Goal: Task Accomplishment & Management: Use online tool/utility

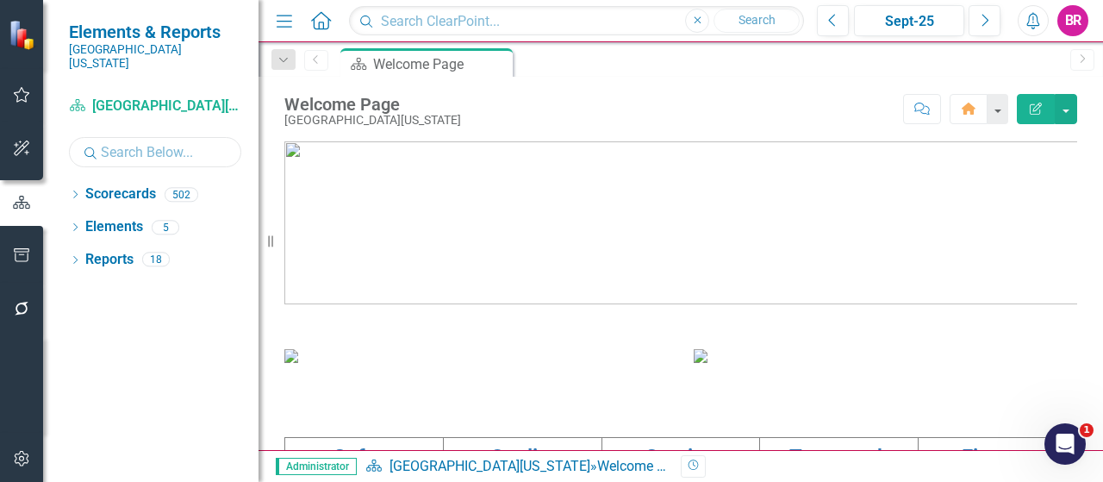
click at [160, 142] on input "text" at bounding box center [155, 152] width 172 height 30
type input "perf"
click at [75, 191] on icon "Dropdown" at bounding box center [75, 195] width 12 height 9
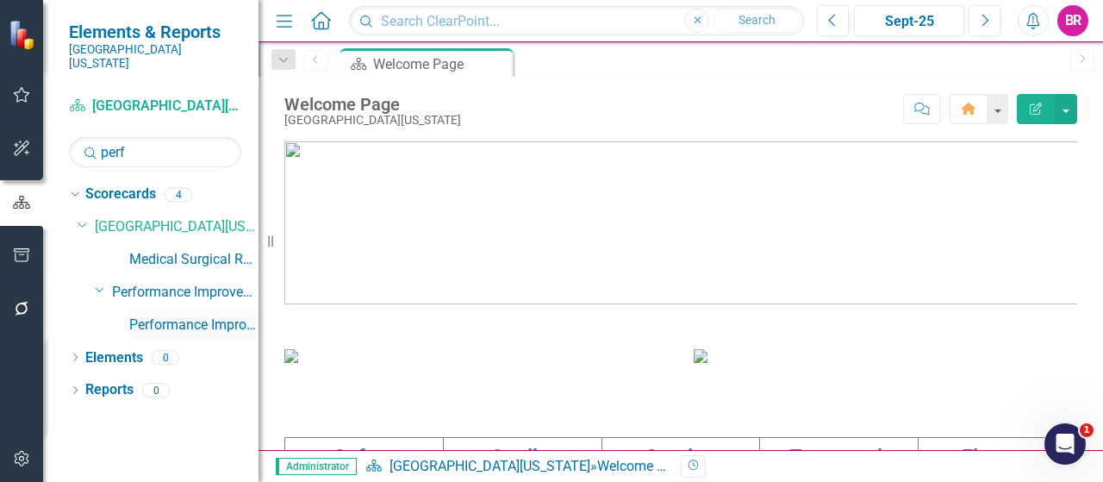
click at [164, 315] on link "Performance Improvement" at bounding box center [193, 325] width 129 height 20
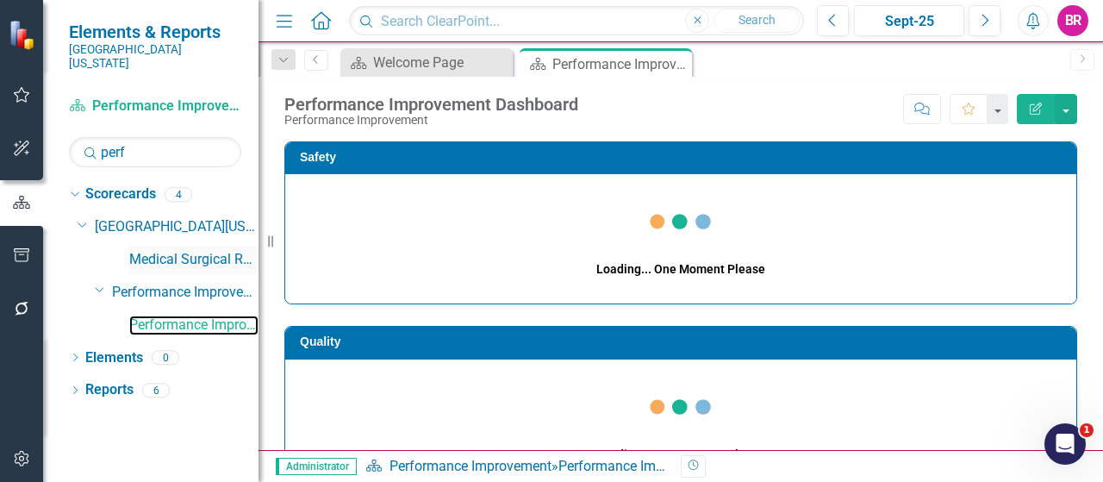
drag, startPoint x: 266, startPoint y: 239, endPoint x: 215, endPoint y: 235, distance: 51.8
click at [215, 235] on div "Elements & Reports Southern [US_STATE] Medical Center Scorecard Performance Imp…" at bounding box center [129, 241] width 259 height 482
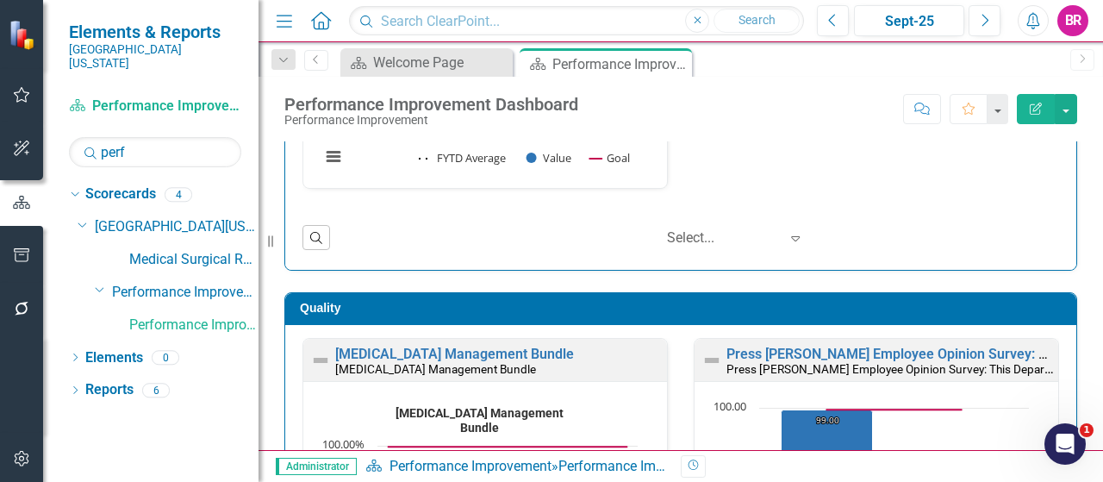
scroll to position [2, 0]
click at [131, 348] on link "Elements" at bounding box center [114, 358] width 58 height 20
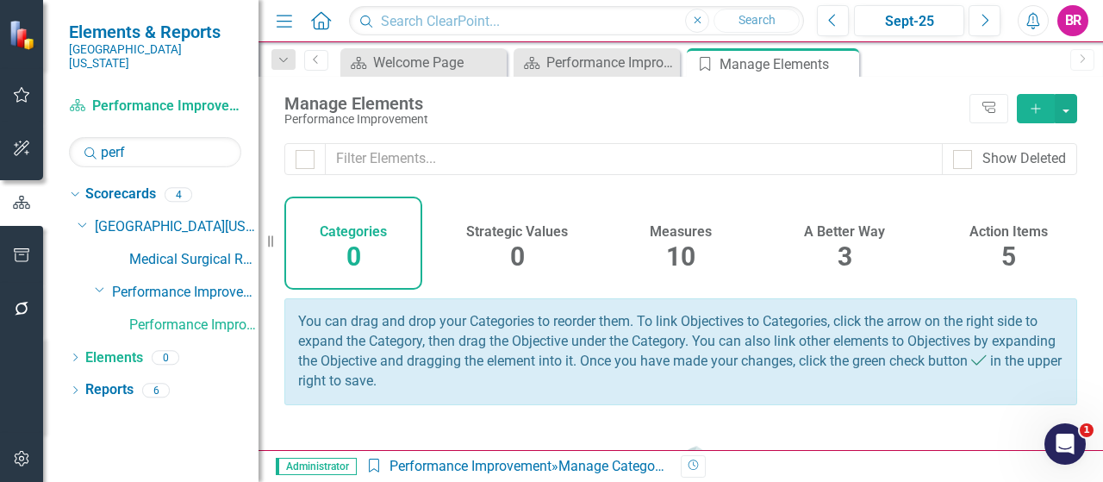
click at [653, 261] on div "Measures 10" at bounding box center [681, 243] width 138 height 93
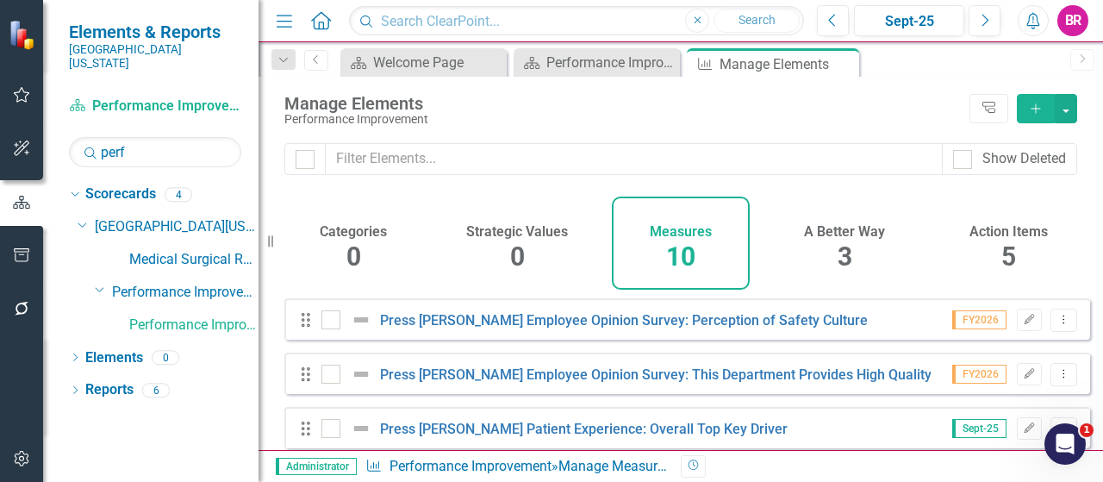
scroll to position [86, 0]
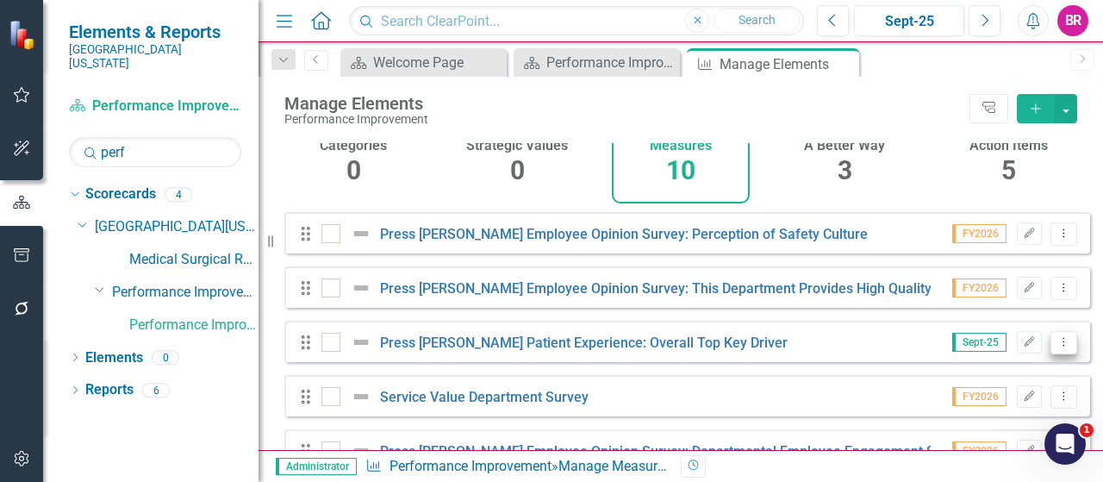
click at [1057, 347] on icon "Dropdown Menu" at bounding box center [1064, 341] width 15 height 11
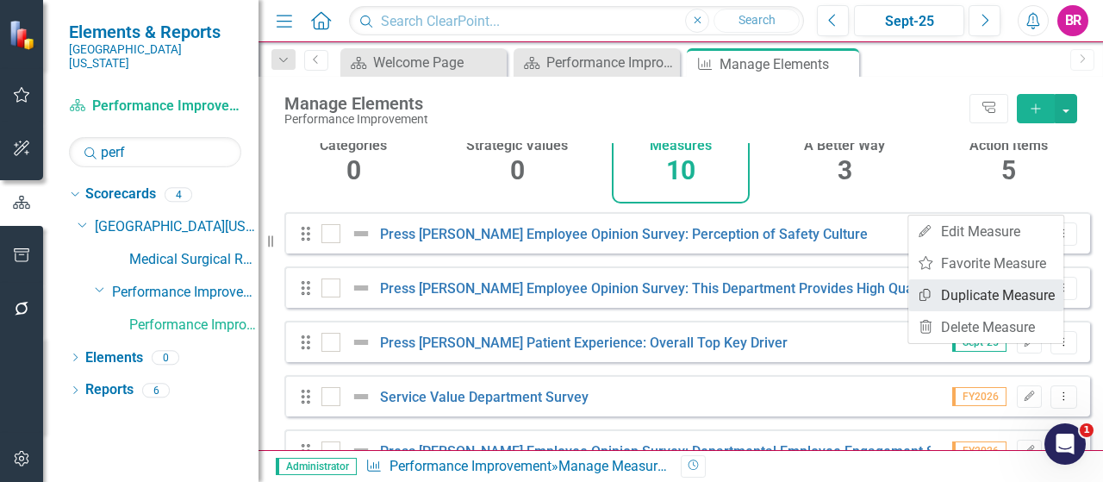
click at [950, 300] on link "Copy Duplicate Measure" at bounding box center [986, 295] width 155 height 32
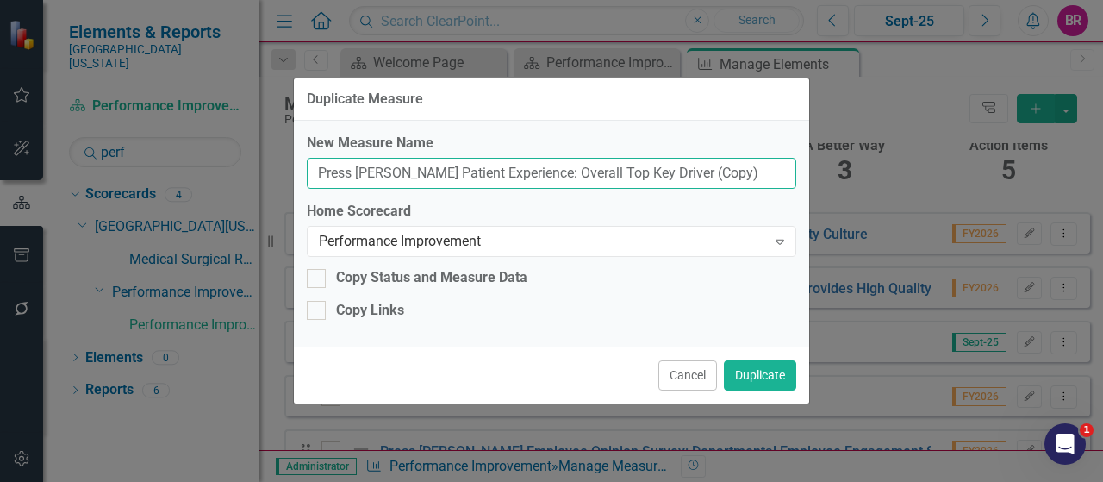
drag, startPoint x: 724, startPoint y: 183, endPoint x: 652, endPoint y: 184, distance: 72.4
click at [652, 184] on input "Press [PERSON_NAME] Patient Experience: Overall Top Key Driver (Copy)" at bounding box center [552, 174] width 490 height 32
type input "Press [PERSON_NAME] Patient Experience: Overall Top Key Driver"
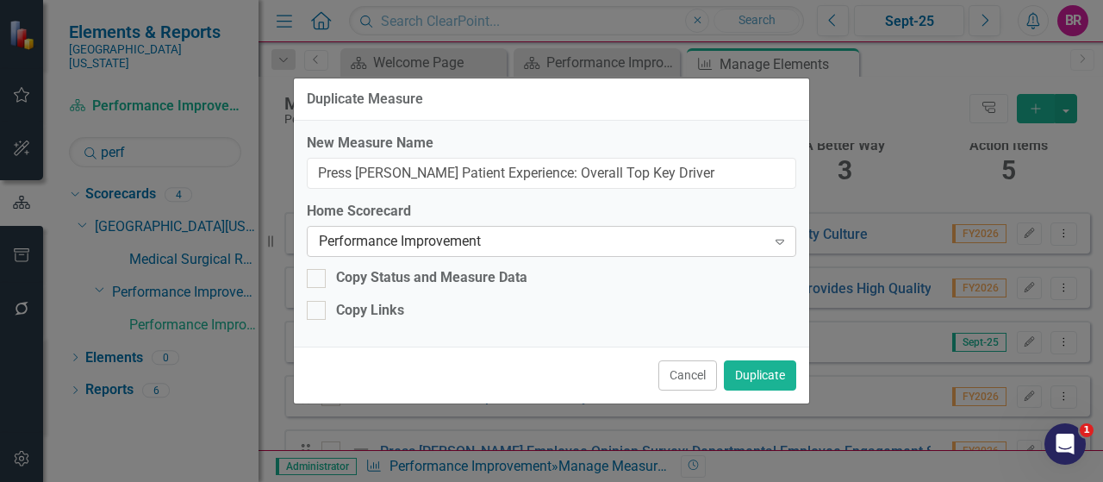
click at [626, 240] on div "Performance Improvement" at bounding box center [542, 242] width 447 height 20
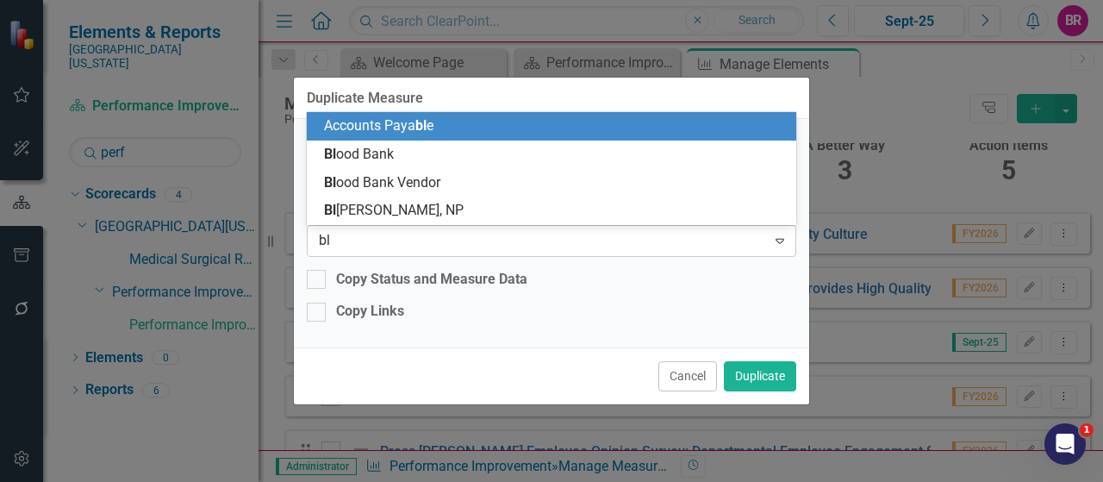
scroll to position [0, 0]
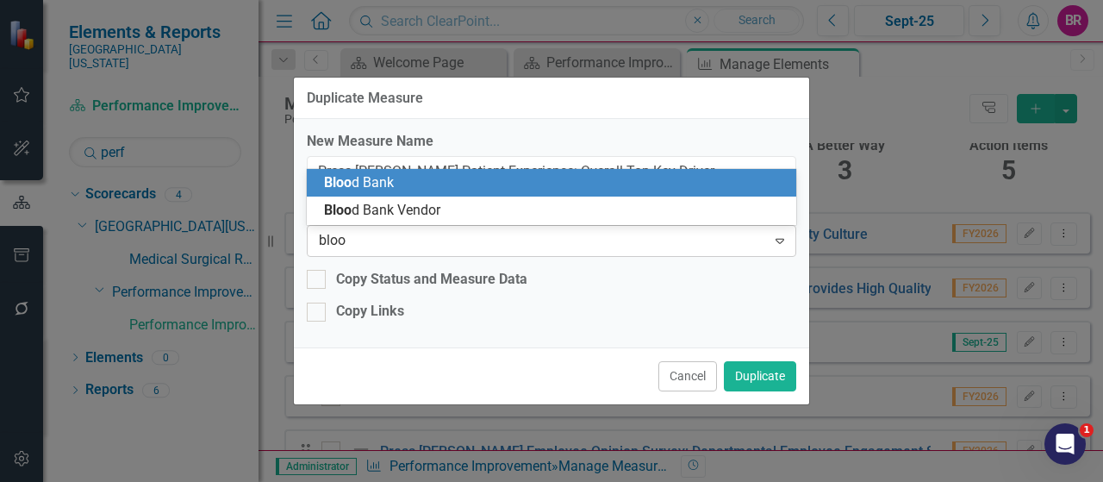
type input "blood"
click at [557, 172] on div "Blood Bank" at bounding box center [552, 183] width 490 height 28
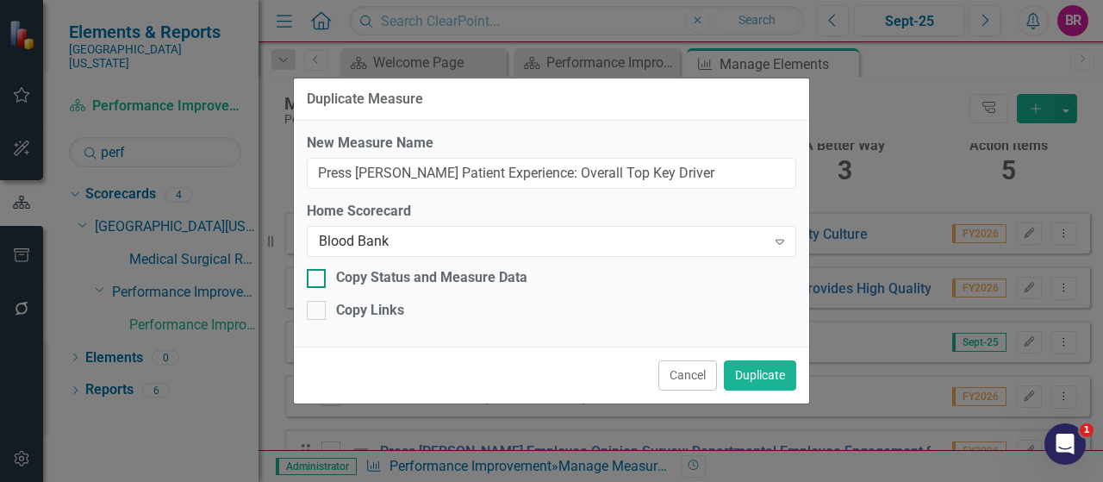
click at [400, 271] on div "Copy Status and Measure Data" at bounding box center [431, 278] width 191 height 20
click at [318, 271] on input "Copy Status and Measure Data" at bounding box center [312, 274] width 11 height 11
checkbox input "true"
click at [381, 309] on div "Copy Links" at bounding box center [370, 311] width 68 height 20
click at [318, 309] on input "Copy Links" at bounding box center [312, 306] width 11 height 11
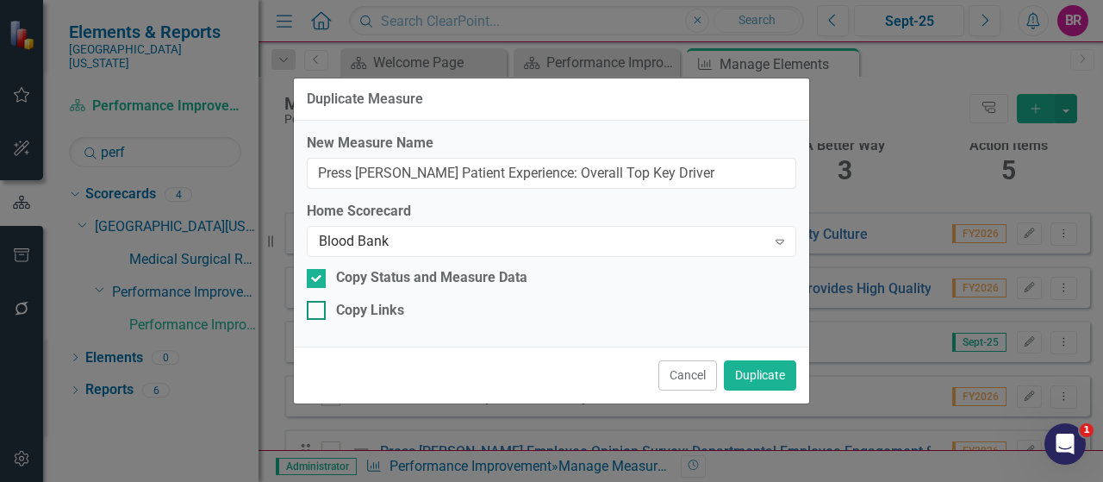
checkbox input "true"
click at [764, 377] on button "Duplicate" at bounding box center [760, 375] width 72 height 30
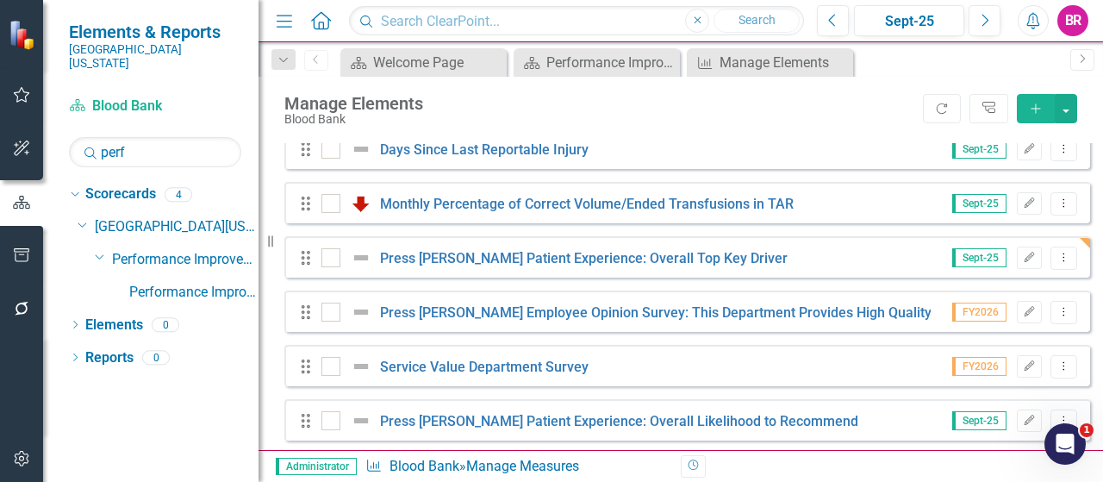
scroll to position [202, 0]
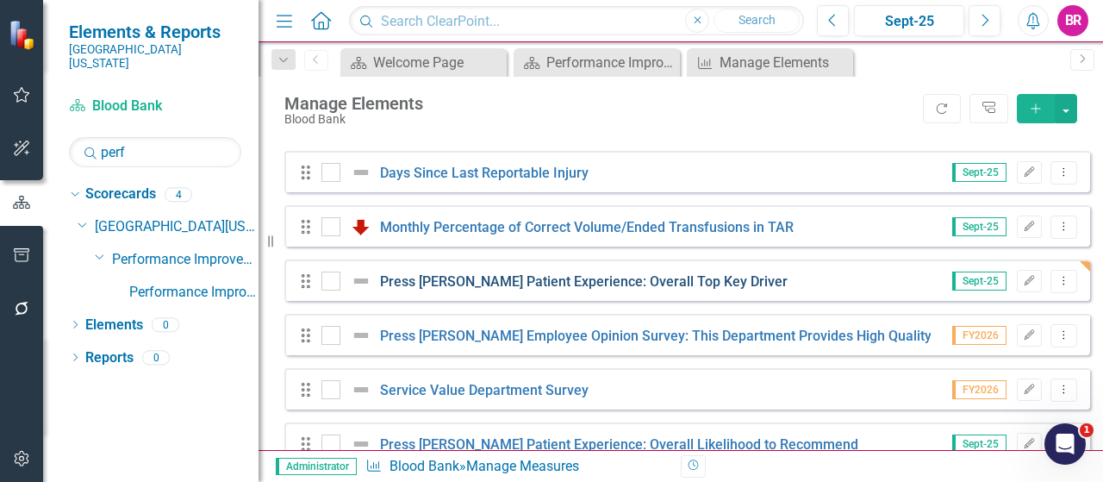
click at [555, 289] on link "Press [PERSON_NAME] Patient Experience: Overall Top Key Driver" at bounding box center [584, 281] width 408 height 16
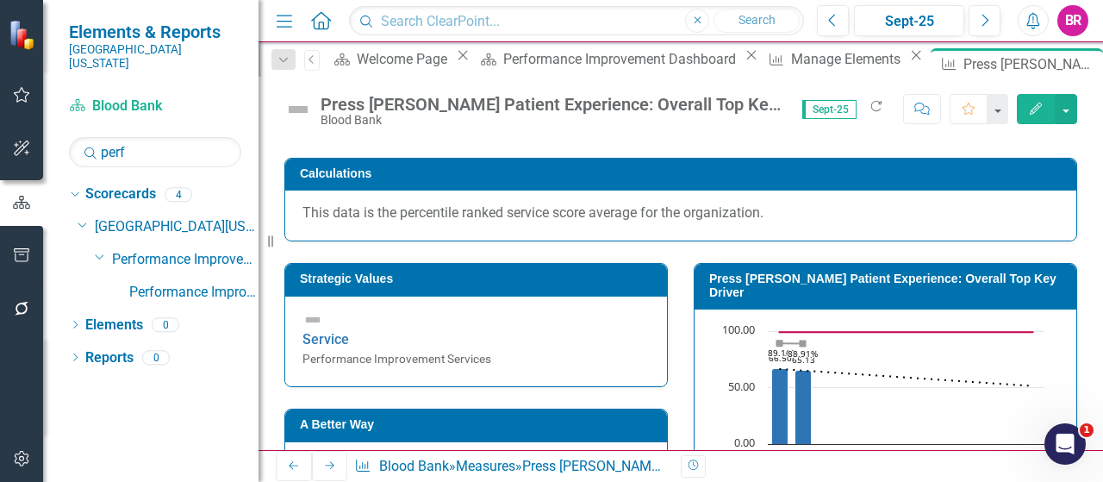
scroll to position [172, 0]
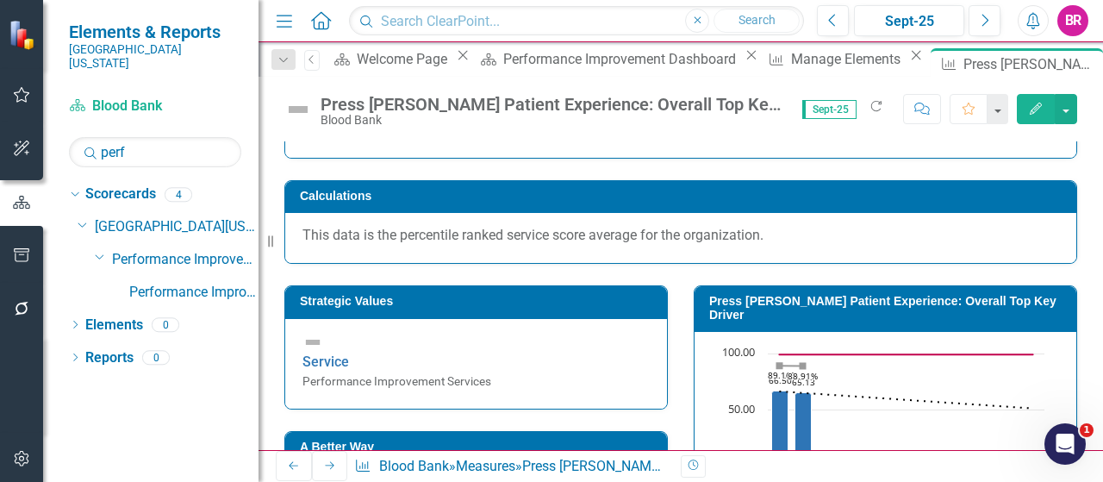
click at [481, 285] on div "Strategic Values Service Performance Improvement Services" at bounding box center [476, 347] width 384 height 124
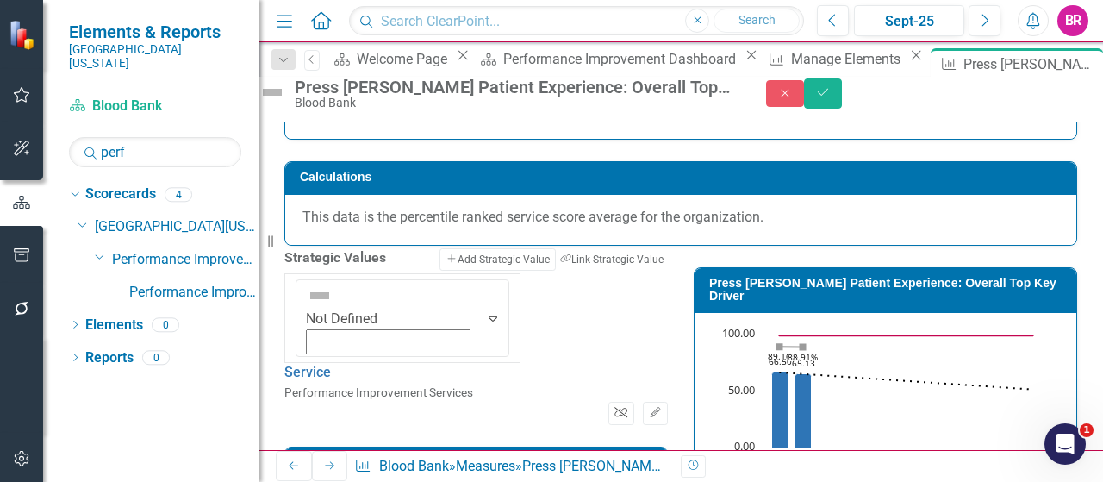
click at [615, 408] on icon "Unlink" at bounding box center [621, 413] width 13 height 10
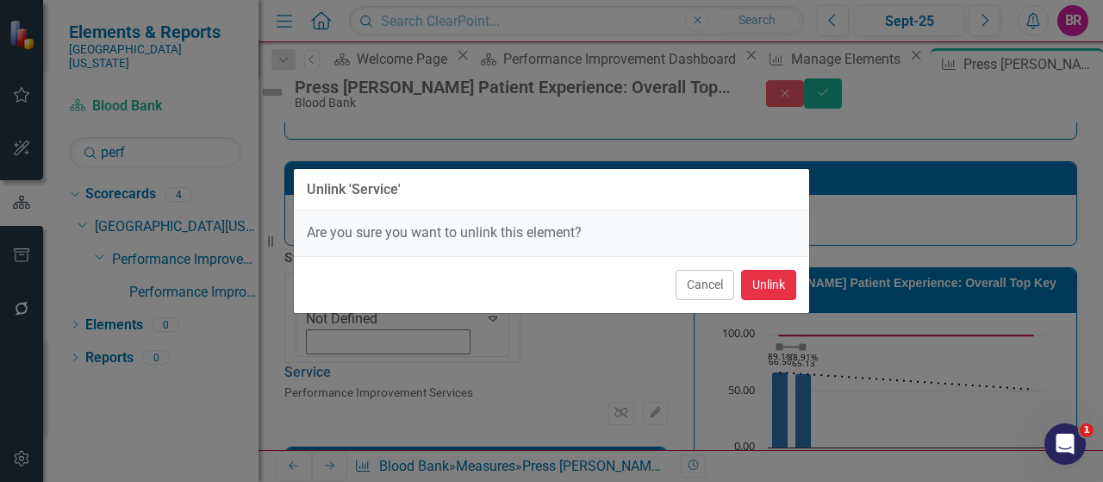
drag, startPoint x: 762, startPoint y: 280, endPoint x: 644, endPoint y: 290, distance: 118.5
click at [762, 281] on button "Unlink" at bounding box center [768, 285] width 55 height 30
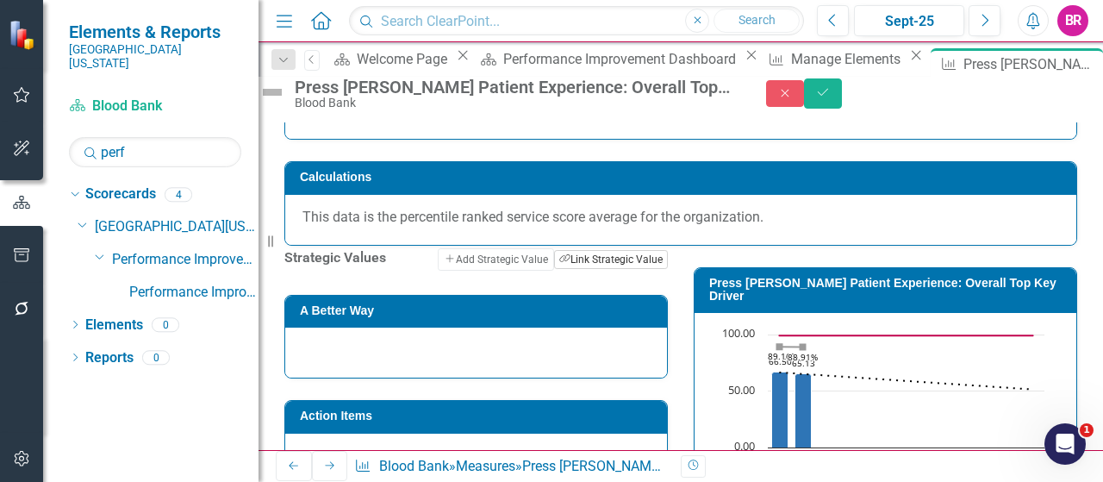
click at [611, 269] on button "Link Tag Link Strategic Value" at bounding box center [611, 259] width 114 height 19
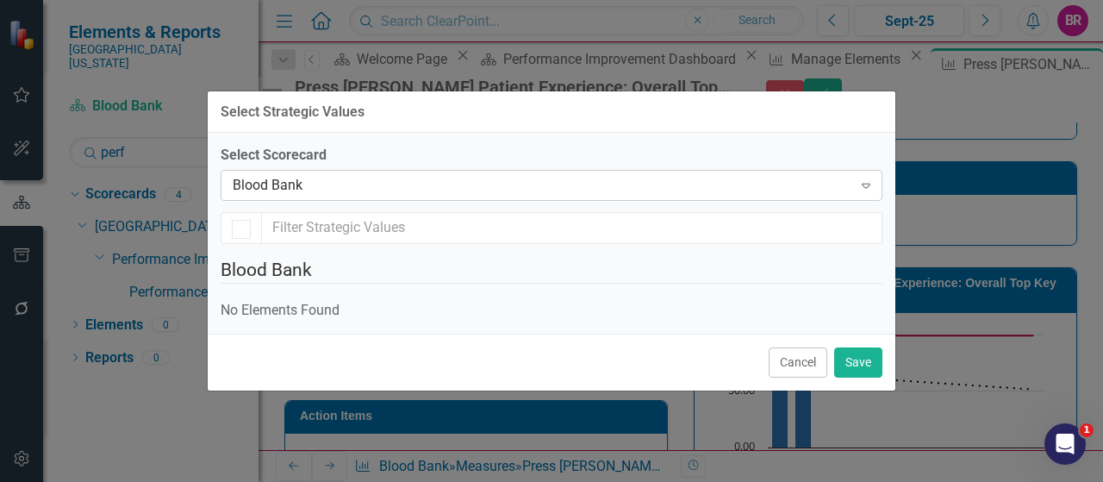
click at [441, 176] on div "Blood Bank" at bounding box center [543, 186] width 620 height 20
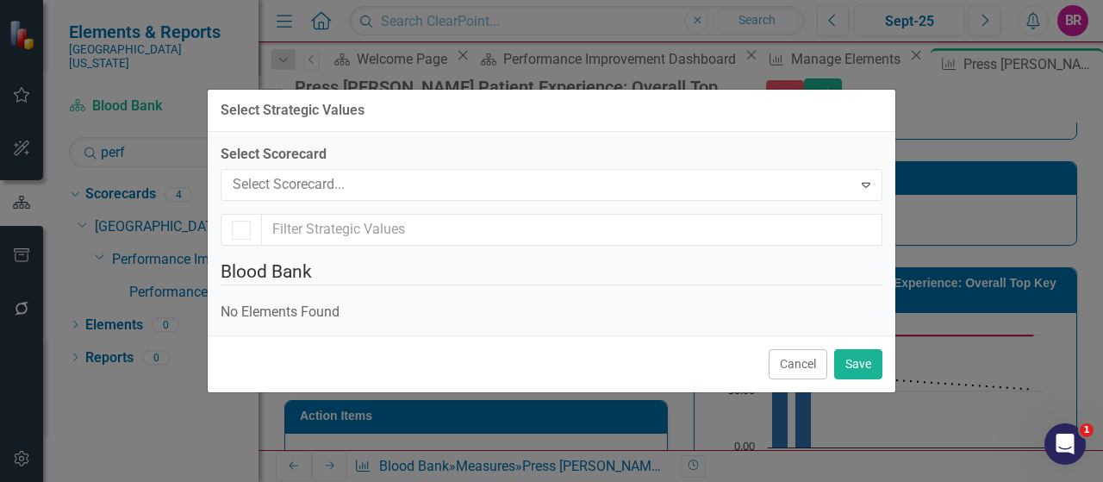
scroll to position [1556, 0]
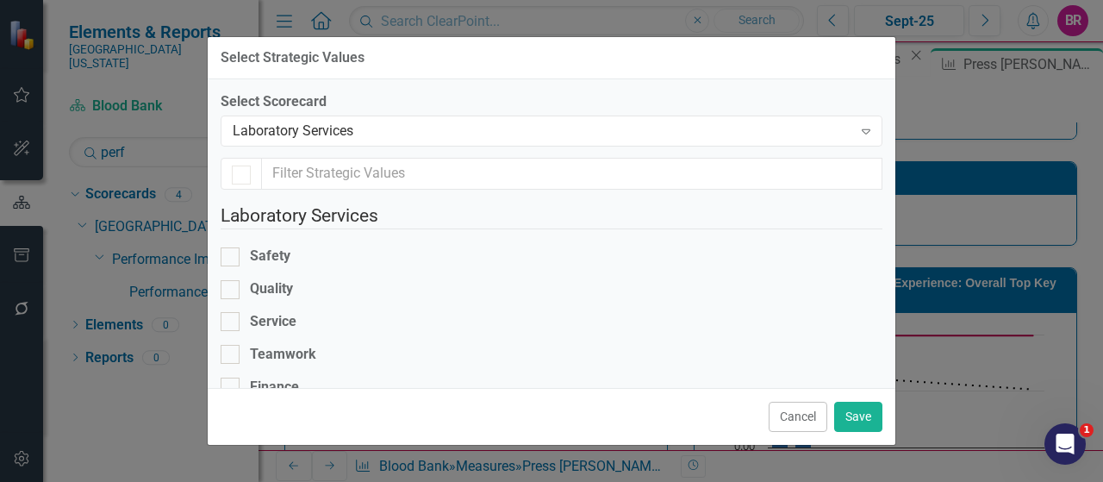
checkbox input "false"
click at [281, 312] on div "Service" at bounding box center [273, 322] width 47 height 20
click at [232, 312] on input "Service" at bounding box center [226, 317] width 11 height 11
checkbox input "true"
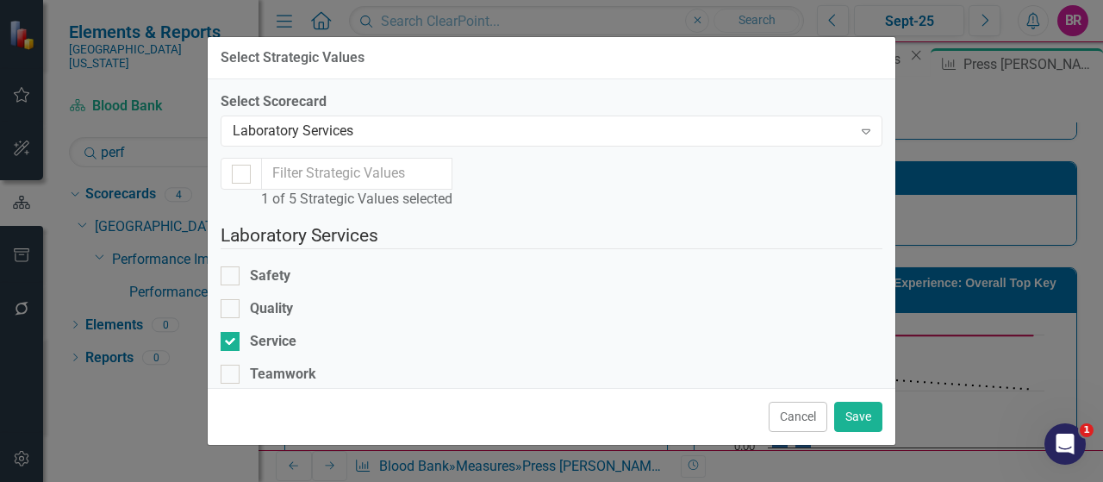
click at [832, 413] on div "Cancel Save" at bounding box center [552, 416] width 688 height 57
click at [862, 406] on button "Save" at bounding box center [858, 417] width 48 height 30
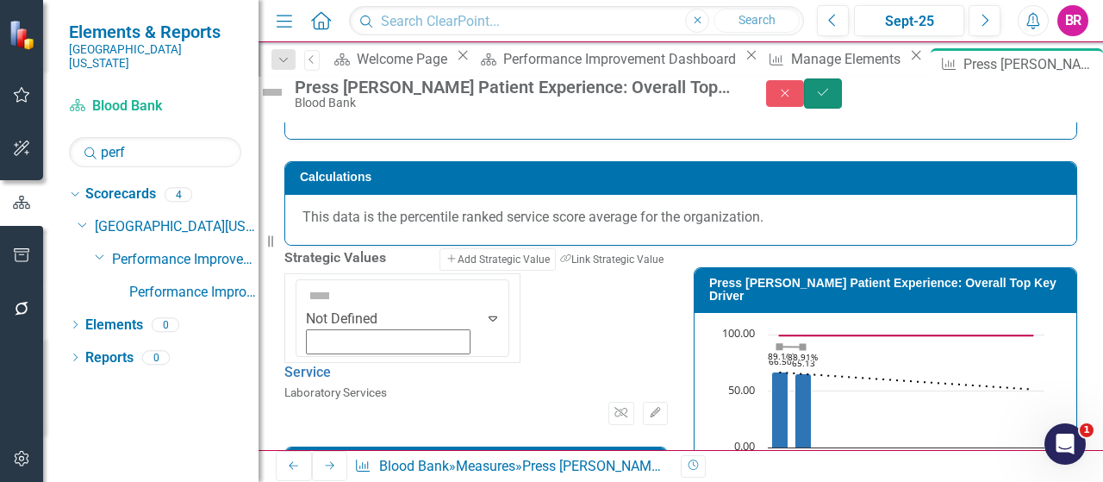
click at [842, 92] on button "Save" at bounding box center [823, 93] width 38 height 30
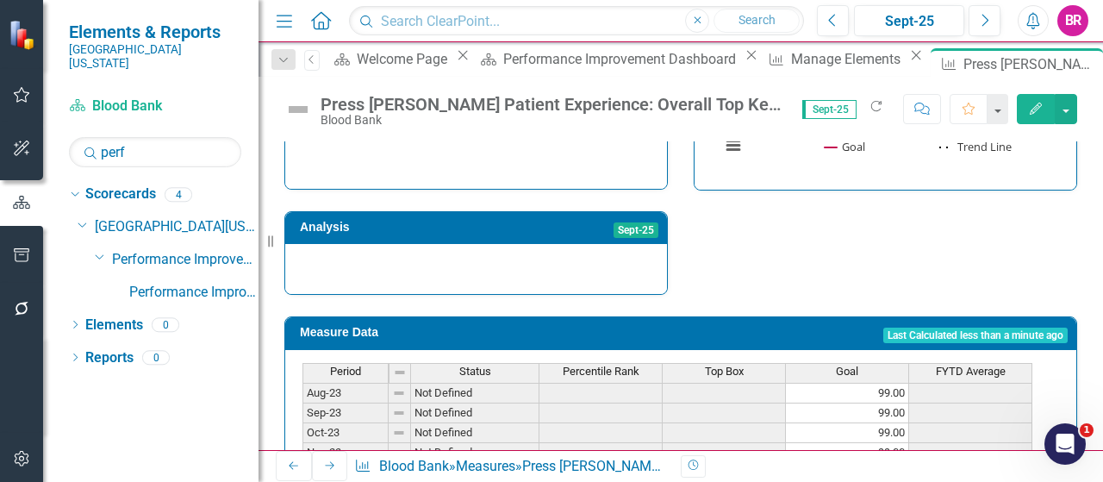
scroll to position [259, 0]
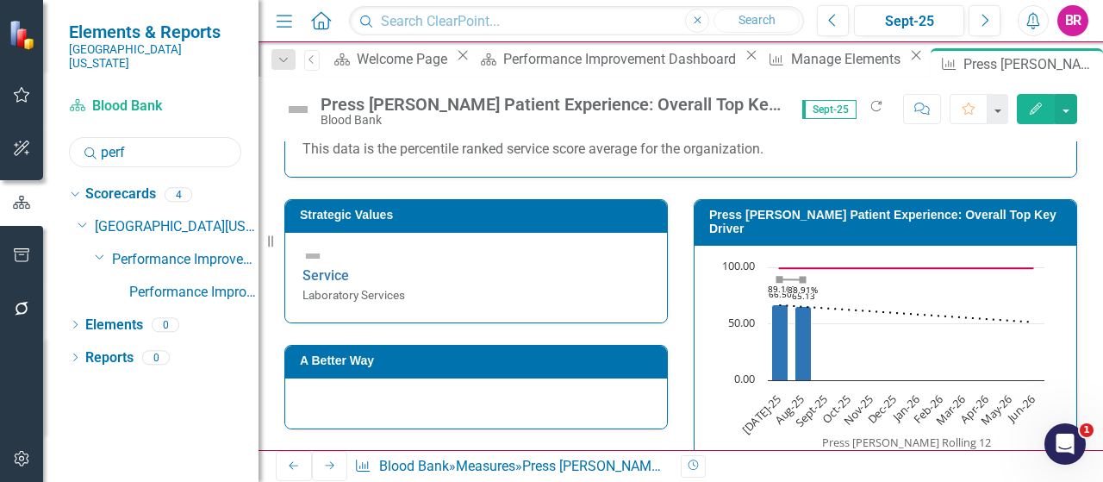
click at [139, 137] on input "perf" at bounding box center [155, 152] width 172 height 30
type input "\"
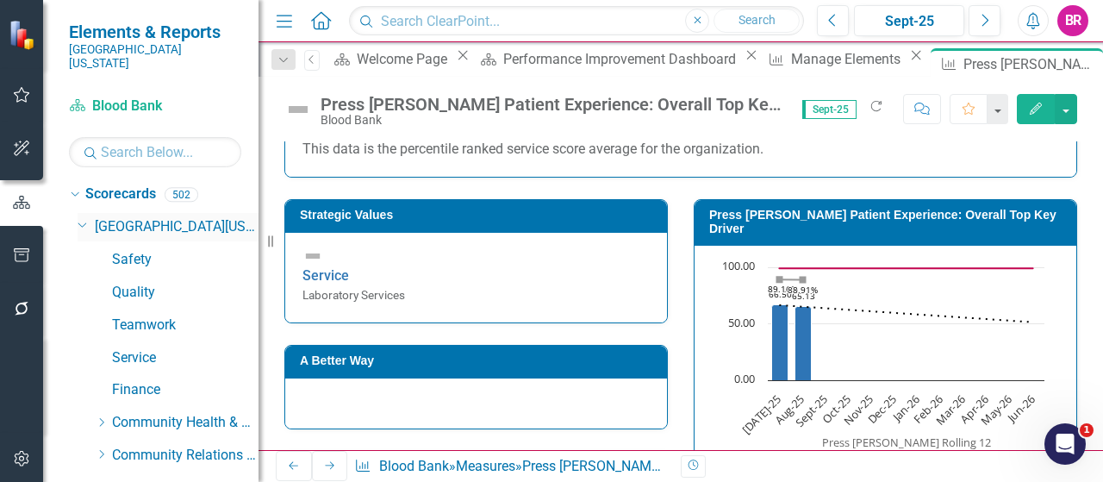
click at [78, 217] on icon "Dropdown" at bounding box center [83, 223] width 10 height 13
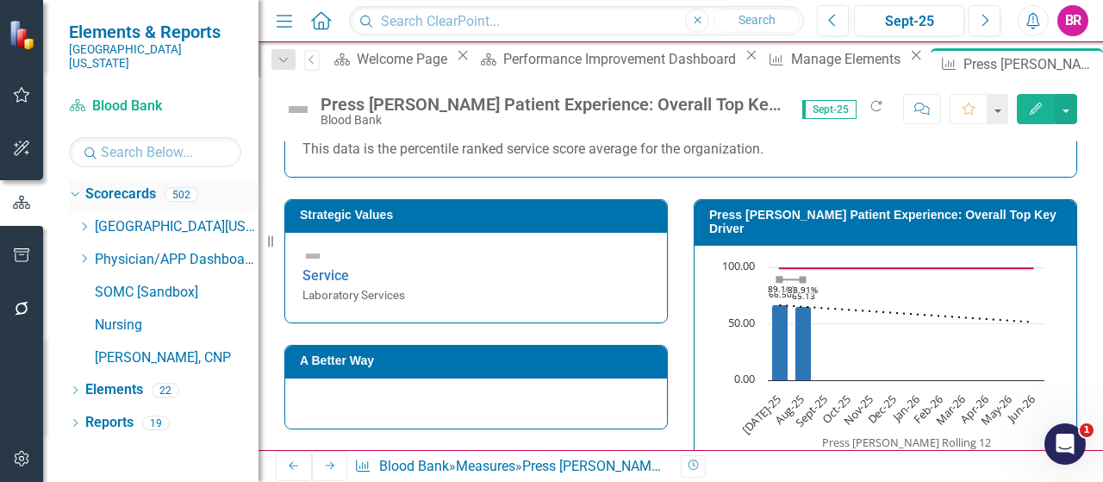
click at [78, 188] on icon "Dropdown" at bounding box center [72, 194] width 9 height 12
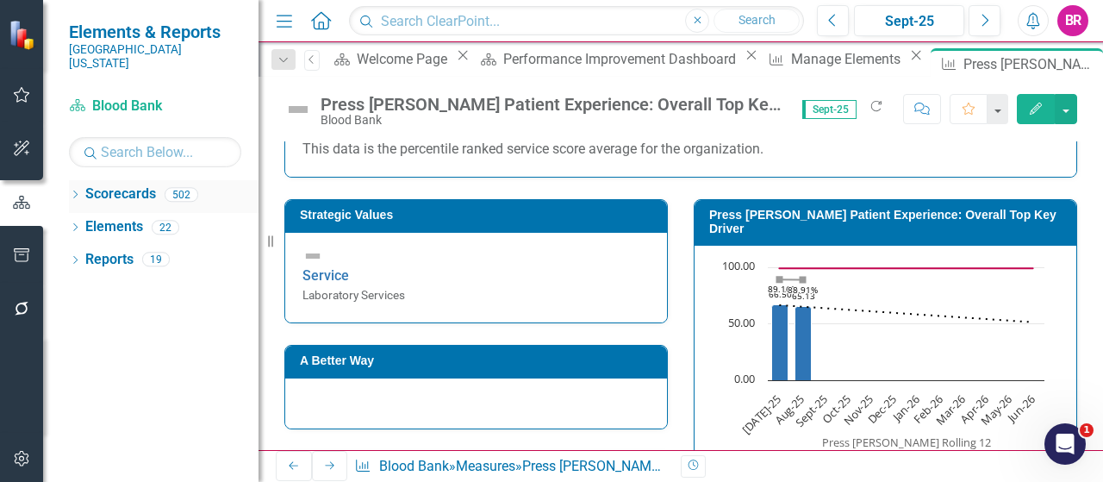
click at [78, 191] on icon "Dropdown" at bounding box center [75, 195] width 12 height 9
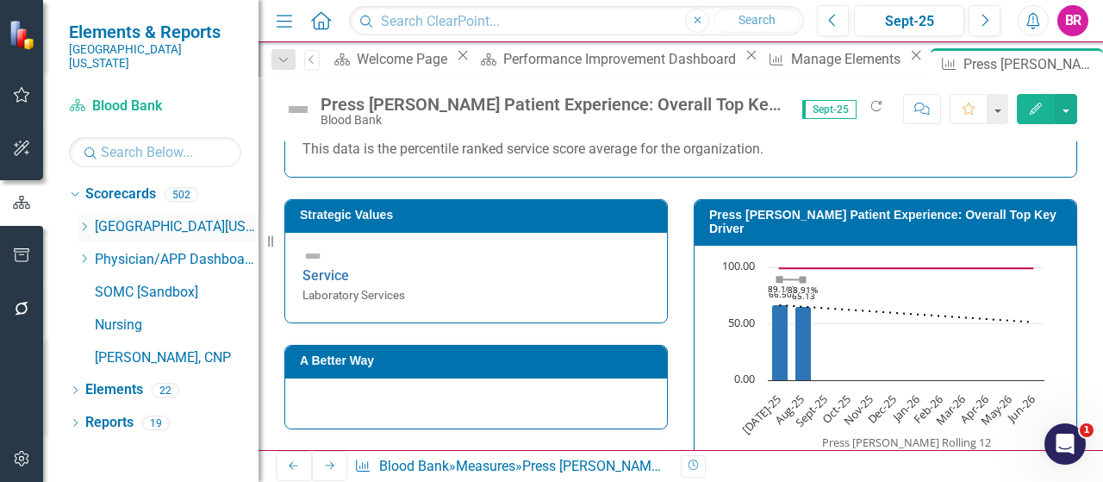
click at [79, 222] on icon "Dropdown" at bounding box center [84, 227] width 13 height 10
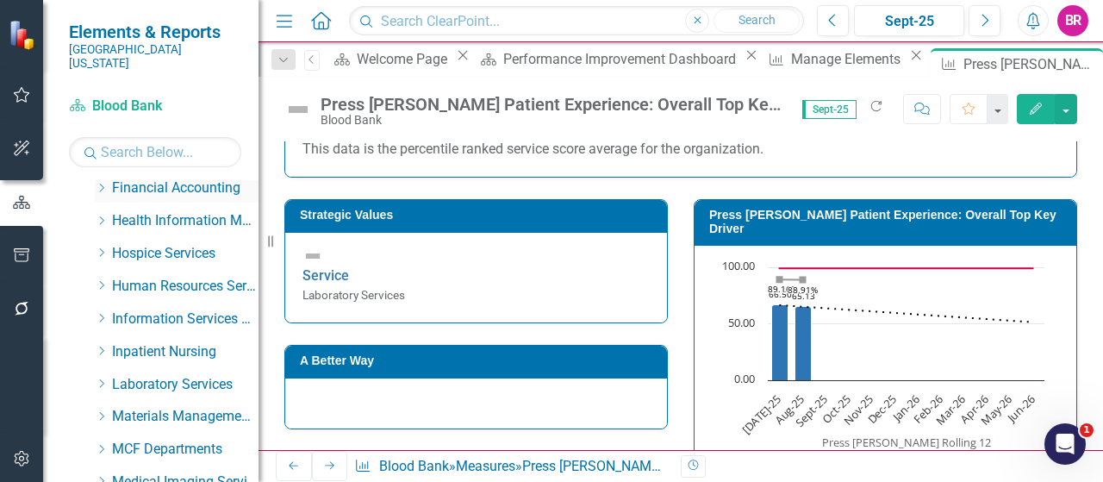
scroll to position [431, 0]
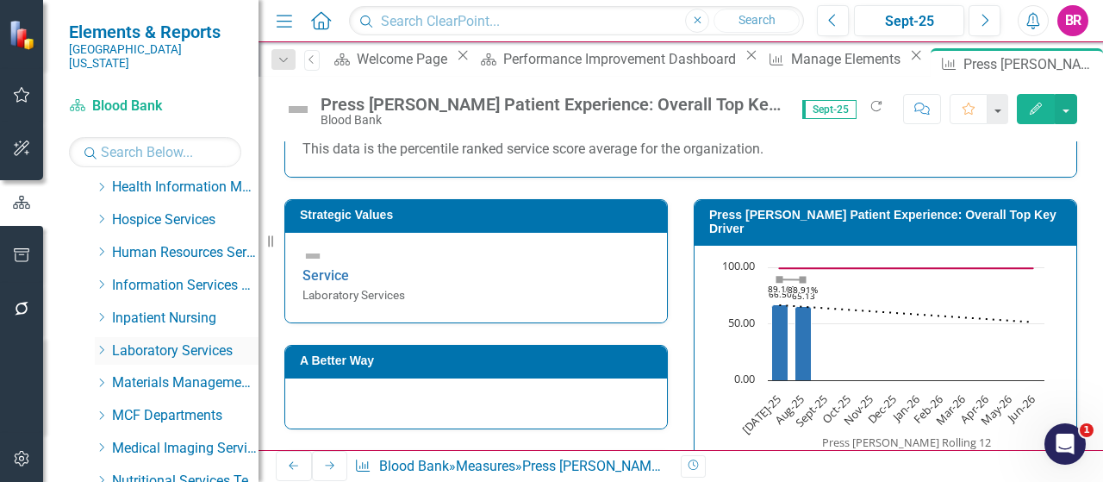
click at [107, 345] on icon "Dropdown" at bounding box center [101, 350] width 13 height 10
click at [162, 439] on link "Blood Bank" at bounding box center [193, 449] width 129 height 20
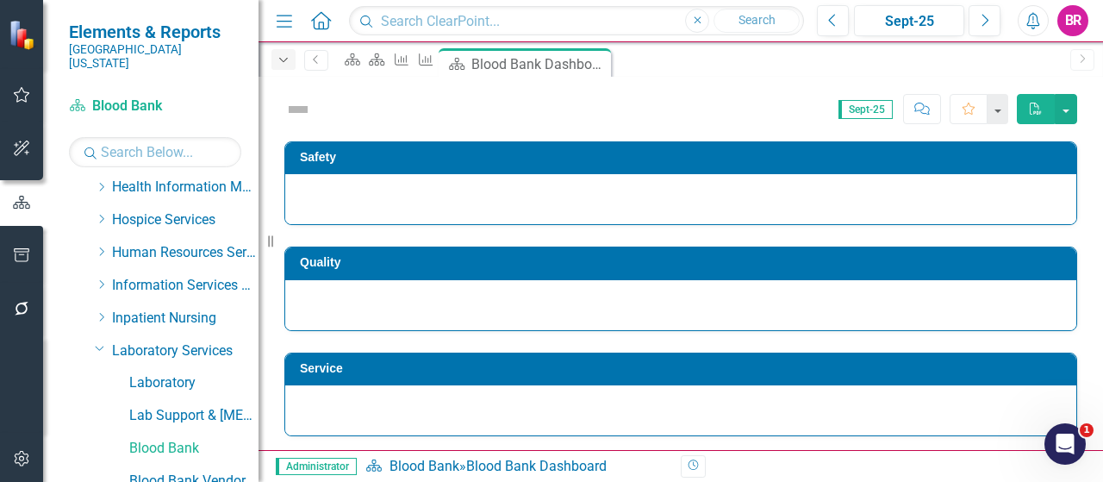
click at [276, 59] on icon "Dropdown" at bounding box center [284, 60] width 16 height 12
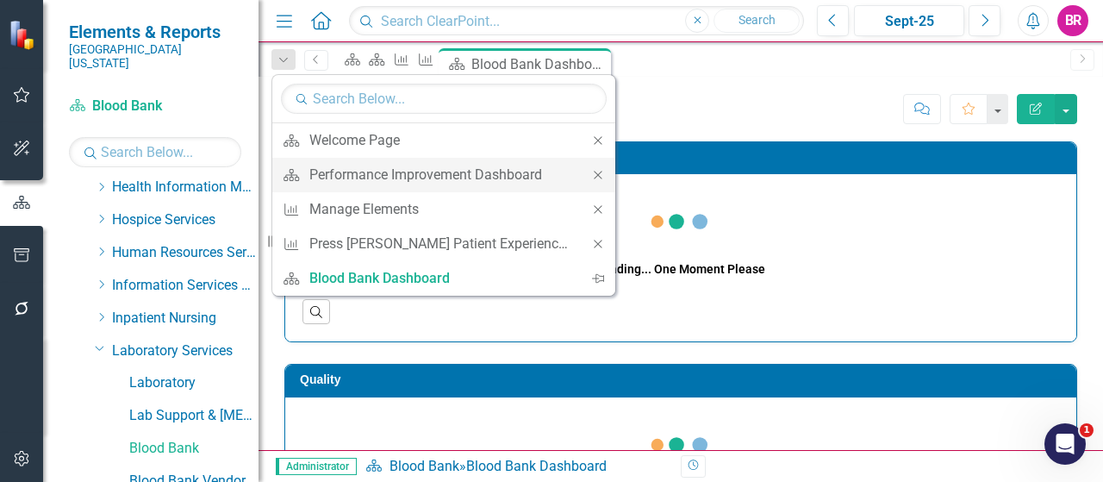
click at [596, 173] on icon "Close" at bounding box center [598, 175] width 16 height 12
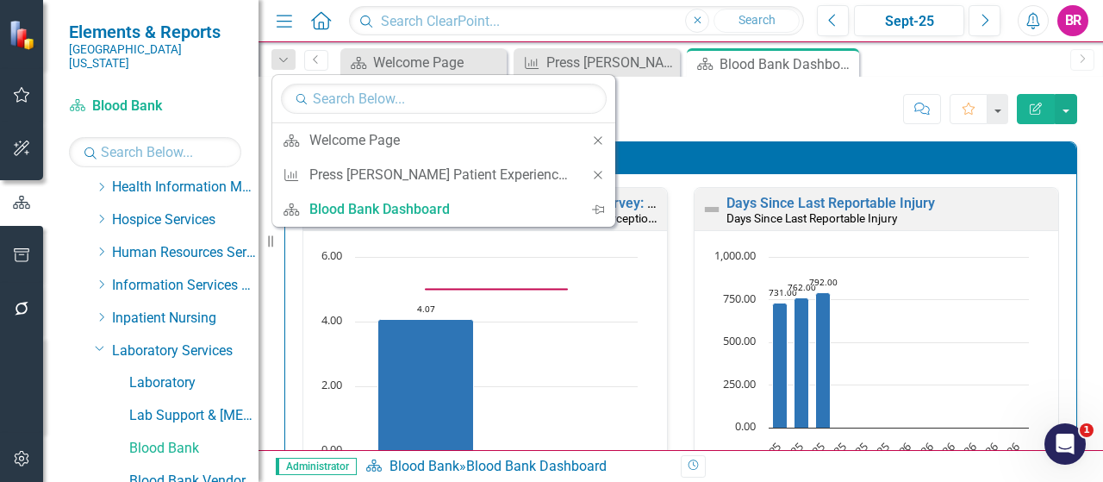
click at [596, 173] on icon "Close" at bounding box center [598, 175] width 16 height 12
click at [841, 120] on div "Score: N/A Sept-25 Completed Comment Favorite Edit Report" at bounding box center [772, 108] width 609 height 29
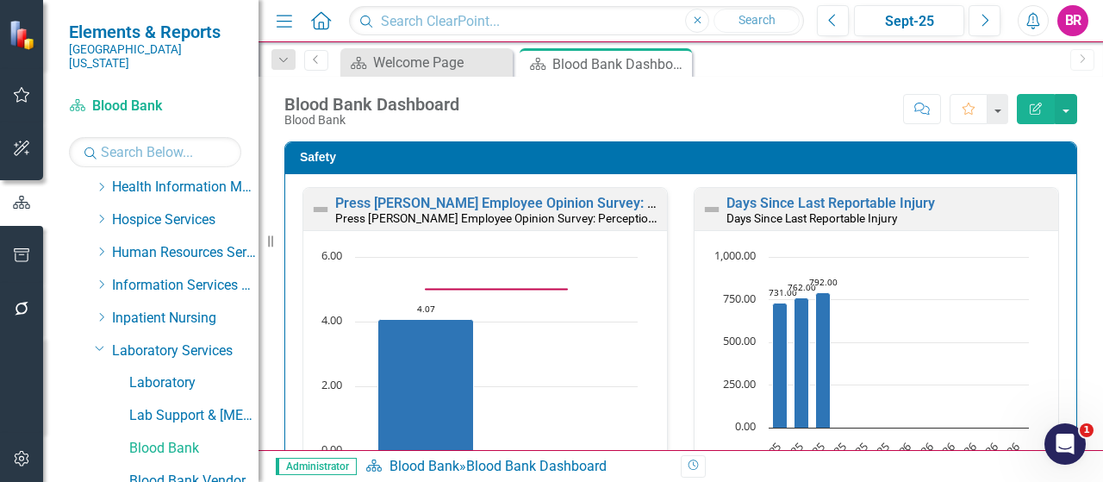
scroll to position [2, 0]
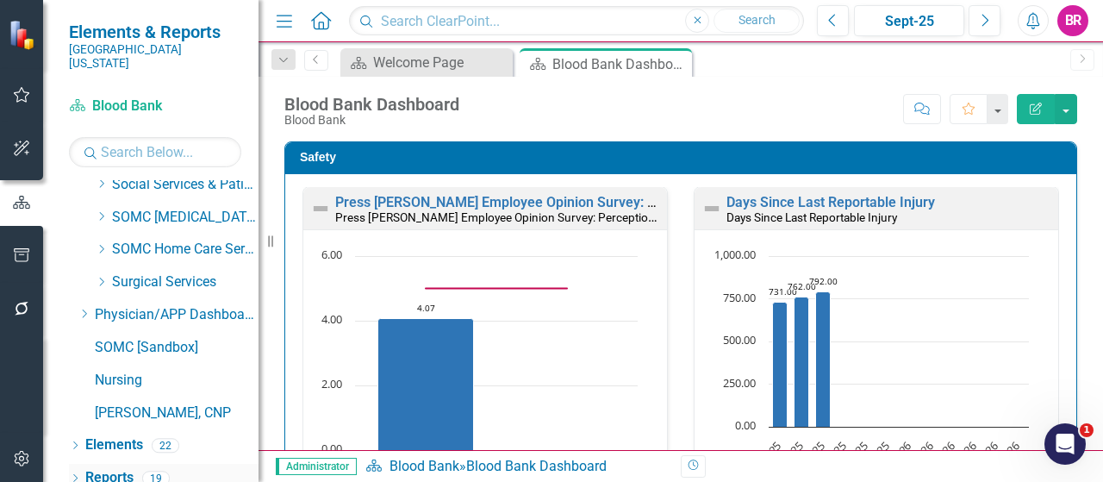
click at [126, 468] on link "Reports" at bounding box center [109, 478] width 48 height 20
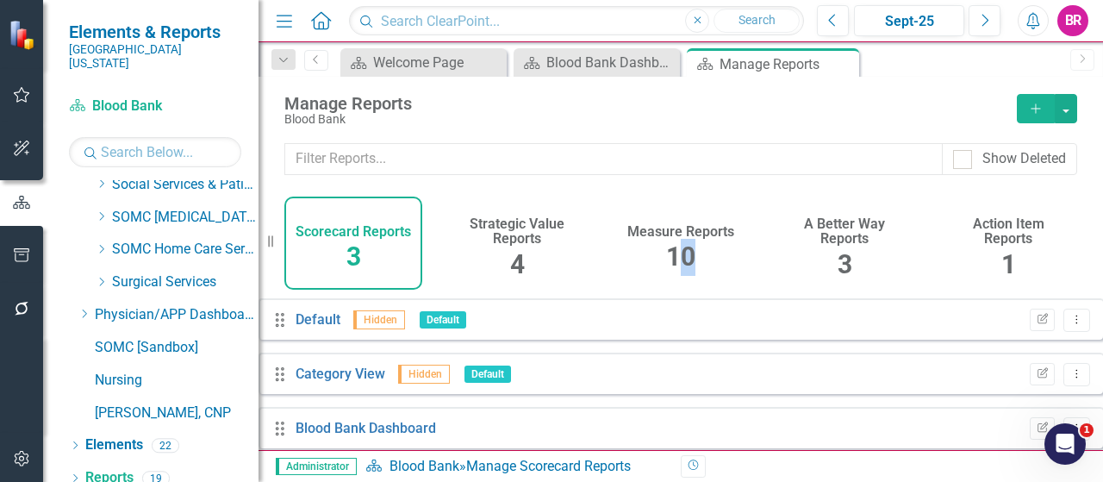
click at [683, 244] on span "10" at bounding box center [680, 256] width 29 height 30
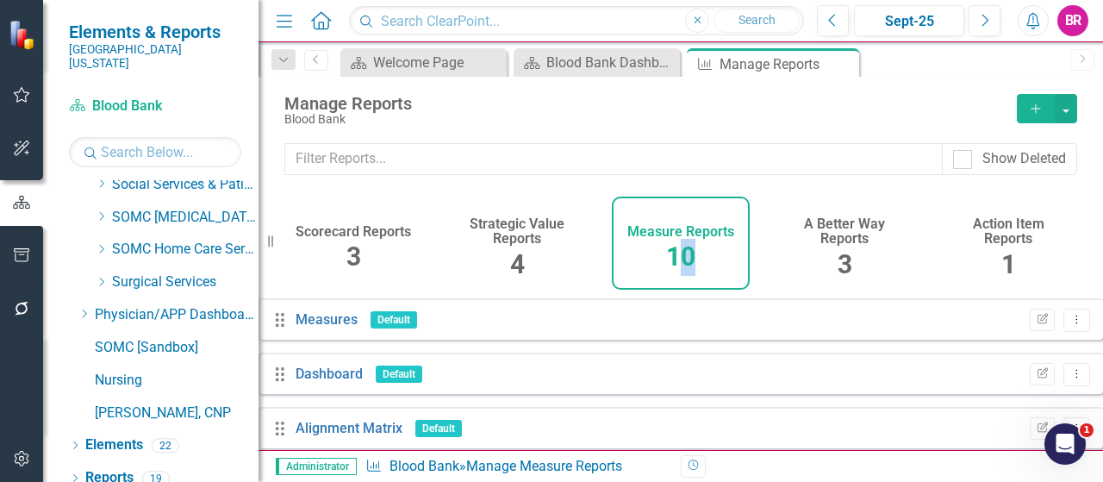
scroll to position [172, 0]
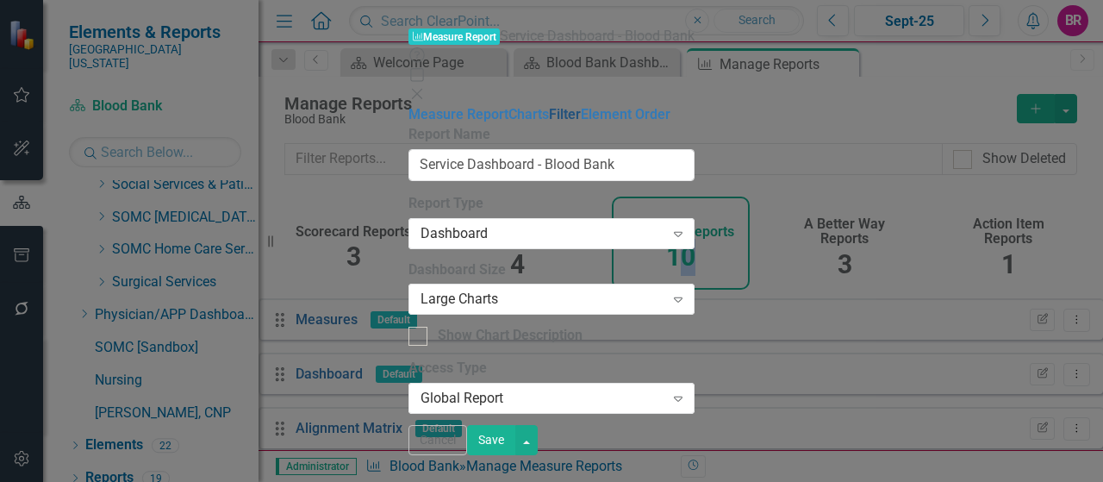
drag, startPoint x: 163, startPoint y: 146, endPoint x: 174, endPoint y: 139, distance: 13.2
click at [549, 122] on link "Filter" at bounding box center [565, 114] width 32 height 16
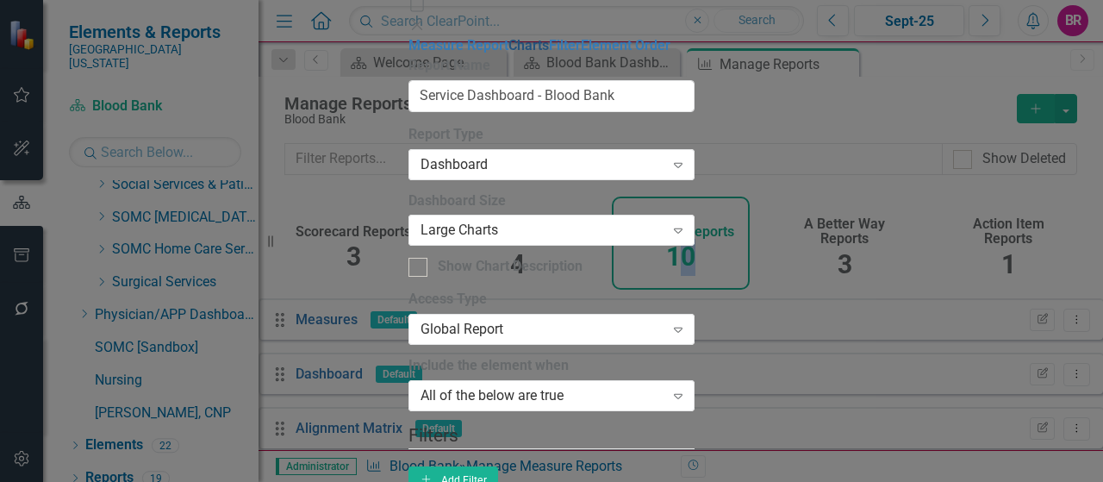
click at [509, 53] on link "Charts" at bounding box center [529, 45] width 41 height 16
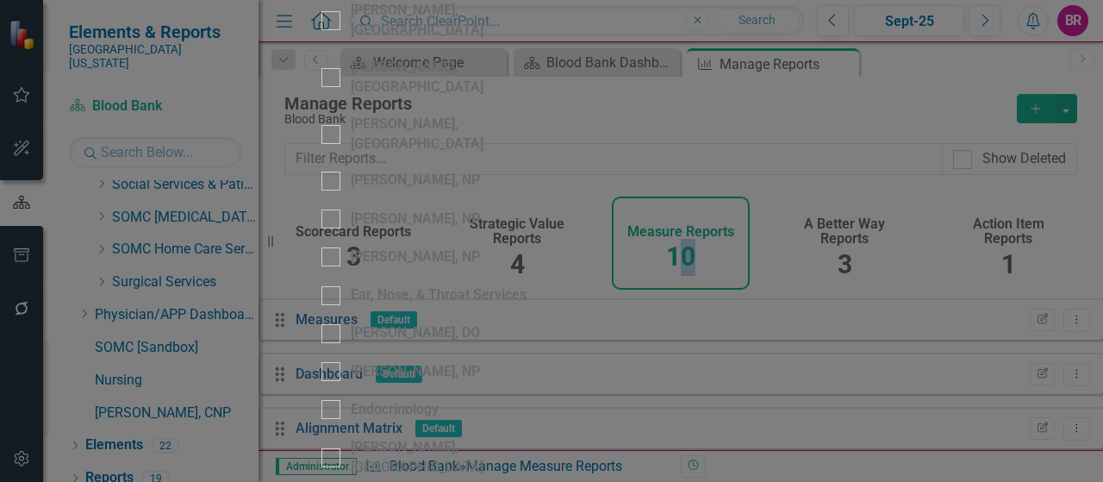
scroll to position [1638, 0]
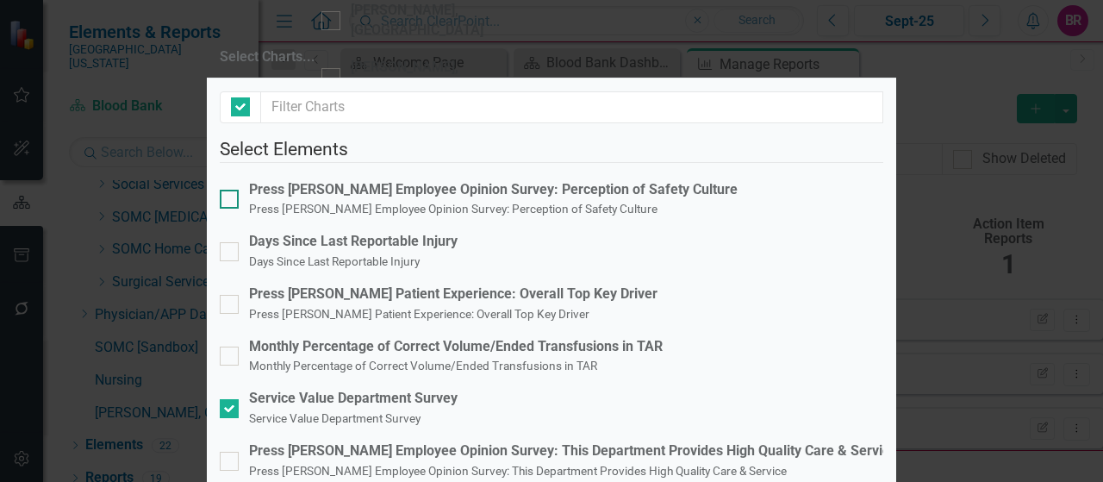
checkbox input "false"
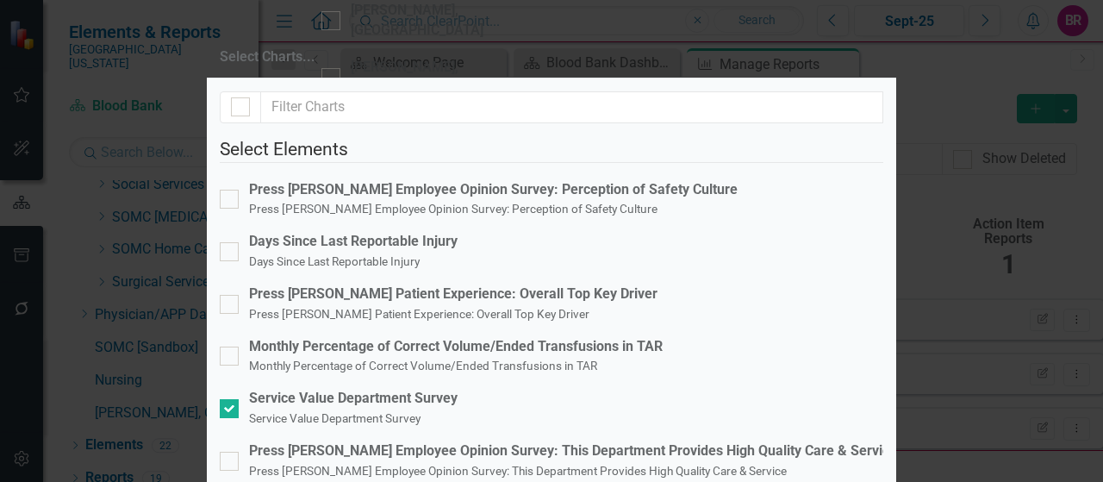
scroll to position [0, 0]
click at [443, 285] on div "Press [PERSON_NAME] Patient Experience: Overall Top Key Driver" at bounding box center [453, 294] width 409 height 20
click at [231, 295] on input "Press [PERSON_NAME] Patient Experience: Overall Top Key Driver Press [PERSON_NA…" at bounding box center [225, 300] width 11 height 11
checkbox input "true"
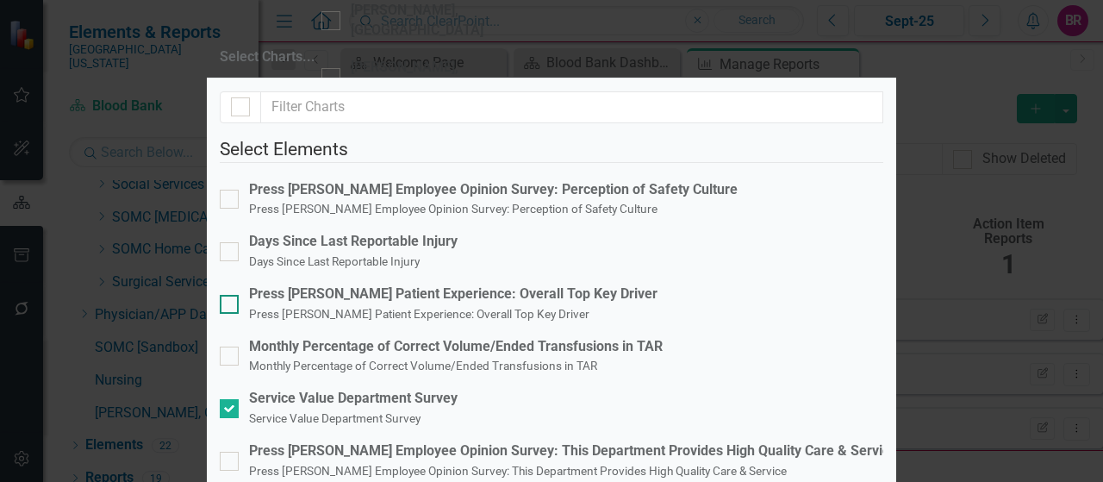
click at [409, 305] on span "Press [PERSON_NAME] Patient Experience: Overall Top Key Driver" at bounding box center [419, 313] width 340 height 16
click at [231, 295] on input "Press [PERSON_NAME] Patient Experience: Overall Top Key Driver Press [PERSON_NA…" at bounding box center [225, 300] width 11 height 11
checkbox input "true"
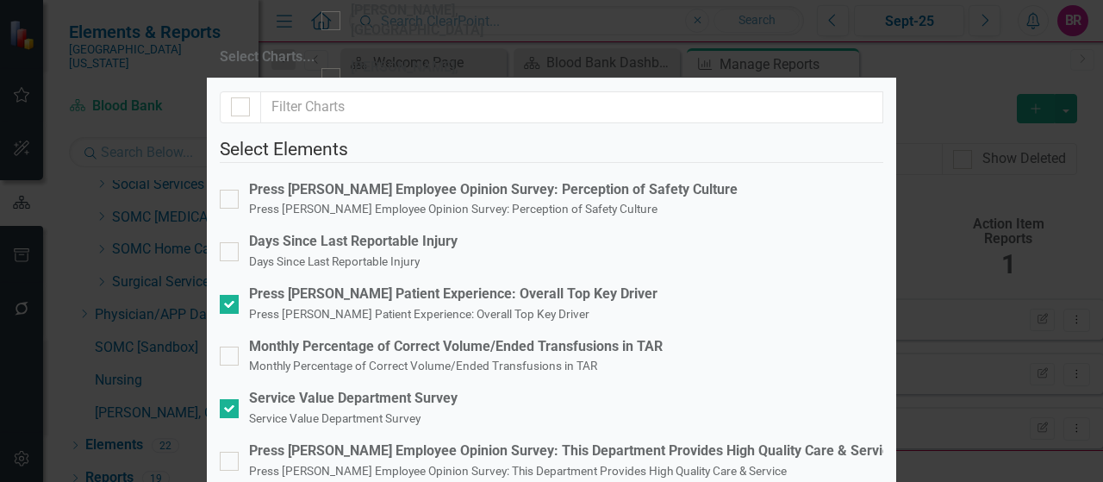
checkbox input "false"
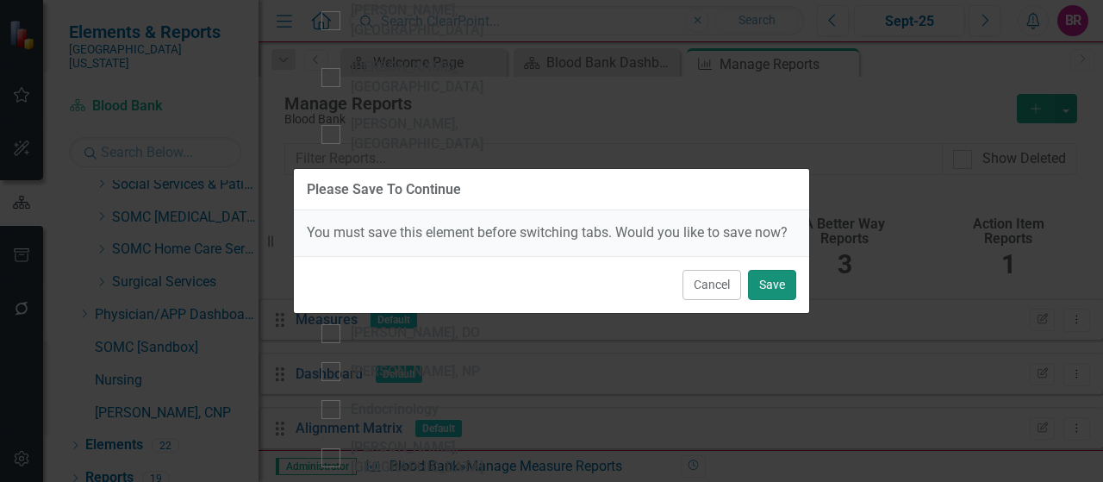
click at [780, 290] on button "Save" at bounding box center [772, 285] width 48 height 30
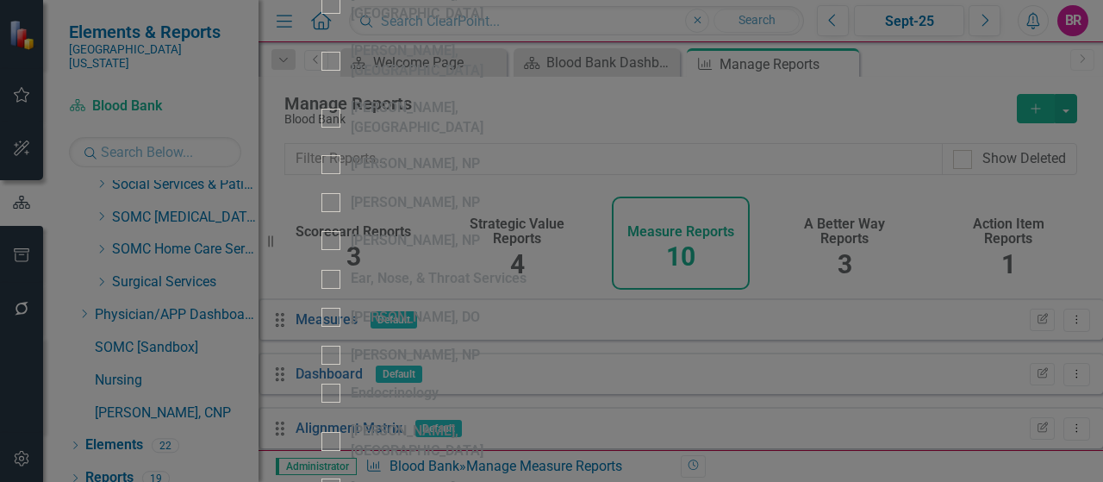
checkbox input "true"
drag, startPoint x: 372, startPoint y: 322, endPoint x: 378, endPoint y: 113, distance: 208.7
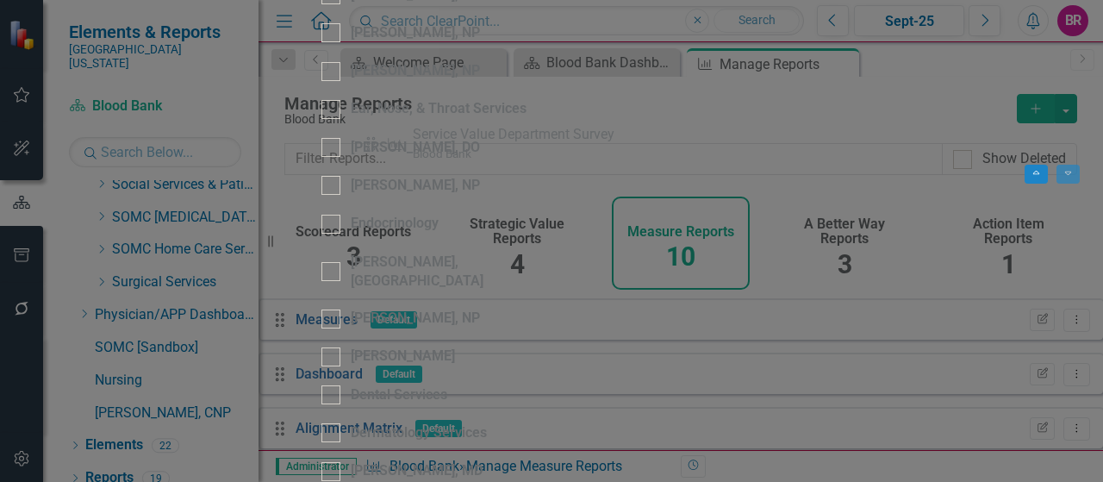
drag, startPoint x: 378, startPoint y: 325, endPoint x: 386, endPoint y: 149, distance: 176.0
drag, startPoint x: 376, startPoint y: 326, endPoint x: 380, endPoint y: 192, distance: 133.7
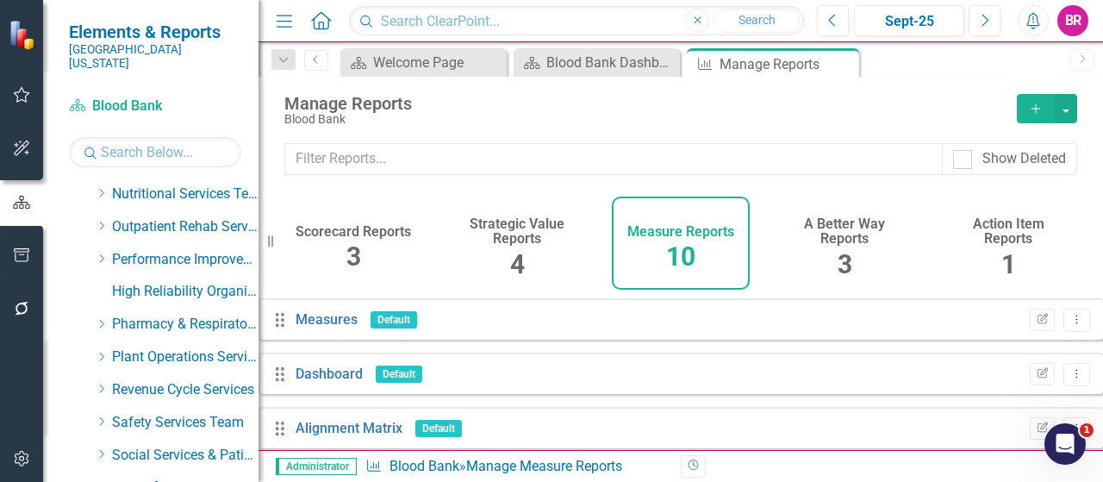
scroll to position [1184, 0]
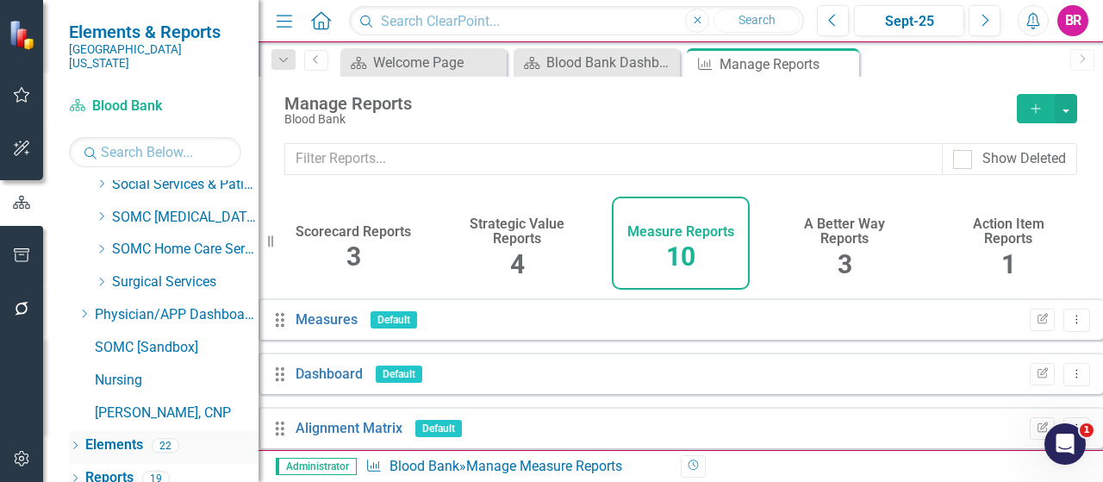
click at [122, 435] on link "Elements" at bounding box center [114, 445] width 58 height 20
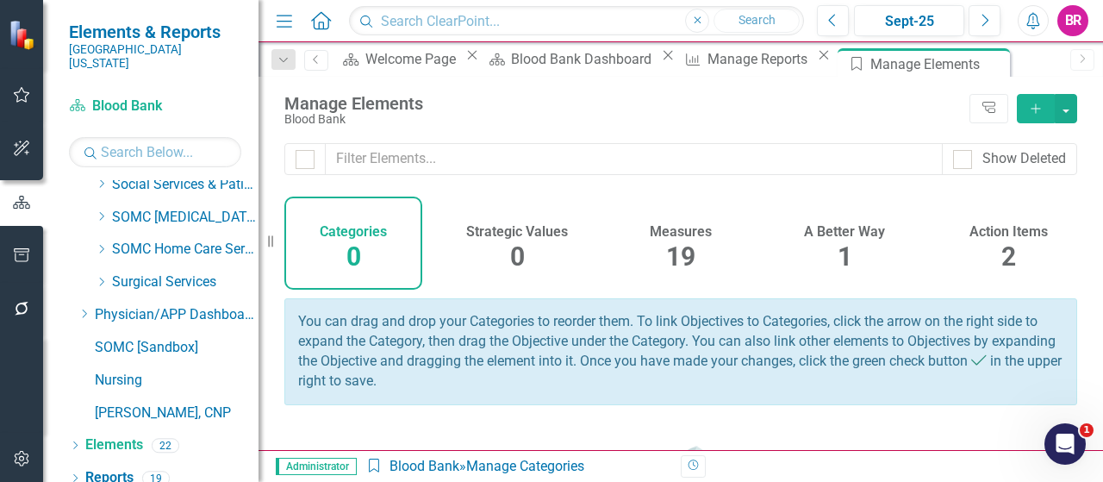
click at [666, 272] on span "19" at bounding box center [680, 256] width 29 height 30
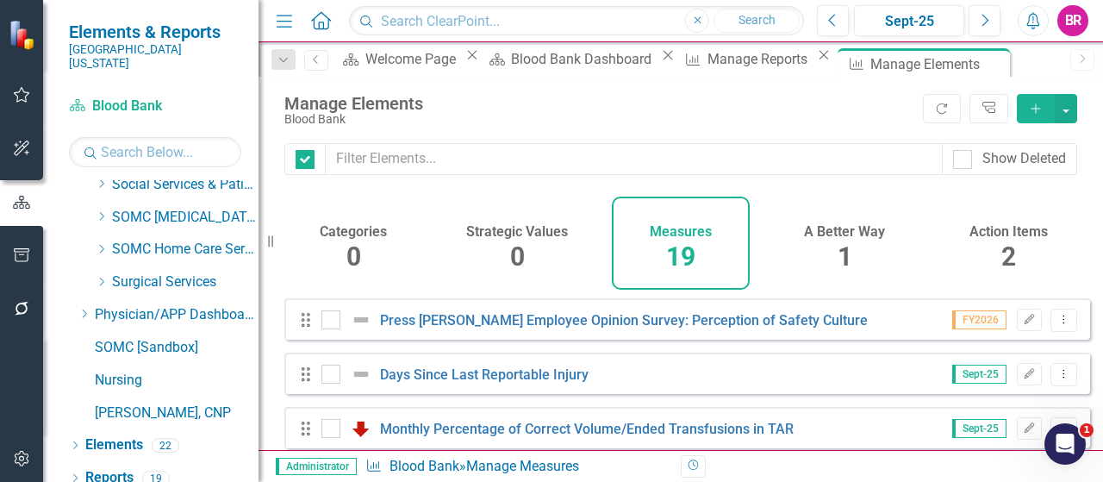
checkbox input "false"
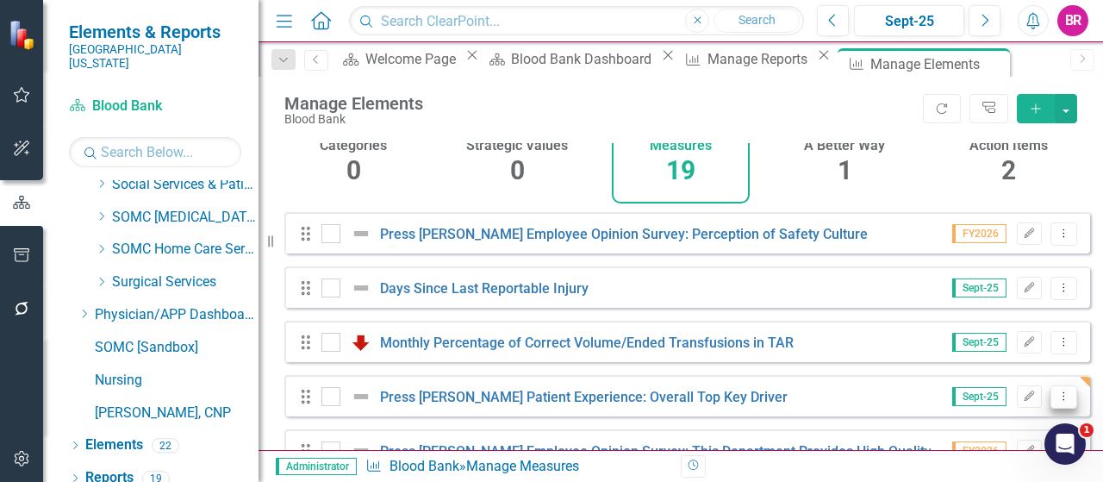
click at [1057, 402] on icon "Dropdown Menu" at bounding box center [1064, 395] width 15 height 11
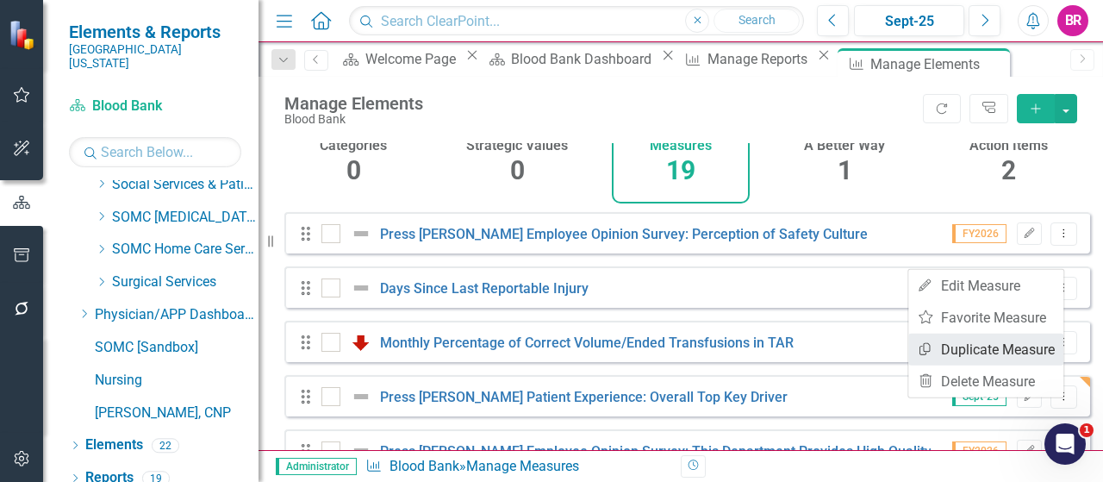
click at [1009, 344] on link "Copy Duplicate Measure" at bounding box center [986, 350] width 155 height 32
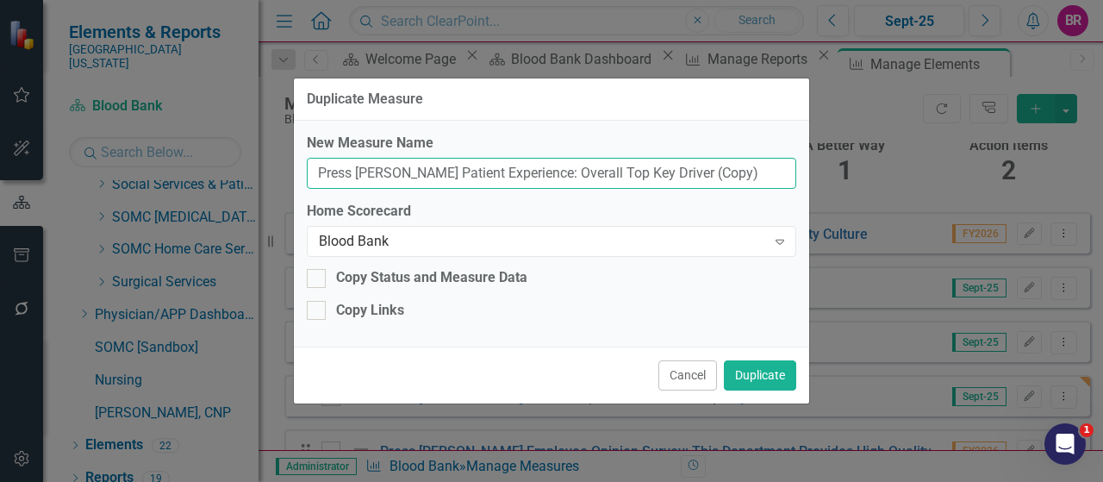
click at [722, 172] on input "Press [PERSON_NAME] Patient Experience: Overall Top Key Driver (Copy)" at bounding box center [552, 174] width 490 height 32
type input "Press [PERSON_NAME] Patient Experience: Overall Top Key Driver"
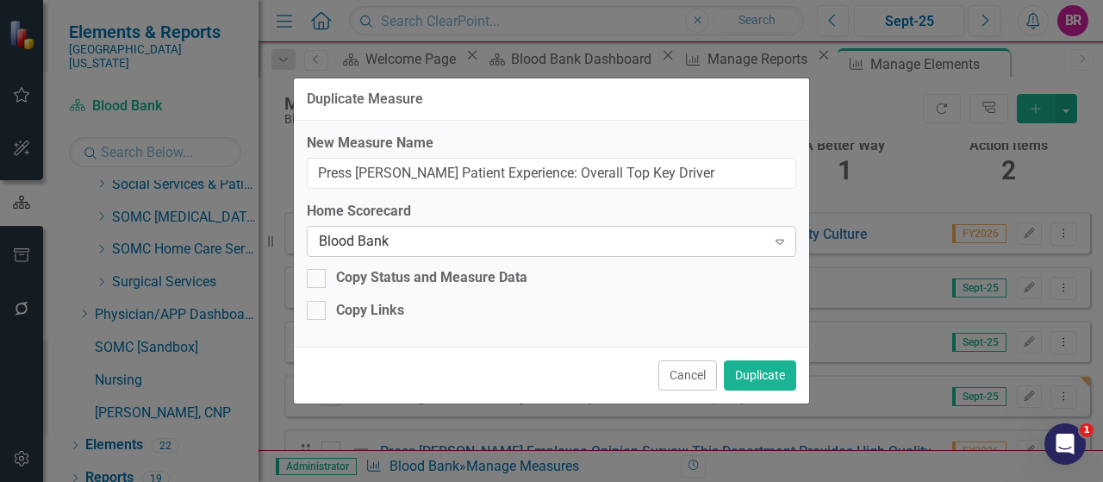
click at [725, 236] on div "Blood Bank" at bounding box center [542, 242] width 447 height 20
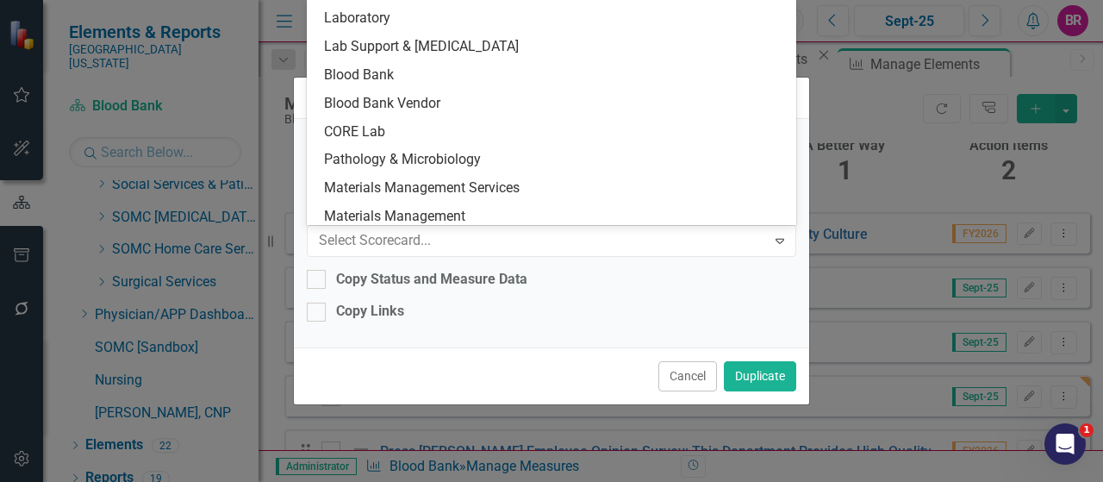
scroll to position [1556, 0]
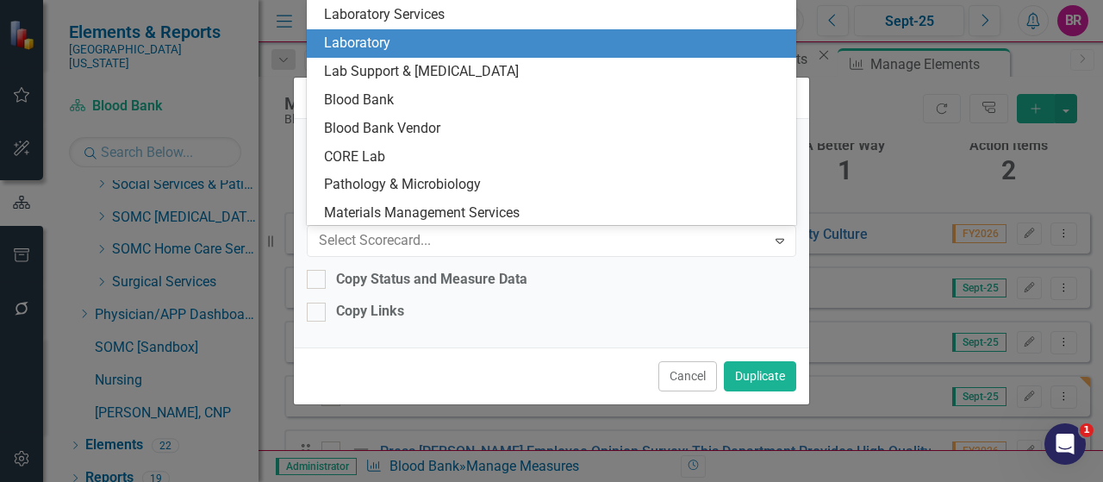
click at [421, 41] on div "Laboratory" at bounding box center [555, 44] width 463 height 20
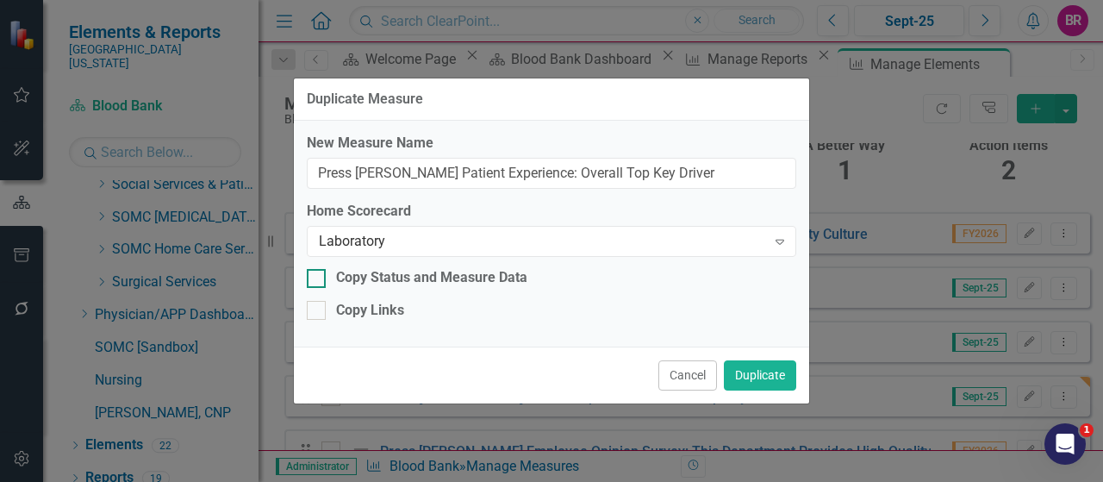
click at [403, 277] on div "Copy Status and Measure Data" at bounding box center [431, 278] width 191 height 20
click at [318, 277] on input "Copy Status and Measure Data" at bounding box center [312, 274] width 11 height 11
checkbox input "true"
click at [387, 312] on div "Copy Links" at bounding box center [370, 311] width 68 height 20
click at [318, 312] on input "Copy Links" at bounding box center [312, 306] width 11 height 11
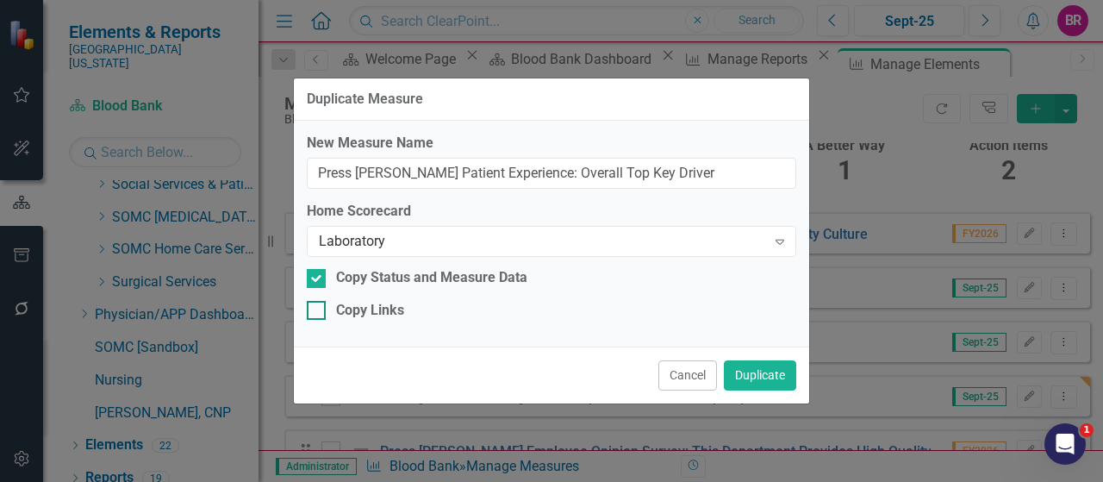
checkbox input "true"
click at [746, 380] on button "Duplicate" at bounding box center [760, 375] width 72 height 30
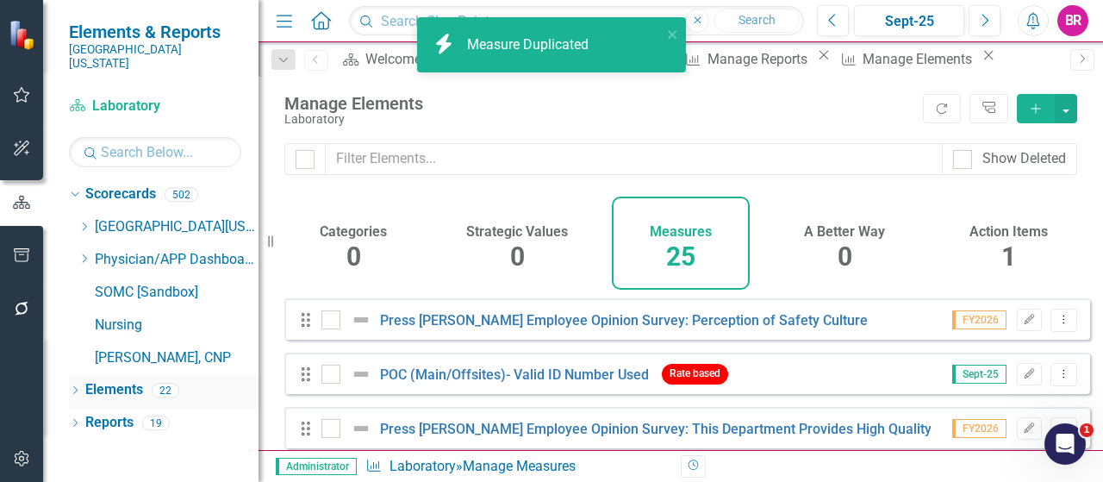
checkbox input "false"
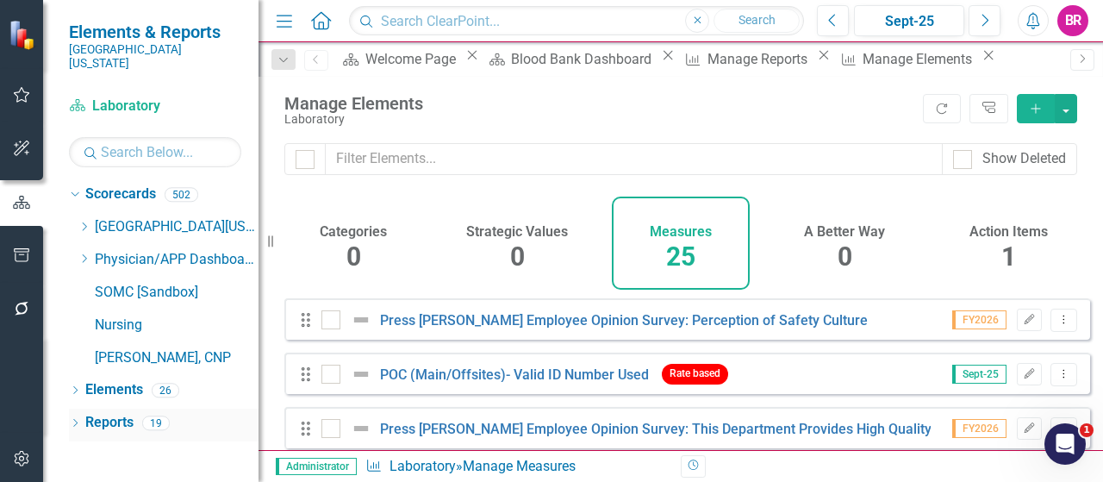
click at [98, 413] on link "Reports" at bounding box center [109, 423] width 48 height 20
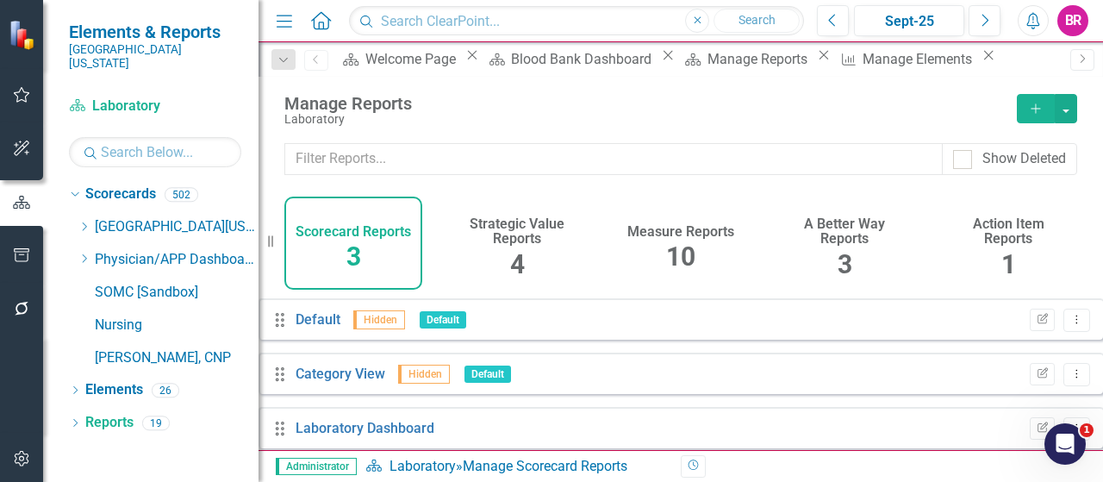
click at [696, 267] on div "Measure Reports 10" at bounding box center [681, 243] width 138 height 93
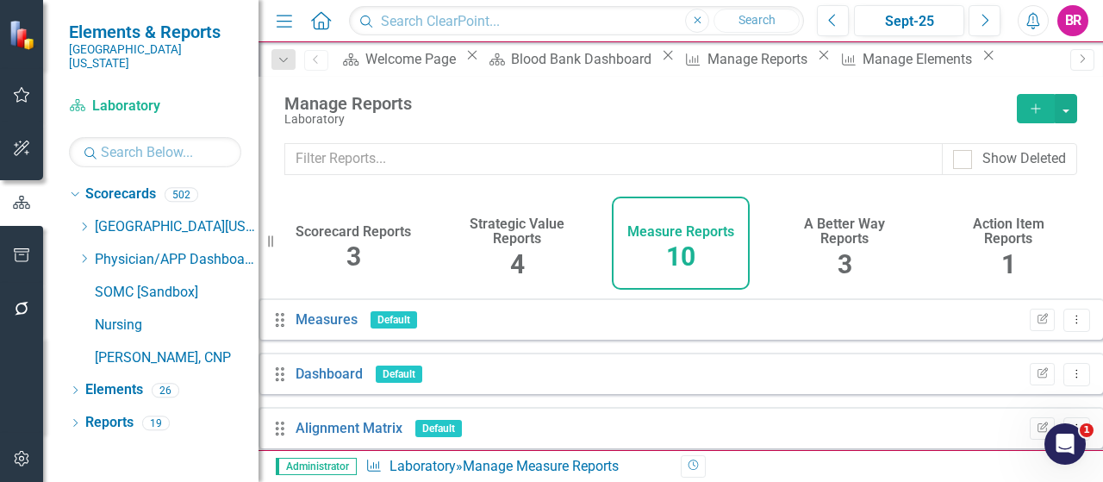
scroll to position [259, 0]
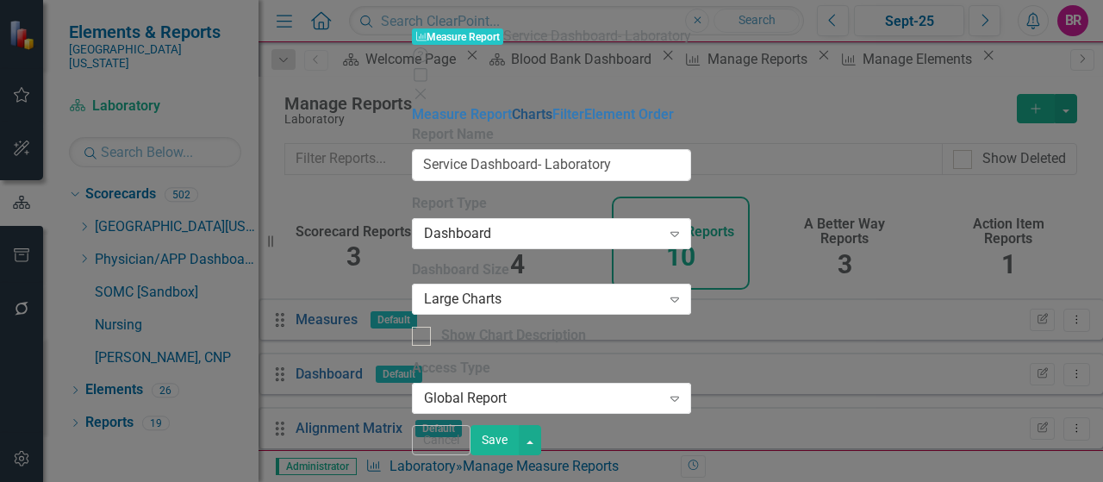
click at [512, 109] on link "Charts" at bounding box center [532, 114] width 41 height 16
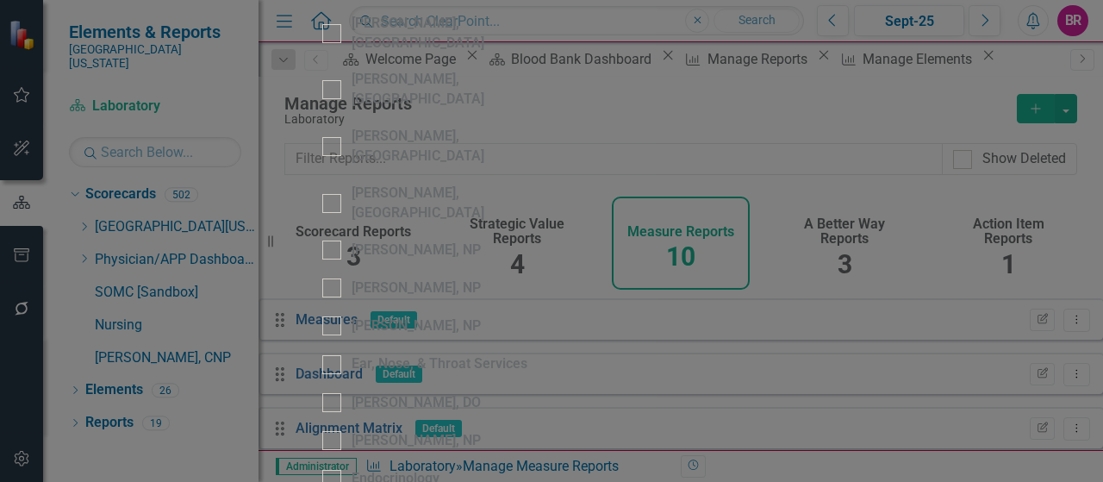
scroll to position [1379, 0]
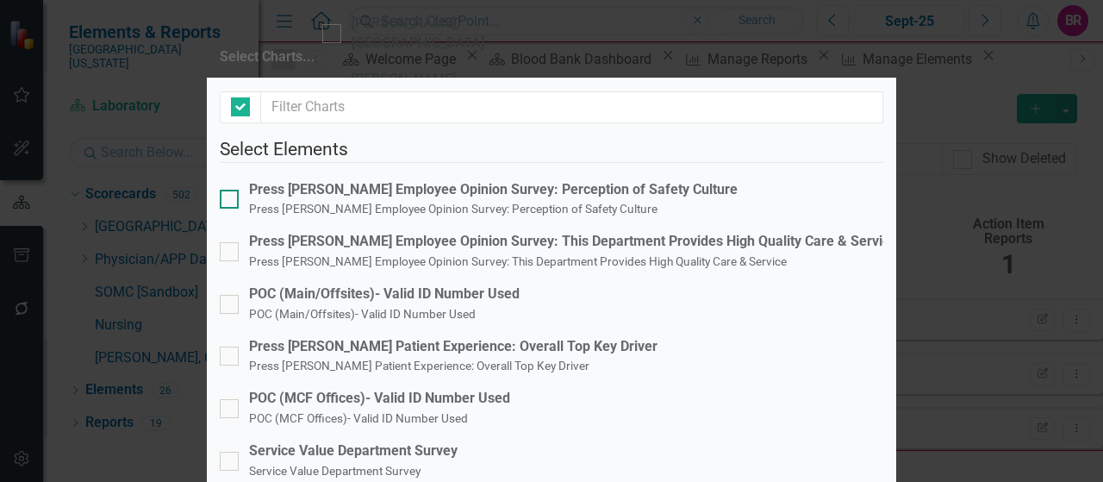
checkbox input "false"
click at [316, 359] on small "Press [PERSON_NAME] Patient Experience: Overall Top Key Driver" at bounding box center [419, 366] width 340 height 14
click at [231, 347] on input "Press [PERSON_NAME] Patient Experience: Overall Top Key Driver Press [PERSON_NA…" at bounding box center [225, 352] width 11 height 11
checkbox input "true"
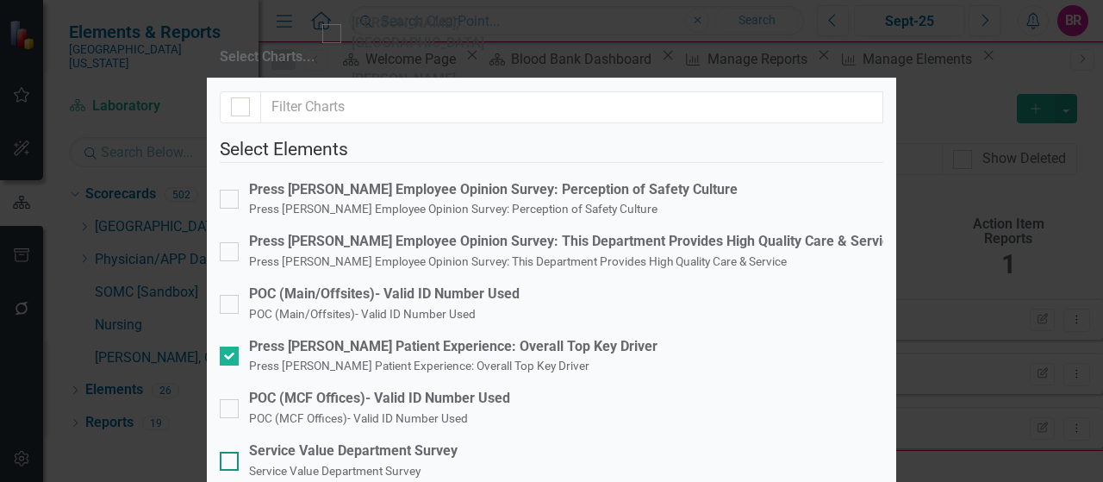
click at [379, 441] on div "Service Value Department Survey" at bounding box center [353, 451] width 209 height 20
click at [231, 452] on input "Service Value Department Survey Service Value Department Survey" at bounding box center [225, 457] width 11 height 11
checkbox input "true"
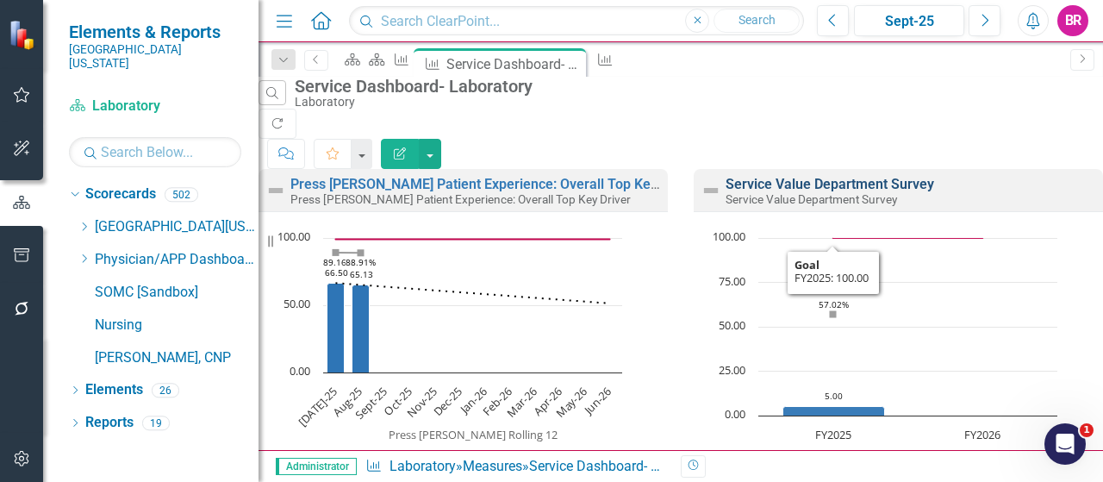
click at [803, 176] on link "Service Value Department Survey" at bounding box center [830, 184] width 209 height 16
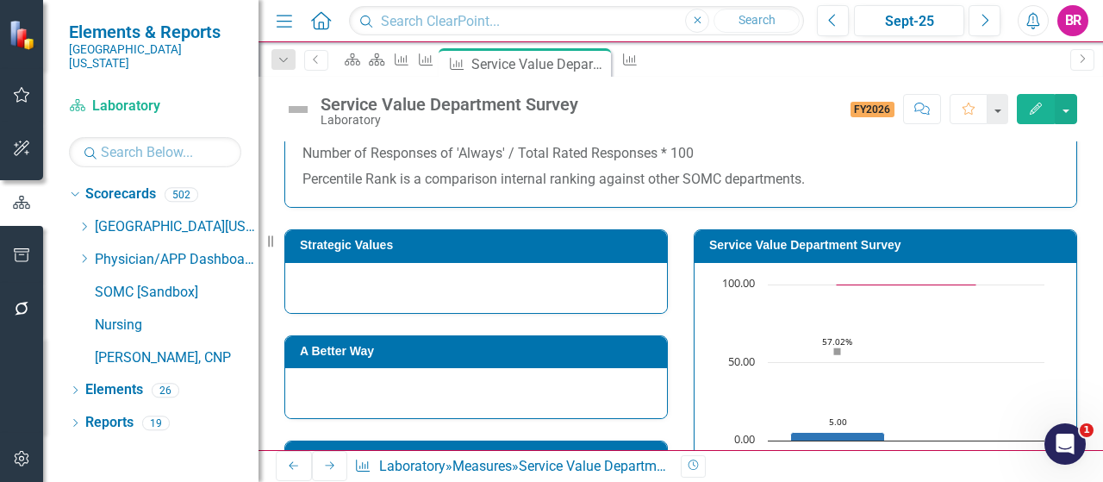
scroll to position [172, 0]
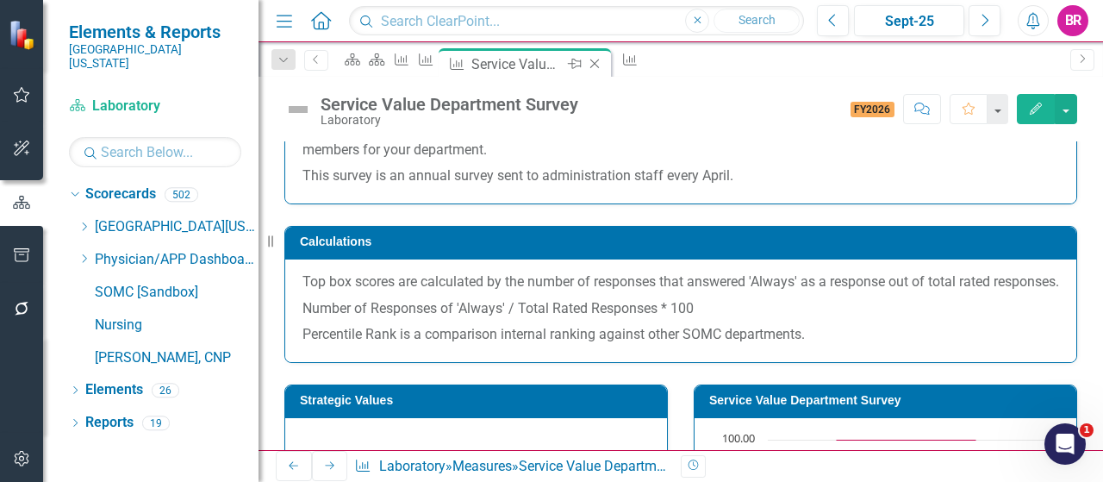
click at [603, 63] on icon "Close" at bounding box center [594, 64] width 17 height 14
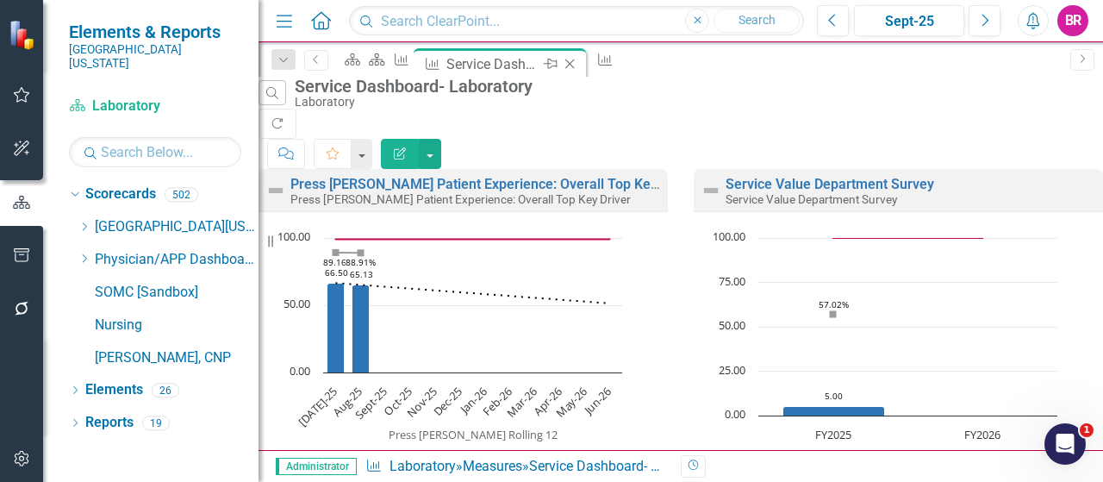
click at [578, 66] on icon "Close" at bounding box center [569, 64] width 17 height 14
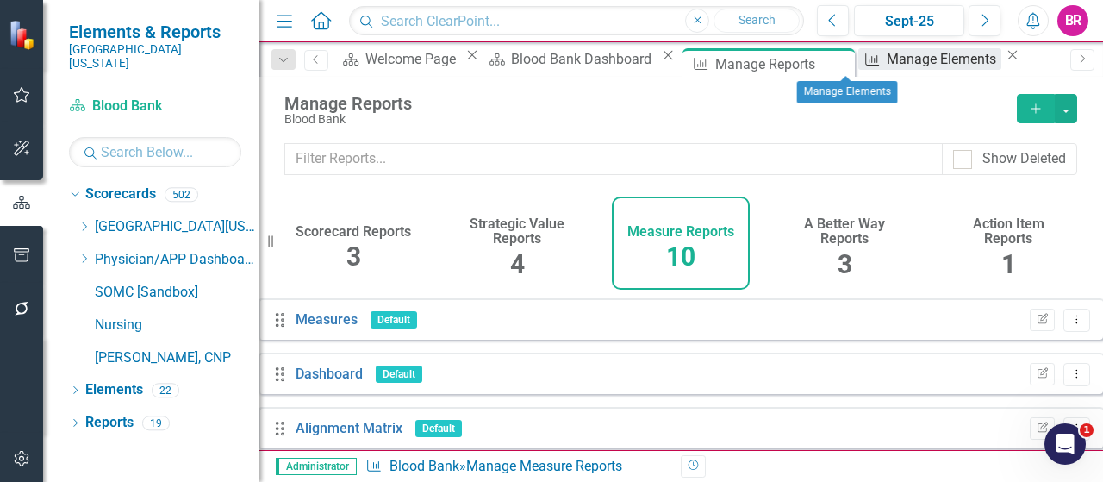
click at [887, 61] on div "Manage Elements" at bounding box center [944, 59] width 115 height 22
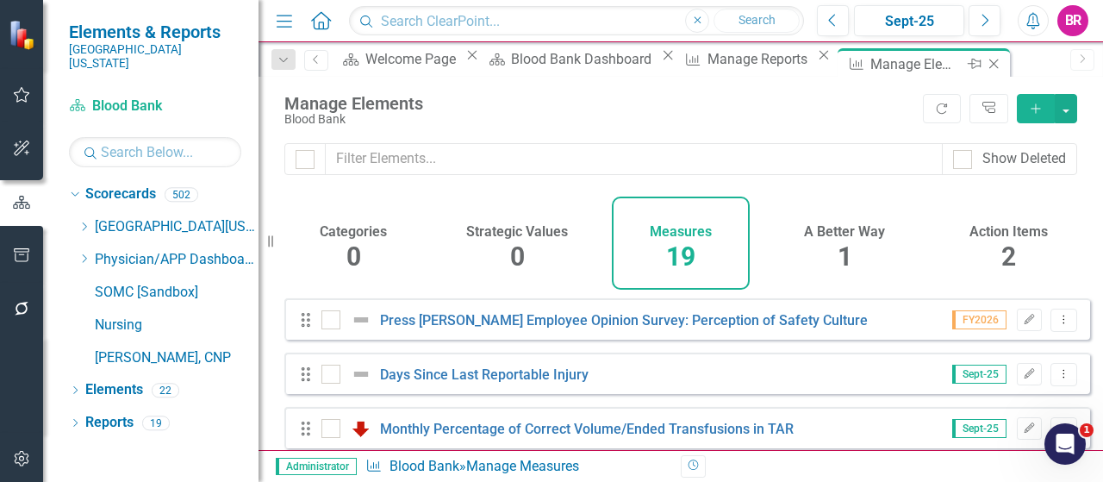
click at [871, 66] on div "Manage Elements" at bounding box center [917, 64] width 92 height 22
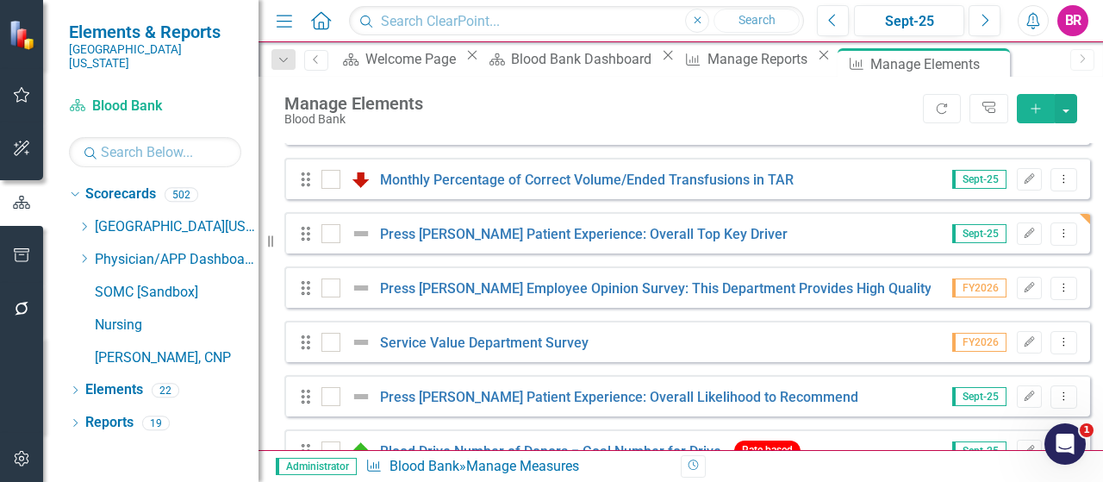
scroll to position [259, 0]
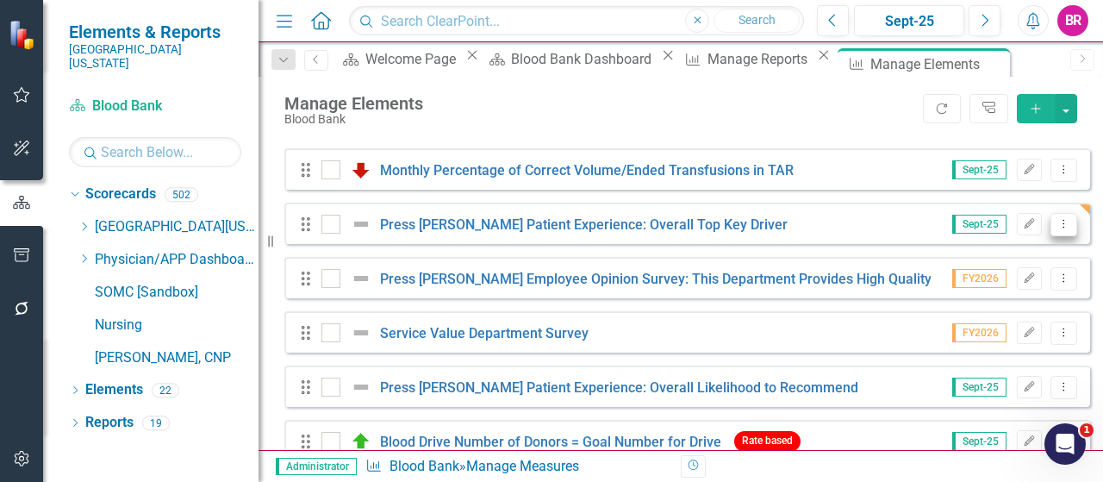
click at [1057, 229] on icon "Dropdown Menu" at bounding box center [1064, 223] width 15 height 11
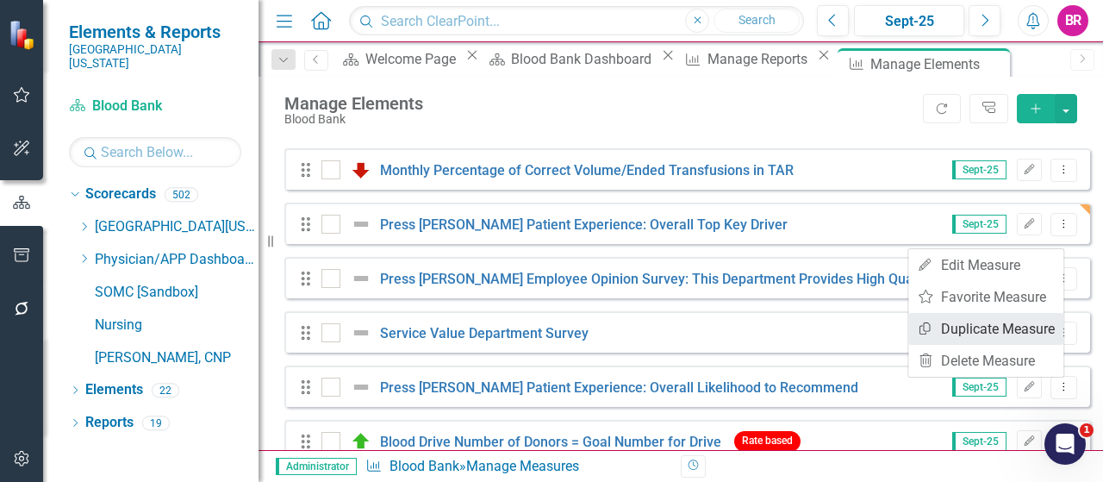
click at [1012, 328] on link "Copy Duplicate Measure" at bounding box center [986, 329] width 155 height 32
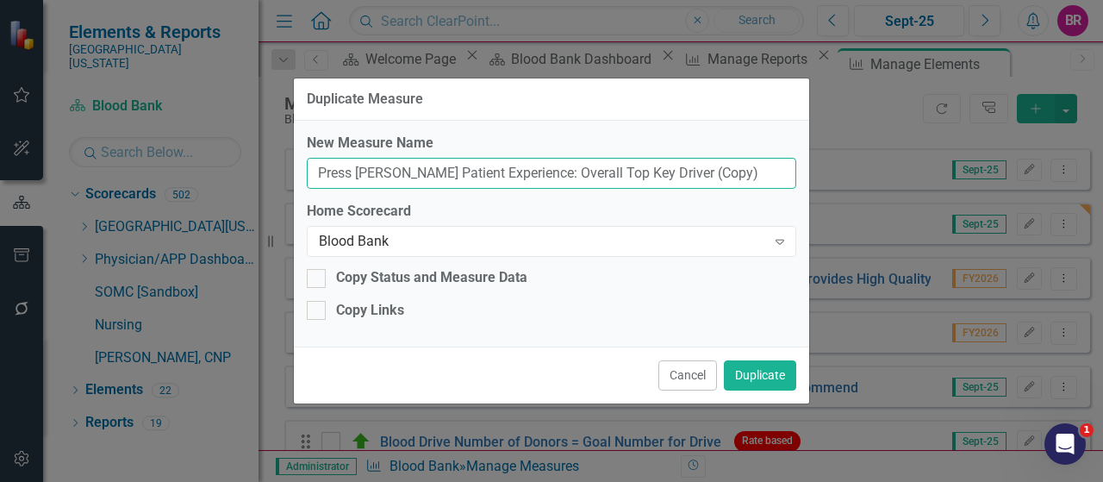
drag, startPoint x: 728, startPoint y: 176, endPoint x: 653, endPoint y: 174, distance: 74.2
click at [653, 174] on input "Press [PERSON_NAME] Patient Experience: Overall Top Key Driver (Copy)" at bounding box center [552, 174] width 490 height 32
type input "Press [PERSON_NAME] Patient Experience: Overall Top Key Driver"
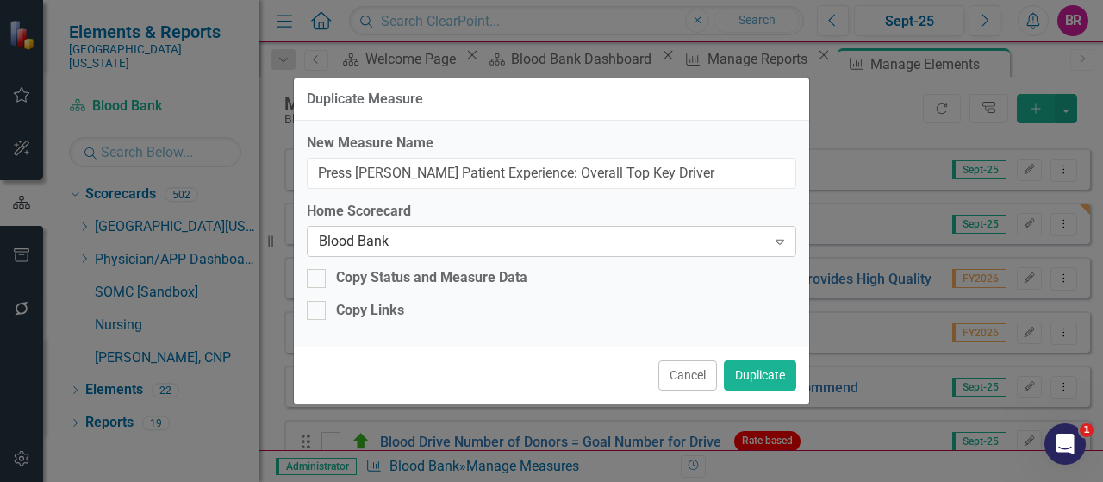
click at [649, 225] on div "Home Scorecard Blood Bank Expand" at bounding box center [552, 228] width 490 height 53
click at [638, 242] on div "Blood Bank" at bounding box center [542, 242] width 447 height 20
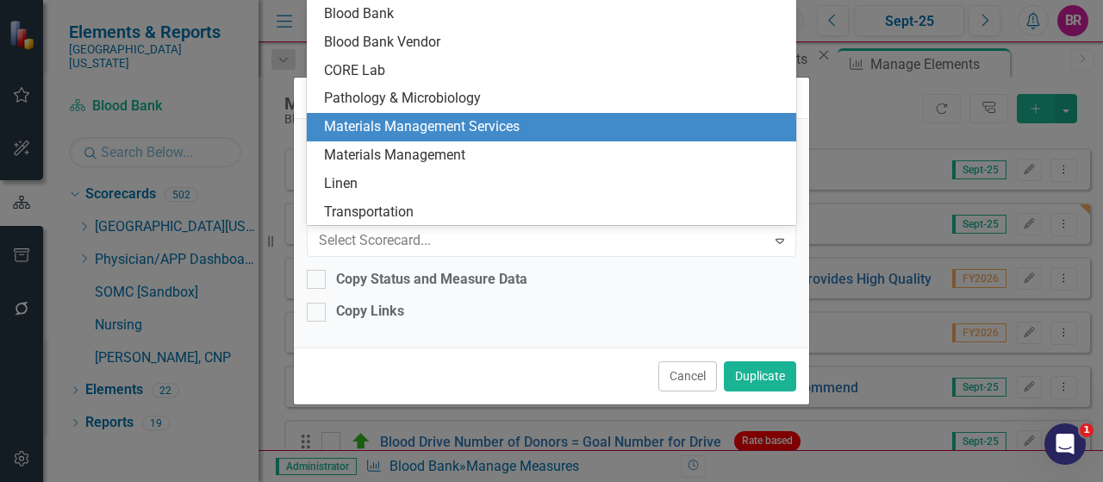
scroll to position [1556, 0]
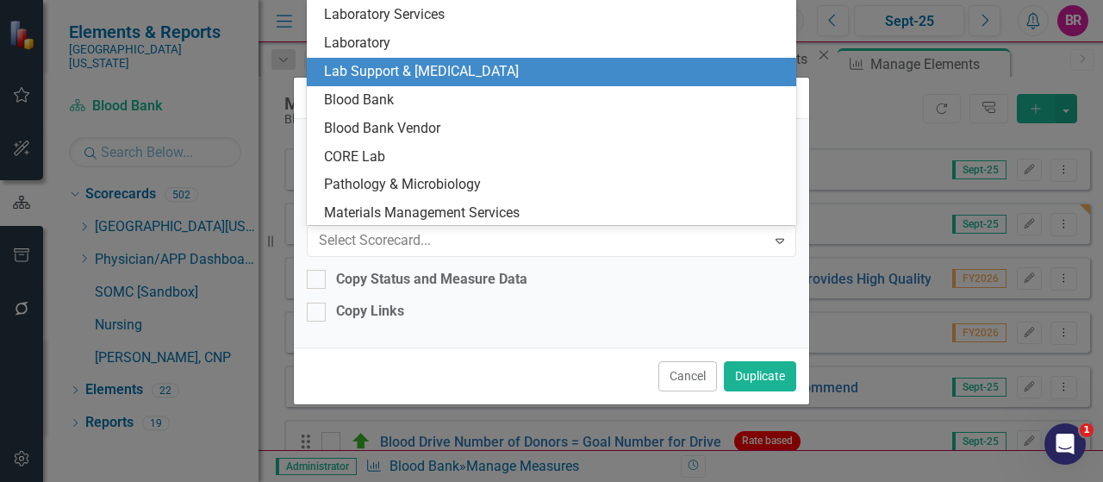
click at [459, 71] on div "Lab Support & [MEDICAL_DATA]" at bounding box center [555, 72] width 463 height 20
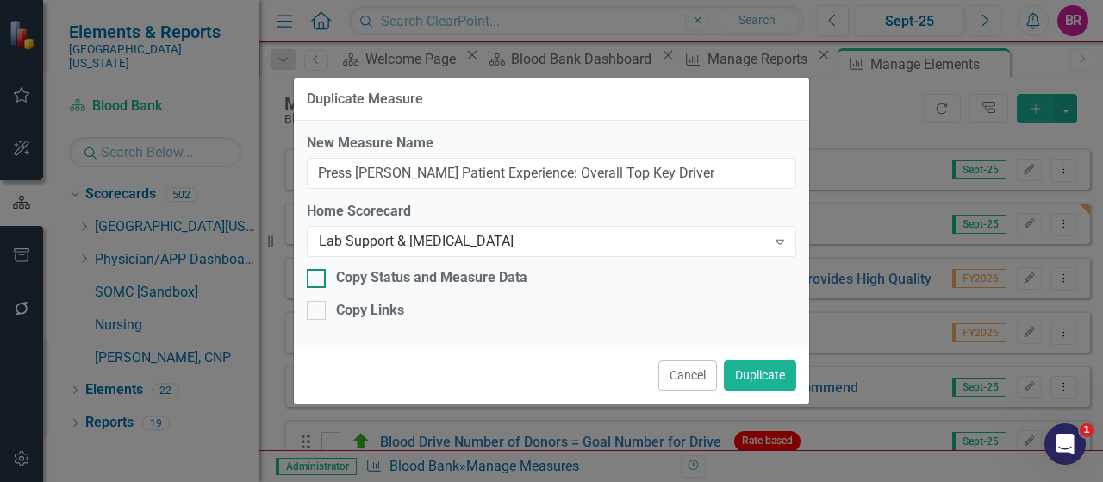
click at [404, 285] on div "Copy Status and Measure Data" at bounding box center [431, 278] width 191 height 20
click at [318, 280] on input "Copy Status and Measure Data" at bounding box center [312, 274] width 11 height 11
checkbox input "true"
click at [375, 315] on div "Copy Links" at bounding box center [370, 311] width 68 height 20
click at [318, 312] on input "Copy Links" at bounding box center [312, 306] width 11 height 11
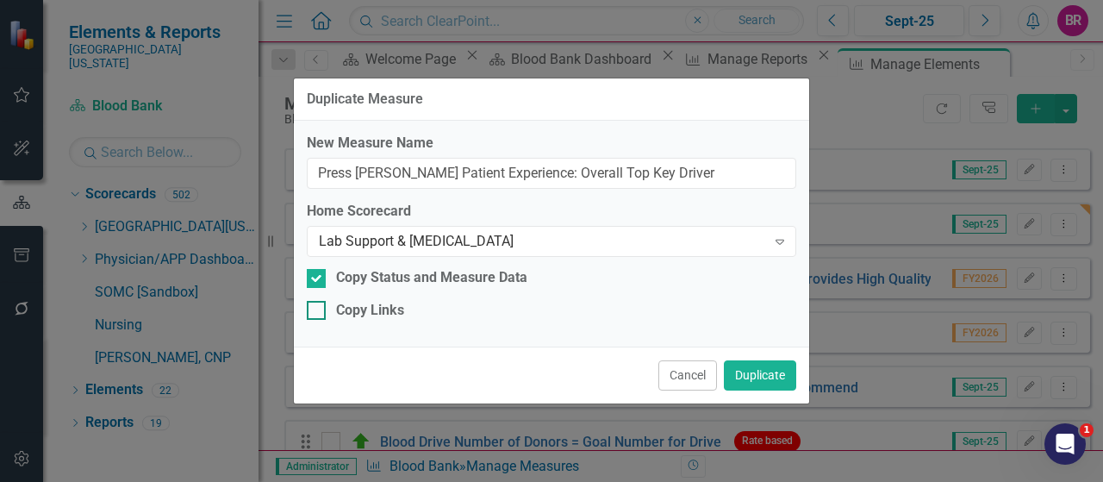
checkbox input "true"
click at [759, 371] on button "Duplicate" at bounding box center [760, 375] width 72 height 30
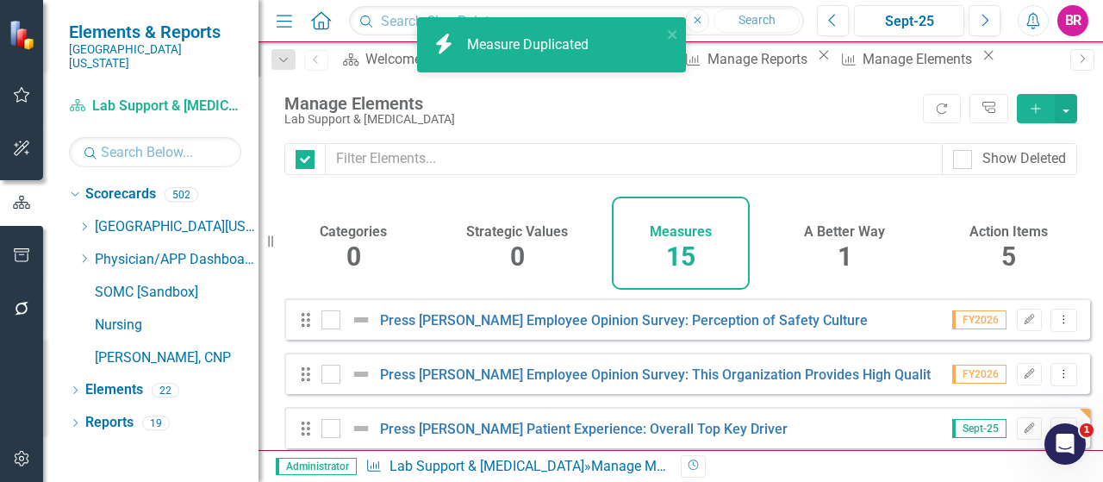
checkbox input "false"
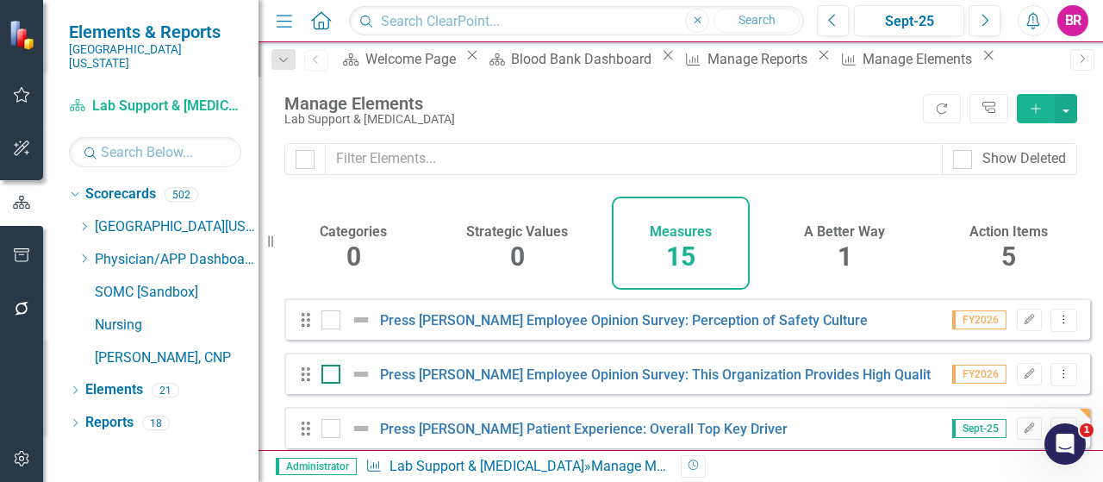
scroll to position [86, 0]
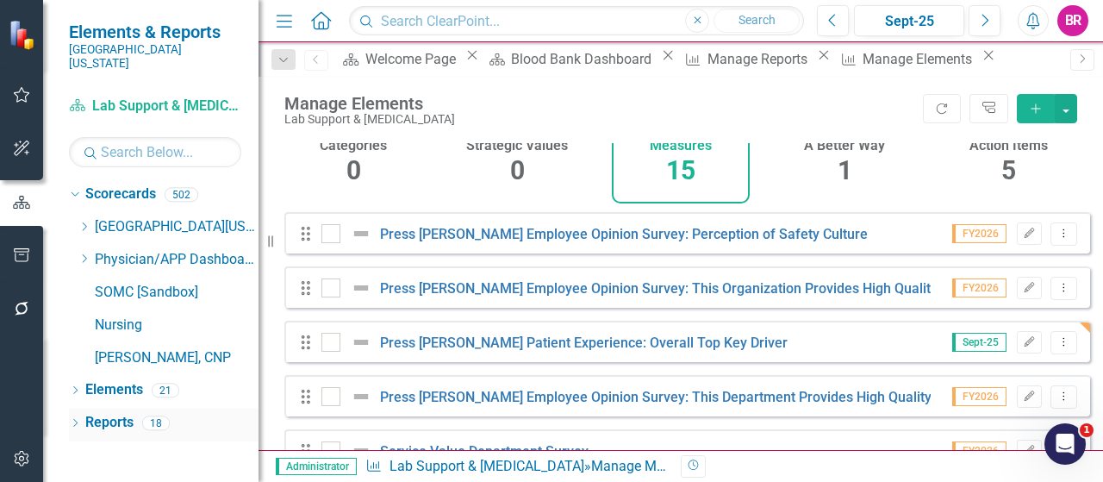
click at [121, 413] on link "Reports" at bounding box center [109, 423] width 48 height 20
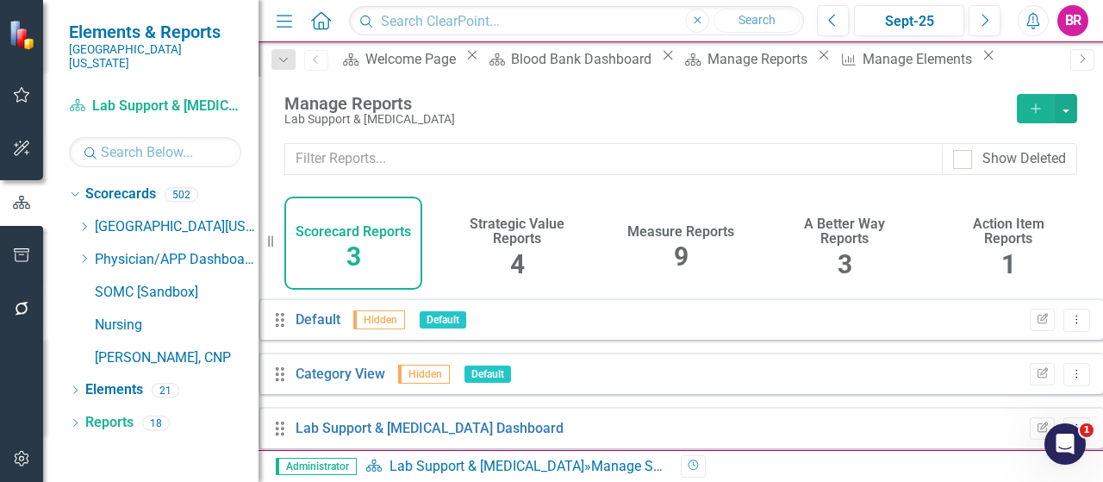
click at [688, 258] on div "Measure Reports 9" at bounding box center [681, 243] width 138 height 93
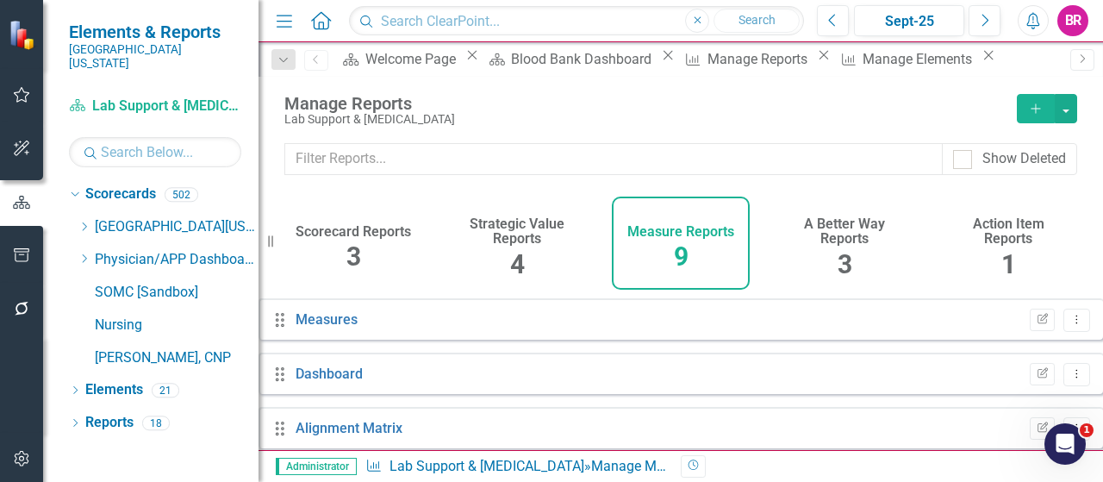
scroll to position [172, 0]
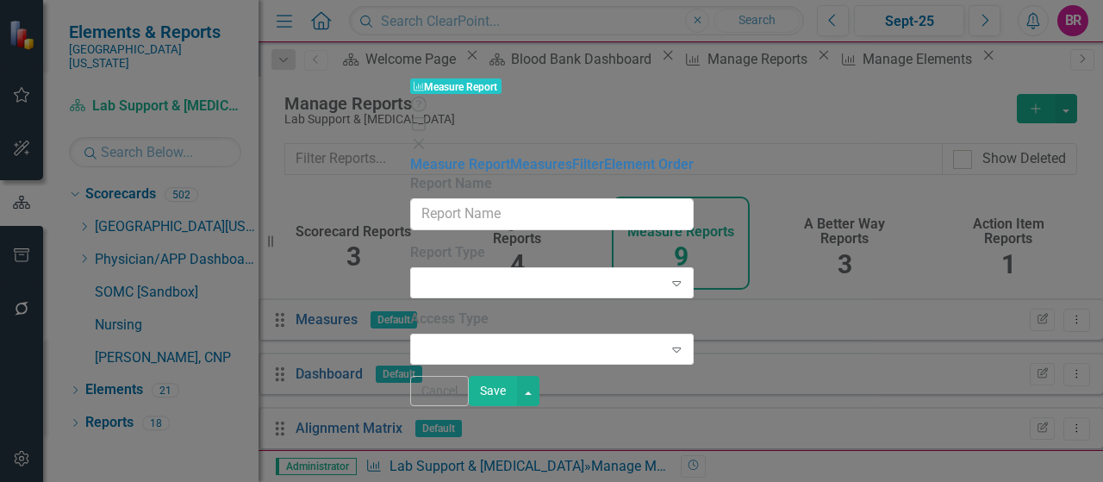
type input "Service Dashboard - Lab Support & [MEDICAL_DATA]"
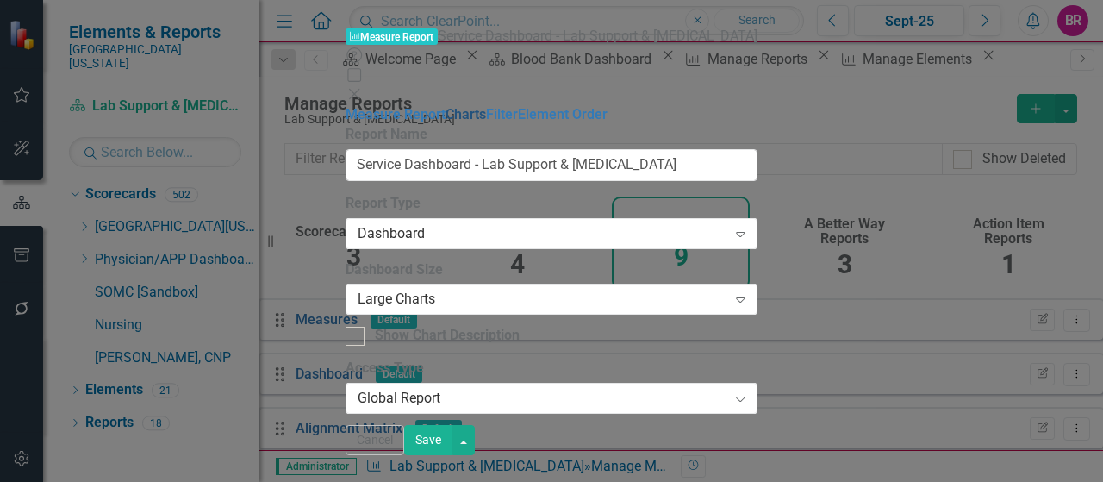
click at [446, 106] on link "Charts" at bounding box center [466, 114] width 41 height 16
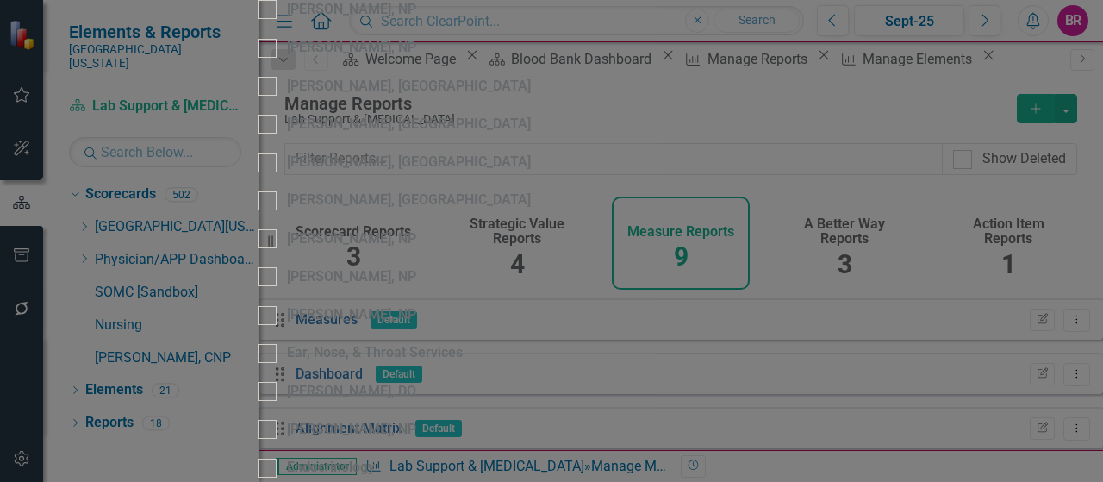
scroll to position [1379, 0]
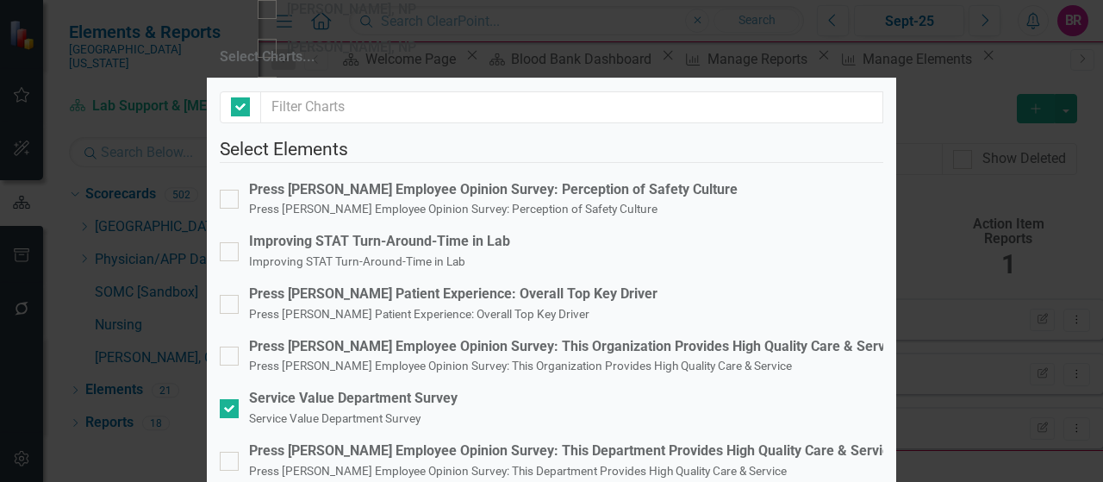
checkbox input "false"
click at [455, 284] on div "Press [PERSON_NAME] Patient Experience: Overall Top Key Driver" at bounding box center [453, 294] width 409 height 20
click at [231, 295] on input "Press [PERSON_NAME] Patient Experience: Overall Top Key Driver Press [PERSON_NA…" at bounding box center [225, 300] width 11 height 11
checkbox input "true"
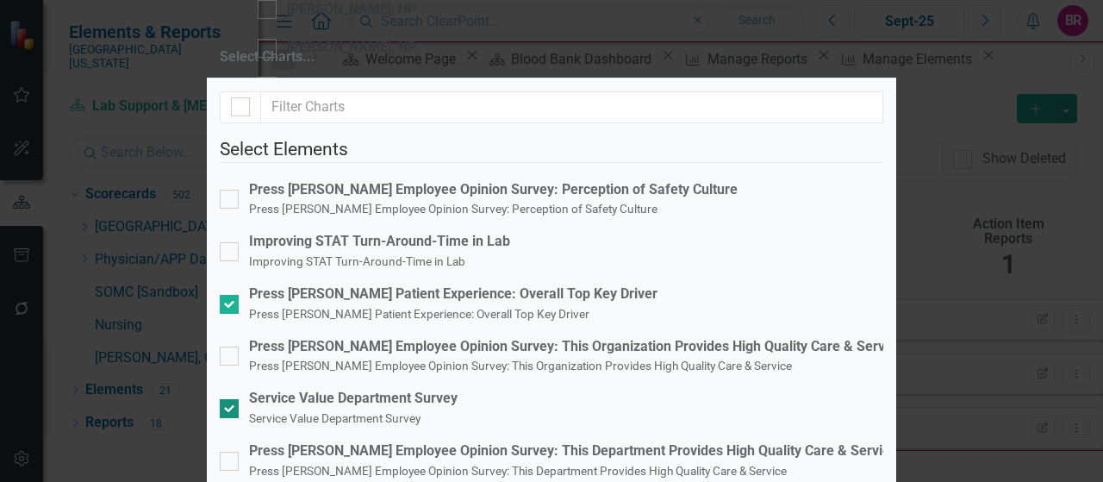
scroll to position [345, 0]
checkbox input "false"
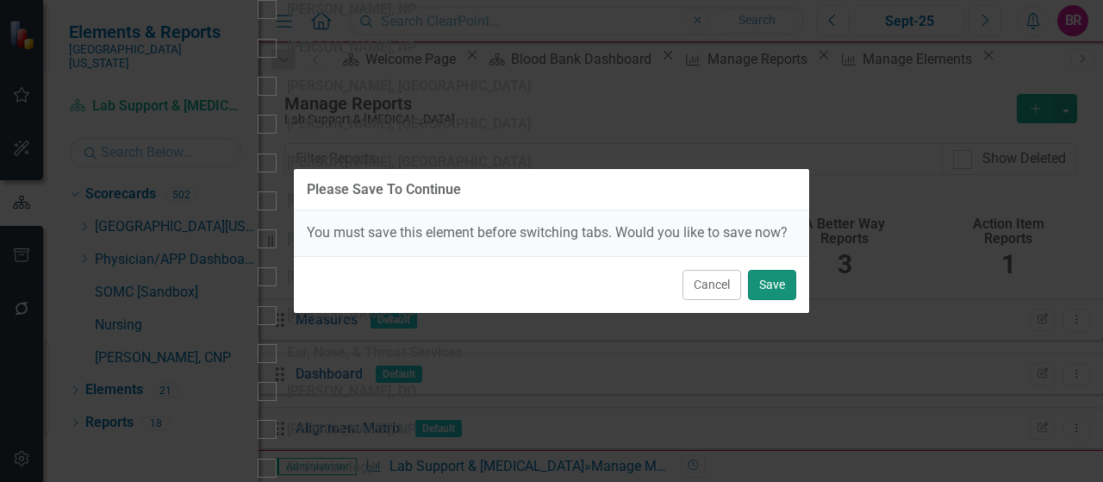
click at [768, 287] on button "Save" at bounding box center [772, 285] width 48 height 30
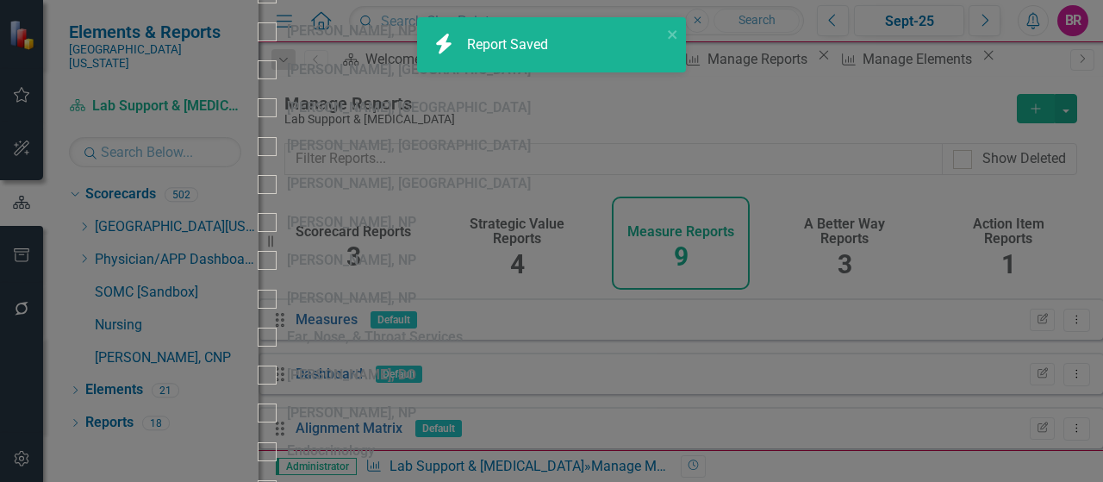
checkbox input "true"
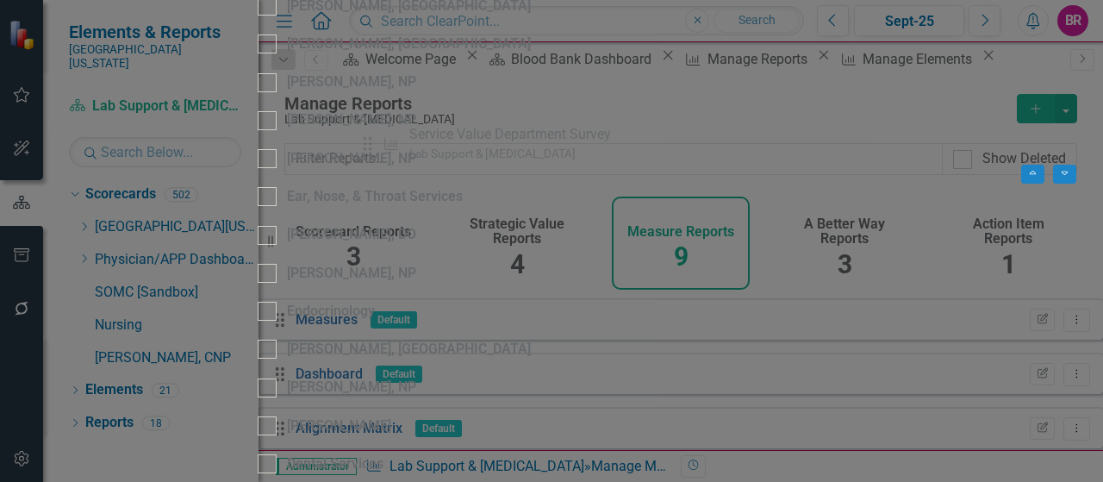
drag, startPoint x: 370, startPoint y: 230, endPoint x: 374, endPoint y: 144, distance: 86.3
drag, startPoint x: 372, startPoint y: 227, endPoint x: 379, endPoint y: 164, distance: 63.3
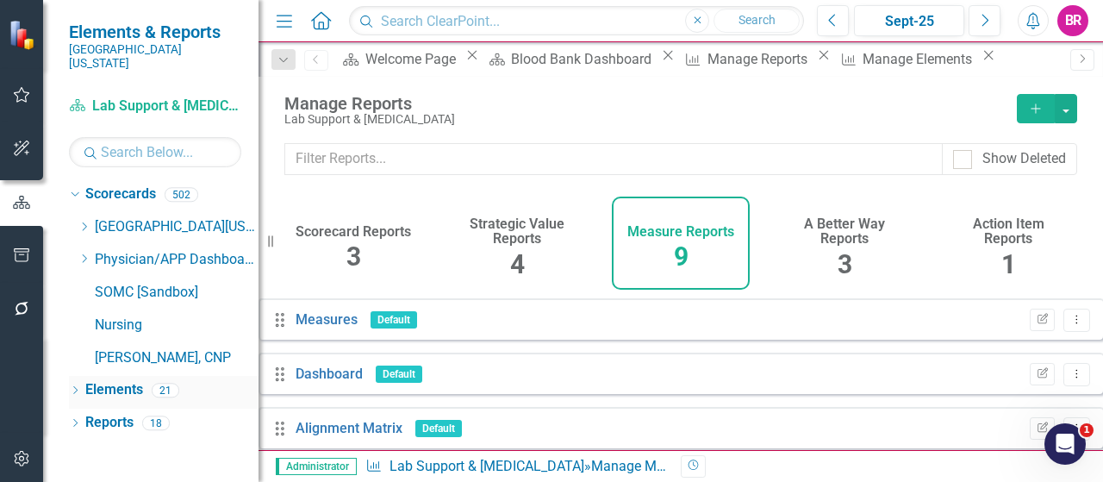
click at [116, 380] on link "Elements" at bounding box center [114, 390] width 58 height 20
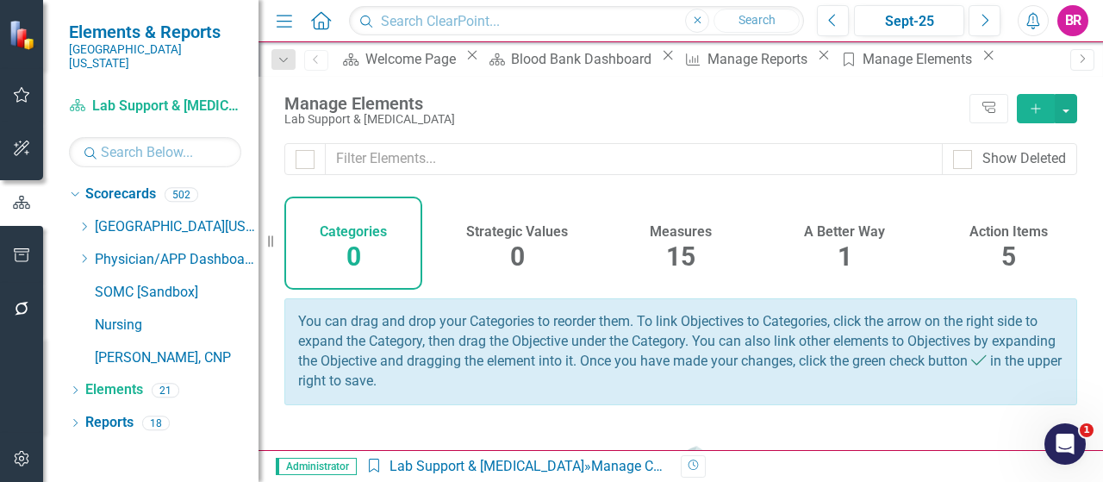
click at [671, 263] on span "15" at bounding box center [680, 256] width 29 height 30
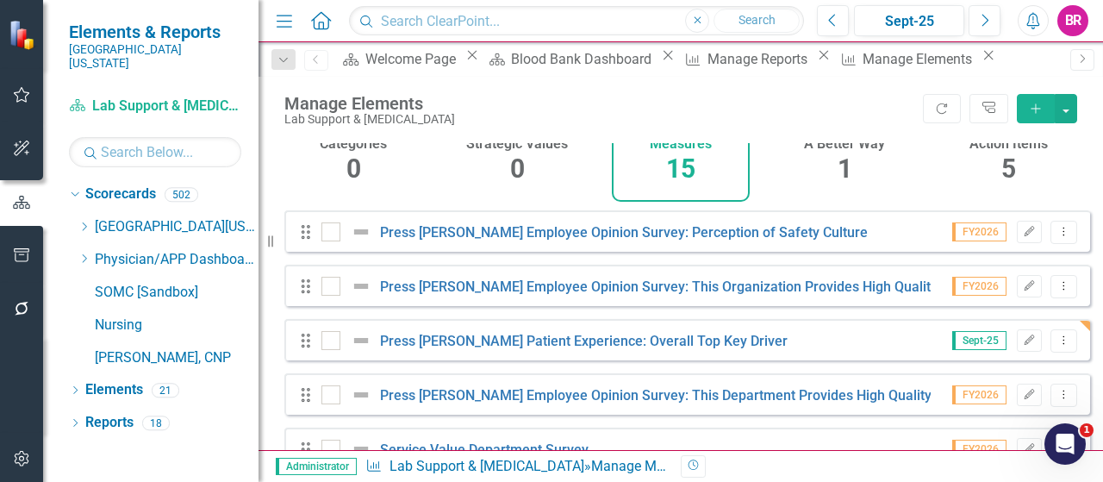
scroll to position [172, 0]
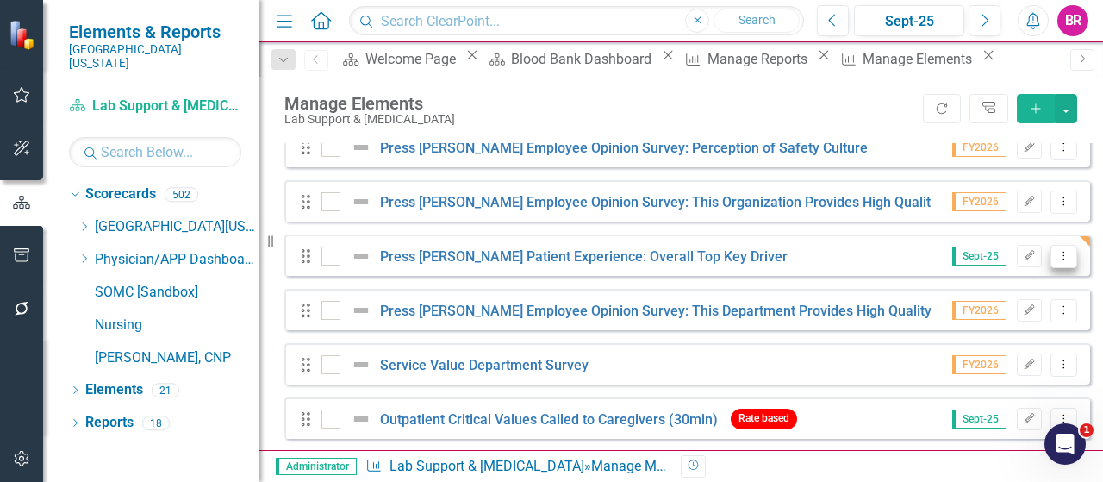
click at [1060, 268] on button "Dropdown Menu" at bounding box center [1064, 256] width 27 height 23
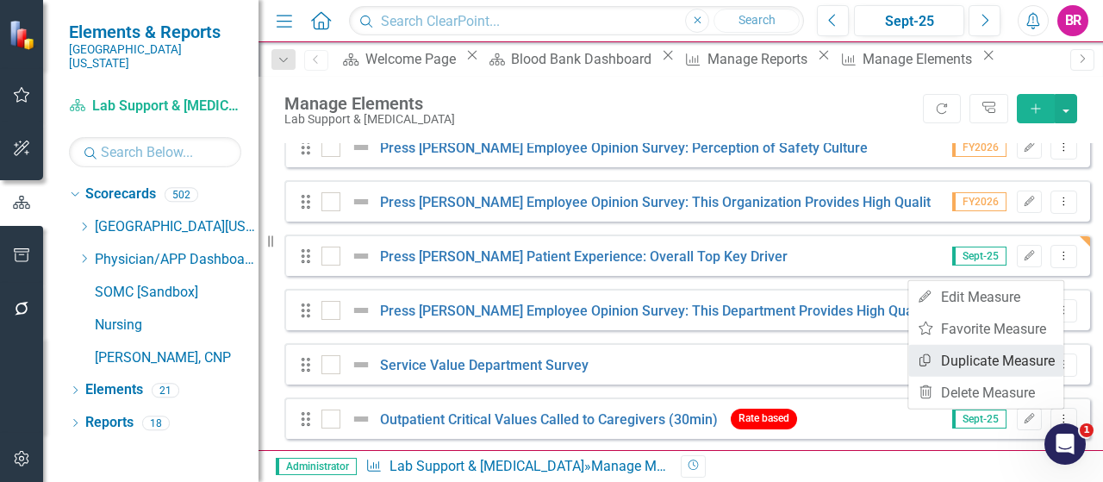
click at [990, 372] on link "Copy Duplicate Measure" at bounding box center [986, 361] width 155 height 32
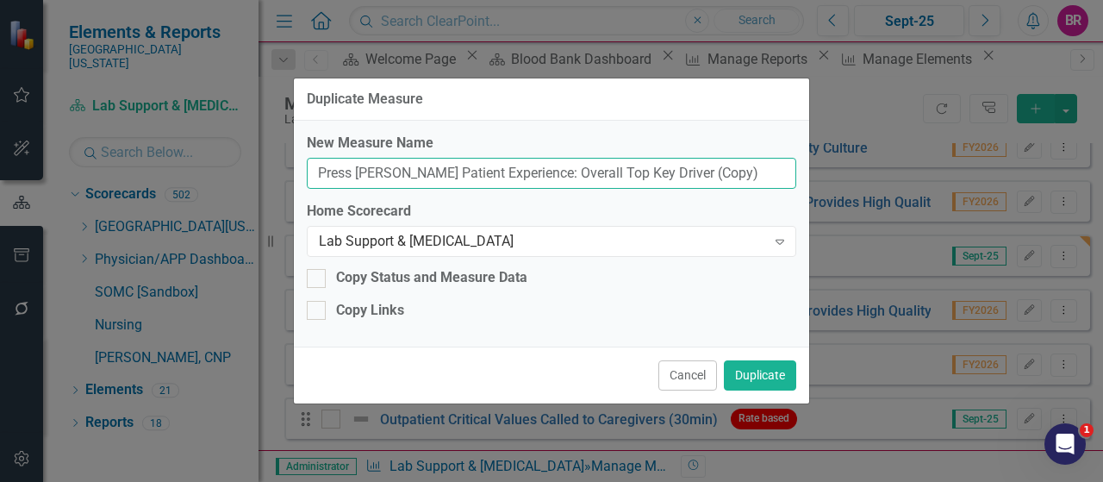
drag, startPoint x: 712, startPoint y: 177, endPoint x: 650, endPoint y: 175, distance: 62.1
click at [650, 175] on input "Press [PERSON_NAME] Patient Experience: Overall Top Key Driver (Copy)" at bounding box center [552, 174] width 490 height 32
type input "Press [PERSON_NAME] Patient Experience: Overall Top Key Driver"
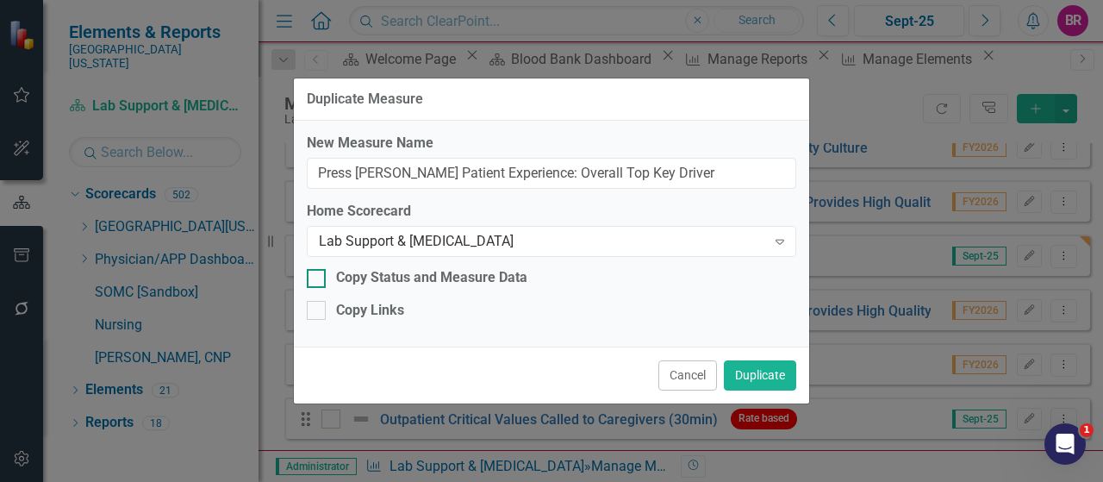
click at [482, 282] on div "Copy Status and Measure Data" at bounding box center [431, 278] width 191 height 20
click at [318, 280] on input "Copy Status and Measure Data" at bounding box center [312, 274] width 11 height 11
checkbox input "true"
click at [378, 311] on div "Copy Links" at bounding box center [370, 311] width 68 height 20
click at [318, 311] on input "Copy Links" at bounding box center [312, 306] width 11 height 11
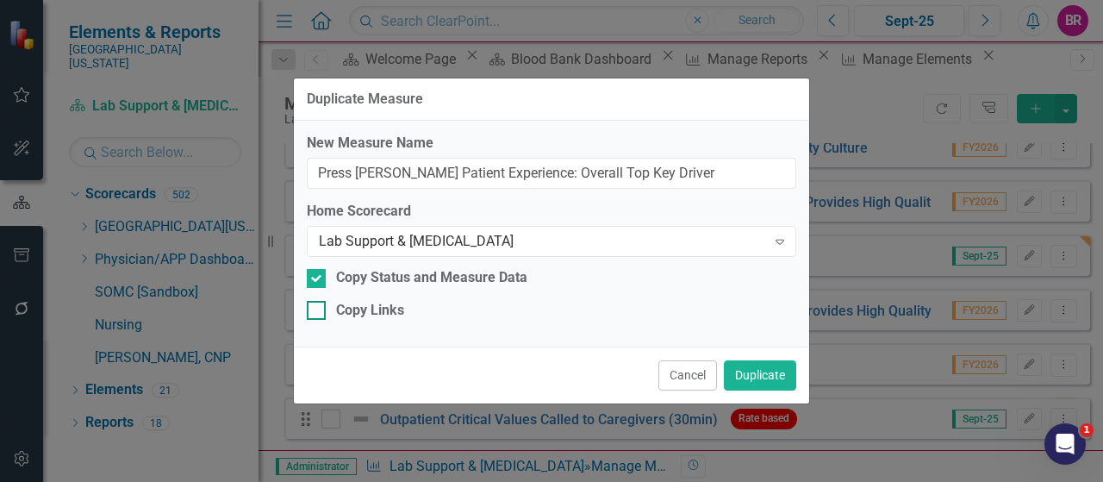
checkbox input "true"
click at [403, 253] on div "Lab Support & [MEDICAL_DATA] Expand" at bounding box center [552, 241] width 490 height 31
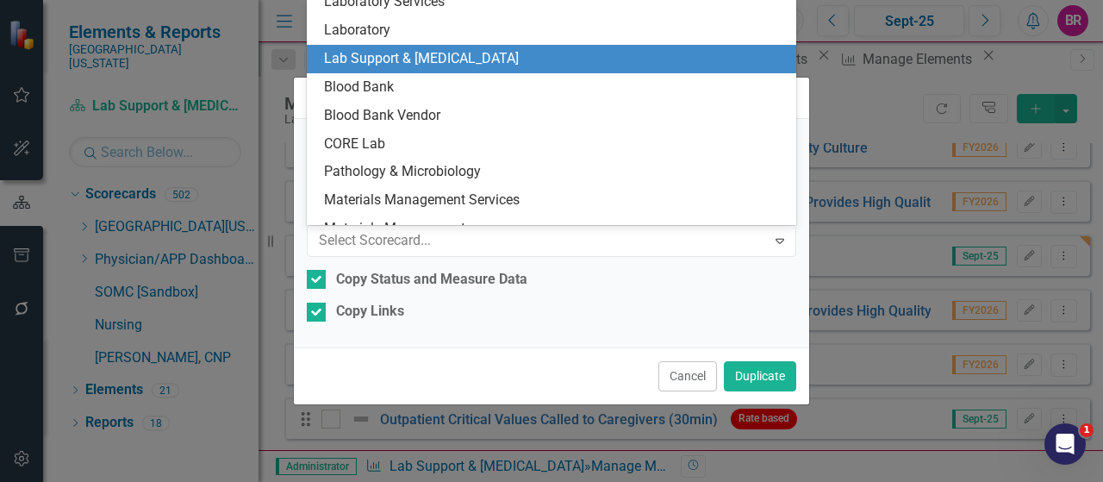
scroll to position [1614, 0]
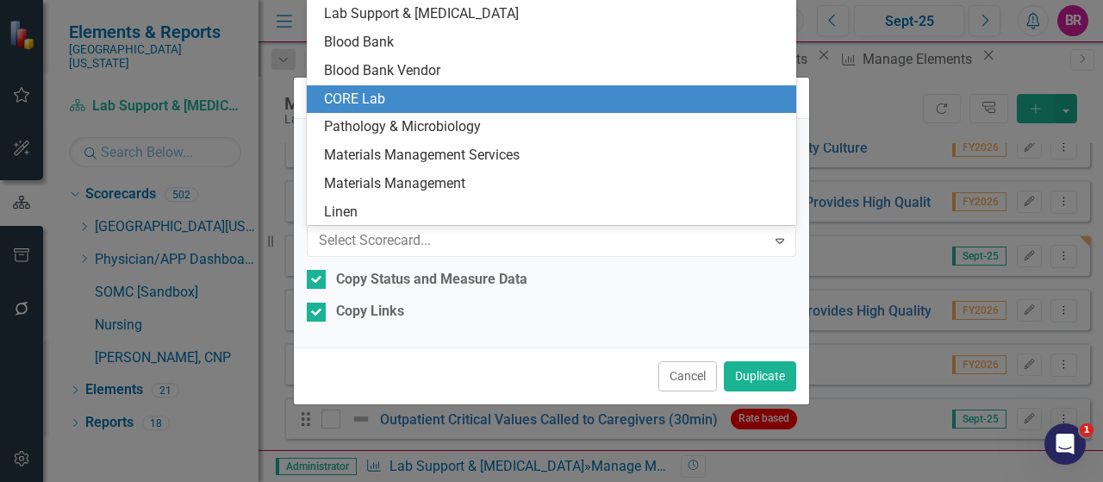
click at [419, 91] on div "CORE Lab" at bounding box center [555, 100] width 463 height 20
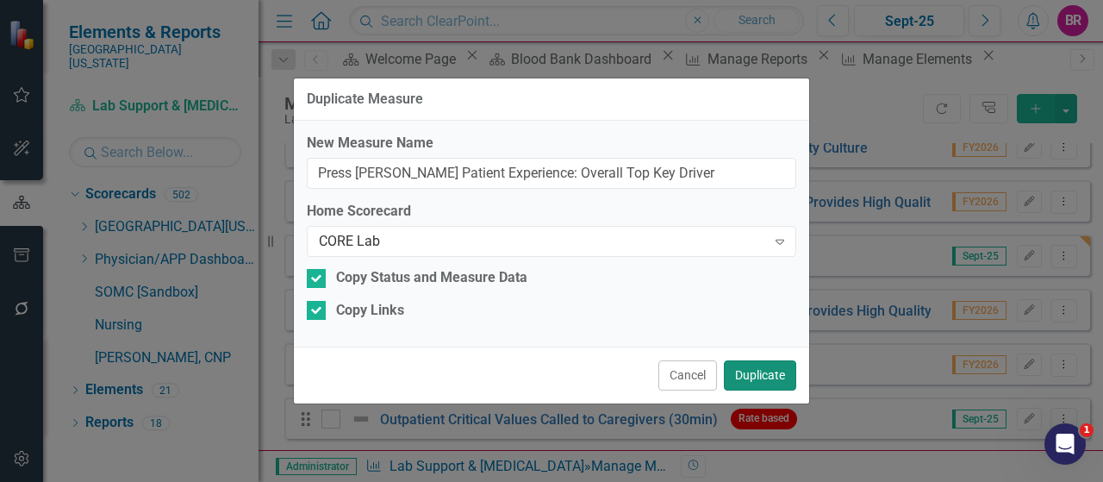
click at [750, 375] on button "Duplicate" at bounding box center [760, 375] width 72 height 30
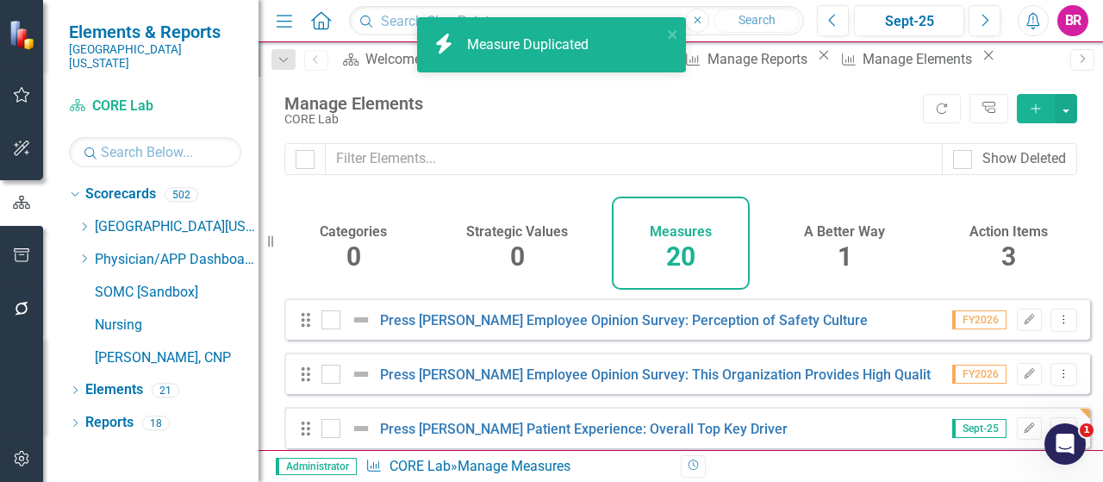
checkbox input "false"
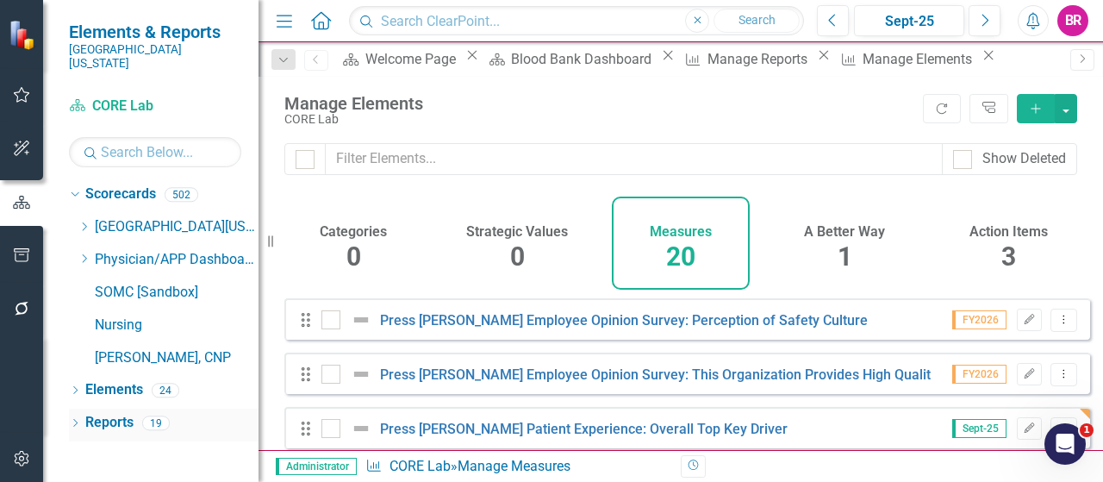
click at [109, 413] on link "Reports" at bounding box center [109, 423] width 48 height 20
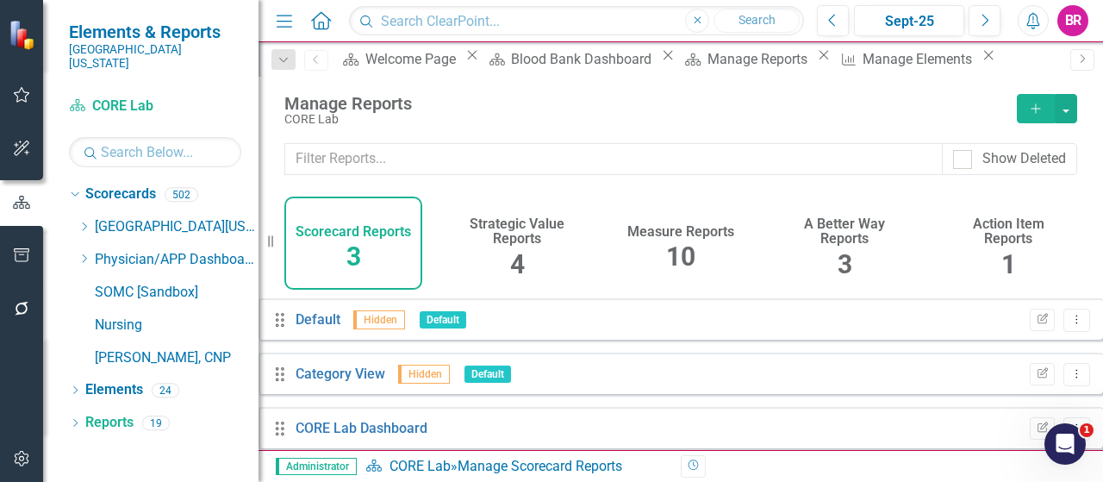
click at [683, 246] on span "10" at bounding box center [680, 256] width 29 height 30
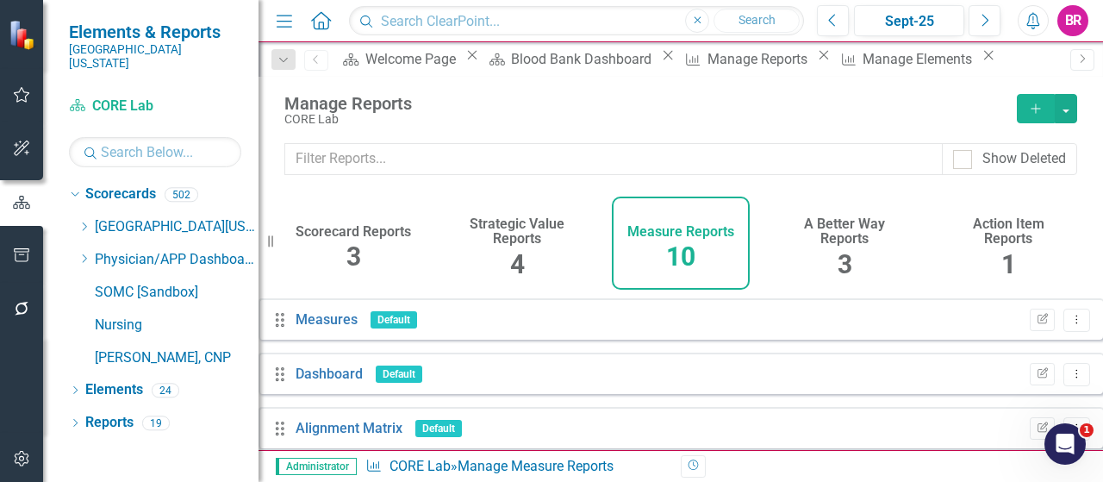
scroll to position [172, 0]
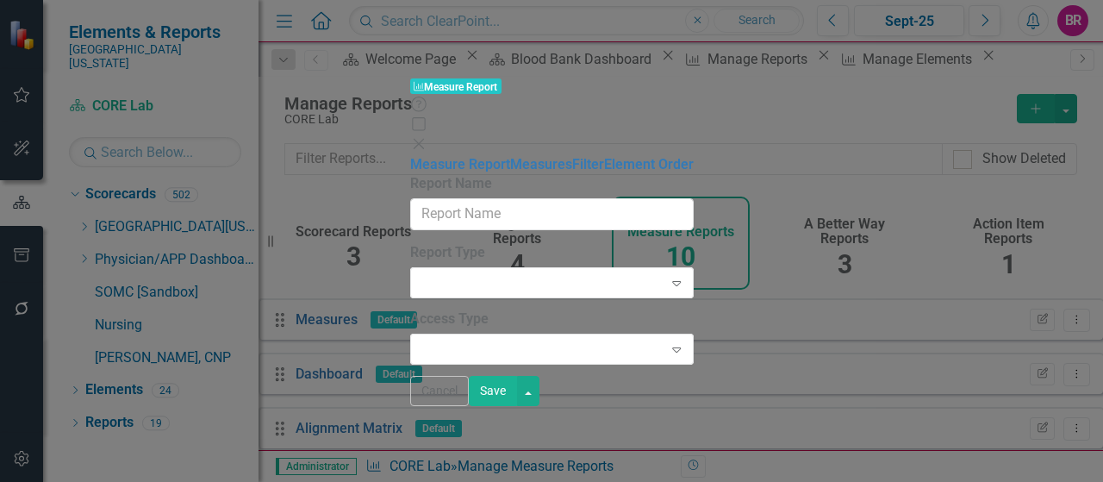
type input "Service Dashboard - CORE Lab"
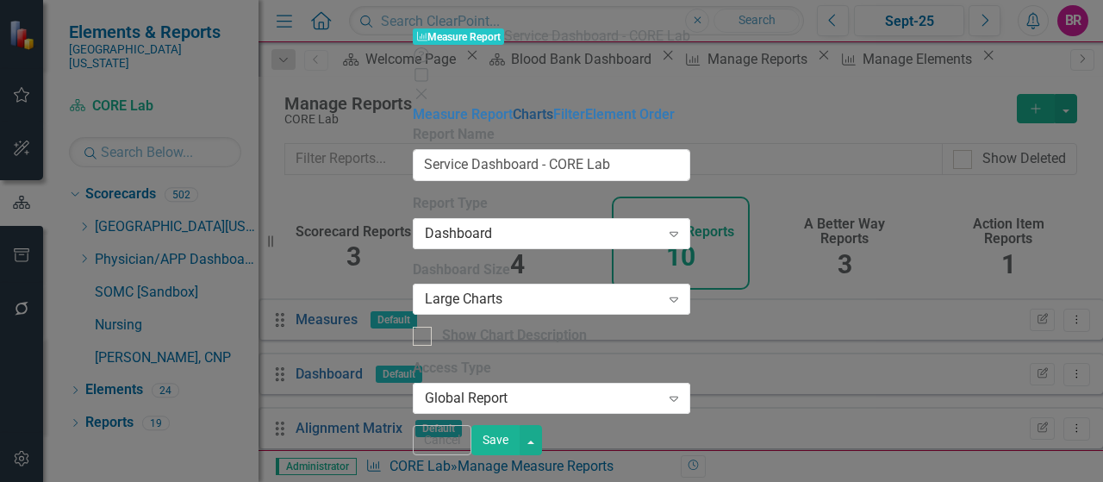
click at [513, 106] on link "Charts" at bounding box center [533, 114] width 41 height 16
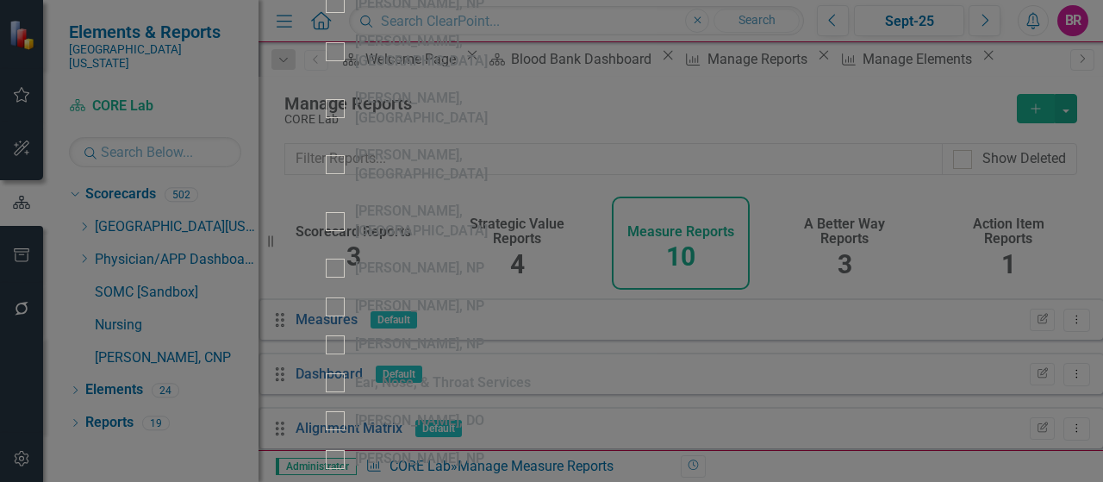
scroll to position [1552, 0]
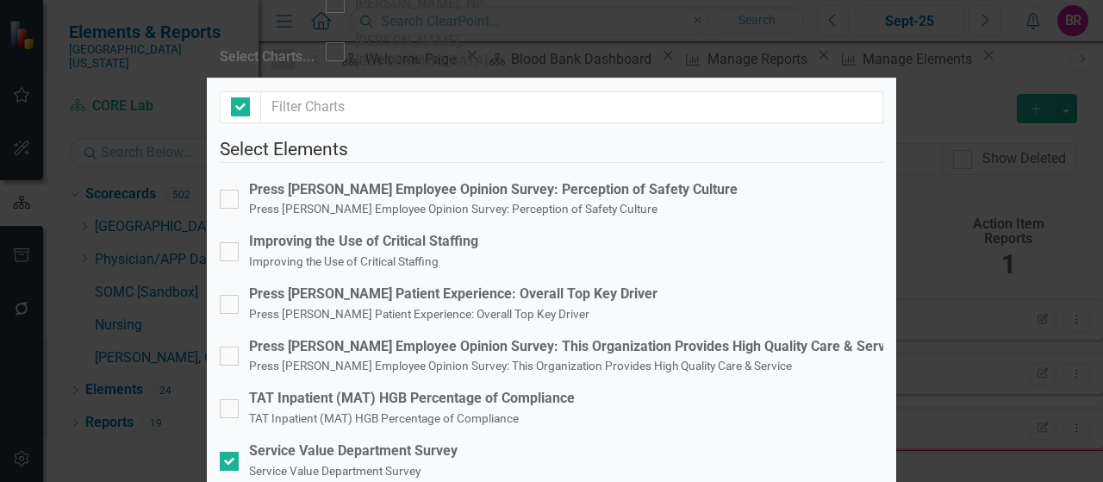
checkbox input "false"
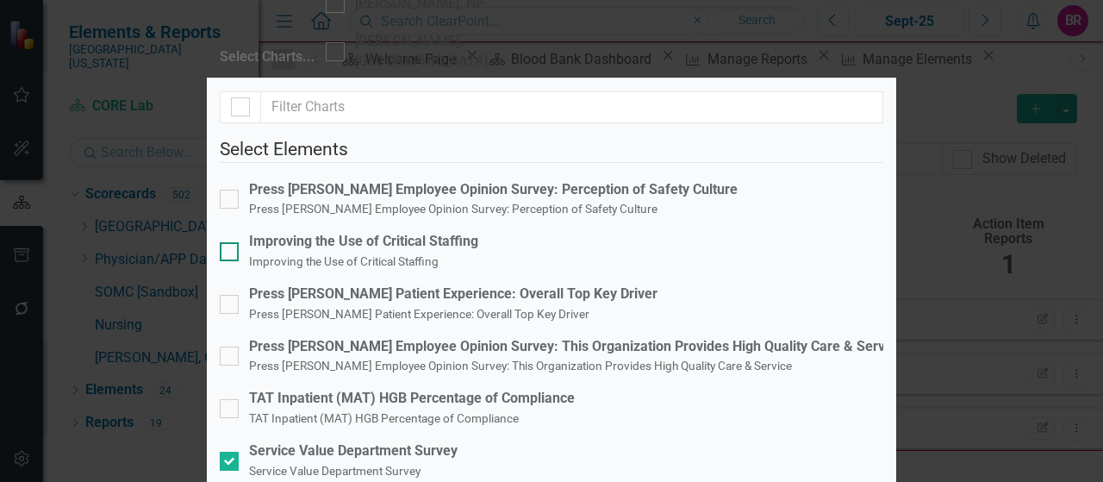
scroll to position [0, 0]
click at [540, 284] on div "Press [PERSON_NAME] Patient Experience: Overall Top Key Driver" at bounding box center [453, 294] width 409 height 20
click at [231, 295] on input "Press [PERSON_NAME] Patient Experience: Overall Top Key Driver Press [PERSON_NA…" at bounding box center [225, 300] width 11 height 11
checkbox input "true"
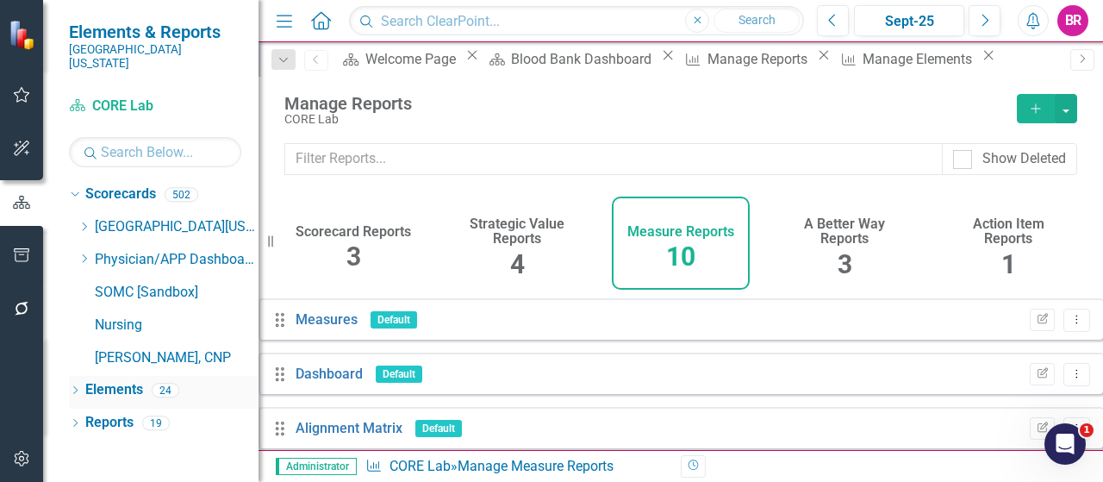
click at [110, 380] on link "Elements" at bounding box center [114, 390] width 58 height 20
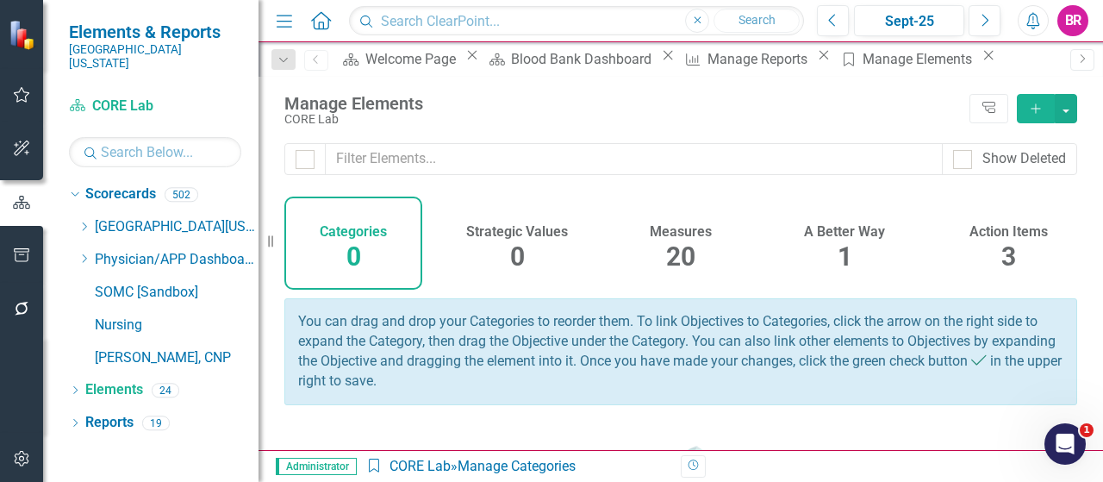
click at [682, 259] on span "20" at bounding box center [680, 256] width 29 height 30
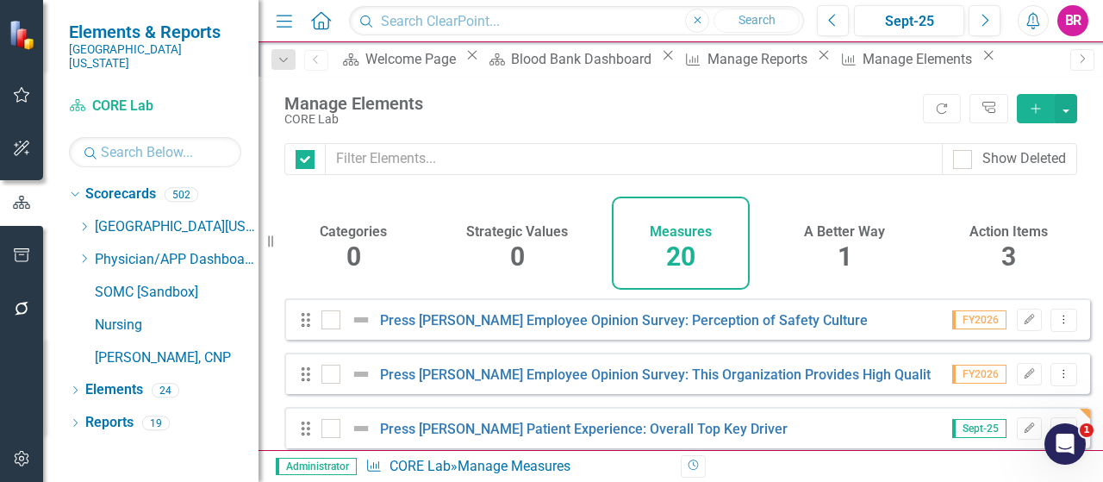
checkbox input "false"
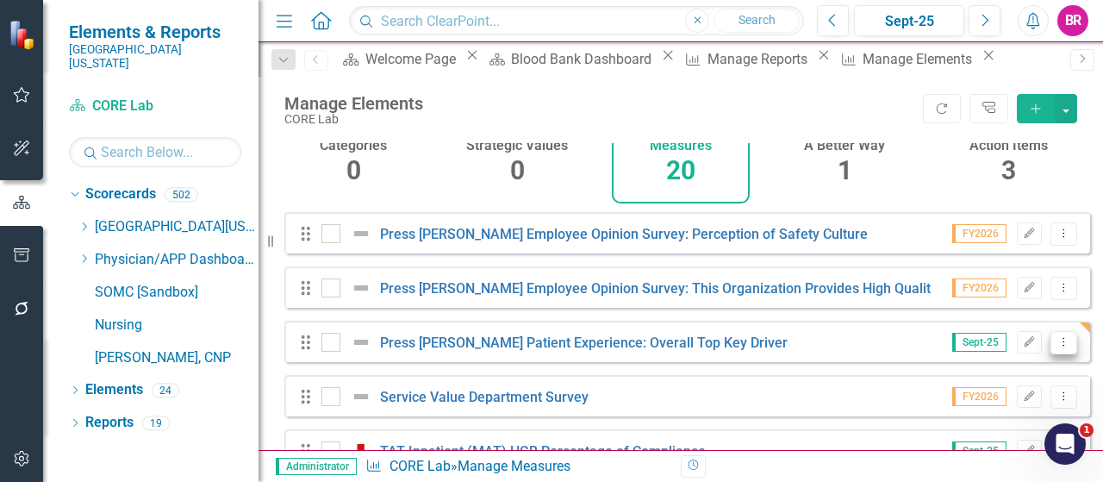
click at [1057, 347] on icon "Dropdown Menu" at bounding box center [1064, 341] width 15 height 11
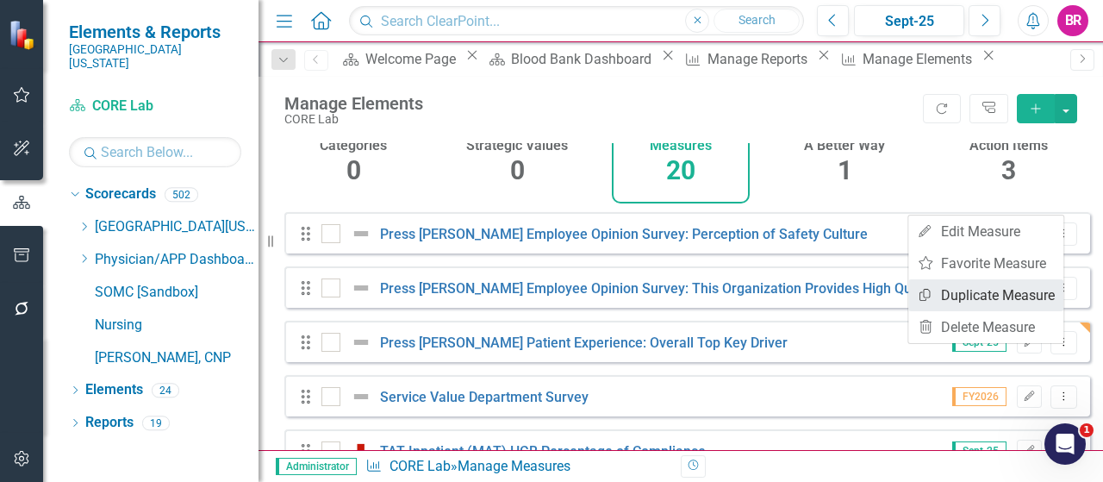
click at [1006, 299] on link "Copy Duplicate Measure" at bounding box center [986, 295] width 155 height 32
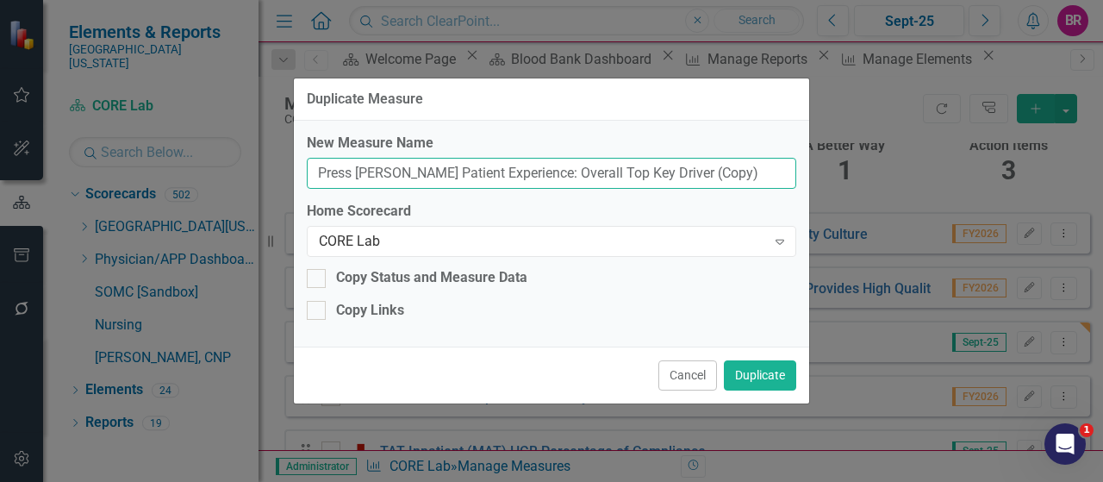
drag, startPoint x: 702, startPoint y: 170, endPoint x: 653, endPoint y: 172, distance: 48.3
click at [653, 172] on input "Press [PERSON_NAME] Patient Experience: Overall Top Key Driver (Copy)" at bounding box center [552, 174] width 490 height 32
type input "Press [PERSON_NAME] Patient Experience: Overall Top Key Driver"
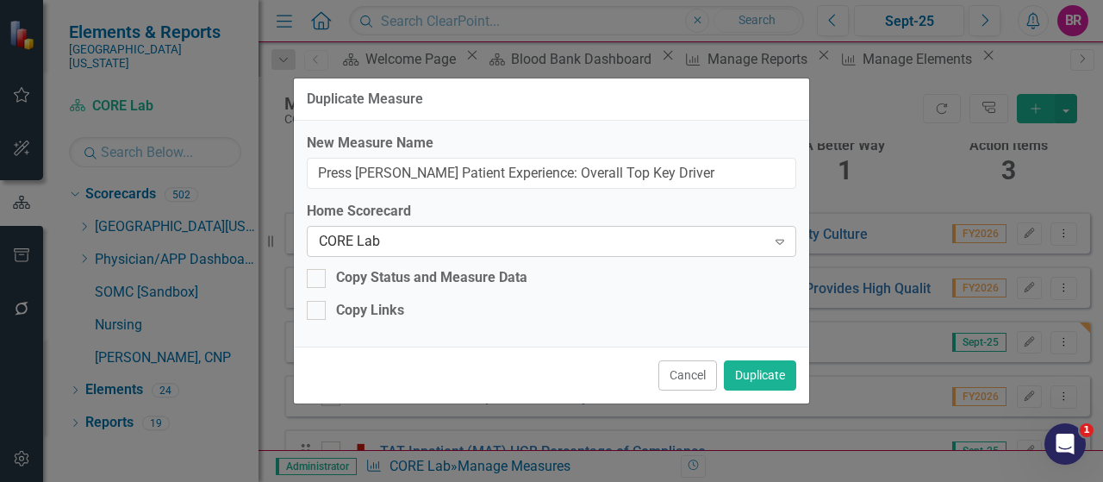
click at [543, 239] on div "CORE Lab" at bounding box center [542, 242] width 447 height 20
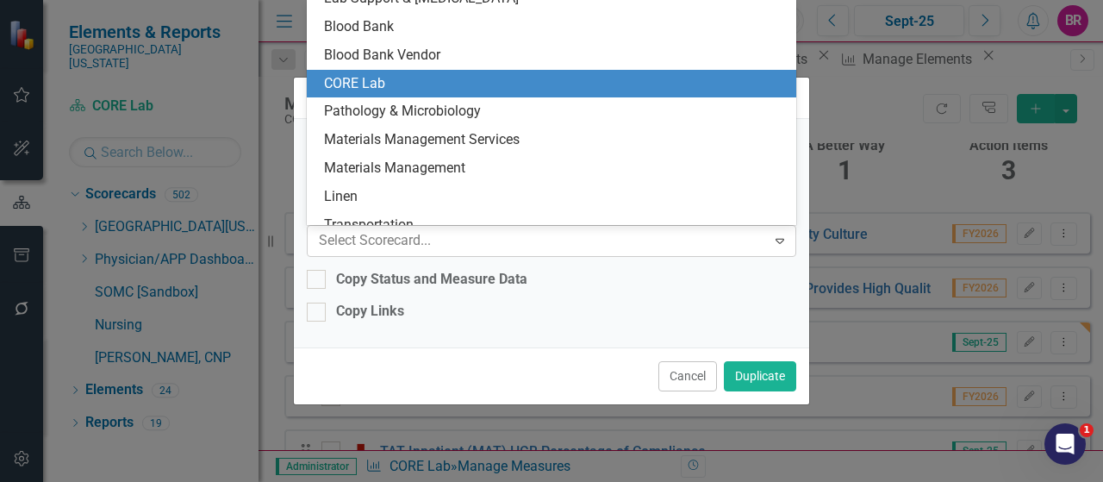
scroll to position [1699, 0]
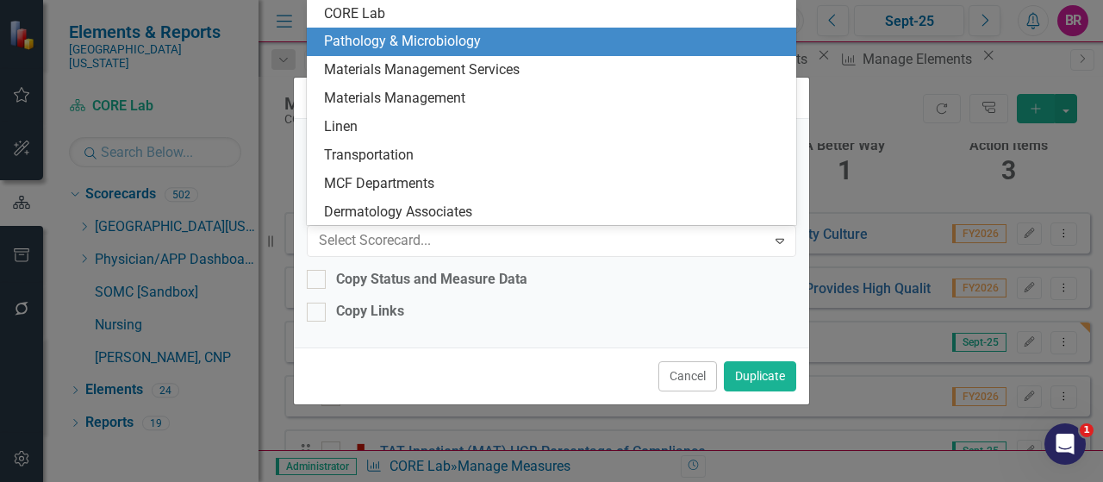
click at [458, 47] on div "Pathology & Microbiology" at bounding box center [555, 42] width 463 height 20
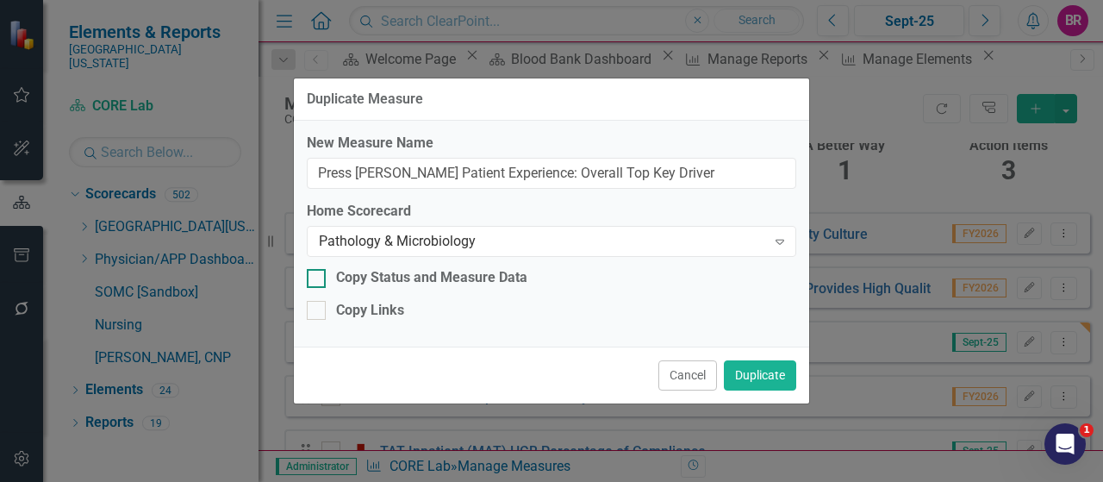
click at [378, 275] on div "Copy Status and Measure Data" at bounding box center [431, 278] width 191 height 20
click at [318, 275] on input "Copy Status and Measure Data" at bounding box center [312, 274] width 11 height 11
checkbox input "true"
click at [372, 316] on div "Copy Links" at bounding box center [370, 311] width 68 height 20
click at [318, 312] on input "Copy Links" at bounding box center [312, 306] width 11 height 11
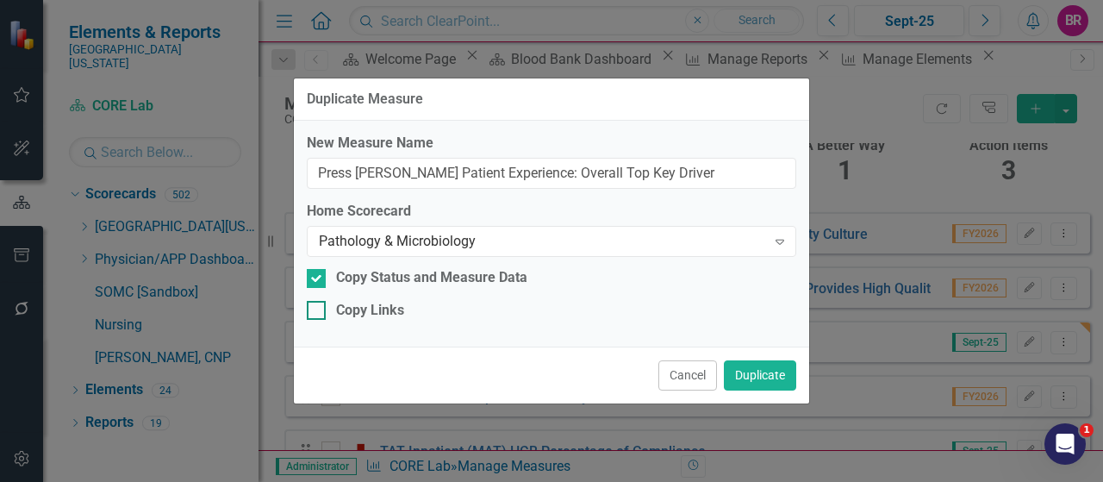
checkbox input "true"
click at [746, 376] on button "Duplicate" at bounding box center [760, 375] width 72 height 30
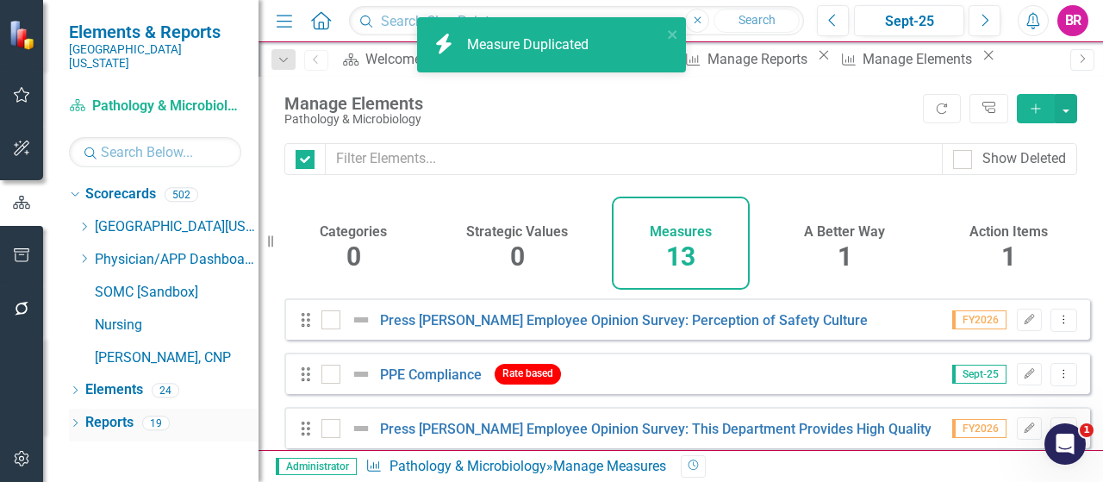
checkbox input "false"
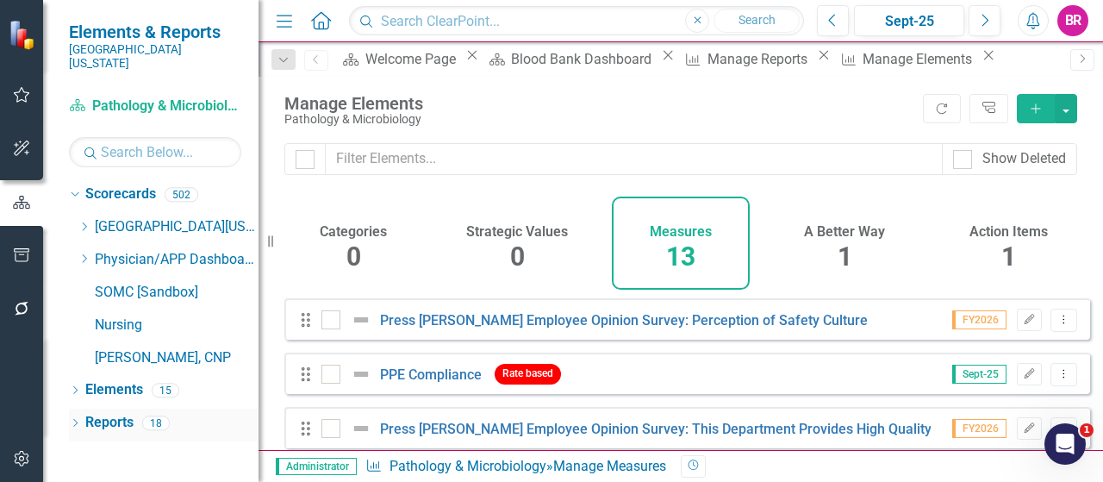
click at [114, 413] on link "Reports" at bounding box center [109, 423] width 48 height 20
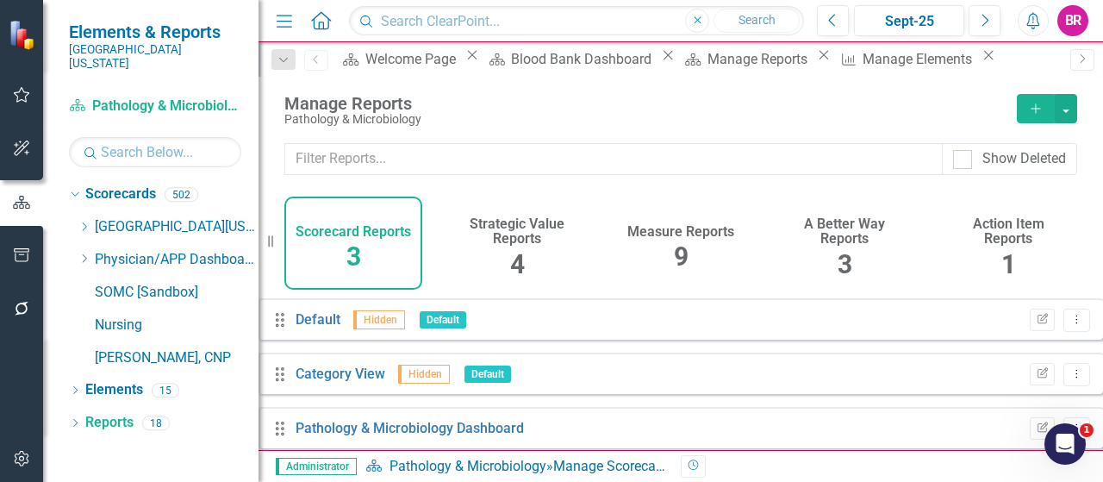
click at [646, 228] on h4 "Measure Reports" at bounding box center [681, 232] width 107 height 16
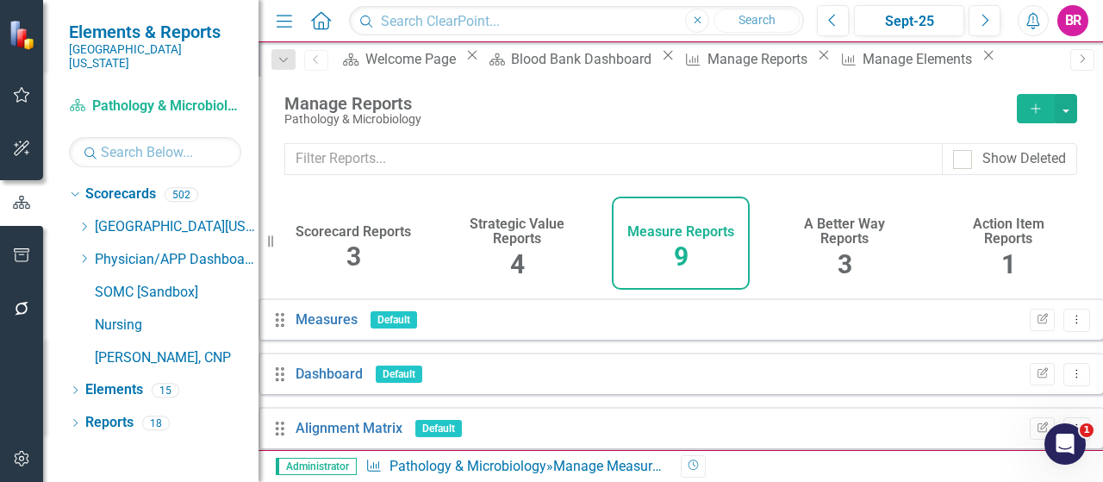
scroll to position [259, 0]
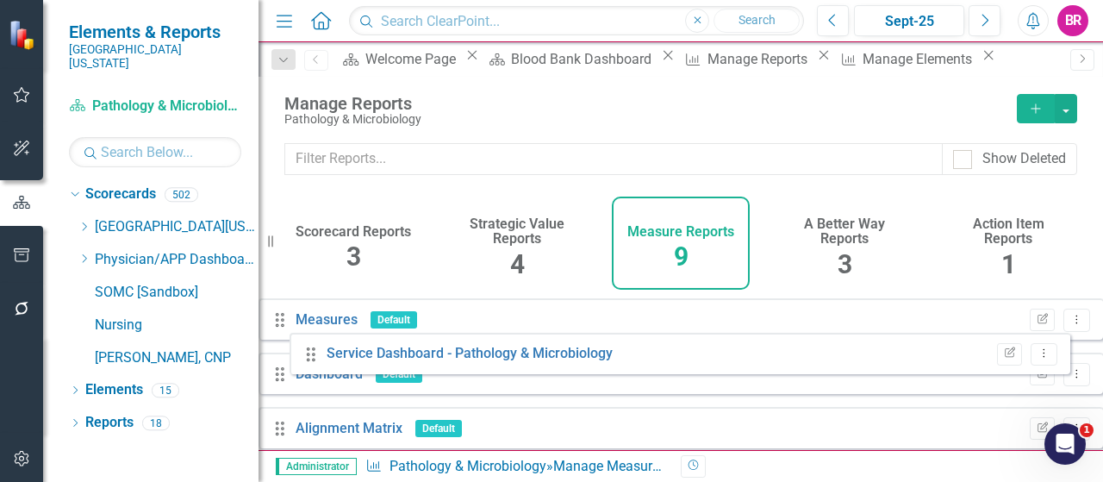
drag, startPoint x: 305, startPoint y: 401, endPoint x: 310, endPoint y: 356, distance: 45.1
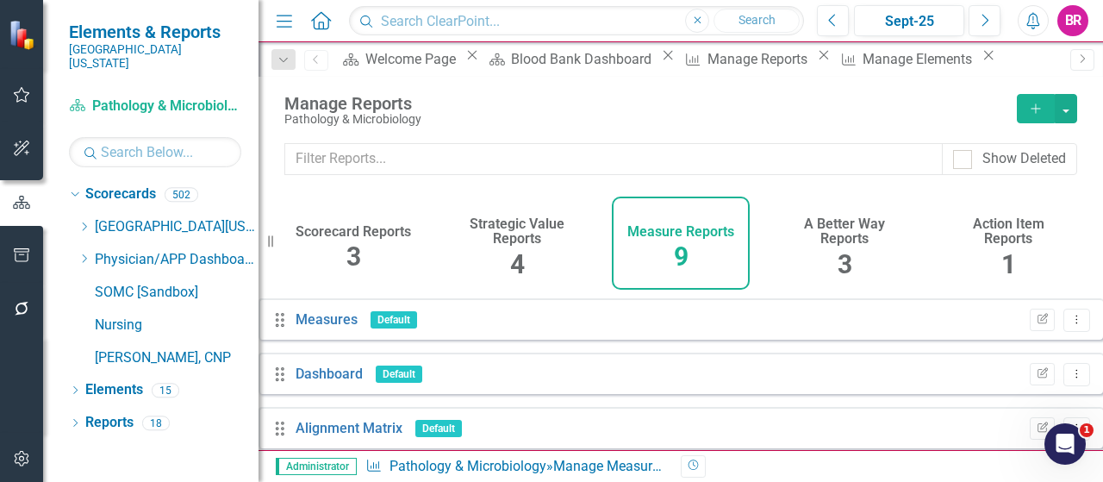
scroll to position [204, 0]
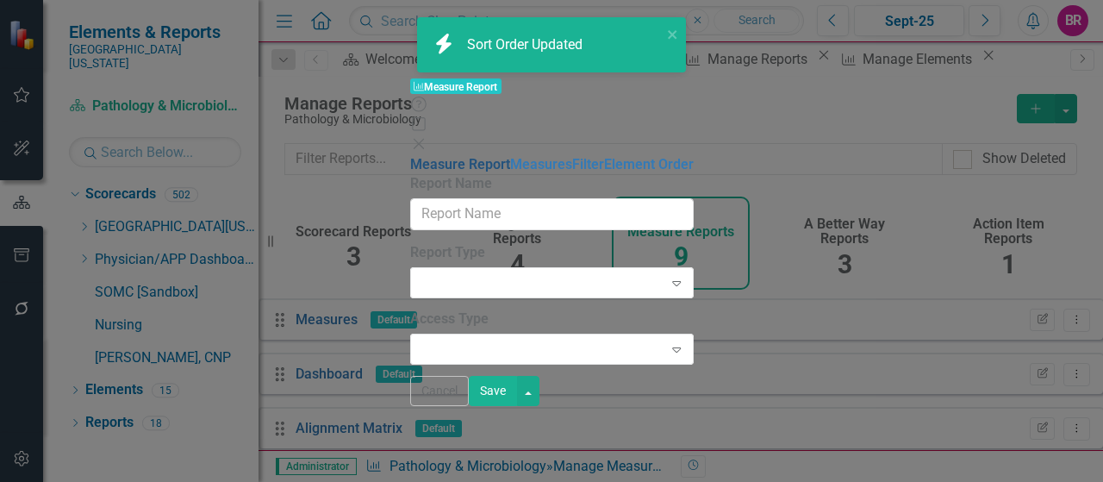
type input "Service Dashboard - Pathology & Microbiology"
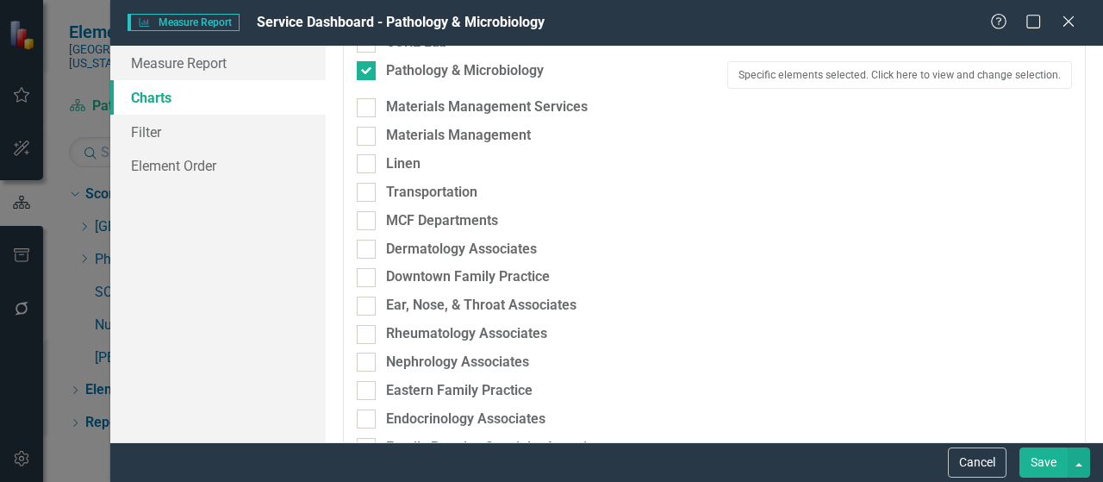
scroll to position [1638, 0]
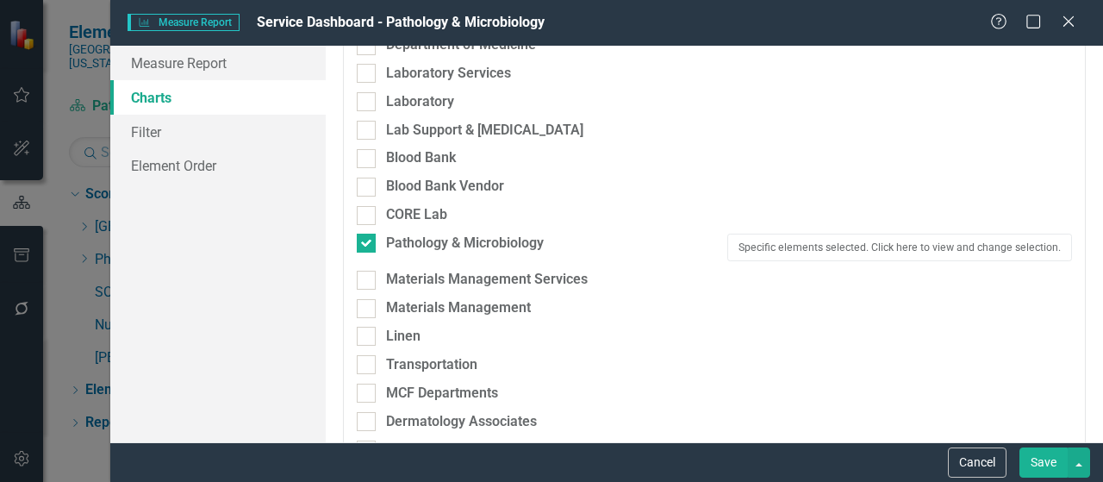
click at [806, 285] on div "Materials Management Services" at bounding box center [714, 284] width 741 height 28
click at [807, 256] on button "Specific elements selected. Click here to view and change selection." at bounding box center [900, 248] width 345 height 28
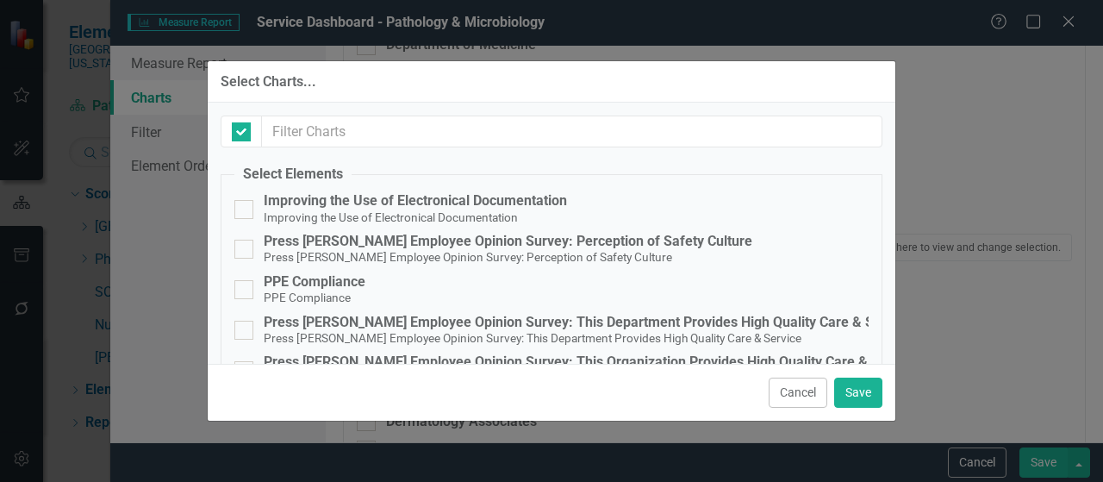
checkbox input "false"
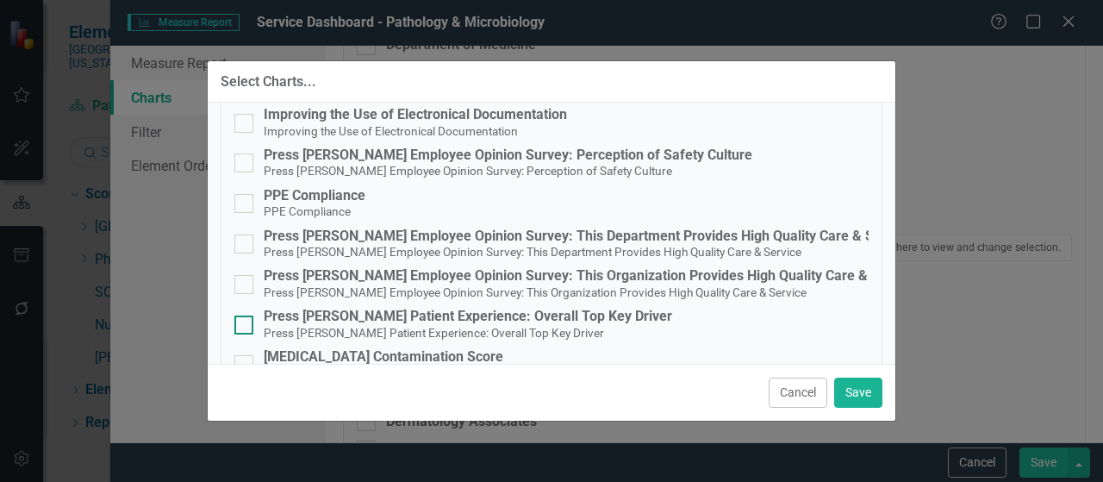
click at [481, 321] on div "Press [PERSON_NAME] Patient Experience: Overall Top Key Driver" at bounding box center [468, 317] width 409 height 16
click at [246, 321] on input "Press [PERSON_NAME] Patient Experience: Overall Top Key Driver Press [PERSON_NA…" at bounding box center [239, 320] width 11 height 11
checkbox input "true"
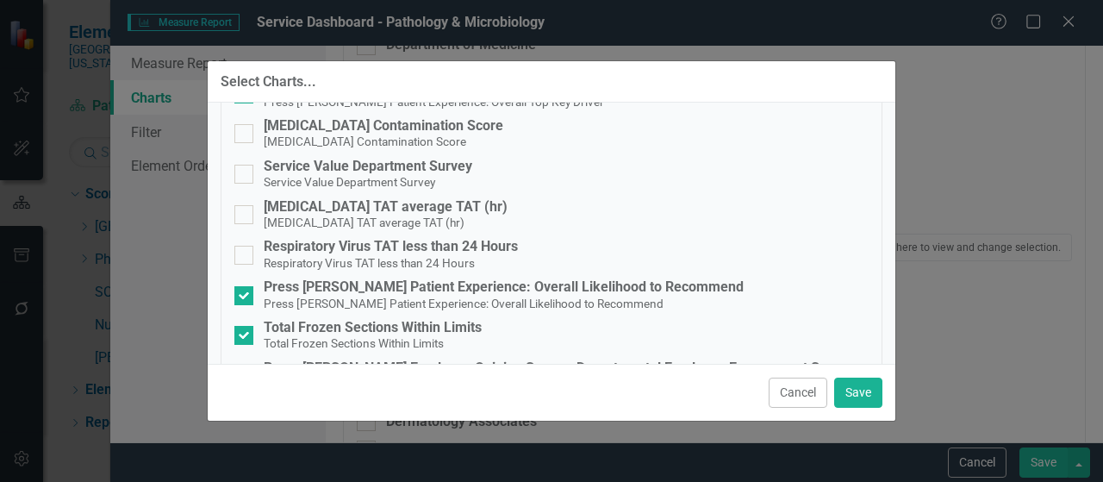
scroll to position [345, 0]
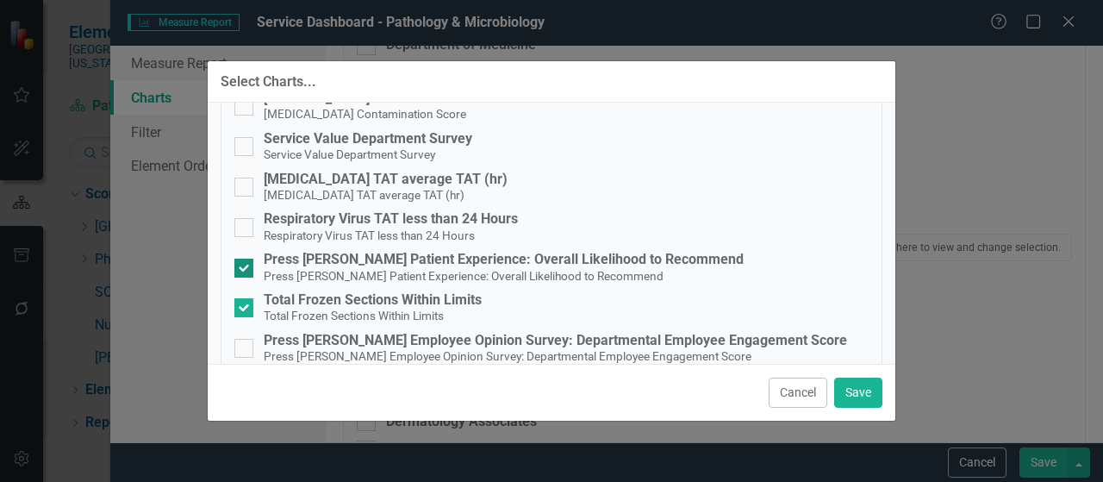
click at [586, 269] on small "Press [PERSON_NAME] Patient Experience: Overall Likelihood to Recommend" at bounding box center [464, 276] width 400 height 14
click at [246, 268] on input "Press [PERSON_NAME] Patient Experience: Overall Likelihood to Recommend Press […" at bounding box center [239, 264] width 11 height 11
checkbox input "false"
click at [902, 397] on div "Select Charts... Select Elements Improving the Use of Electronical Documentatio…" at bounding box center [551, 241] width 1103 height 482
click at [860, 392] on button "Save" at bounding box center [858, 393] width 48 height 30
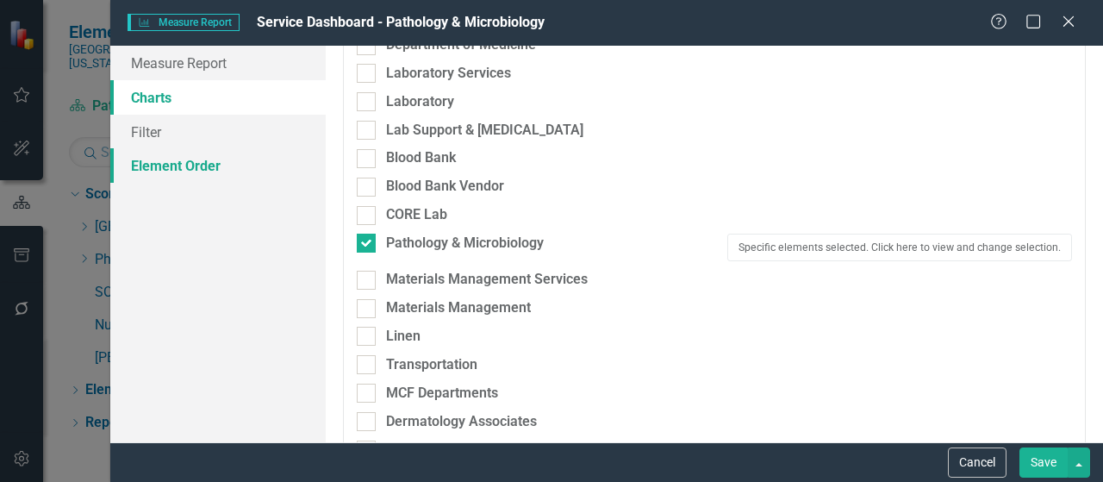
click at [193, 169] on link "Element Order" at bounding box center [217, 165] width 215 height 34
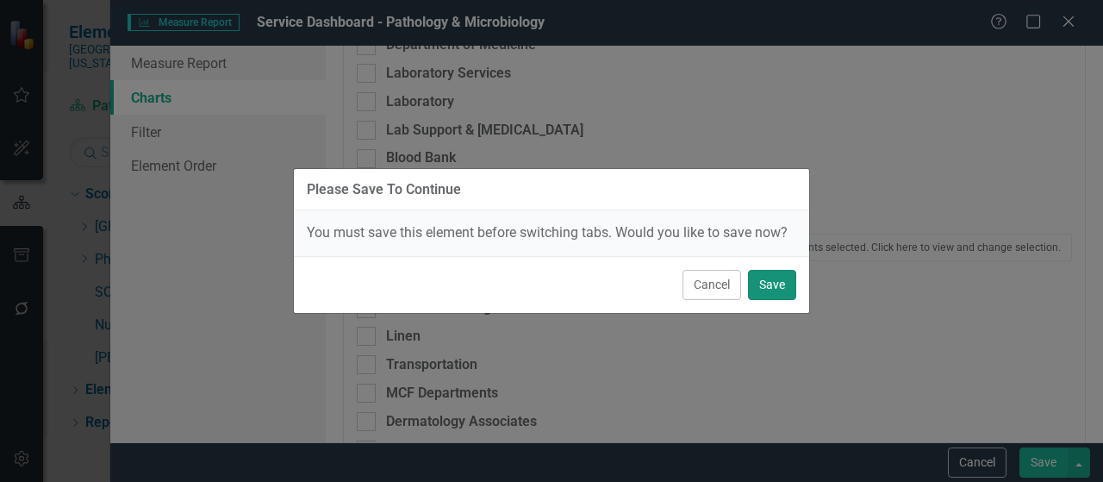
click at [761, 284] on button "Save" at bounding box center [772, 285] width 48 height 30
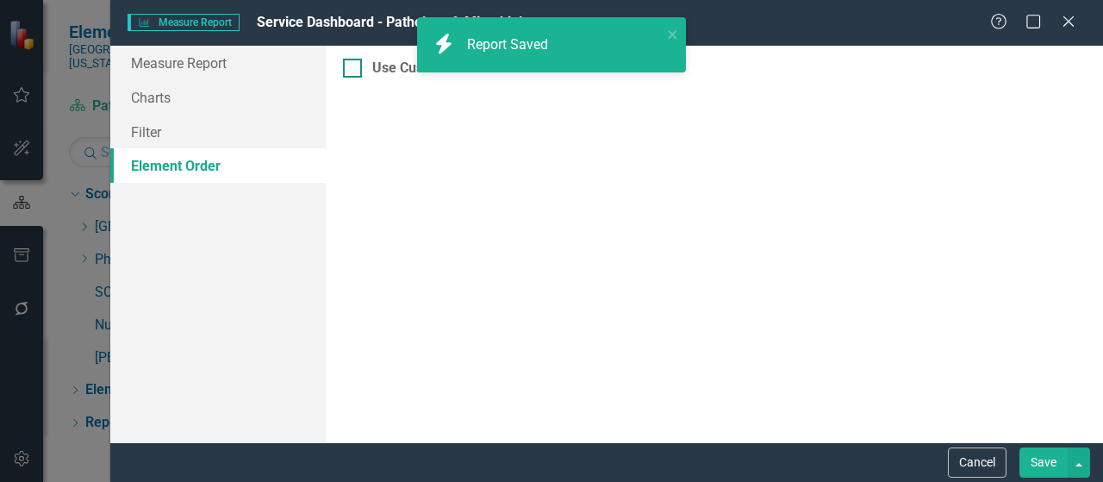
click at [353, 78] on div "Use Custom Element Sort Order" at bounding box center [714, 69] width 743 height 20
click at [353, 70] on input "Use Custom Element Sort Order" at bounding box center [348, 64] width 11 height 11
checkbox input "true"
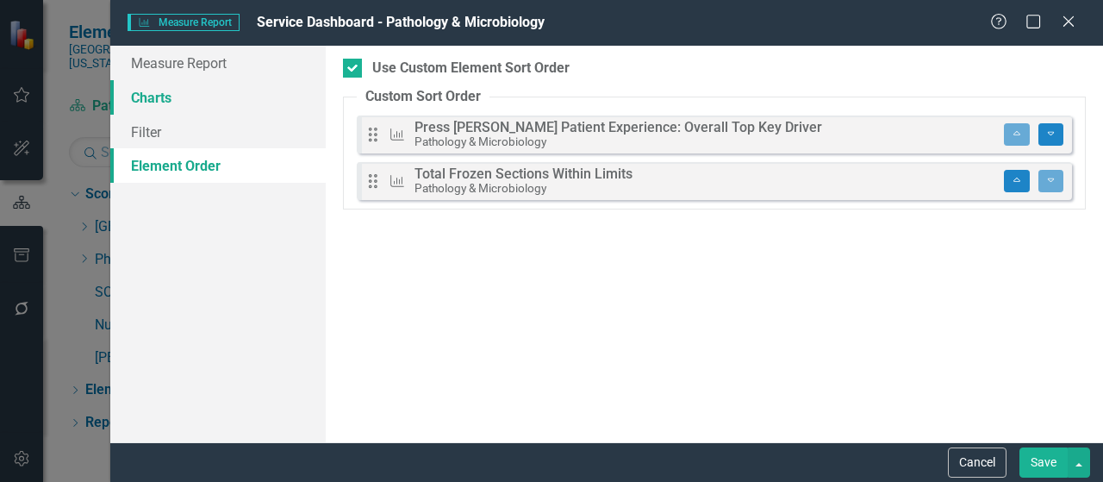
click at [159, 93] on link "Charts" at bounding box center [217, 97] width 215 height 34
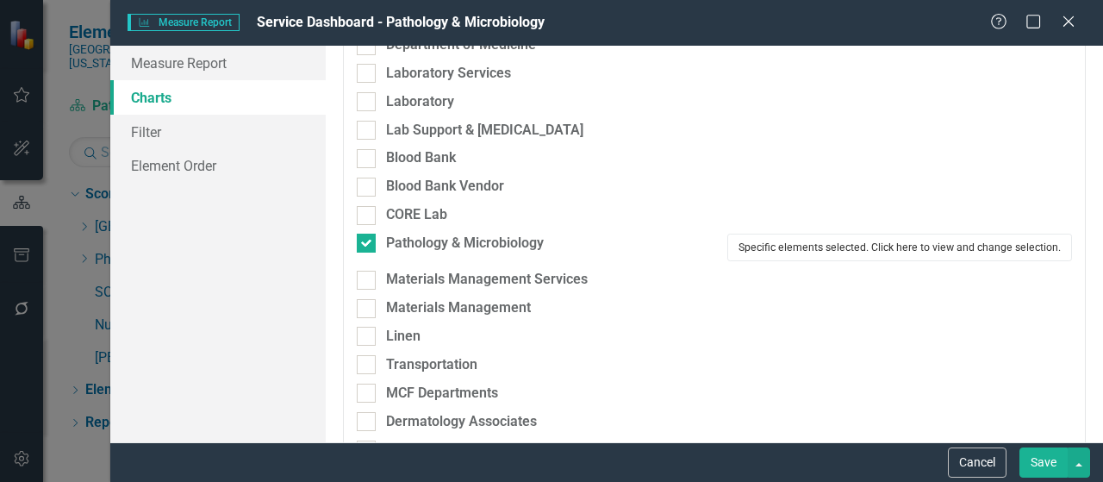
click at [945, 242] on button "Specific elements selected. Click here to view and change selection." at bounding box center [900, 248] width 345 height 28
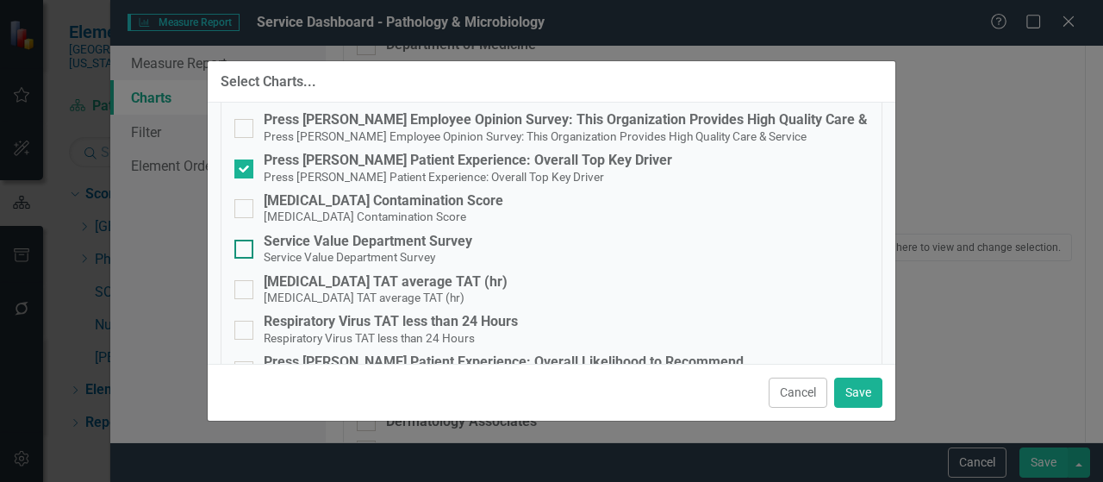
scroll to position [259, 0]
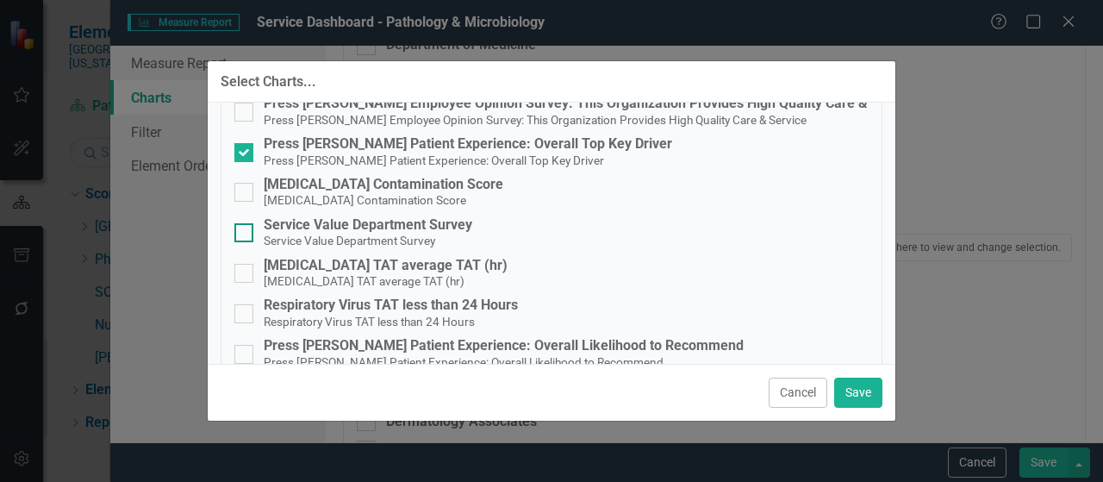
click at [297, 231] on div "Service Value Department Survey" at bounding box center [368, 225] width 209 height 16
click at [246, 231] on input "Service Value Department Survey Service Value Department Survey" at bounding box center [239, 228] width 11 height 11
checkbox input "true"
click at [852, 385] on button "Save" at bounding box center [858, 393] width 48 height 30
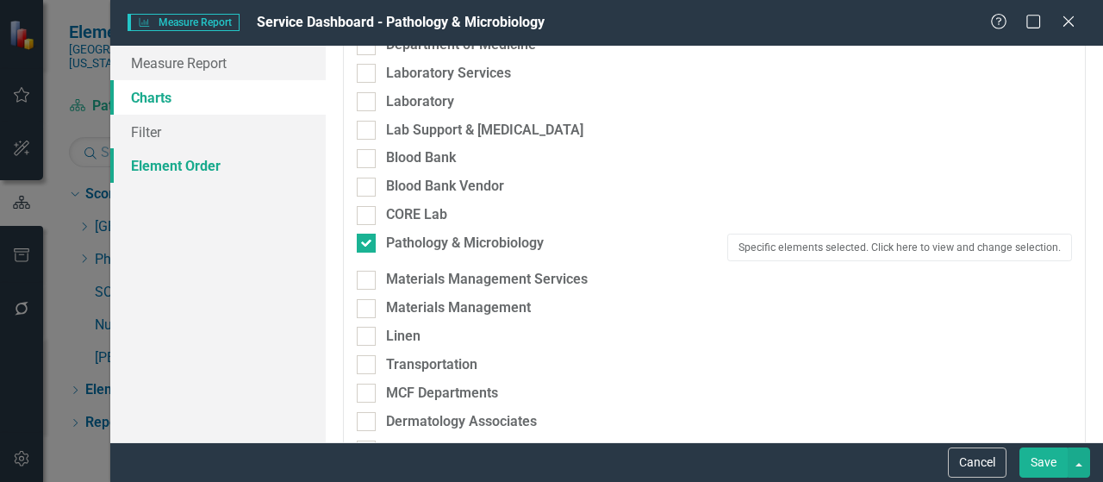
click at [164, 174] on link "Element Order" at bounding box center [217, 165] width 215 height 34
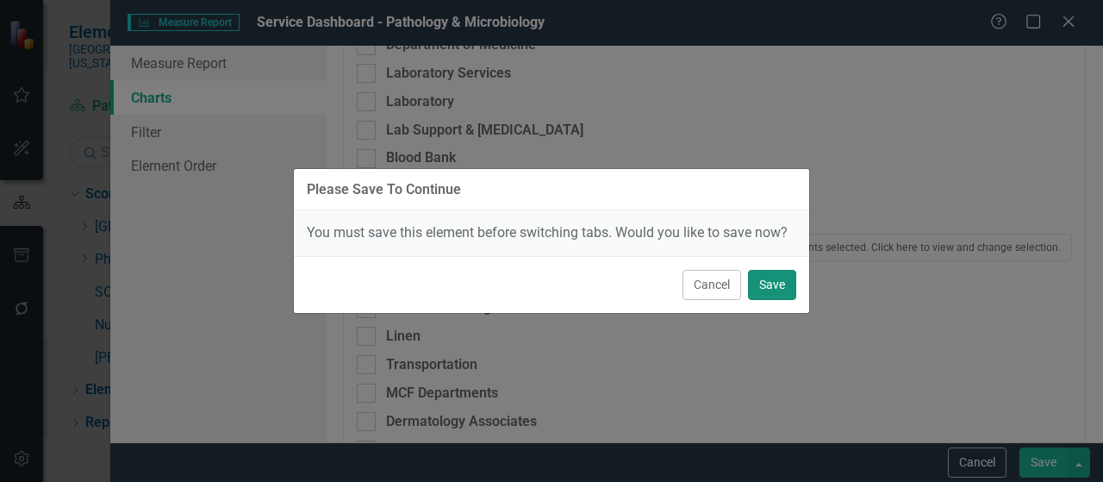
click at [761, 282] on button "Save" at bounding box center [772, 285] width 48 height 30
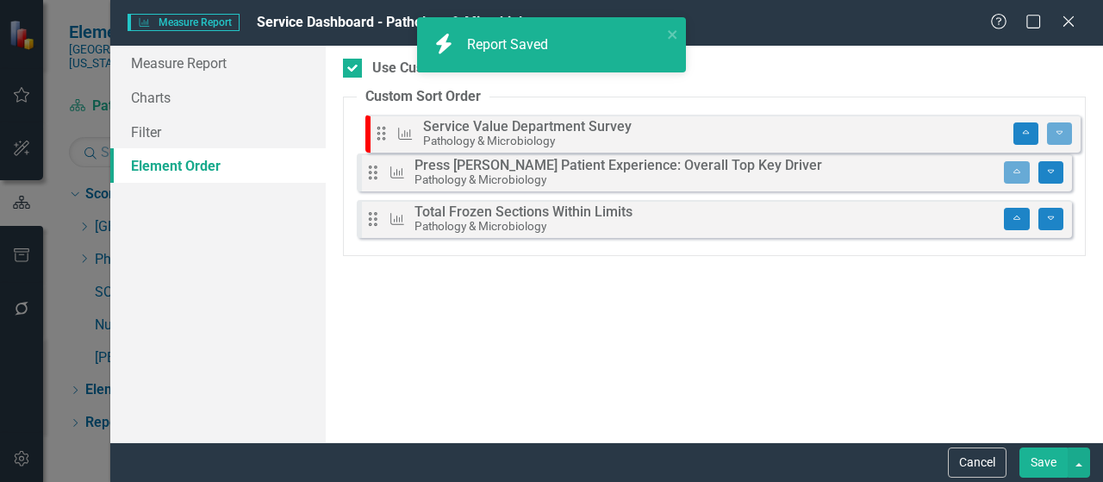
drag, startPoint x: 372, startPoint y: 231, endPoint x: 381, endPoint y: 137, distance: 94.4
click at [381, 137] on div "Drag Measure Press Ganey Patient Experience: Overall Top Key Driver Pathology &…" at bounding box center [714, 181] width 715 height 131
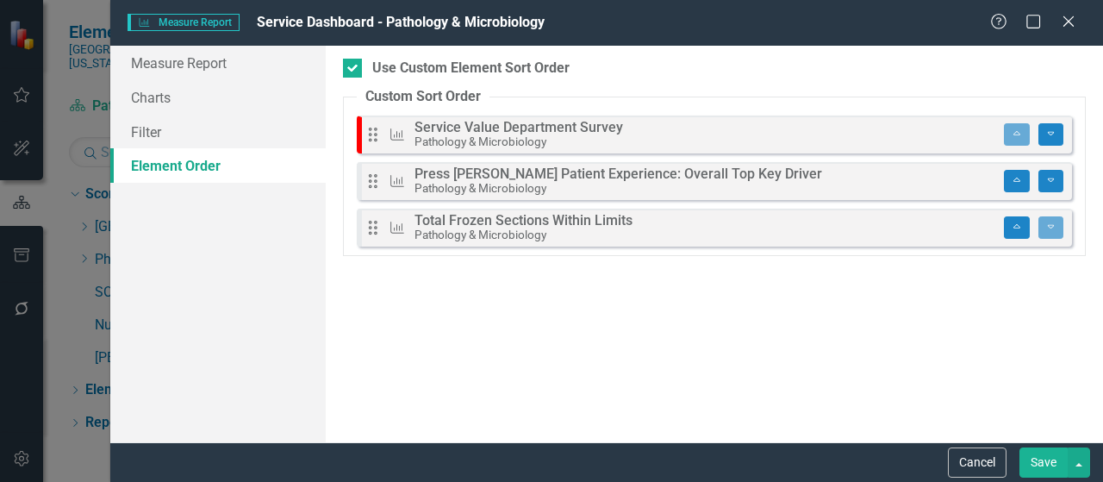
click at [1036, 459] on button "Save" at bounding box center [1044, 462] width 48 height 30
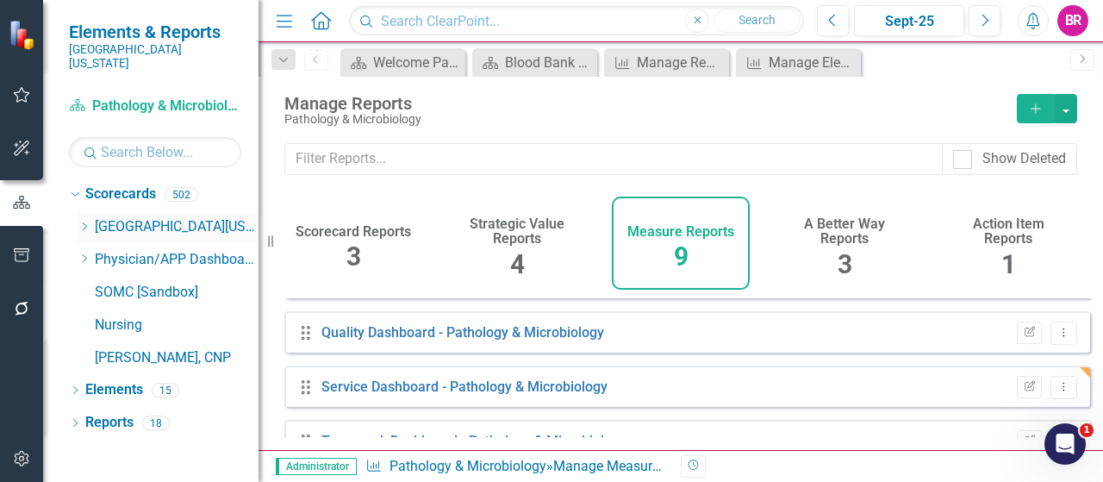
click at [84, 222] on icon "Dropdown" at bounding box center [84, 227] width 13 height 10
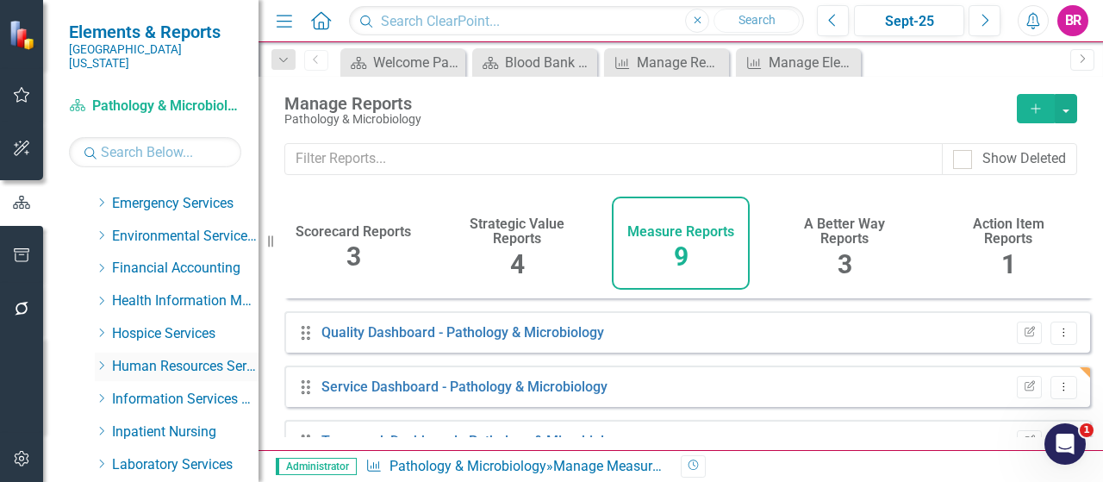
scroll to position [345, 0]
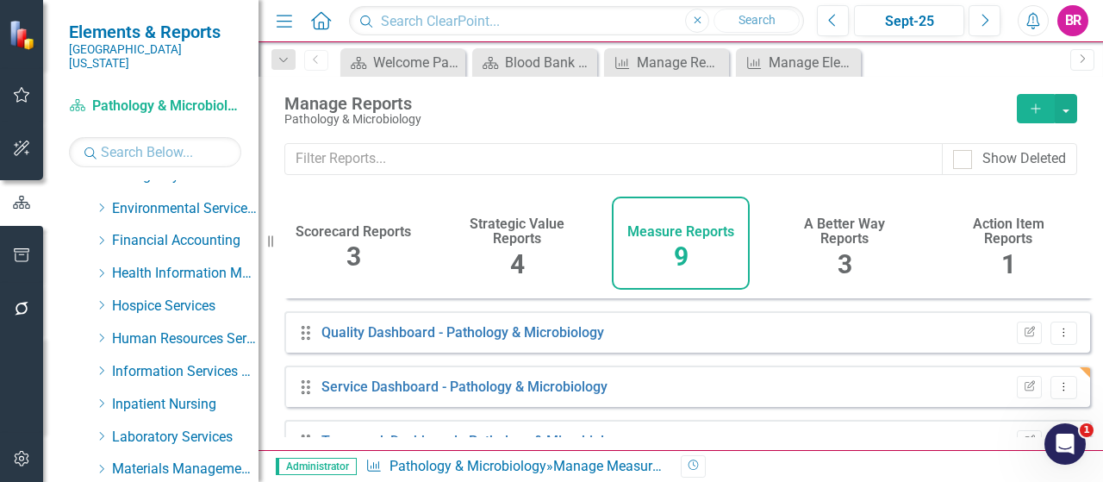
click at [99, 431] on icon "Dropdown" at bounding box center [101, 436] width 13 height 10
click at [164, 459] on link "Laboratory" at bounding box center [193, 469] width 129 height 20
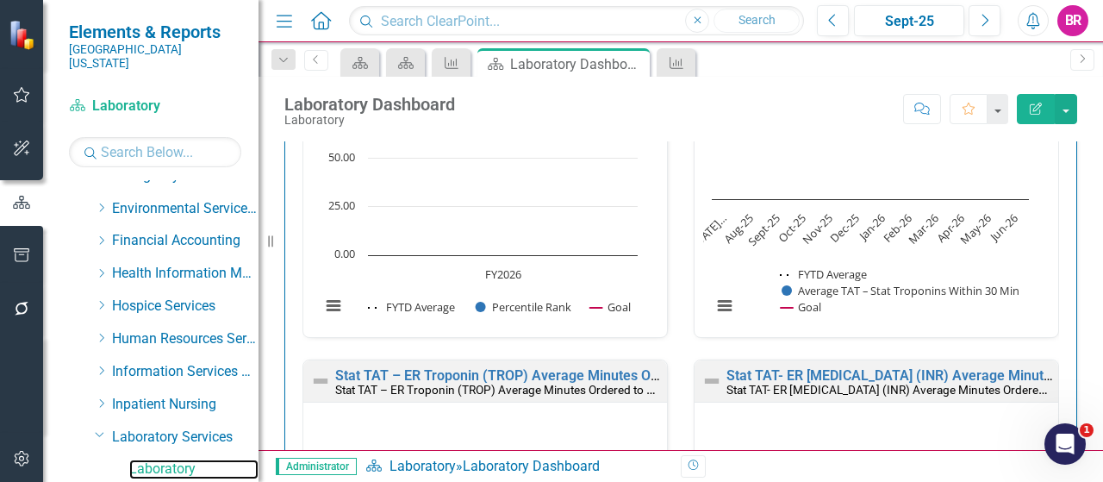
scroll to position [886, 0]
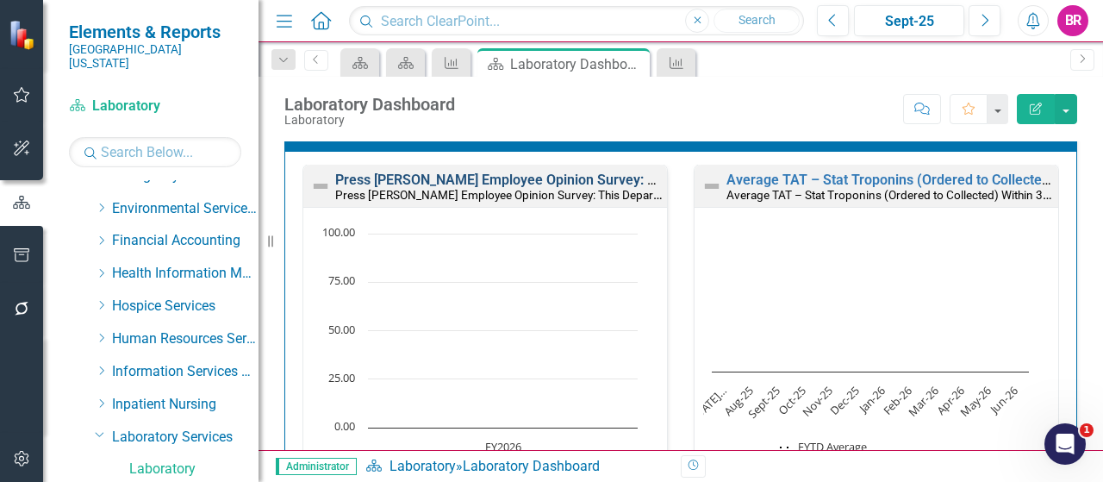
click at [536, 173] on link "Press [PERSON_NAME] Employee Opinion Survey: This Department Provides High Qual…" at bounding box center [658, 180] width 646 height 16
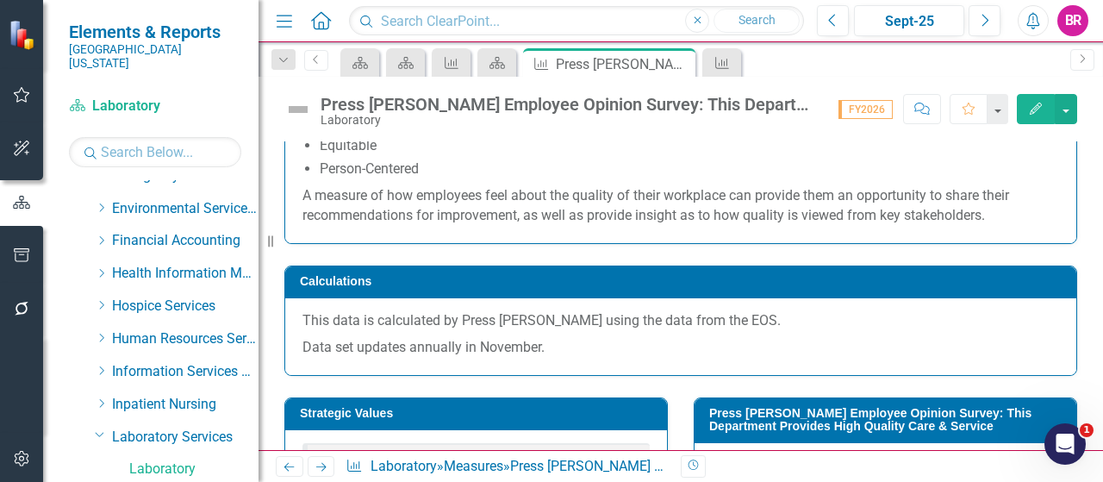
scroll to position [517, 0]
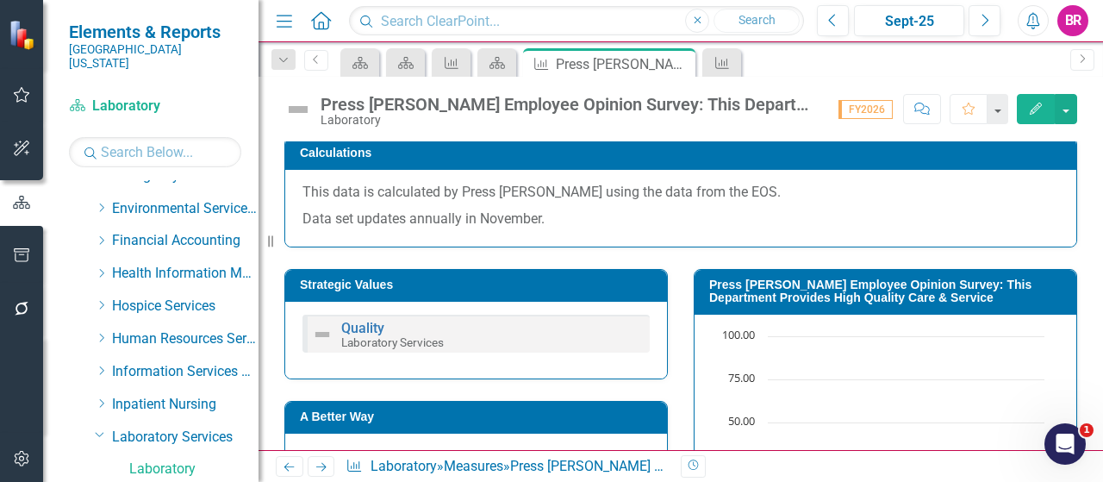
click at [829, 284] on h3 "Press [PERSON_NAME] Employee Opinion Survey: This Department Provides High Qual…" at bounding box center [888, 291] width 359 height 27
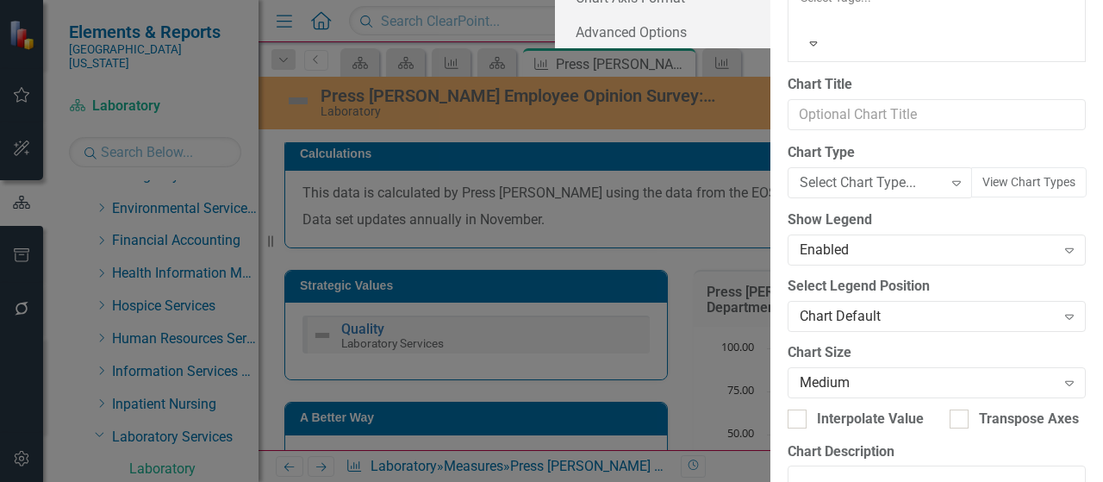
type input "Press [PERSON_NAME] Employee Opinion Survey: This Department Provides High Qual…"
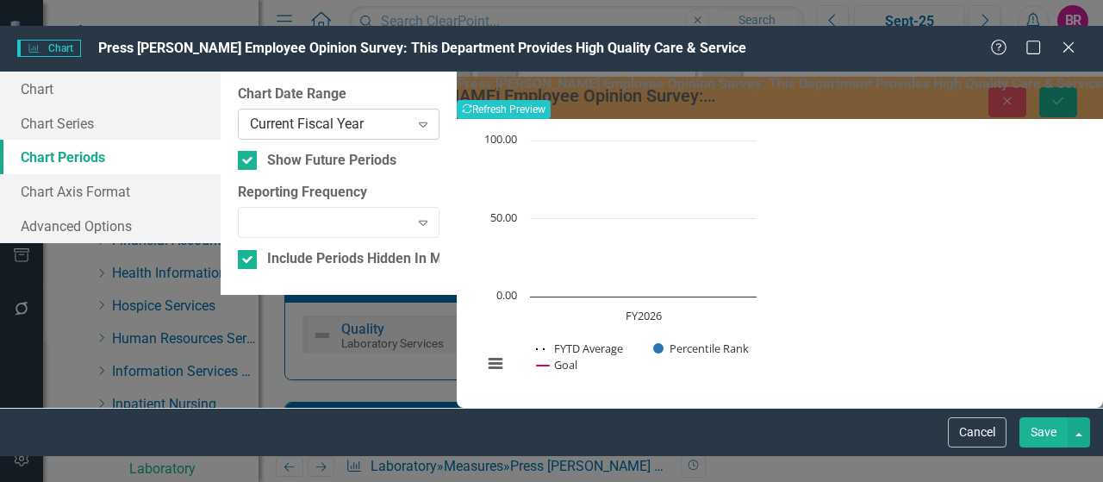
click at [409, 114] on div "Current Fiscal Year" at bounding box center [329, 124] width 159 height 20
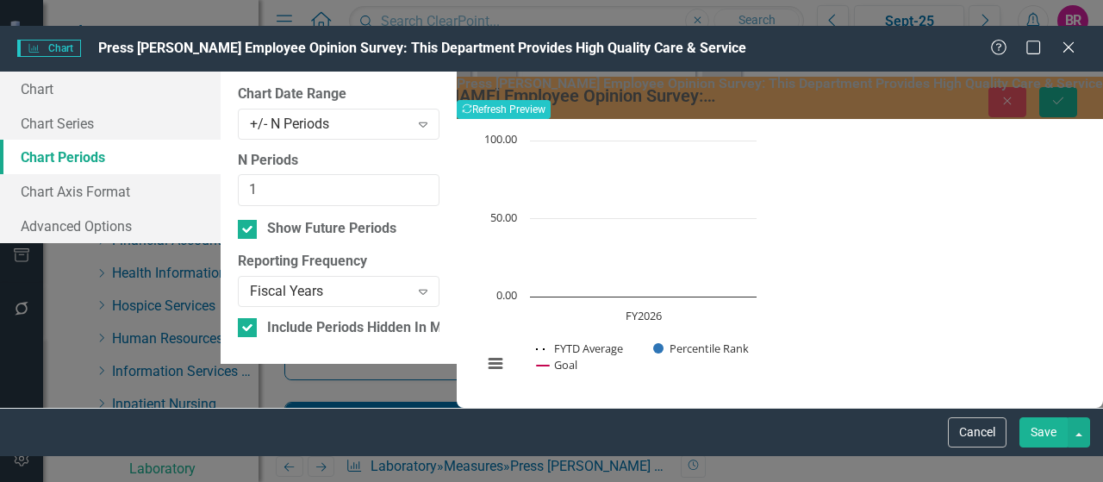
click at [1049, 447] on button "Save" at bounding box center [1044, 432] width 48 height 30
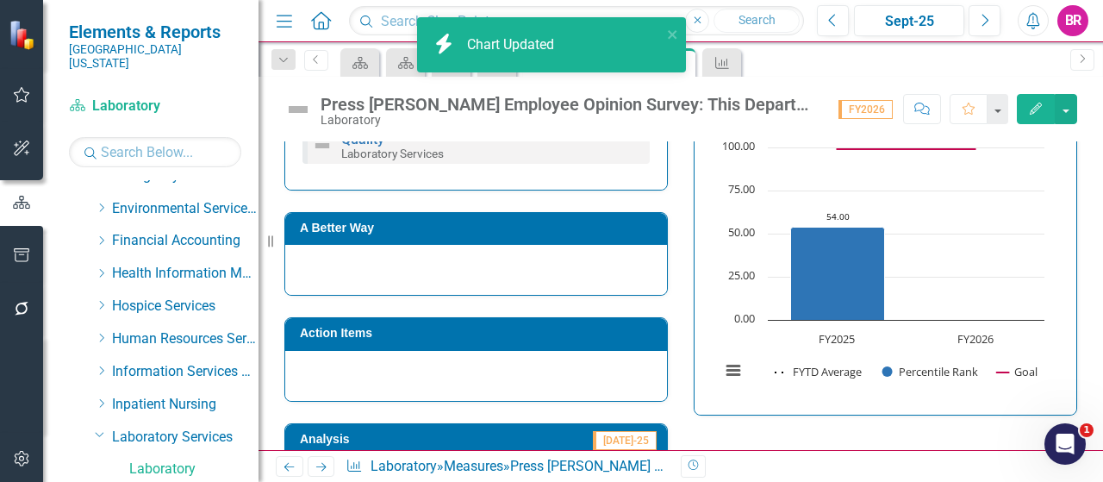
scroll to position [603, 0]
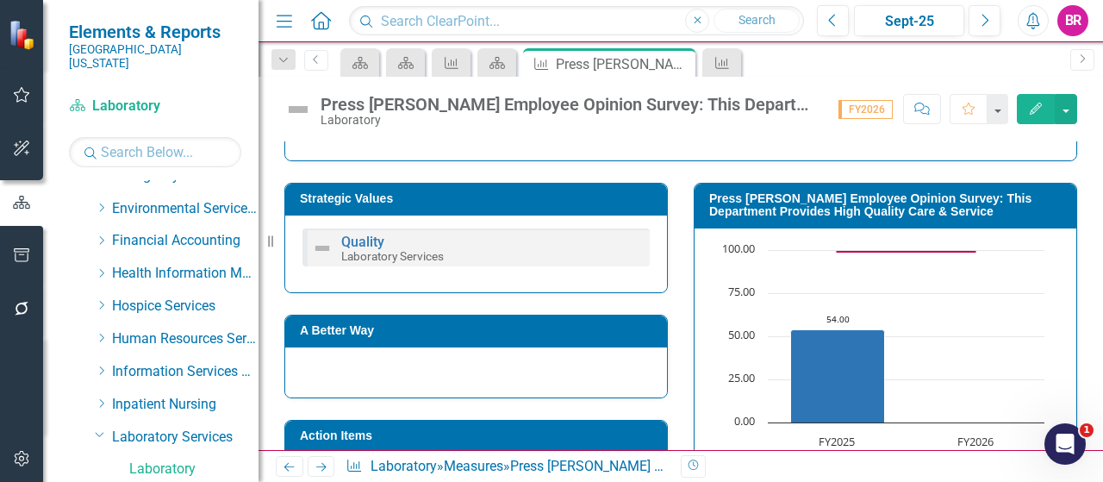
click at [0, 0] on icon at bounding box center [0, 0] width 0 height 0
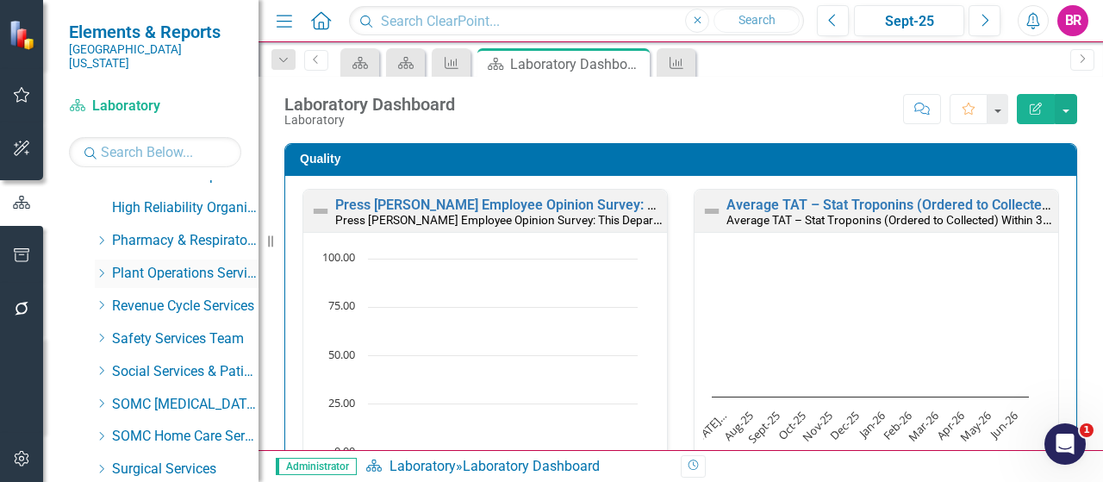
scroll to position [1184, 0]
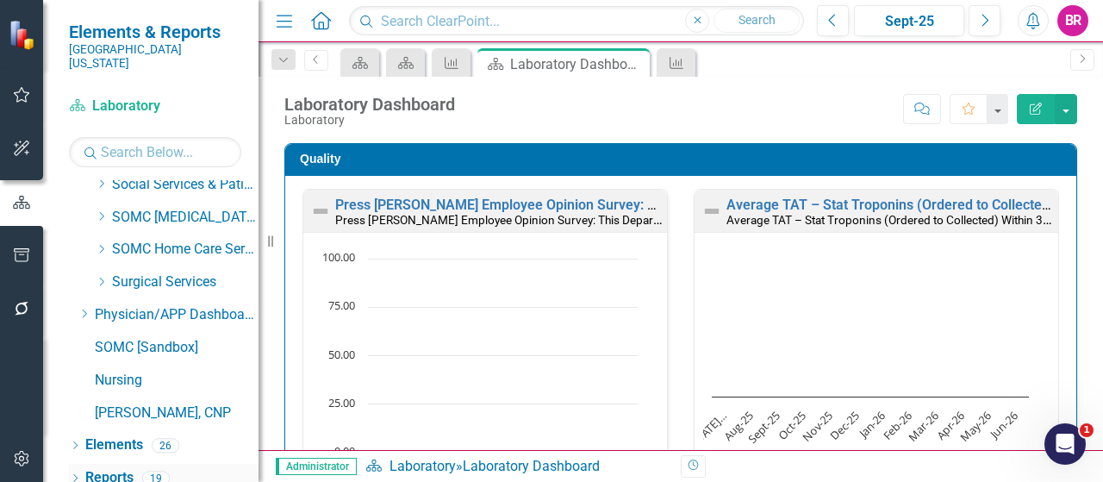
click at [113, 468] on link "Reports" at bounding box center [109, 478] width 48 height 20
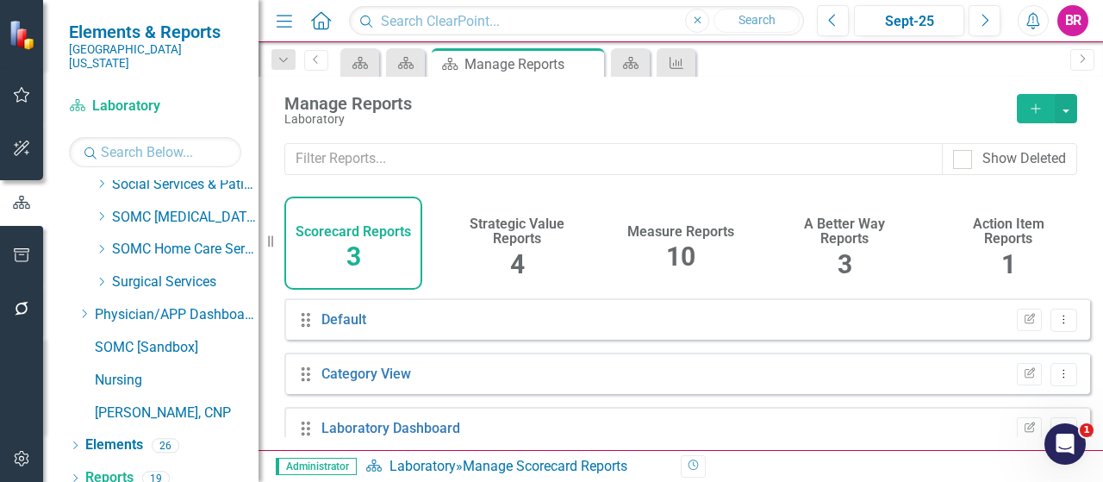
click at [688, 253] on span "10" at bounding box center [680, 256] width 29 height 30
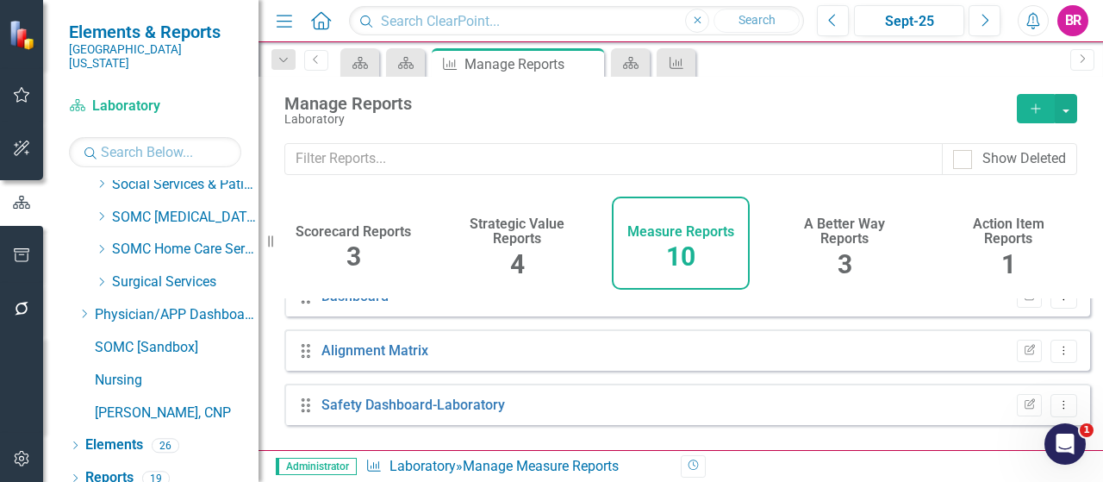
scroll to position [172, 0]
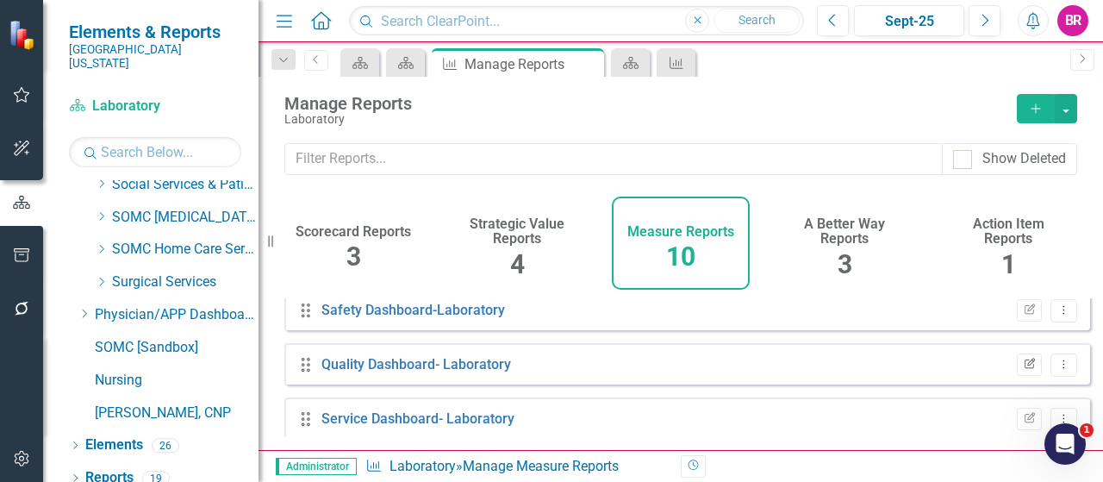
click at [1017, 375] on button "Edit Report" at bounding box center [1029, 364] width 25 height 22
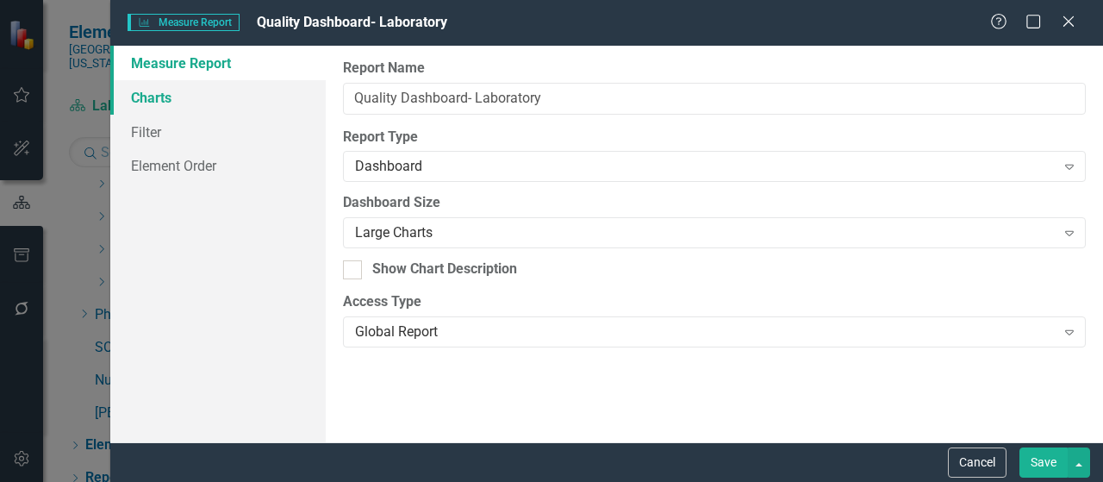
click at [144, 98] on link "Charts" at bounding box center [217, 97] width 215 height 34
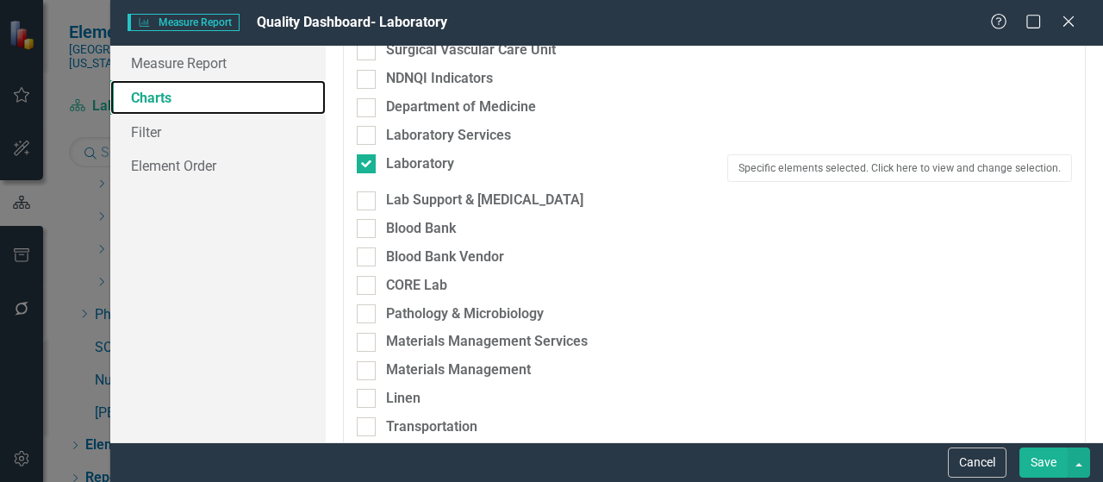
scroll to position [1465, 0]
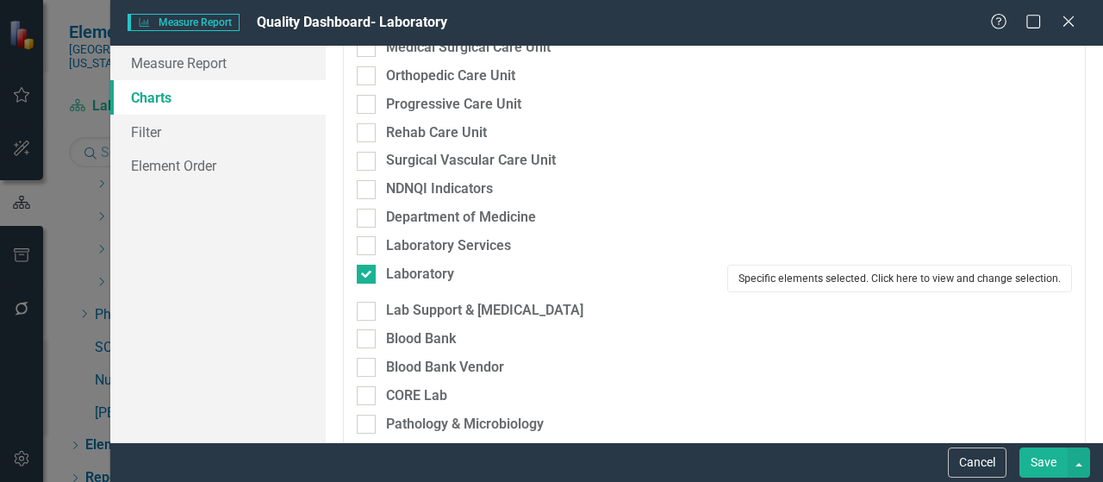
click at [780, 289] on button "Specific elements selected. Click here to view and change selection." at bounding box center [900, 279] width 345 height 28
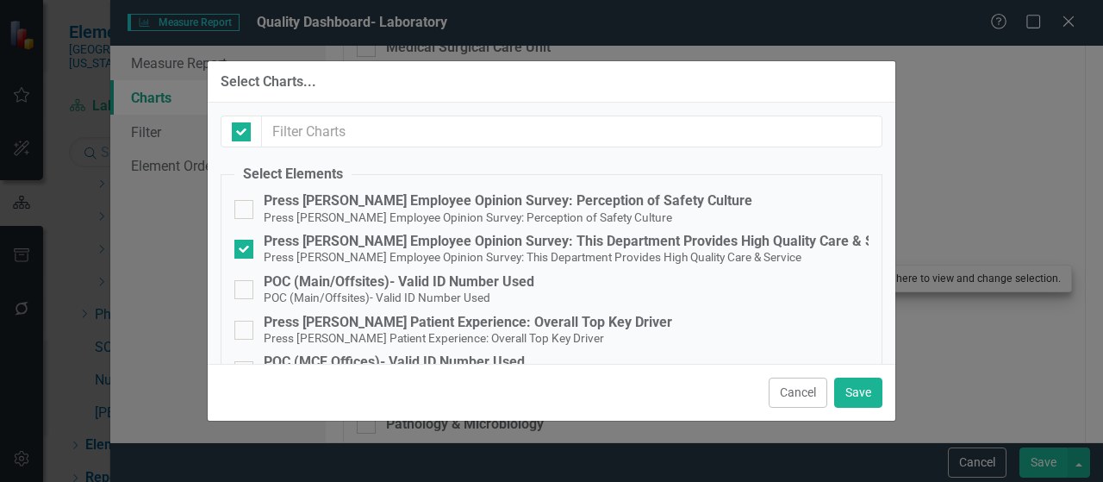
checkbox input "false"
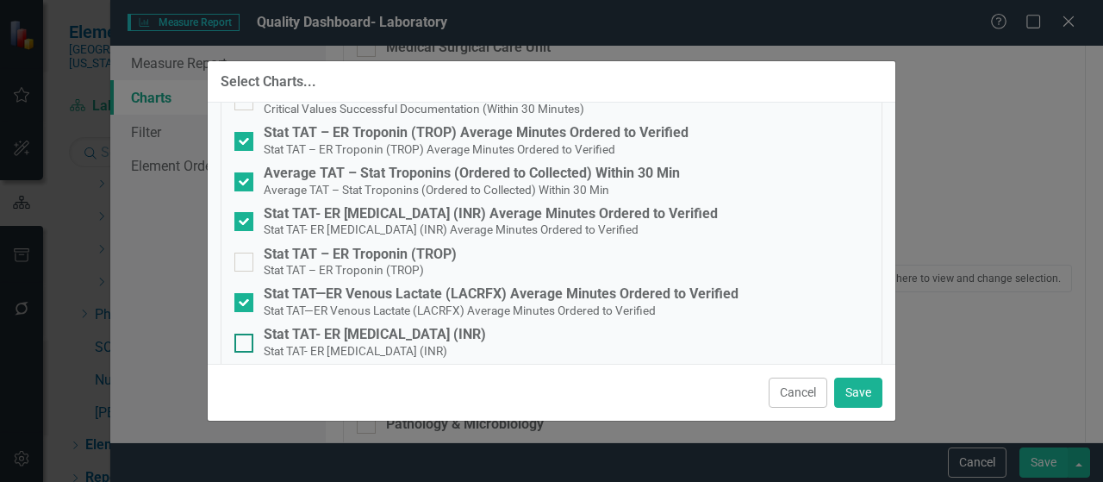
scroll to position [517, 0]
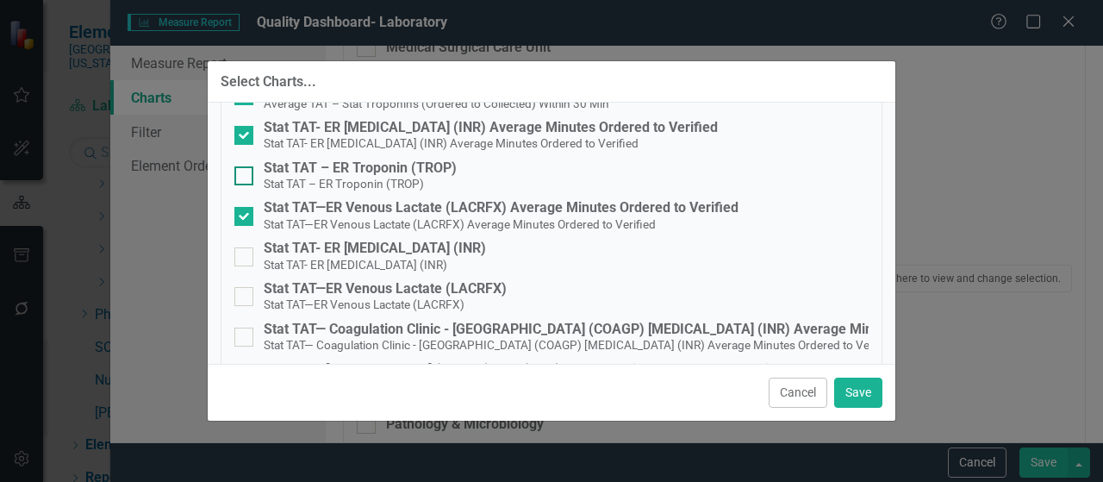
click at [357, 181] on small "Stat TAT – ER Troponin (TROP)" at bounding box center [344, 184] width 160 height 14
click at [246, 178] on input "Stat TAT – ER Troponin (TROP) Stat TAT – ER Troponin (TROP)" at bounding box center [239, 171] width 11 height 11
checkbox input "true"
click at [333, 253] on div "Stat TAT- ER [MEDICAL_DATA] (INR)" at bounding box center [375, 248] width 222 height 16
click at [246, 253] on input "Stat TAT- ER PT/INR (INR) Stat TAT- ER PT/INR (INR)" at bounding box center [239, 252] width 11 height 11
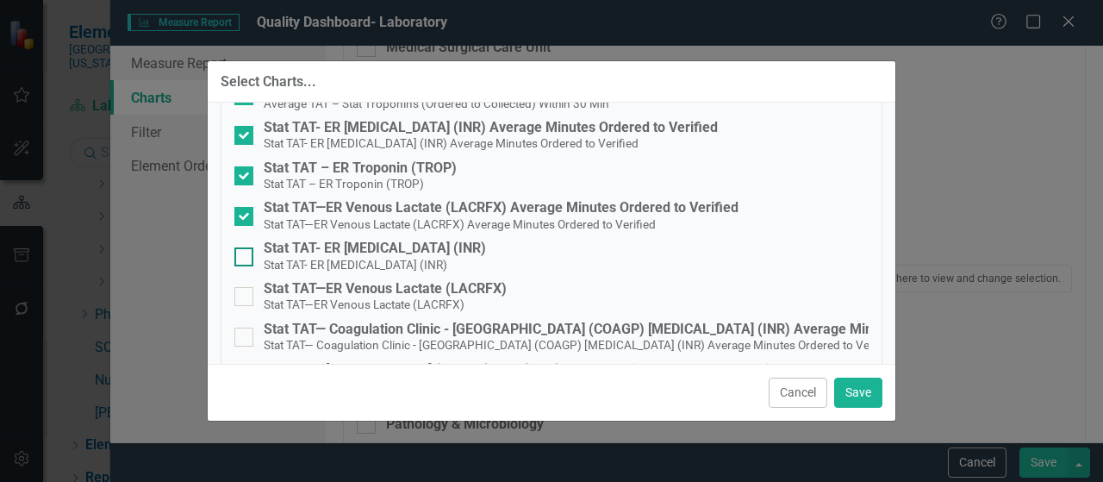
checkbox input "true"
click at [341, 296] on span "Stat TAT—ER Venous Lactate (LACRFX)" at bounding box center [364, 304] width 201 height 16
click at [246, 296] on input "Stat TAT—ER Venous Lactate (LACRFX) Stat TAT—ER Venous Lactate (LACRFX)" at bounding box center [239, 292] width 11 height 11
checkbox input "true"
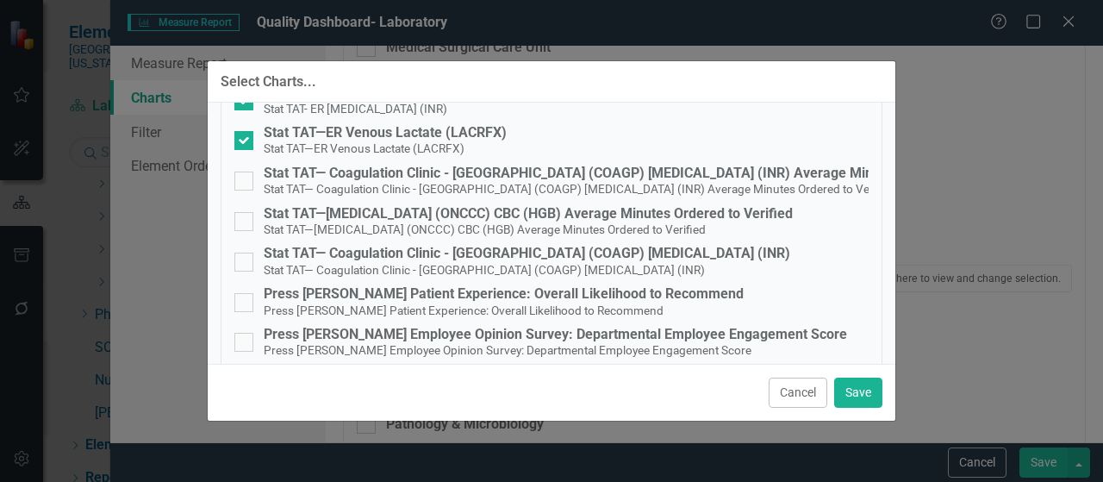
scroll to position [690, 0]
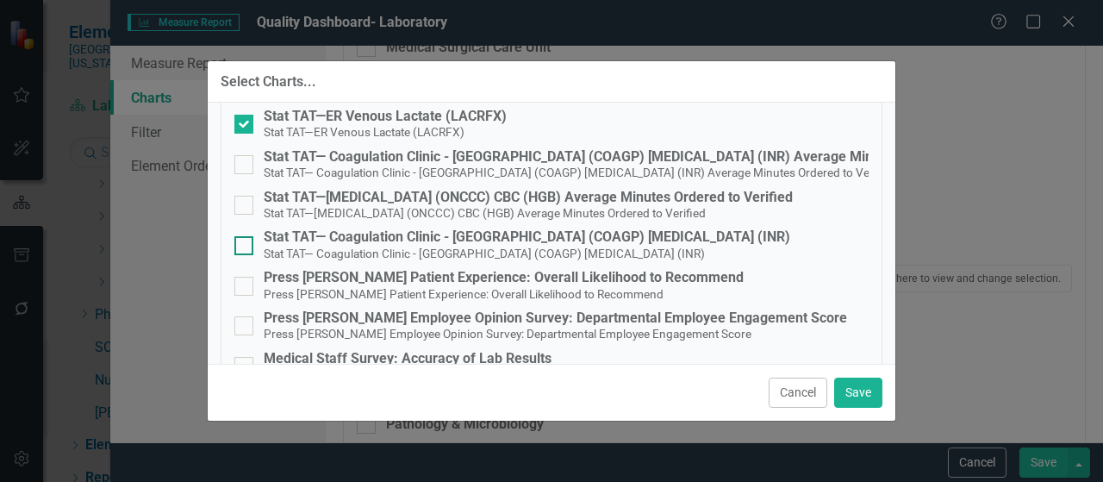
click at [428, 247] on small "Stat TAT— Coagulation Clinic - [GEOGRAPHIC_DATA] (COAGP) [MEDICAL_DATA] (INR)" at bounding box center [484, 254] width 441 height 14
click at [246, 247] on input "Stat TAT— Coagulation Clinic - Portsmouth (COAGP) PT/INR (INR) Stat TAT— Coagul…" at bounding box center [239, 241] width 11 height 11
checkbox input "true"
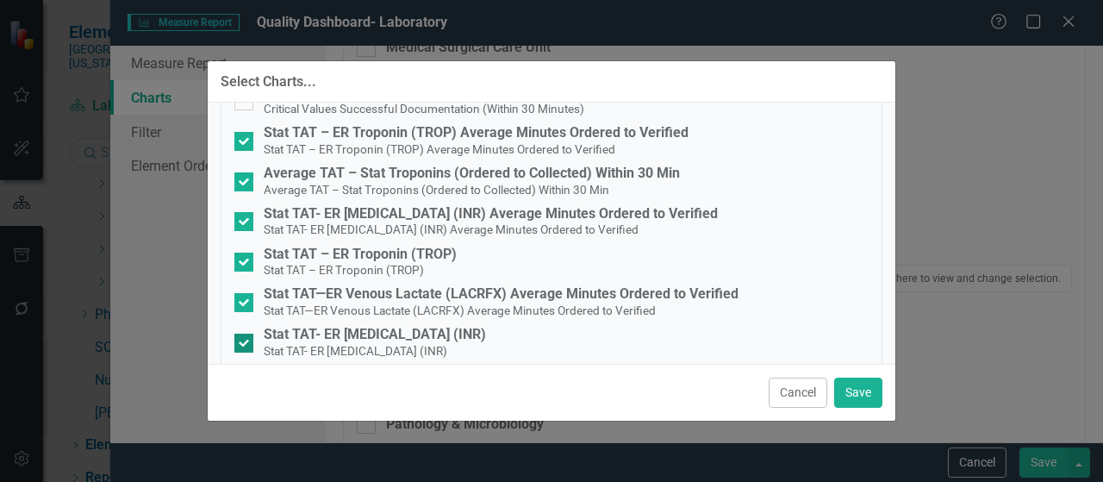
scroll to position [345, 0]
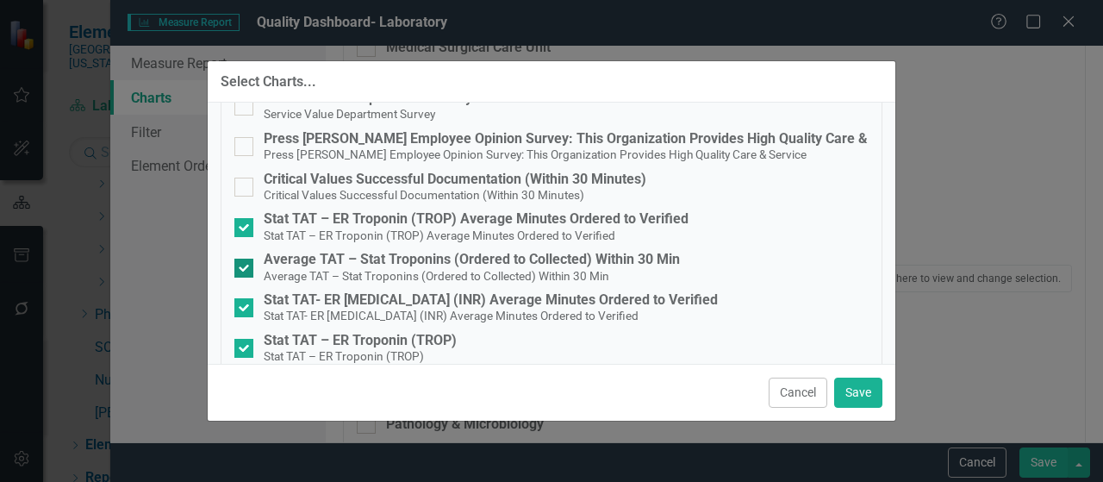
click at [625, 260] on div "Average TAT – Stat Troponins (Ordered to Collected) Within 30 Min" at bounding box center [472, 260] width 416 height 16
click at [246, 260] on input "Average TAT – Stat Troponins (Ordered to Collected) Within 30 Min Average TAT –…" at bounding box center [239, 264] width 11 height 11
checkbox input "false"
click at [512, 309] on small "Stat TAT- ER [MEDICAL_DATA] (INR) Average Minutes Ordered to Verified" at bounding box center [451, 316] width 375 height 14
click at [246, 309] on input "Stat TAT- ER PT/INR (INR) Average Minutes Ordered to Verified Stat TAT- ER PT/I…" at bounding box center [239, 303] width 11 height 11
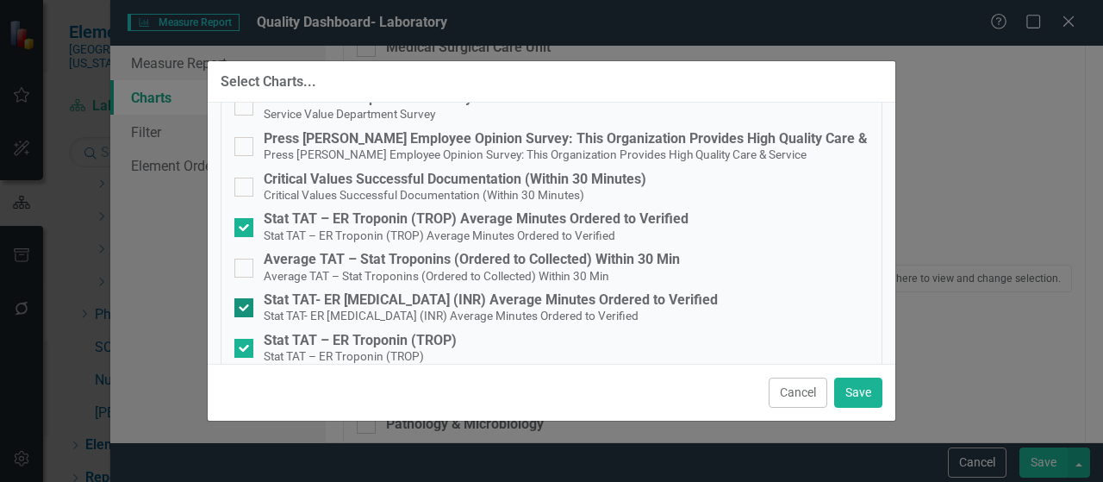
checkbox input "false"
click at [493, 227] on span "Stat TAT – ER Troponin (TROP) Average Minutes Ordered to Verified" at bounding box center [440, 235] width 352 height 16
click at [246, 227] on input "Stat TAT – ER Troponin (TROP) Average Minutes Ordered to Verified Stat TAT – ER…" at bounding box center [239, 223] width 11 height 11
checkbox input "false"
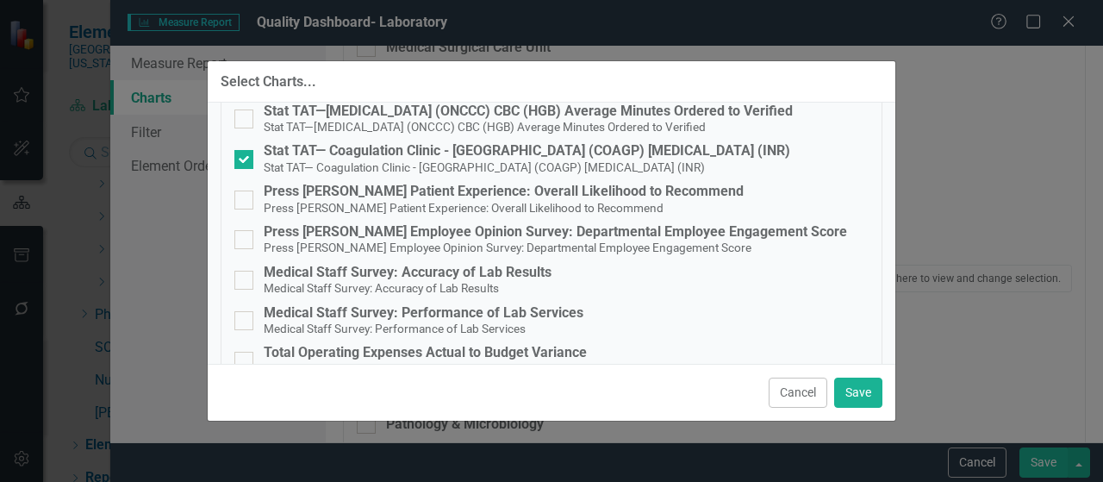
scroll to position [690, 0]
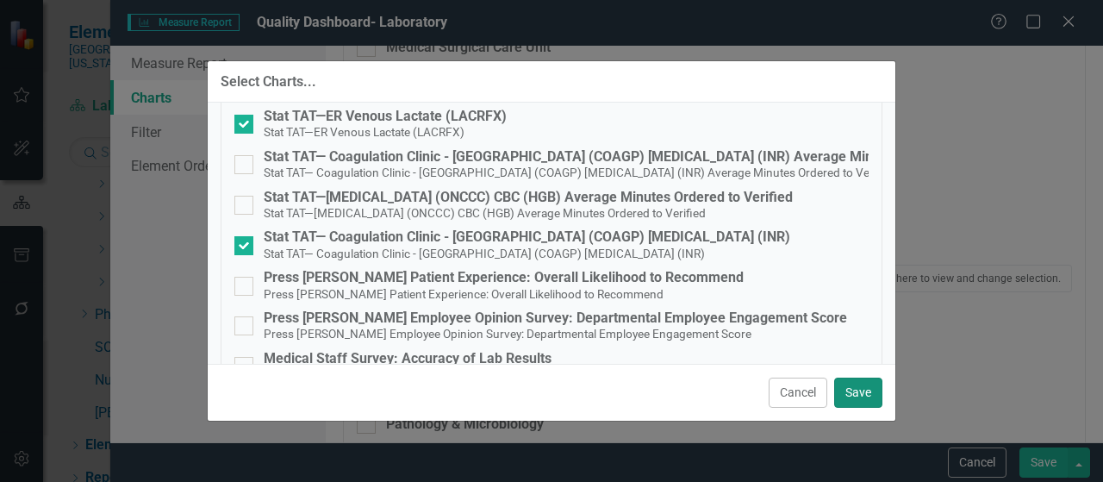
click at [868, 403] on button "Save" at bounding box center [858, 393] width 48 height 30
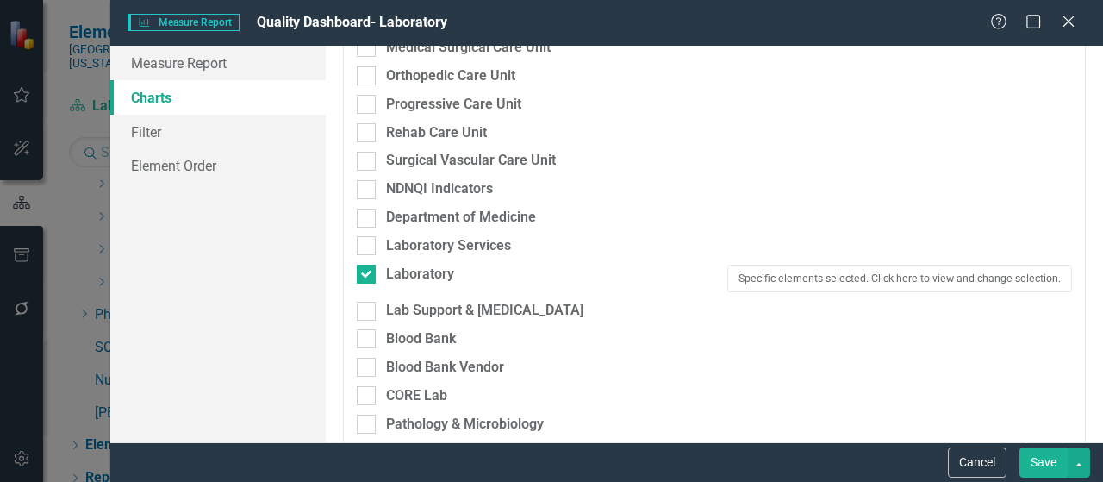
click at [1045, 461] on button "Save" at bounding box center [1044, 462] width 48 height 30
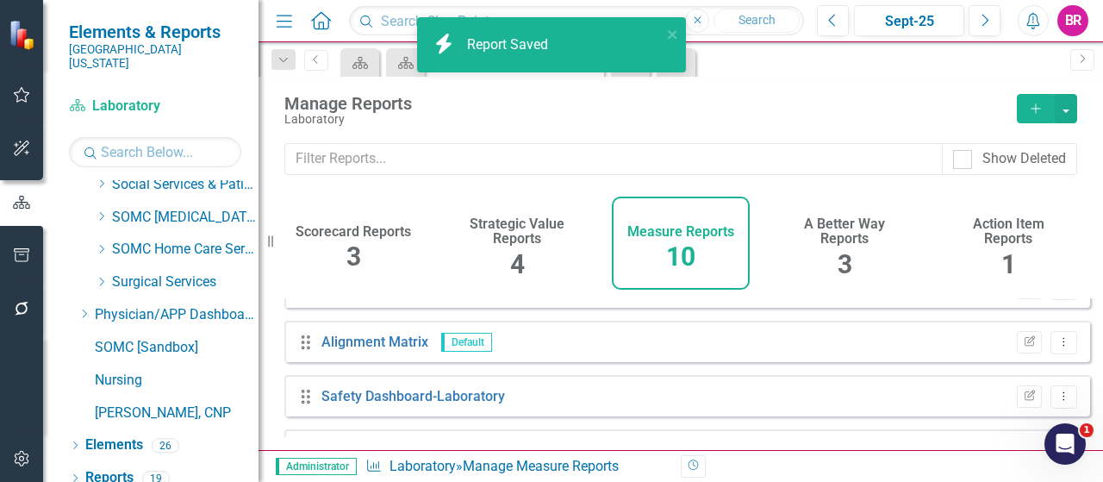
scroll to position [172, 0]
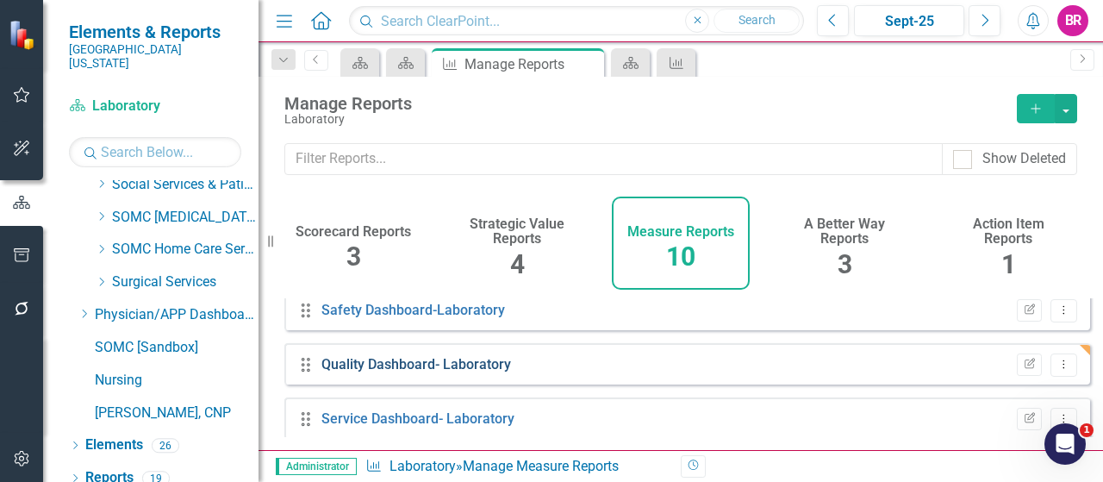
click at [412, 372] on link "Quality Dashboard- Laboratory" at bounding box center [417, 364] width 190 height 16
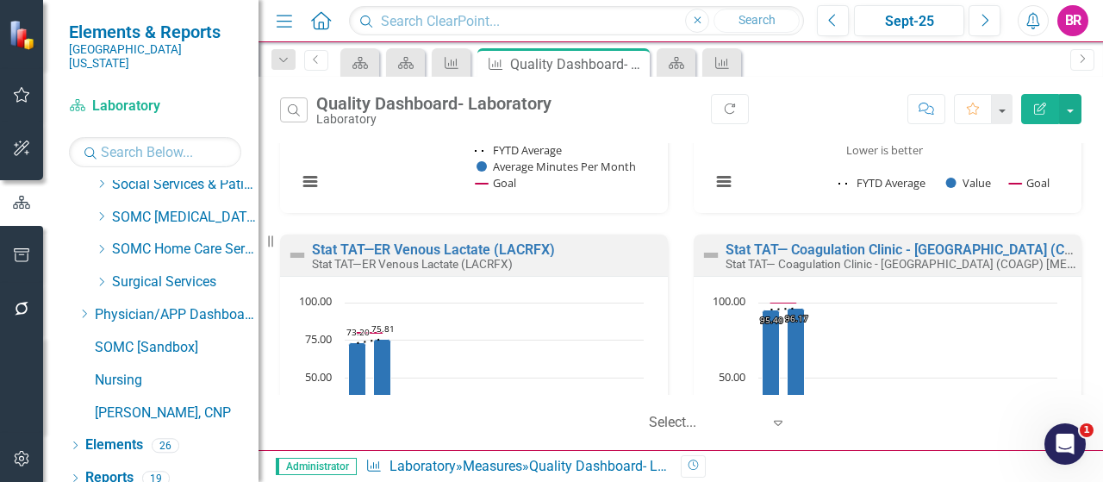
scroll to position [585, 0]
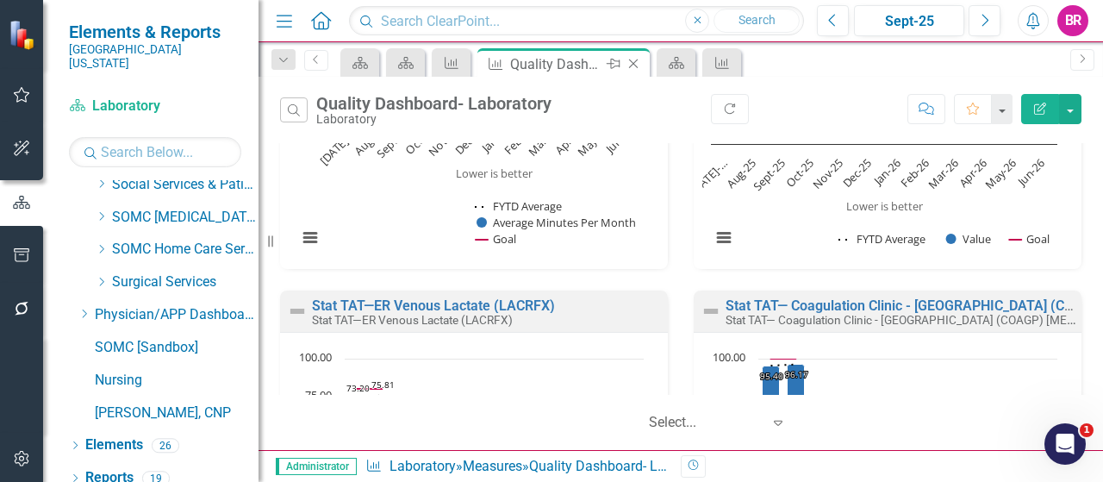
click at [629, 66] on icon at bounding box center [633, 63] width 9 height 9
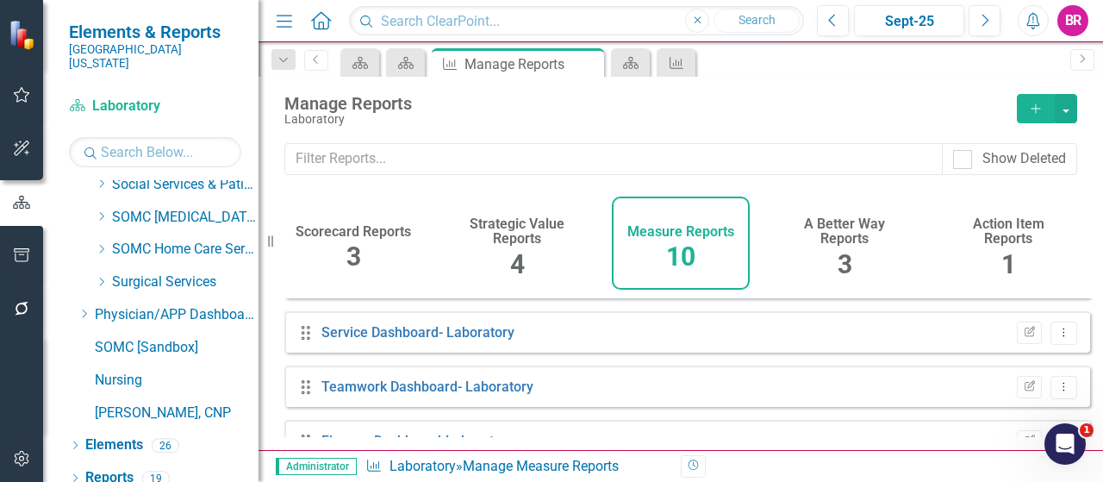
scroll to position [172, 0]
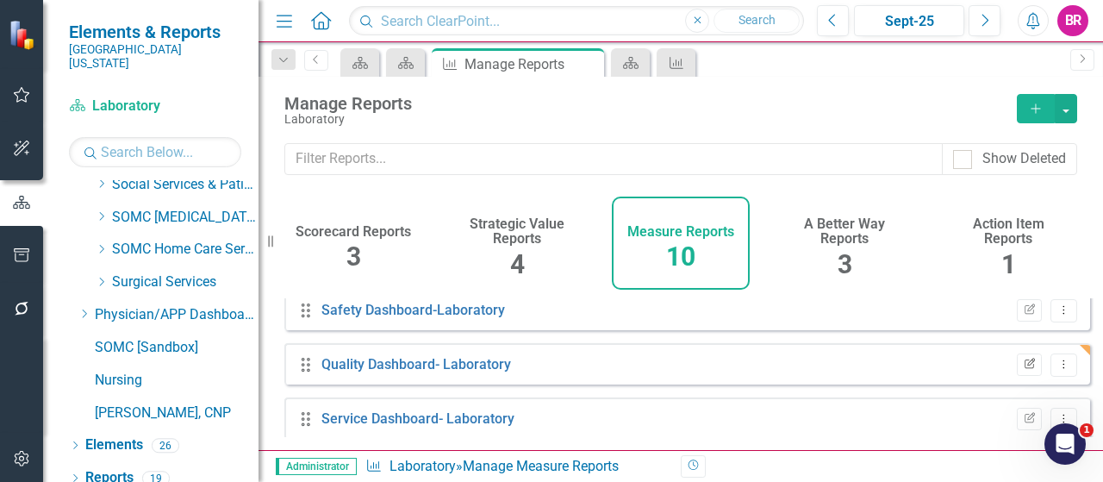
click at [1025, 368] on icon "button" at bounding box center [1030, 363] width 10 height 10
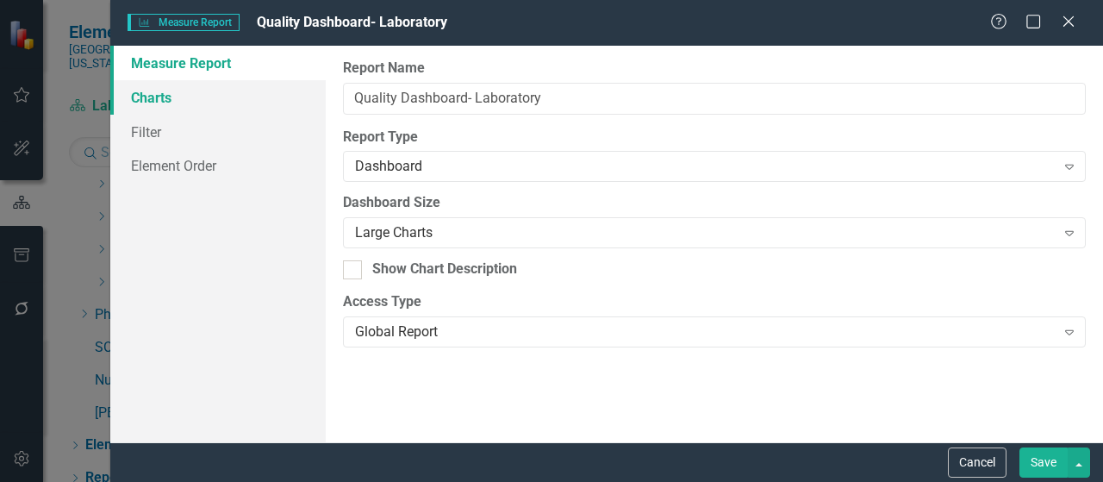
click at [184, 103] on link "Charts" at bounding box center [217, 97] width 215 height 34
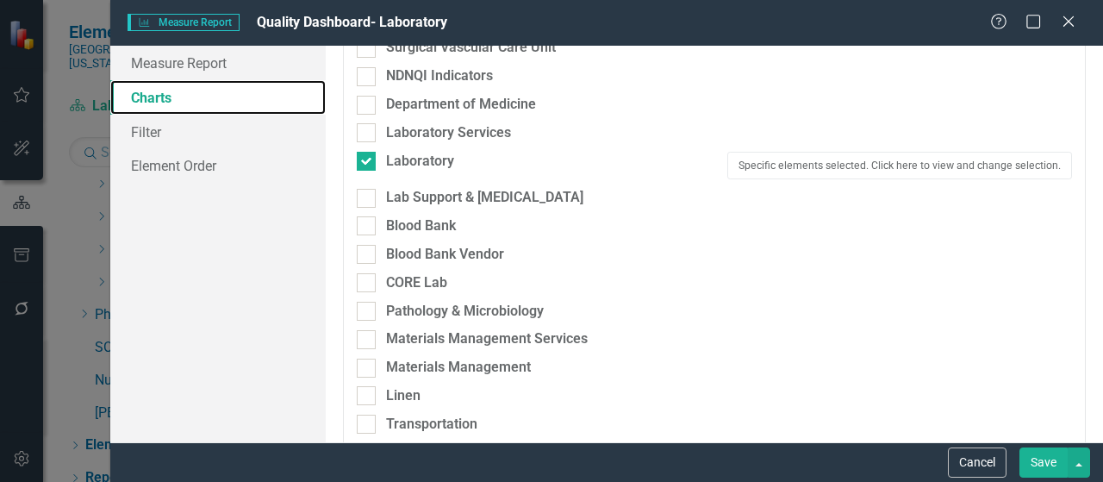
scroll to position [1552, 0]
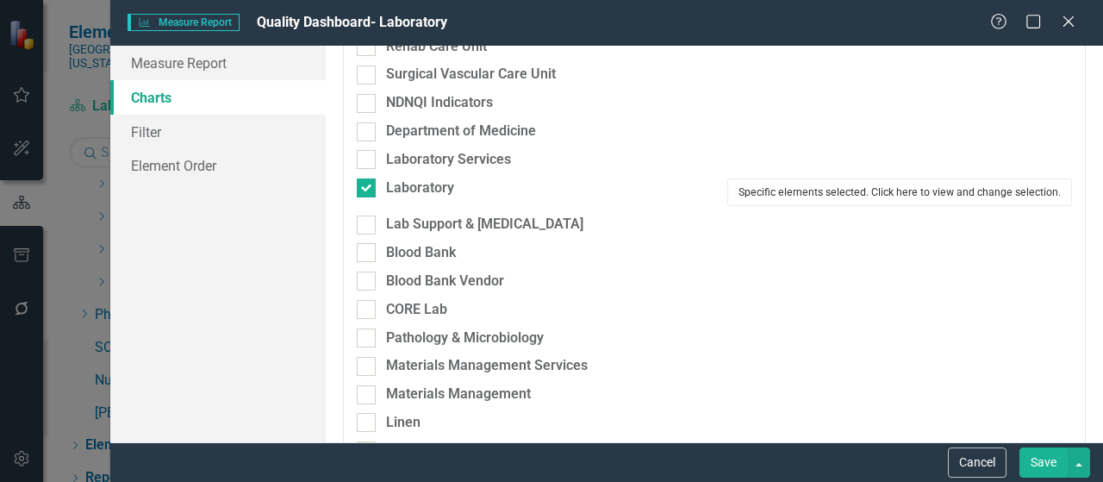
click at [840, 182] on button "Specific elements selected. Click here to view and change selection." at bounding box center [900, 192] width 345 height 28
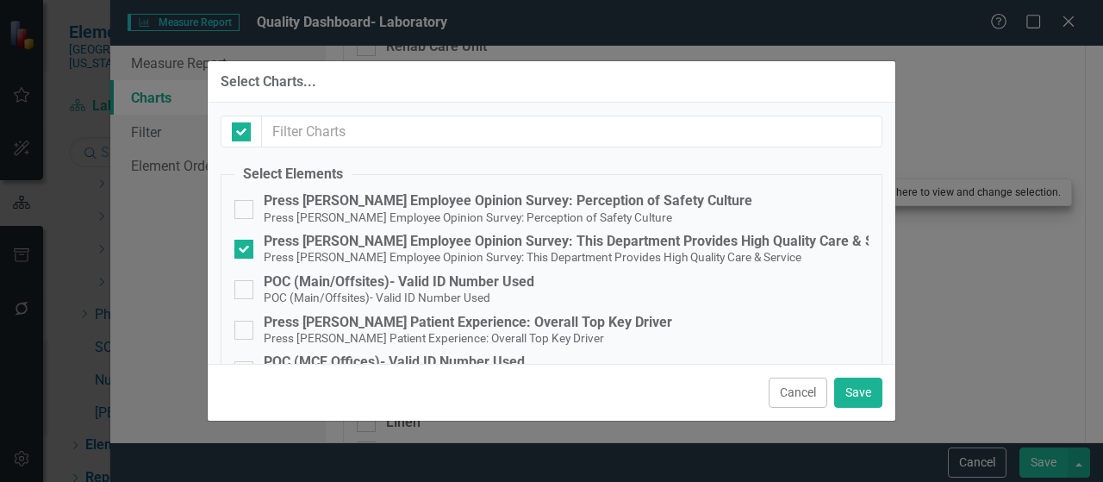
checkbox input "false"
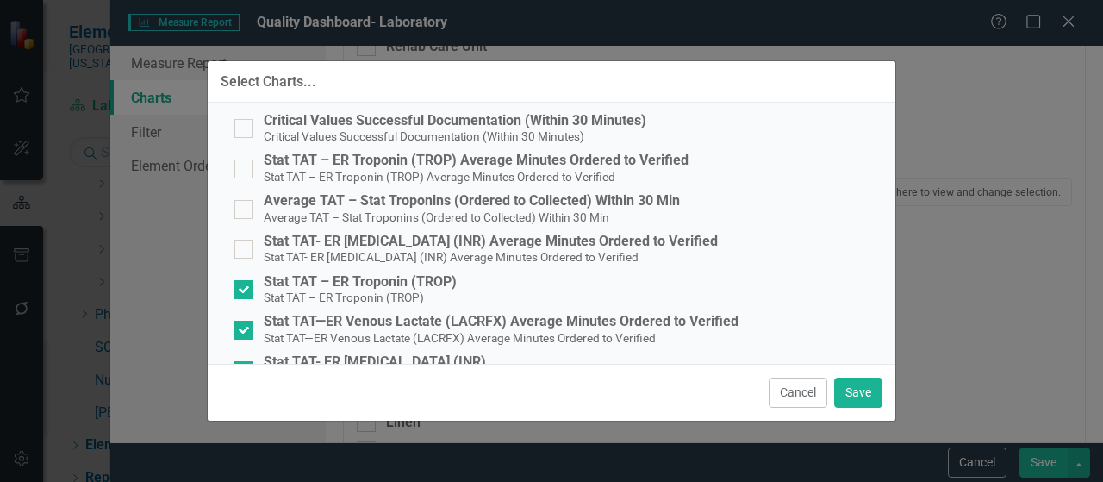
scroll to position [431, 0]
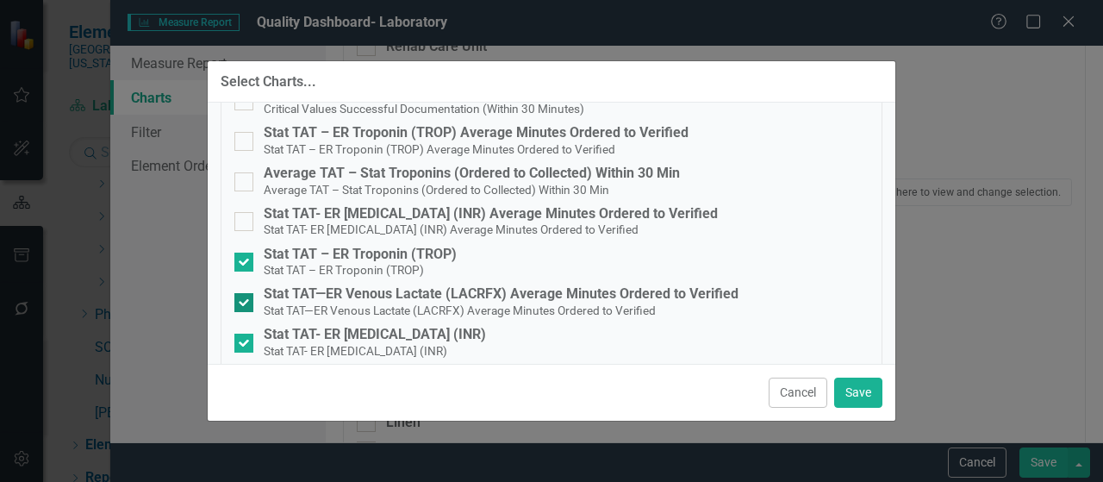
click at [664, 297] on div "Stat TAT—ER Venous Lactate (LACRFX) Average Minutes Ordered to Verified" at bounding box center [501, 294] width 475 height 16
click at [246, 297] on input "Stat TAT—ER Venous Lactate (LACRFX) Average Minutes Ordered to Verified Stat TA…" at bounding box center [239, 298] width 11 height 11
checkbox input "false"
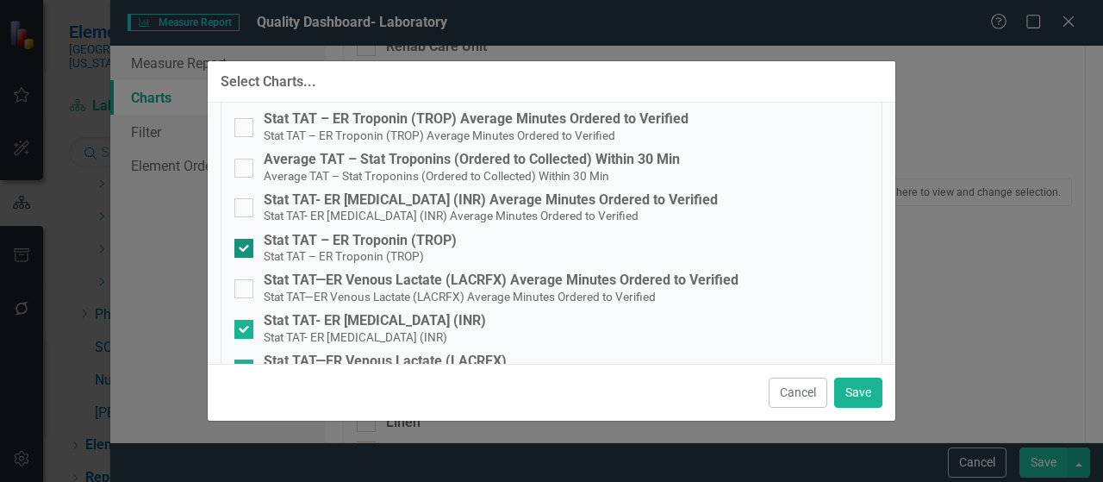
scroll to position [418, 0]
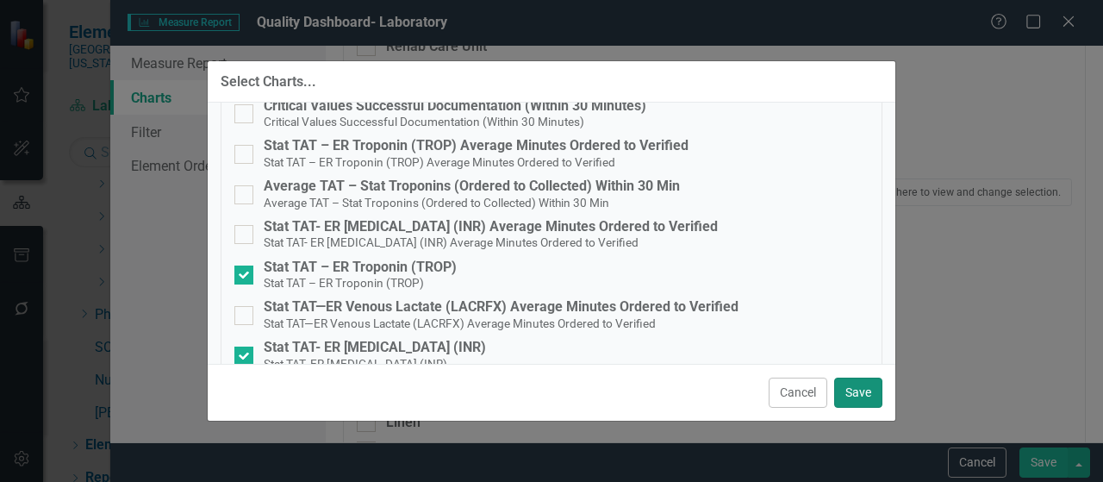
click at [858, 390] on button "Save" at bounding box center [858, 393] width 48 height 30
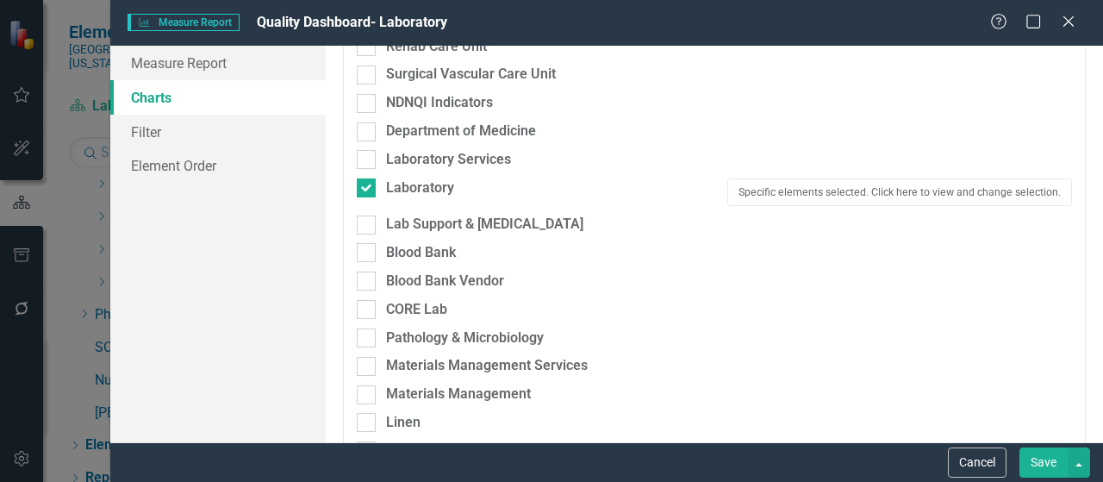
click at [1034, 457] on button "Save" at bounding box center [1044, 462] width 48 height 30
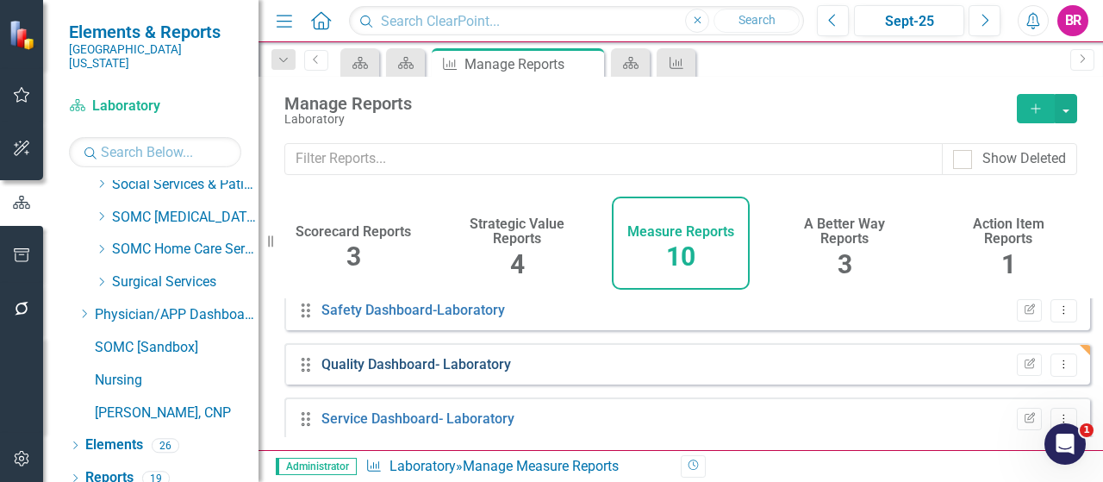
click at [360, 372] on link "Quality Dashboard- Laboratory" at bounding box center [417, 364] width 190 height 16
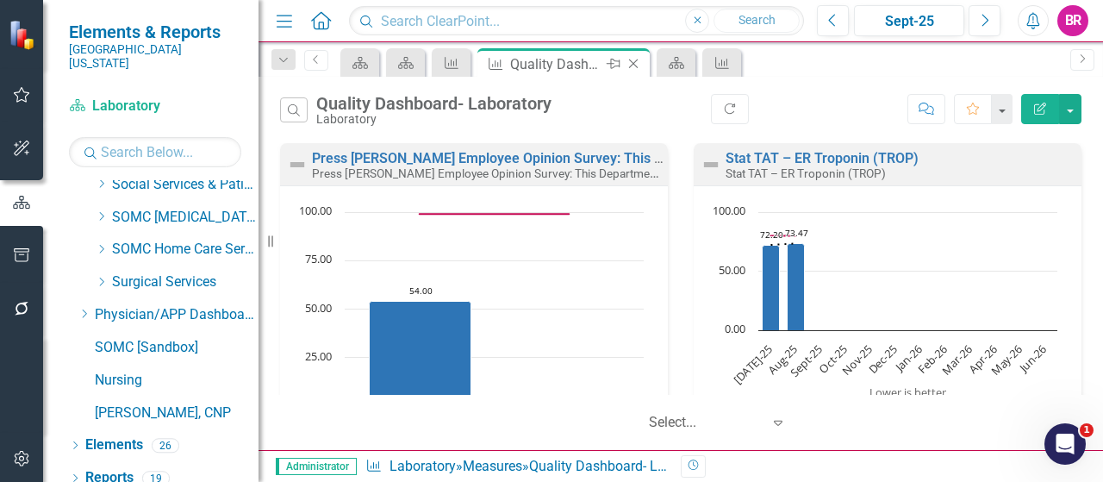
click at [638, 63] on icon "Close" at bounding box center [633, 64] width 17 height 14
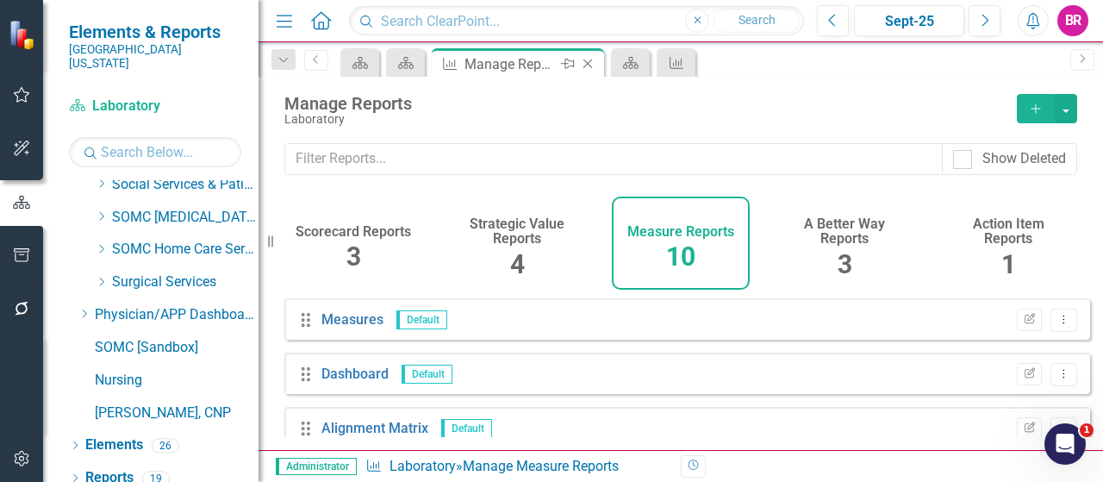
click at [589, 62] on icon at bounding box center [588, 63] width 9 height 9
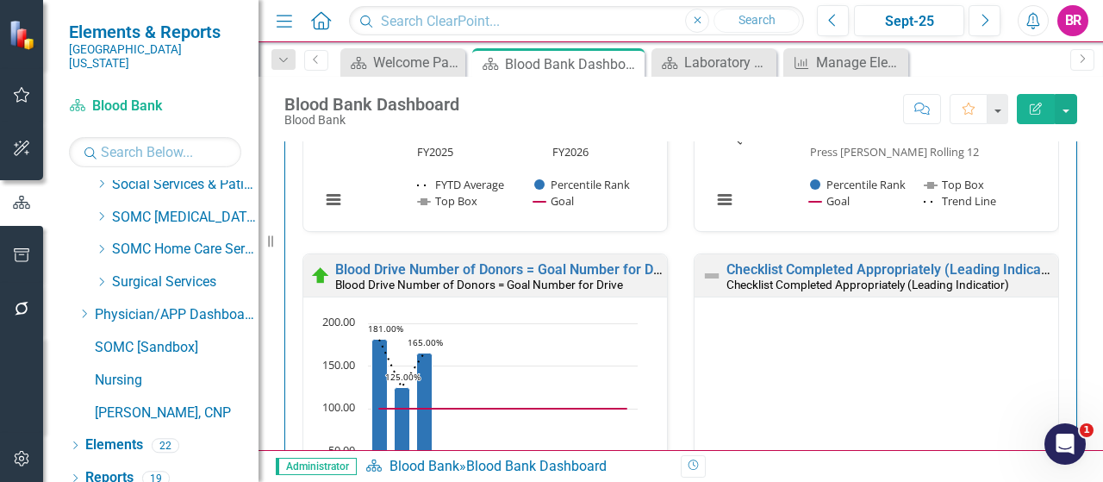
scroll to position [1379, 0]
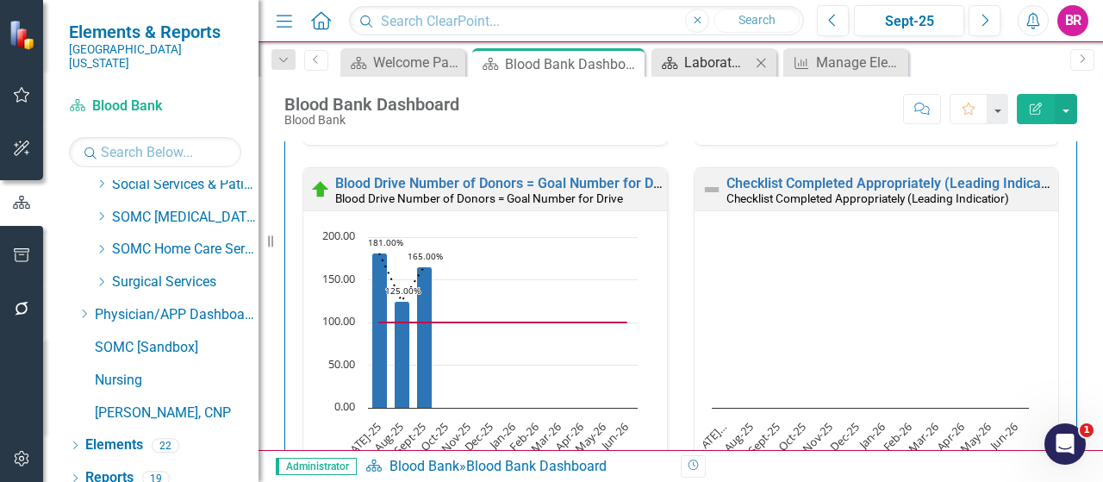
click at [719, 65] on div "Laboratory Dashboard" at bounding box center [717, 63] width 66 height 22
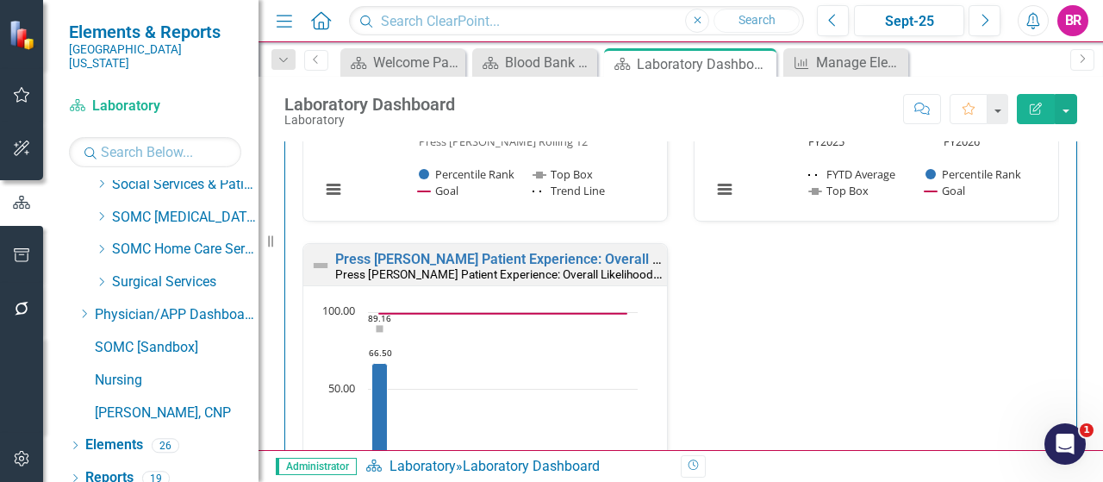
scroll to position [2414, 0]
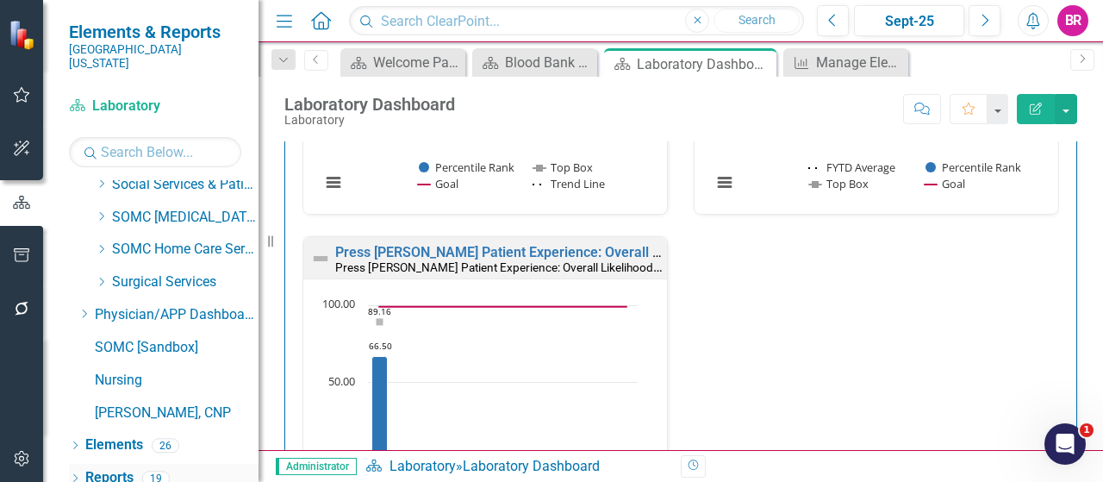
click at [116, 468] on link "Reports" at bounding box center [109, 478] width 48 height 20
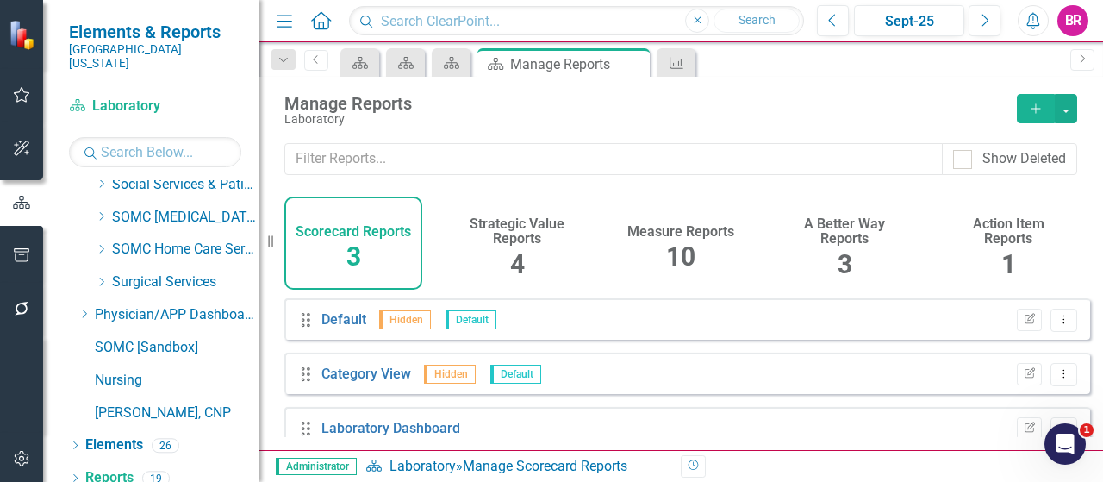
click at [673, 258] on span "10" at bounding box center [680, 256] width 29 height 30
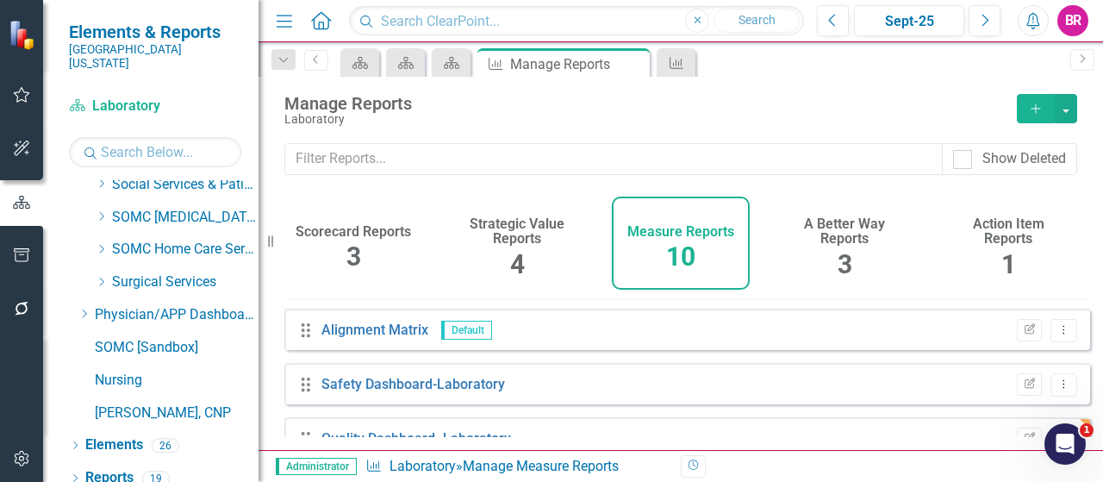
scroll to position [259, 0]
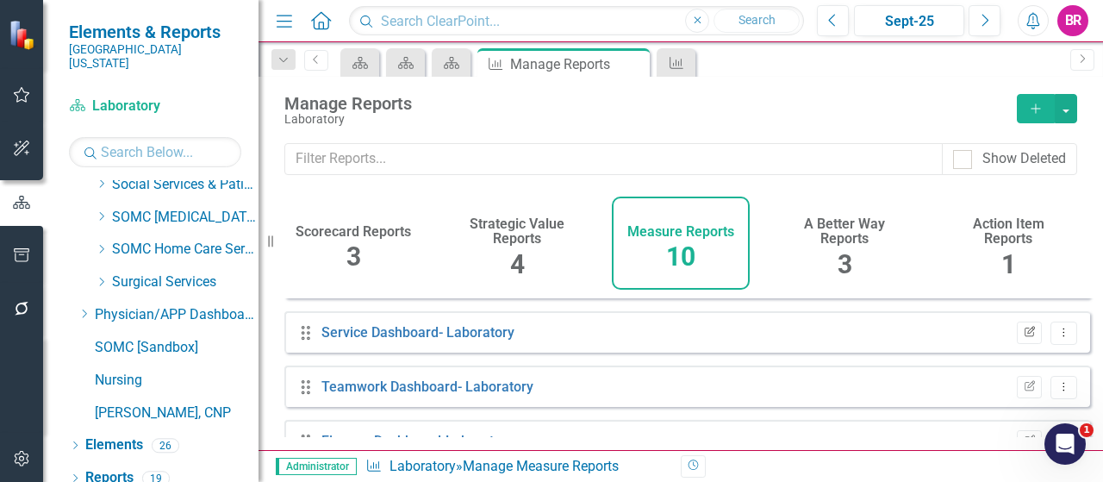
click at [1023, 338] on icon "Edit Report" at bounding box center [1029, 333] width 13 height 10
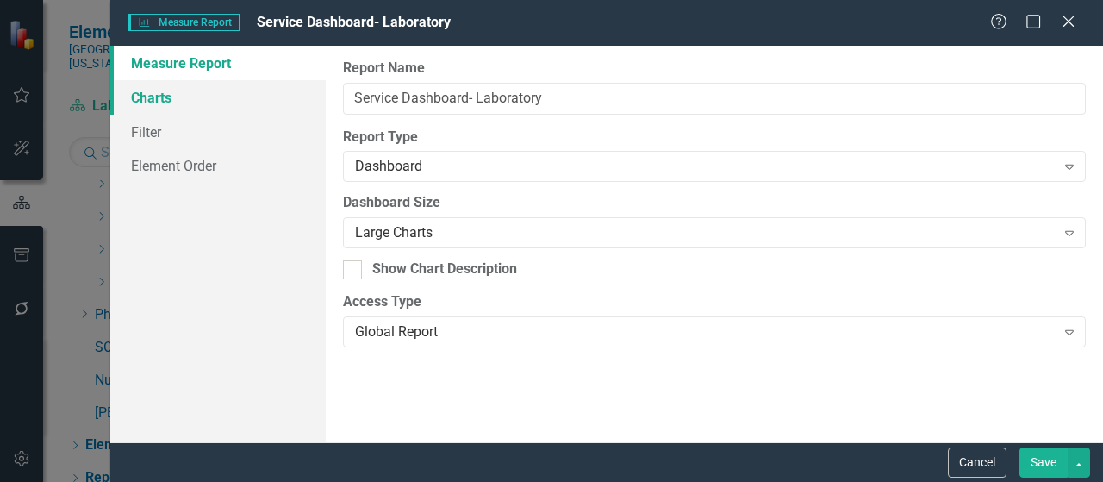
click at [148, 86] on link "Charts" at bounding box center [217, 97] width 215 height 34
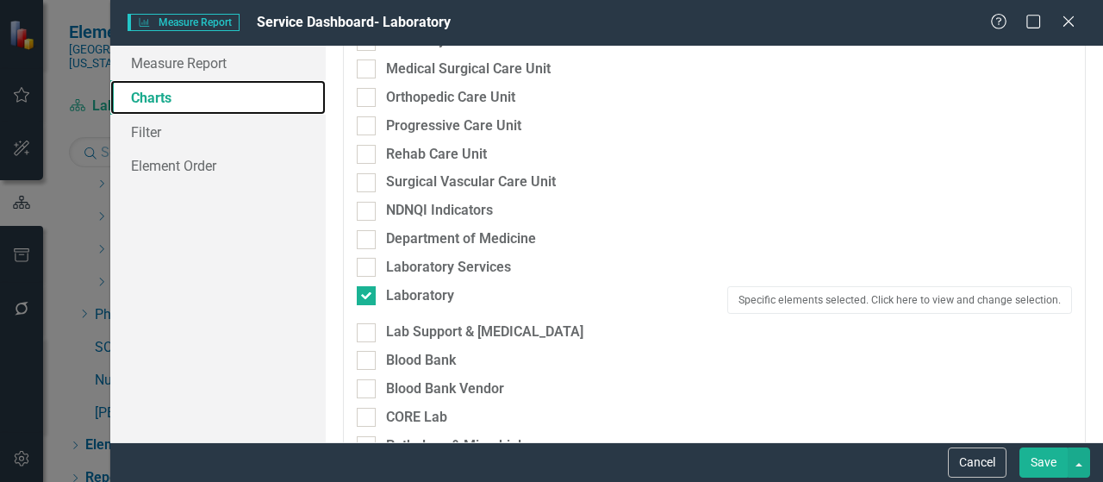
scroll to position [1465, 0]
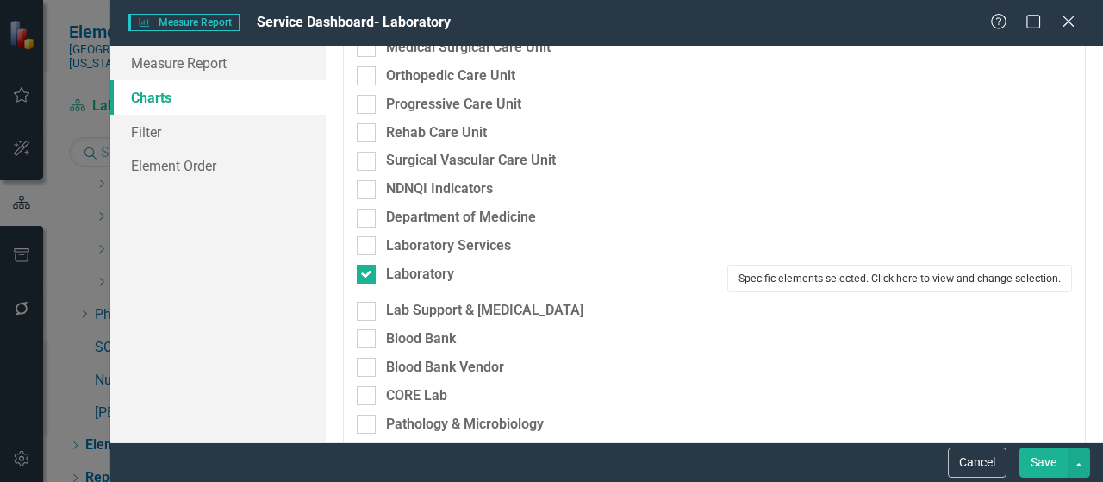
click at [855, 281] on button "Specific elements selected. Click here to view and change selection." at bounding box center [900, 279] width 345 height 28
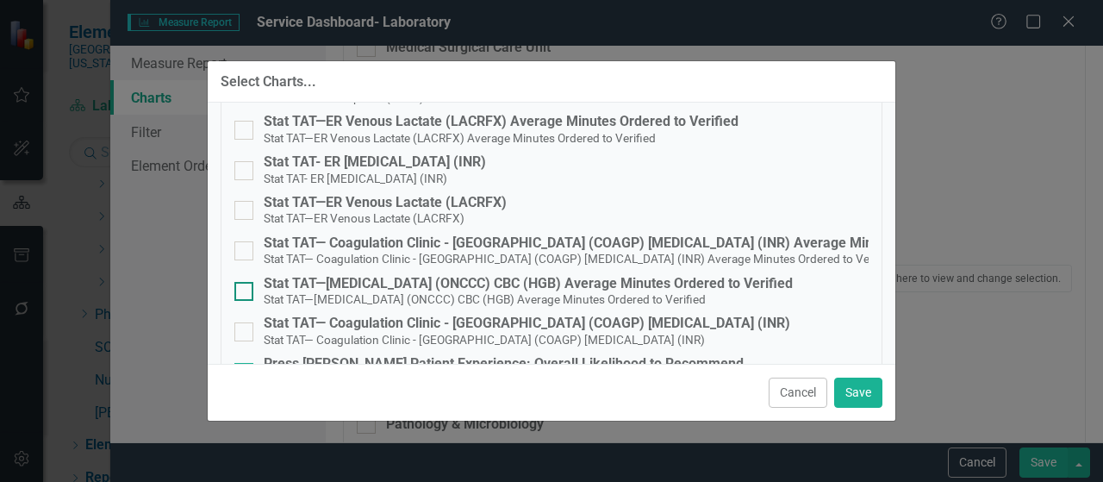
scroll to position [849, 0]
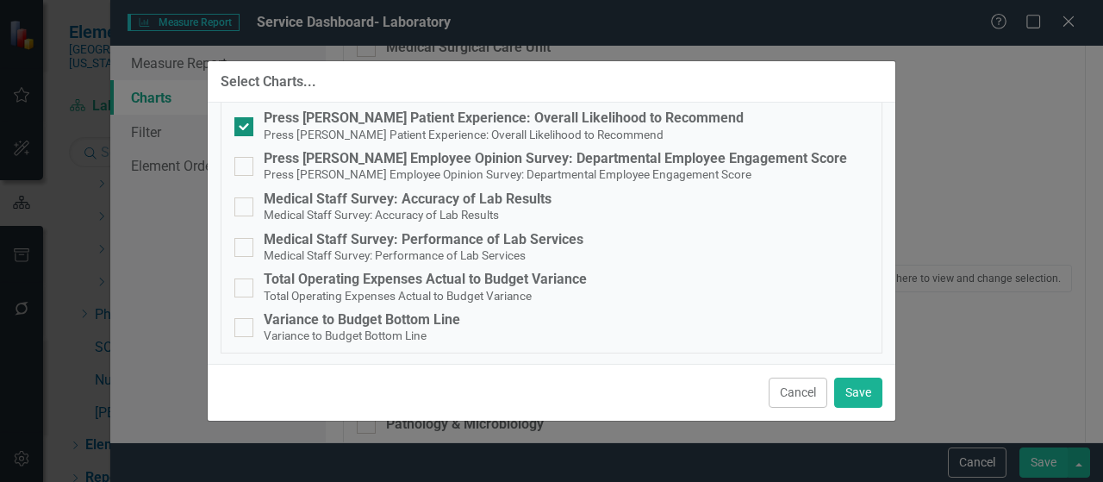
click at [537, 123] on div "Press [PERSON_NAME] Patient Experience: Overall Likelihood to Recommend" at bounding box center [504, 118] width 480 height 16
click at [246, 123] on input "Press [PERSON_NAME] Patient Experience: Overall Likelihood to Recommend Press […" at bounding box center [239, 122] width 11 height 11
checkbox input "false"
click at [843, 384] on button "Save" at bounding box center [858, 393] width 48 height 30
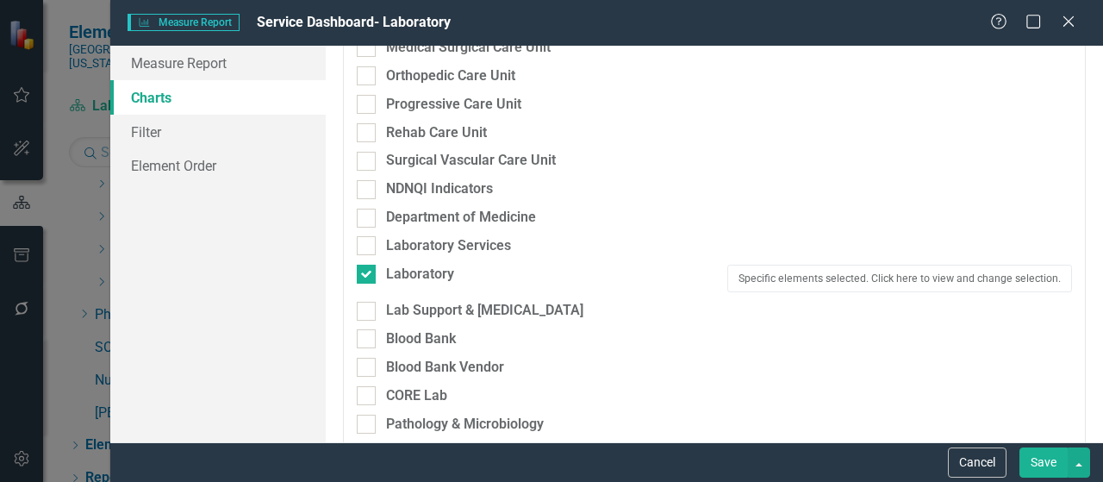
click at [1040, 451] on button "Save" at bounding box center [1044, 462] width 48 height 30
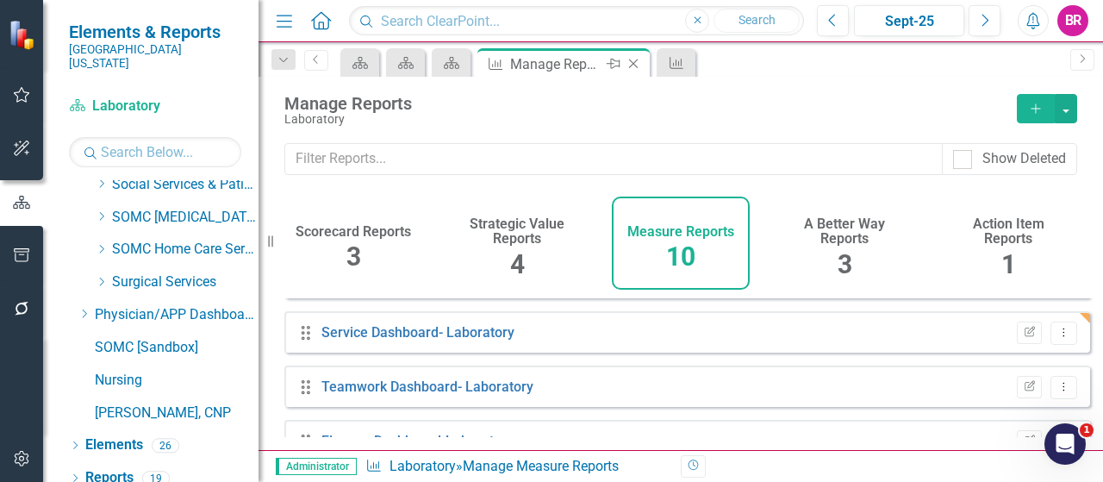
click at [636, 63] on icon "Close" at bounding box center [633, 64] width 17 height 14
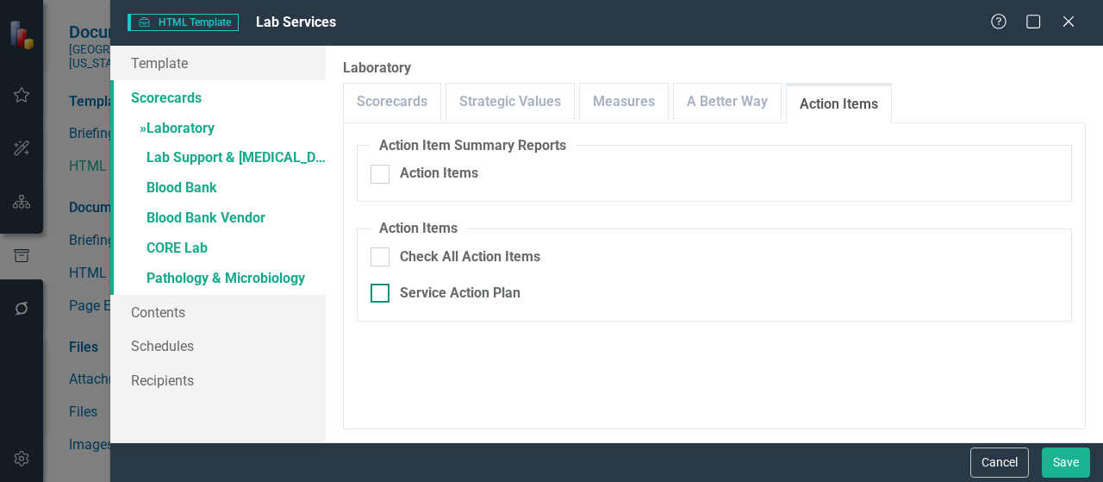
click at [466, 289] on div "Service Action Plan" at bounding box center [460, 294] width 121 height 20
click at [382, 289] on input "Service Action Plan" at bounding box center [376, 289] width 11 height 11
checkbox input "true"
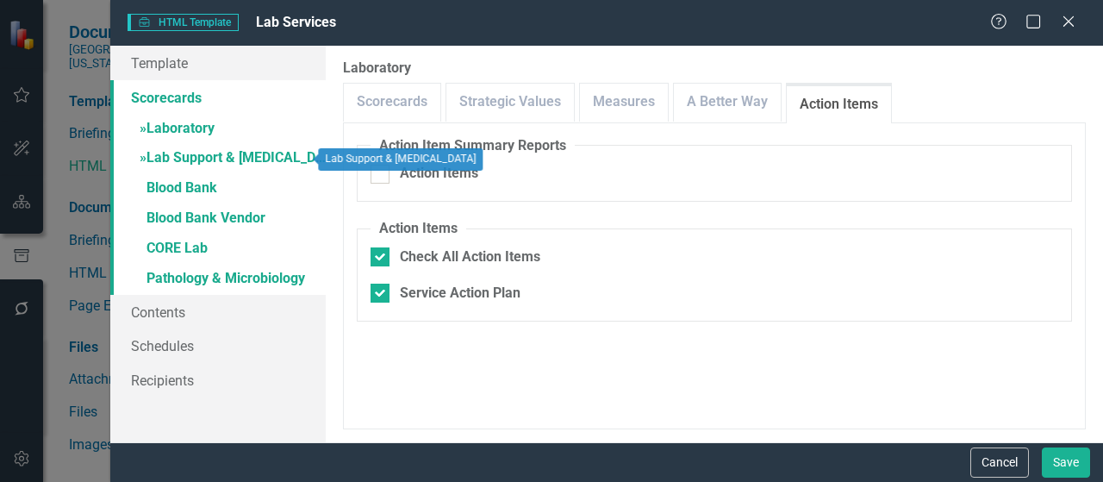
click at [187, 159] on link "» Lab Support & Phlebotomy" at bounding box center [217, 159] width 215 height 30
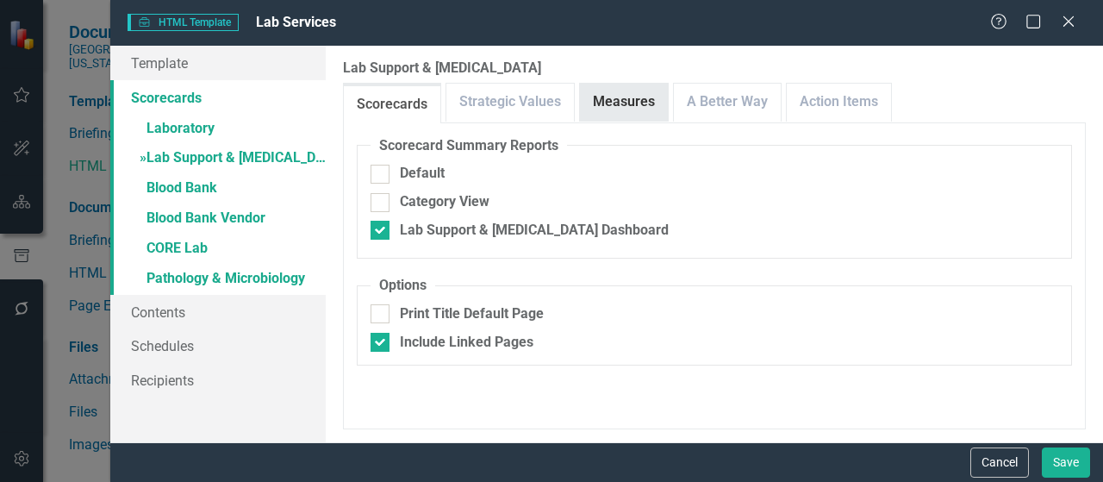
click at [608, 115] on link "Measures" at bounding box center [624, 102] width 88 height 37
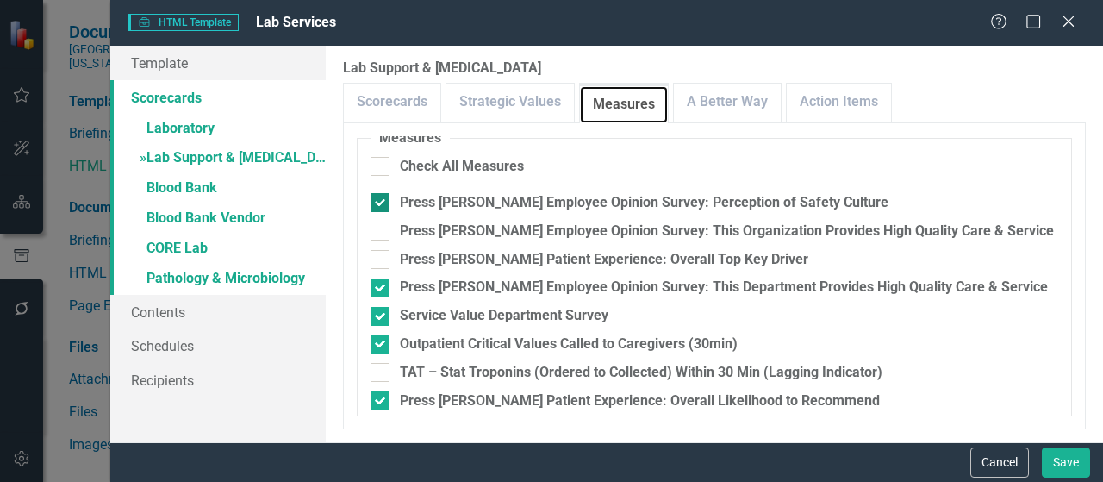
scroll to position [345, 0]
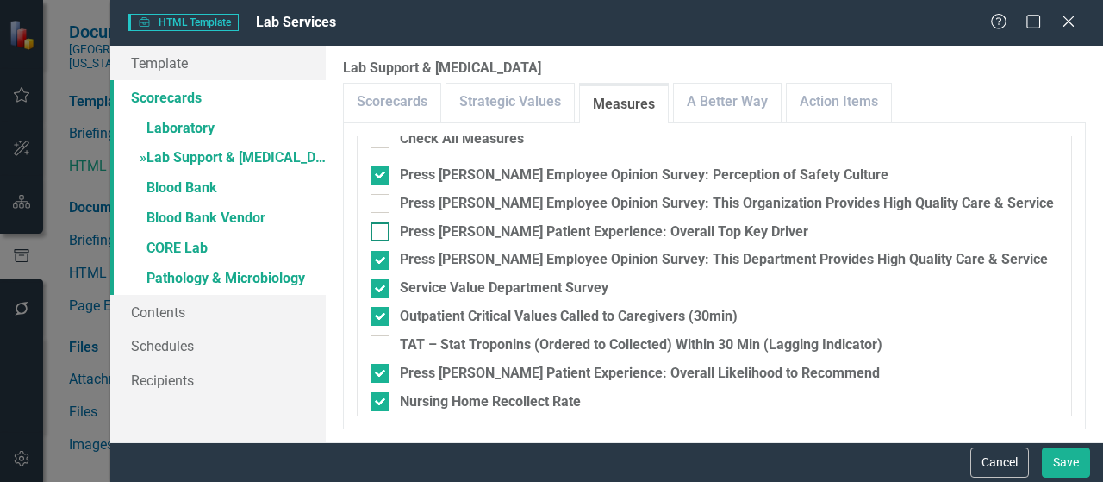
click at [503, 237] on div "Press [PERSON_NAME] Patient Experience: Overall Top Key Driver" at bounding box center [604, 232] width 409 height 20
click at [382, 234] on input "Press [PERSON_NAME] Patient Experience: Overall Top Key Driver" at bounding box center [376, 227] width 11 height 11
checkbox input "true"
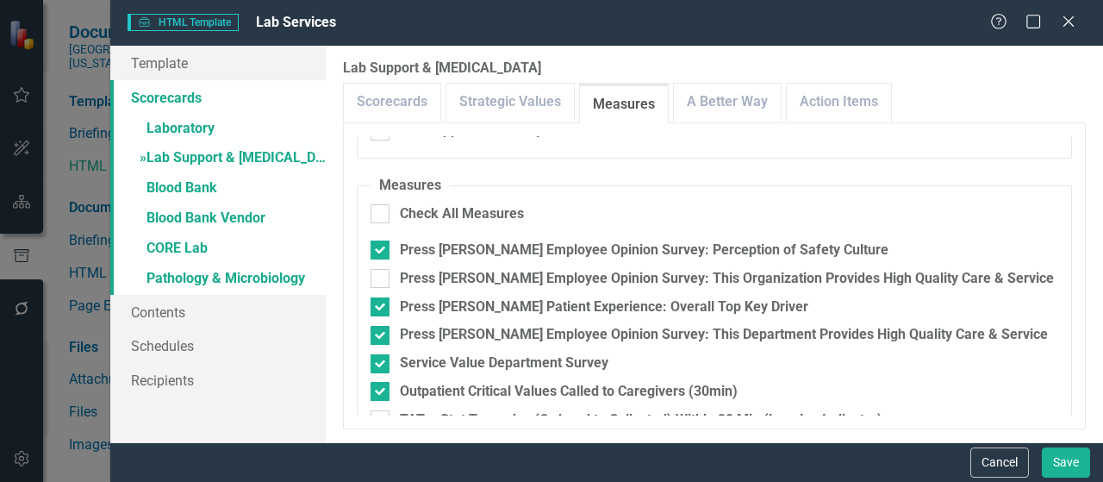
scroll to position [184, 0]
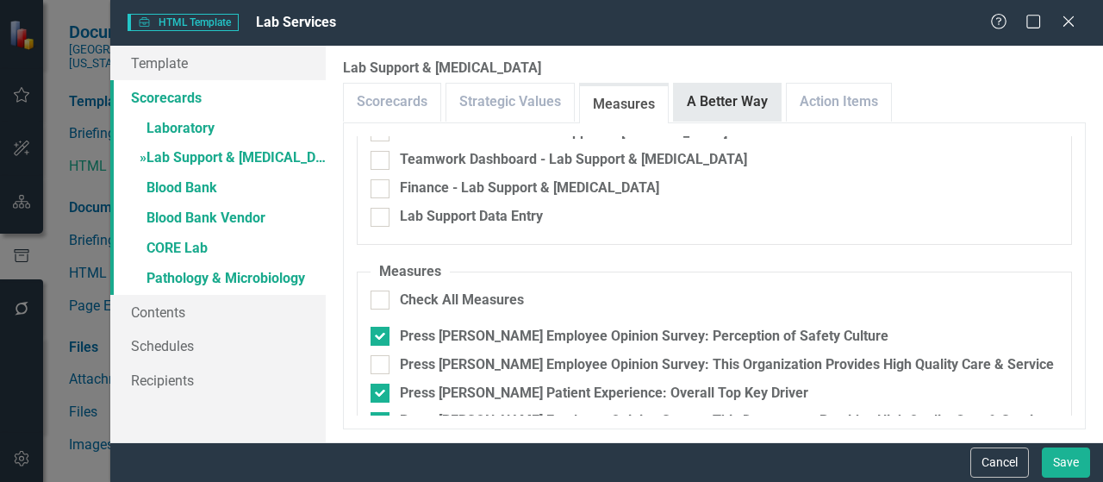
click at [725, 109] on link "A Better Way" at bounding box center [727, 102] width 107 height 37
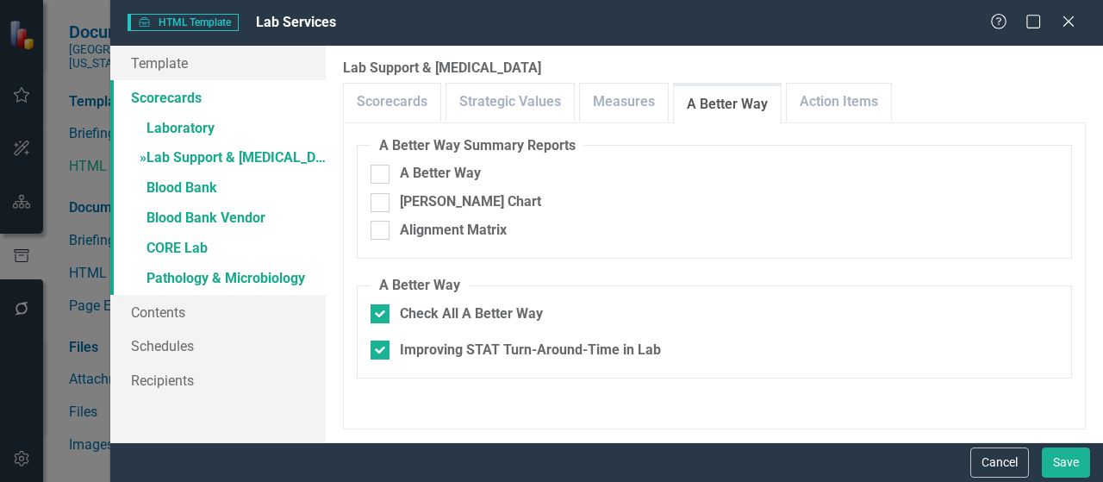
click at [778, 92] on div "Scorecards Strategic Values Measures A Better Way Action Items" at bounding box center [714, 103] width 743 height 40
click at [815, 97] on link "Action Items" at bounding box center [839, 102] width 104 height 37
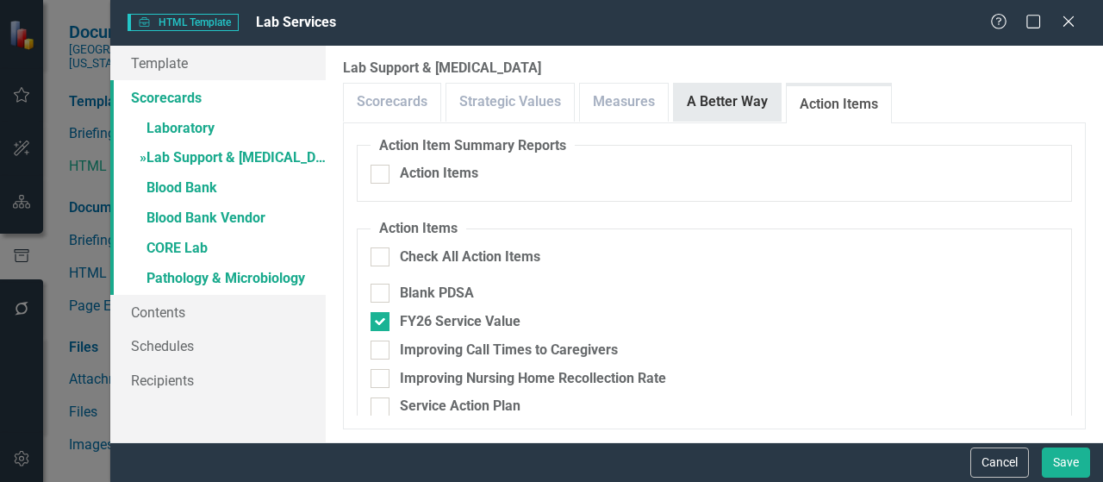
click at [709, 101] on link "A Better Way" at bounding box center [727, 102] width 107 height 37
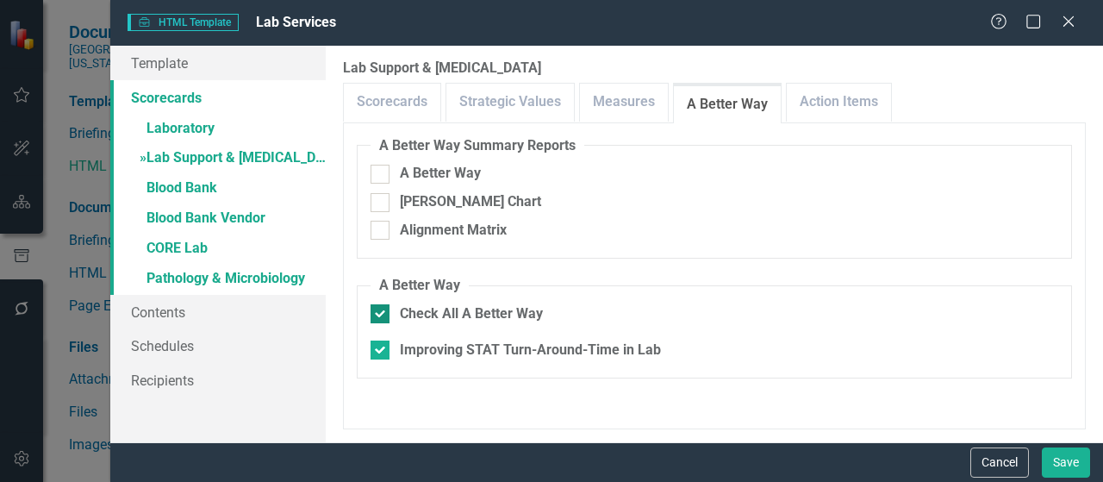
click at [509, 315] on div "Check All A Better Way" at bounding box center [471, 314] width 143 height 20
click at [382, 315] on input "Check All A Better Way" at bounding box center [376, 309] width 11 height 11
checkbox input "false"
click at [193, 197] on link "» Blood Bank" at bounding box center [217, 189] width 215 height 30
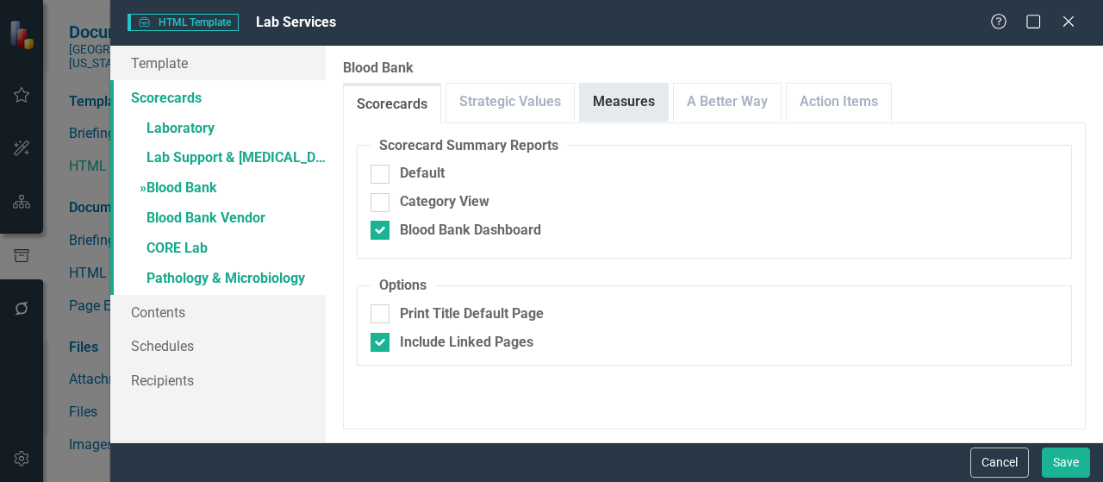
click at [629, 116] on link "Measures" at bounding box center [624, 102] width 88 height 37
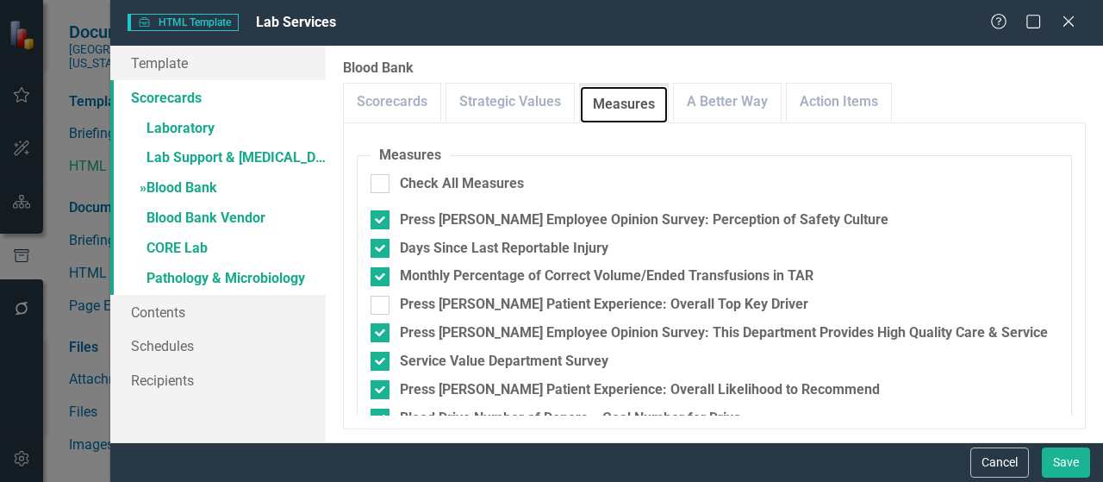
scroll to position [326, 0]
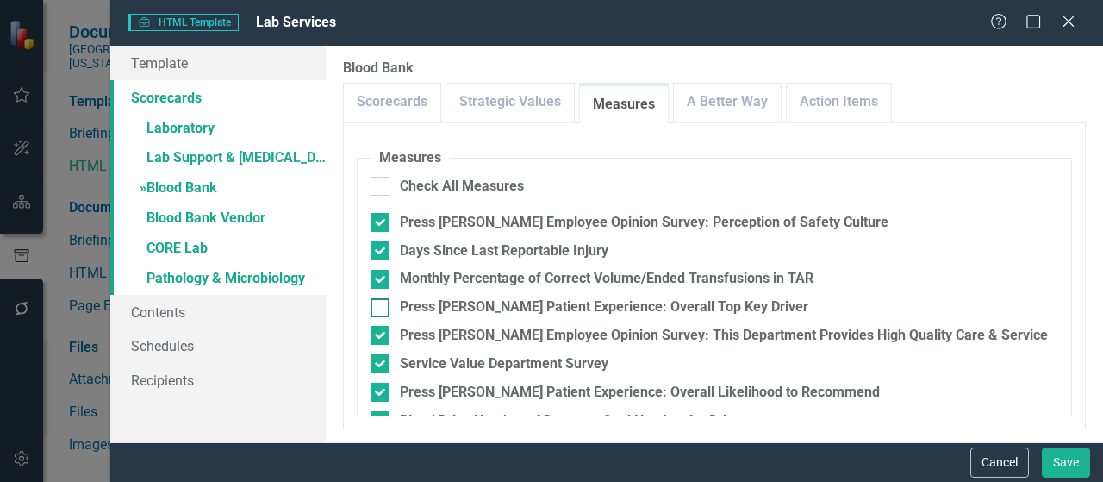
click at [452, 311] on div "Press [PERSON_NAME] Patient Experience: Overall Top Key Driver" at bounding box center [604, 307] width 409 height 20
click at [382, 309] on input "Press [PERSON_NAME] Patient Experience: Overall Top Key Driver" at bounding box center [376, 303] width 11 height 11
checkbox input "true"
click at [483, 394] on div "Press [PERSON_NAME] Patient Experience: Overall Likelihood to Recommend" at bounding box center [640, 393] width 480 height 20
click at [382, 394] on input "Press [PERSON_NAME] Patient Experience: Overall Likelihood to Recommend" at bounding box center [376, 388] width 11 height 11
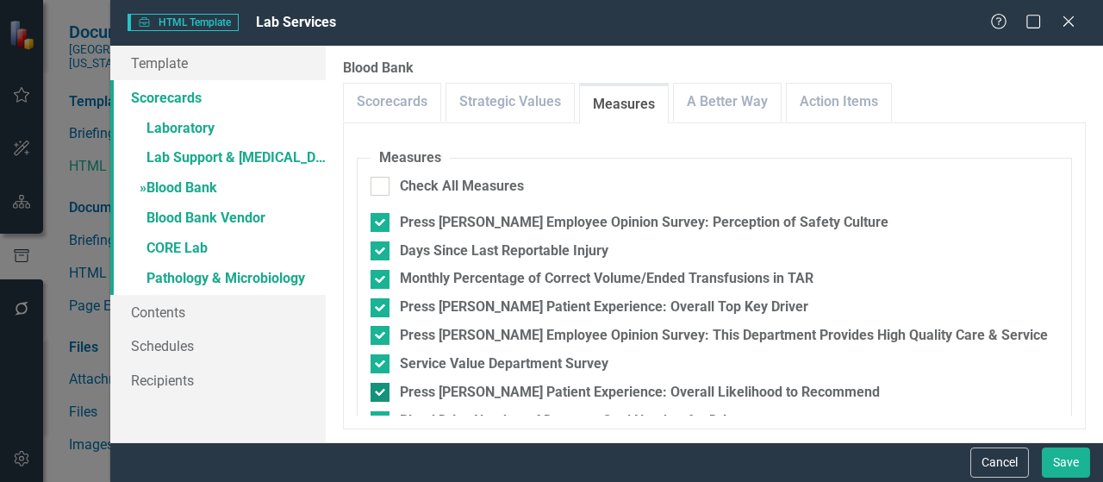
checkbox input "false"
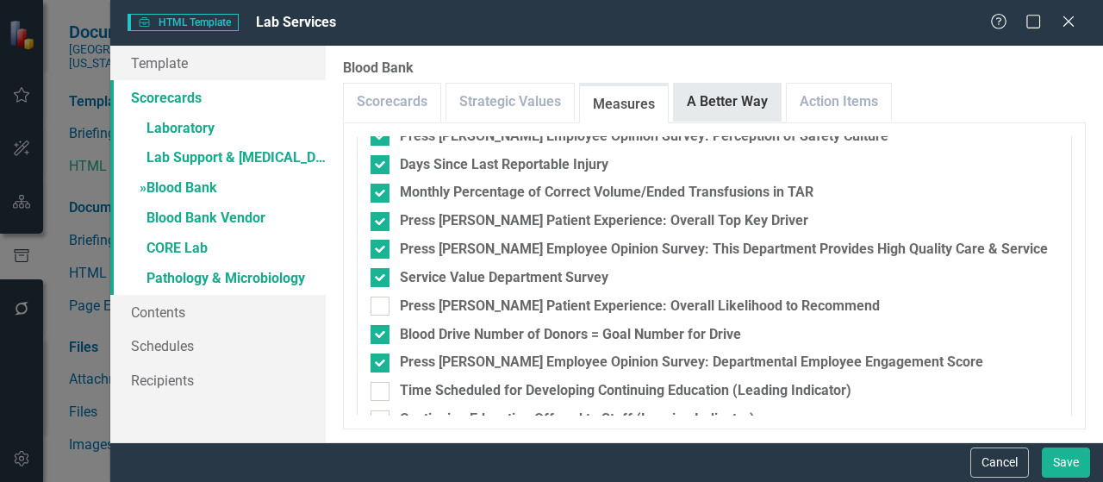
click at [709, 105] on link "A Better Way" at bounding box center [727, 102] width 107 height 37
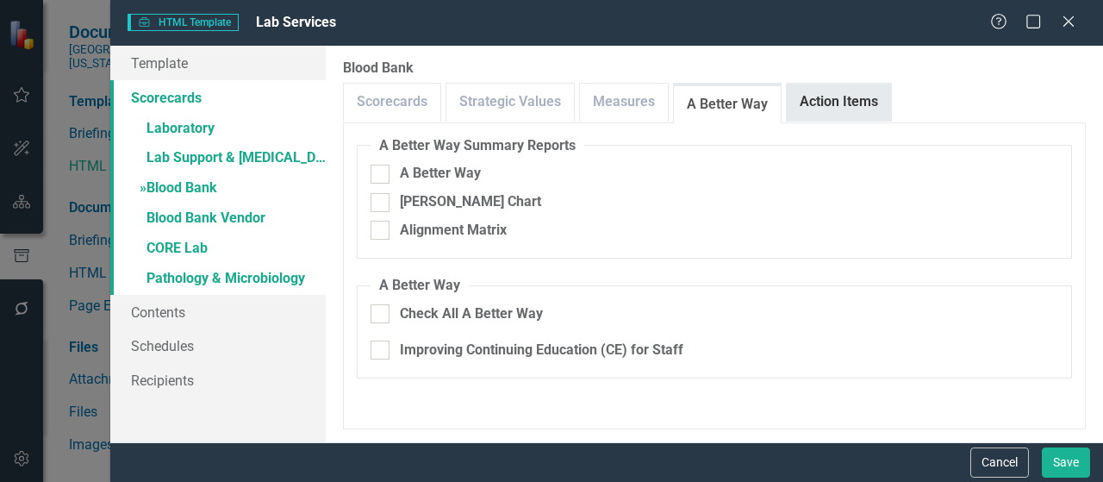
click at [808, 96] on link "Action Items" at bounding box center [839, 102] width 104 height 37
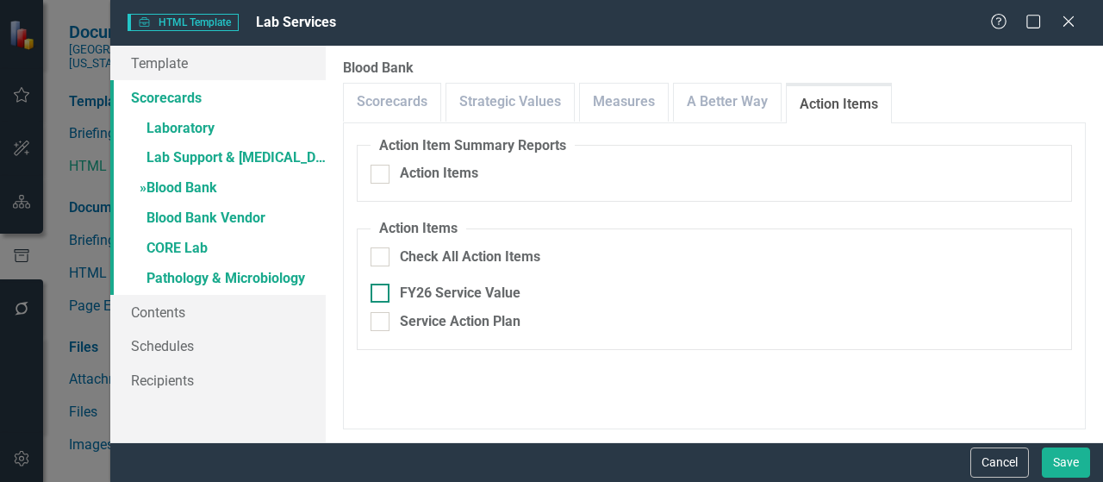
click at [462, 303] on fieldset "Action Items Check All Action Items FY26 Service Value Service Action Plan" at bounding box center [714, 284] width 715 height 131
click at [476, 298] on div "FY26 Service Value" at bounding box center [460, 294] width 121 height 20
click at [382, 295] on input "FY26 Service Value" at bounding box center [376, 289] width 11 height 11
checkbox input "true"
click at [259, 164] on link "» Lab Support & Phlebotomy" at bounding box center [217, 159] width 215 height 30
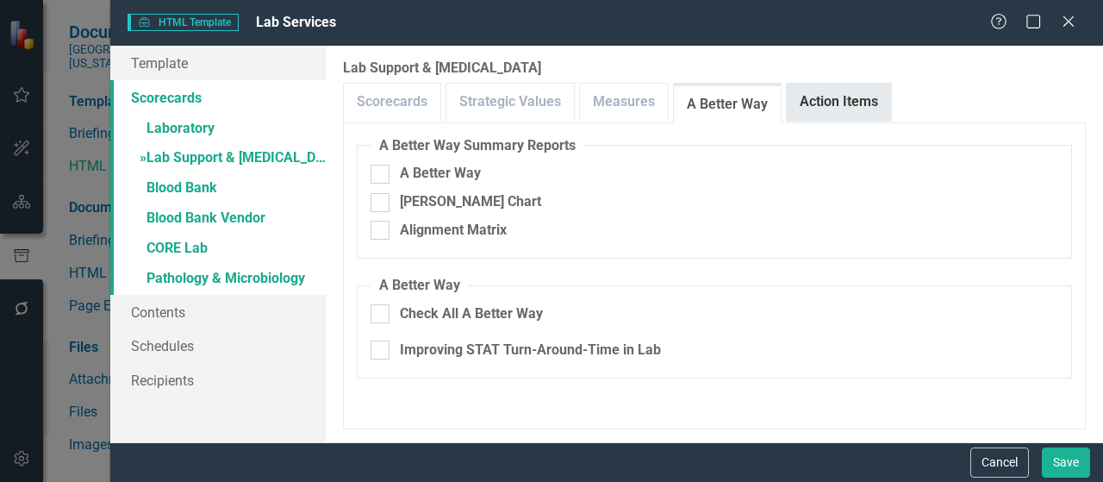
click at [833, 94] on link "Action Items" at bounding box center [839, 102] width 104 height 37
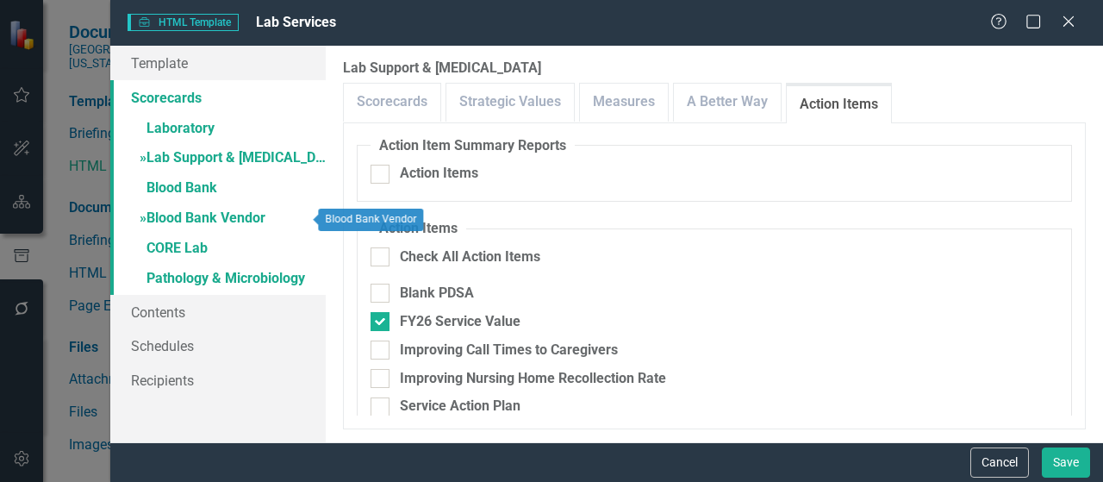
click at [224, 223] on link "» Blood Bank Vendor" at bounding box center [217, 219] width 215 height 30
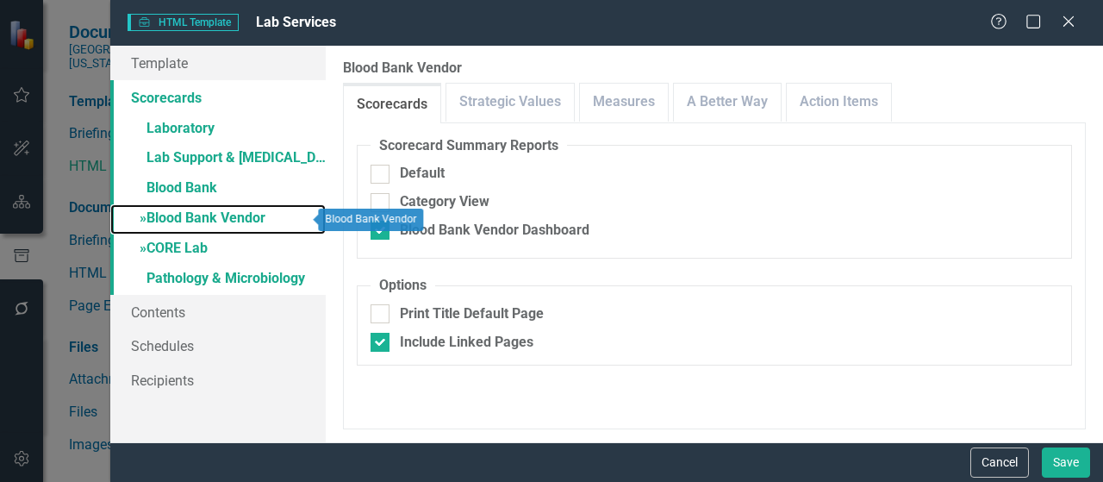
checkbox input "false"
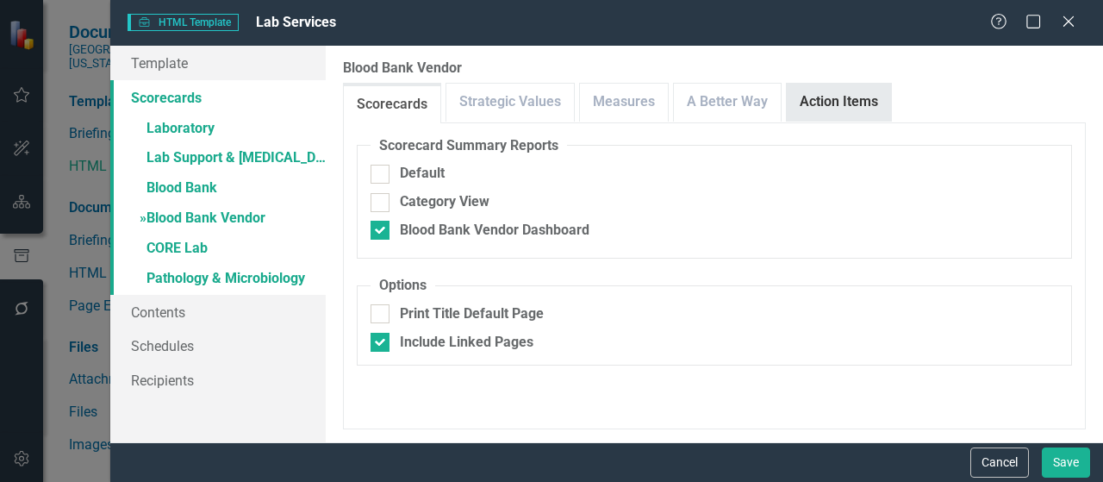
click at [814, 96] on link "Action Items" at bounding box center [839, 102] width 104 height 37
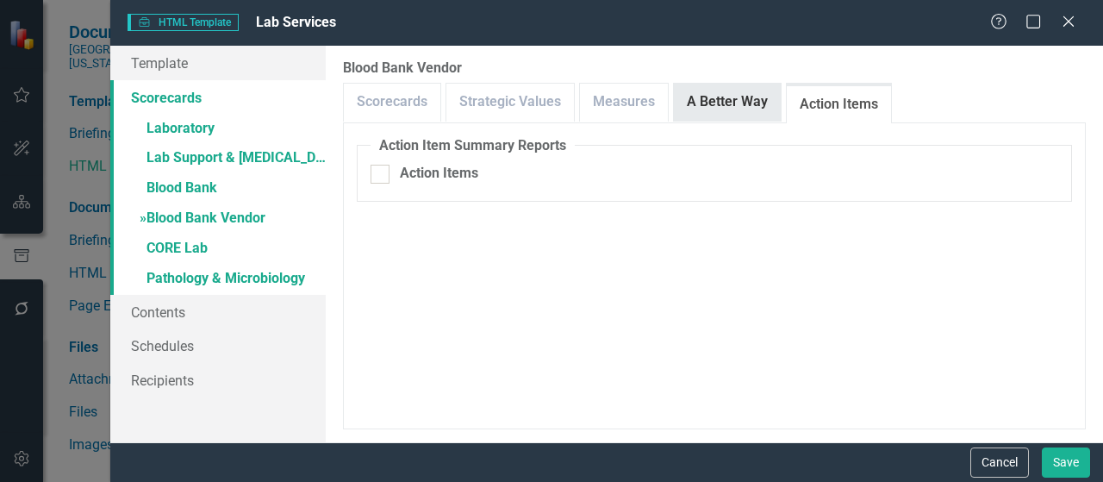
click at [762, 101] on link "A Better Way" at bounding box center [727, 102] width 107 height 37
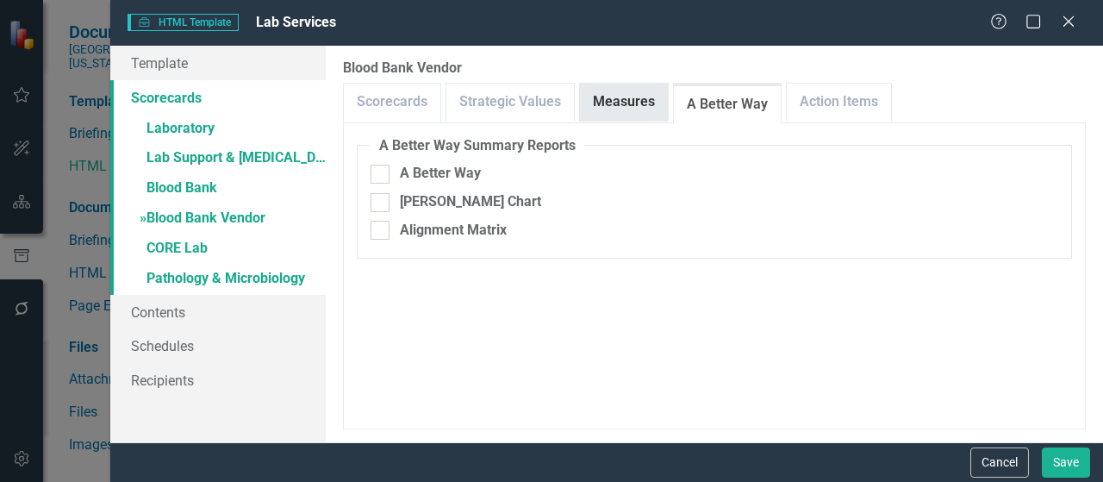
click at [636, 101] on link "Measures" at bounding box center [624, 102] width 88 height 37
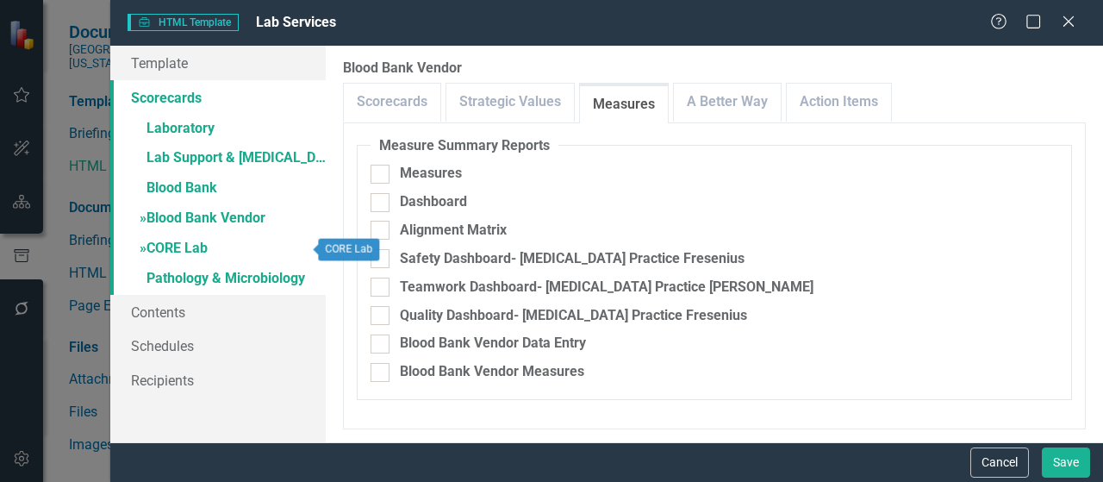
click at [208, 242] on link "» CORE Lab" at bounding box center [217, 249] width 215 height 30
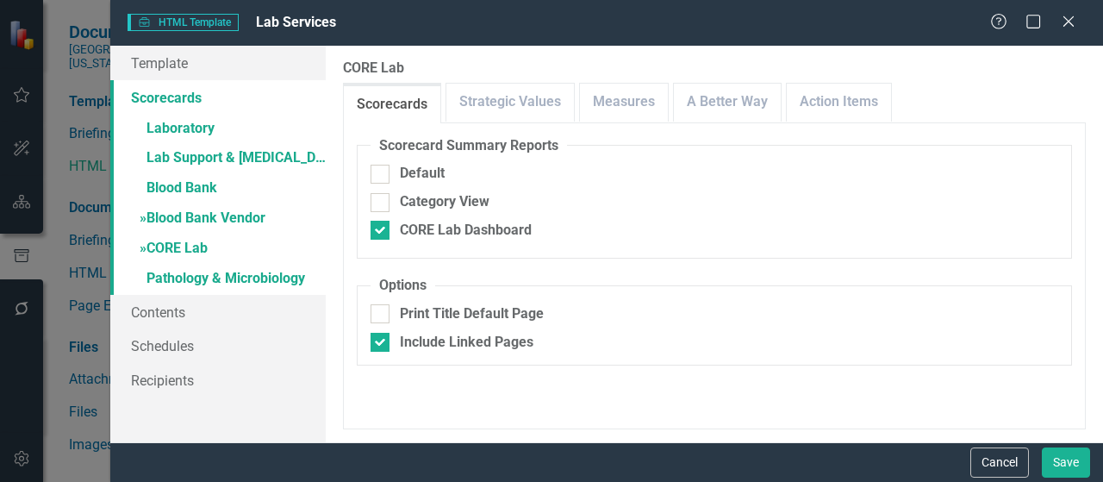
click at [191, 222] on link "» Blood Bank Vendor" at bounding box center [217, 219] width 215 height 30
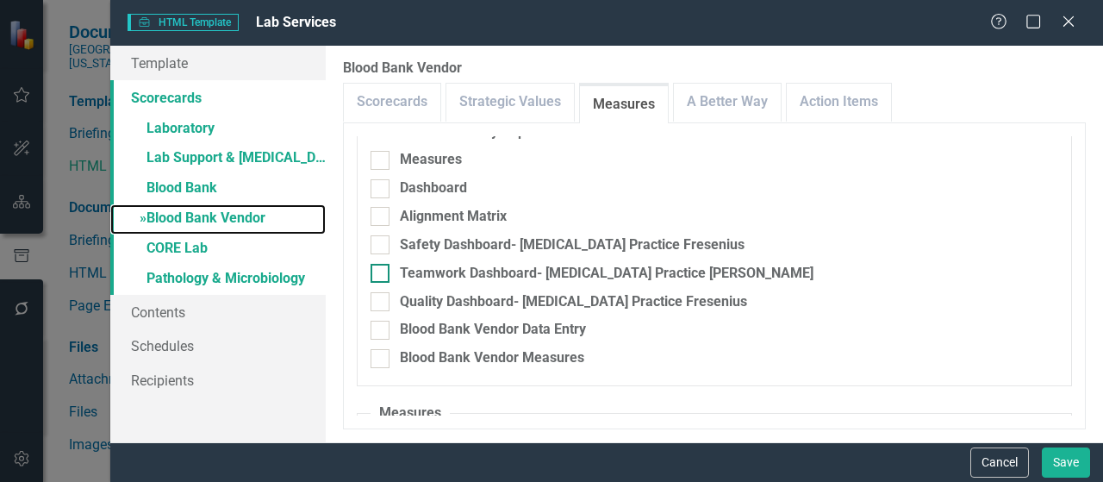
scroll to position [0, 0]
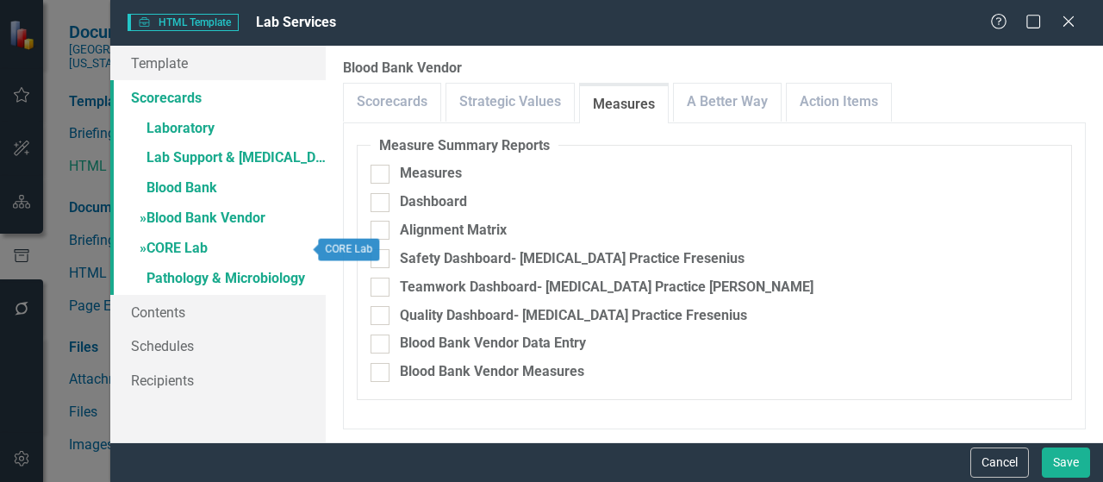
click at [196, 247] on link "» CORE Lab" at bounding box center [217, 249] width 215 height 30
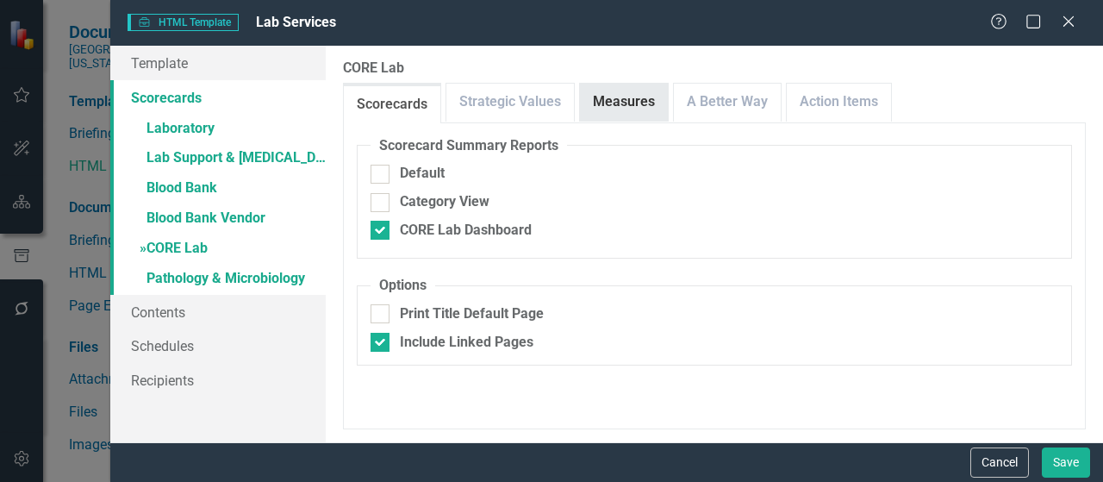
click at [619, 103] on link "Measures" at bounding box center [624, 102] width 88 height 37
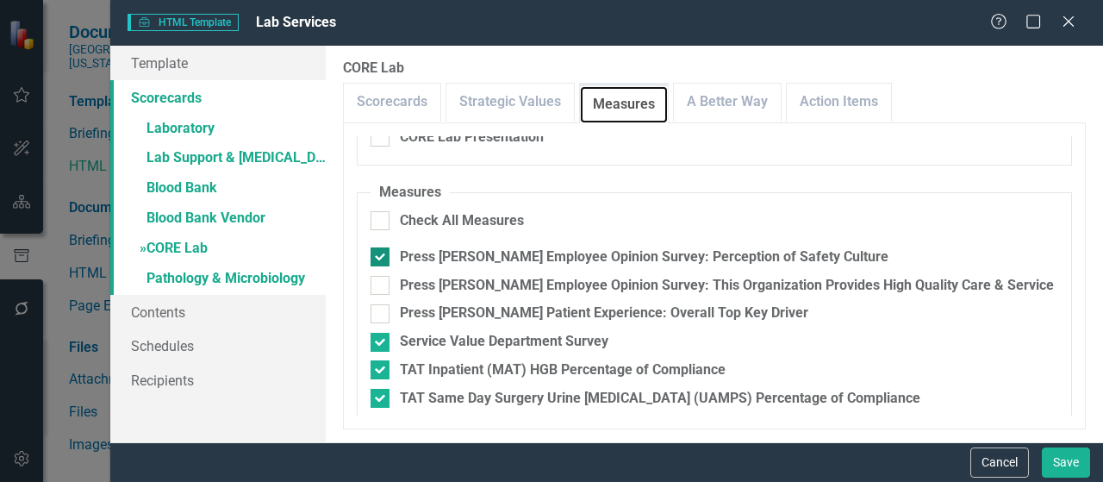
scroll to position [345, 0]
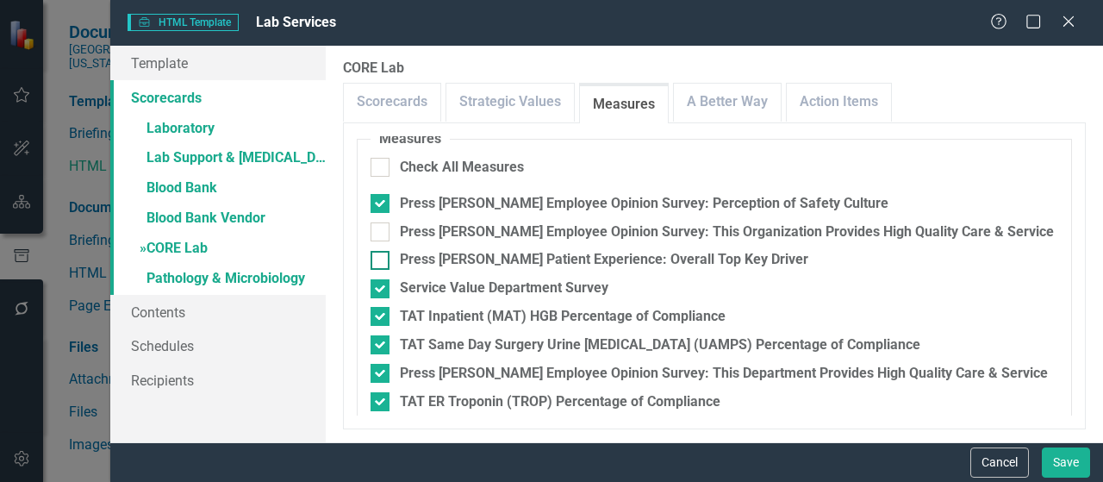
click at [540, 263] on div "Press [PERSON_NAME] Patient Experience: Overall Top Key Driver" at bounding box center [604, 260] width 409 height 20
click at [382, 262] on input "Press [PERSON_NAME] Patient Experience: Overall Top Key Driver" at bounding box center [376, 256] width 11 height 11
checkbox input "true"
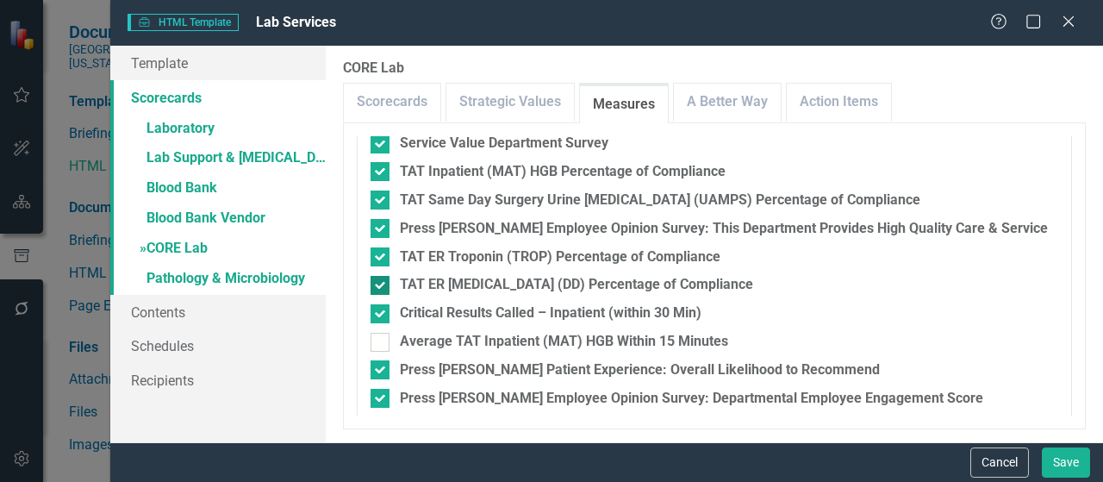
scroll to position [517, 0]
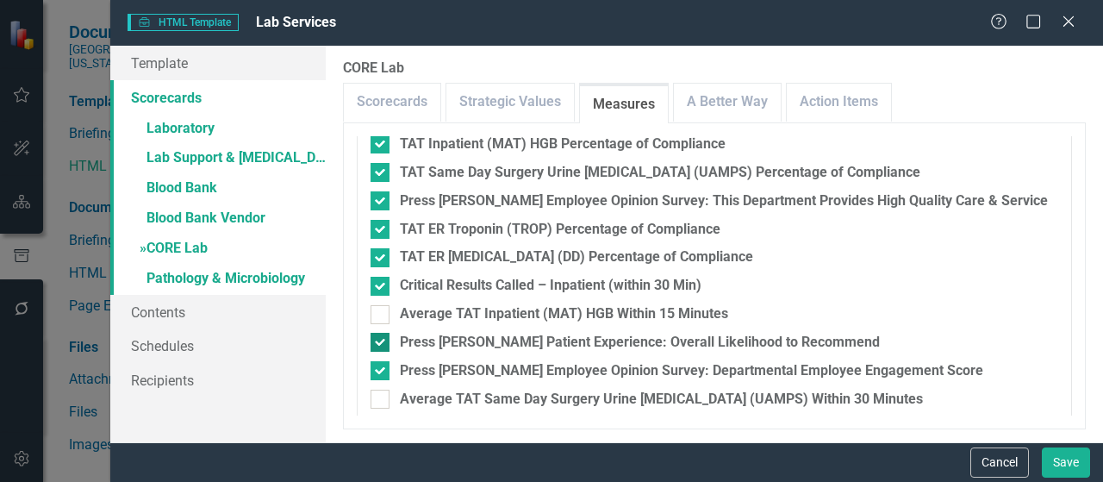
click at [524, 343] on div "Press [PERSON_NAME] Patient Experience: Overall Likelihood to Recommend" at bounding box center [640, 343] width 480 height 20
click at [382, 343] on input "Press [PERSON_NAME] Patient Experience: Overall Likelihood to Recommend" at bounding box center [376, 338] width 11 height 11
checkbox input "false"
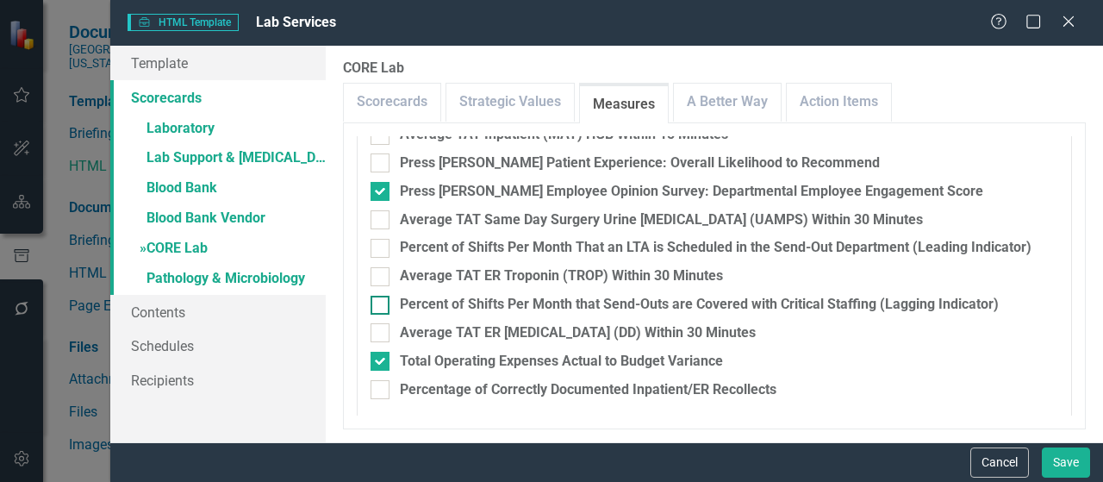
scroll to position [698, 0]
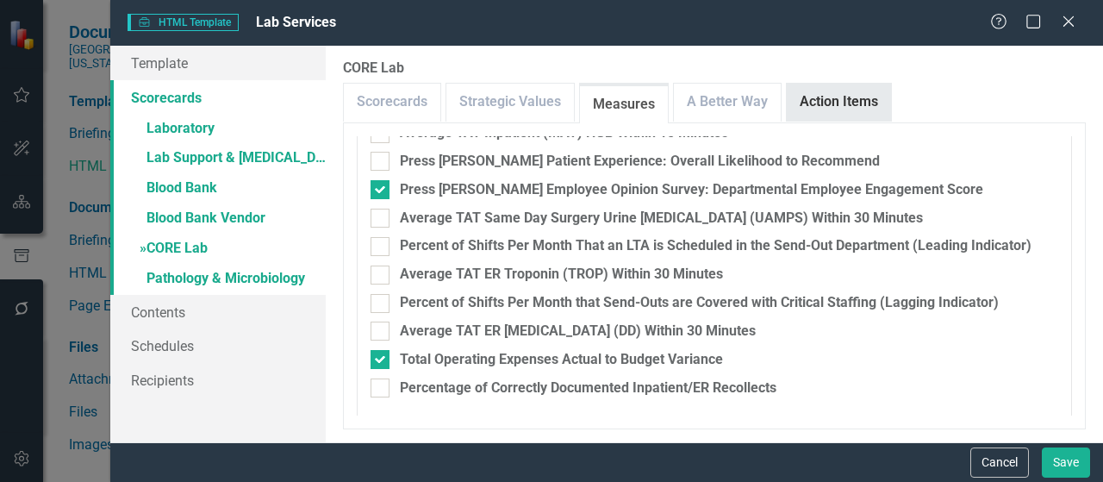
click at [824, 92] on link "Action Items" at bounding box center [839, 102] width 104 height 37
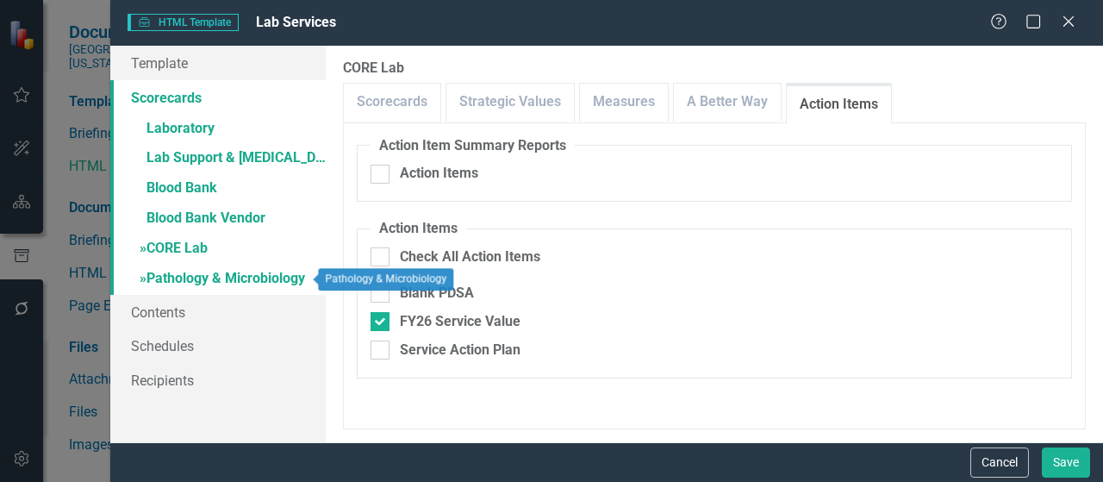
click at [229, 284] on link "» Pathology & Microbiology" at bounding box center [217, 280] width 215 height 30
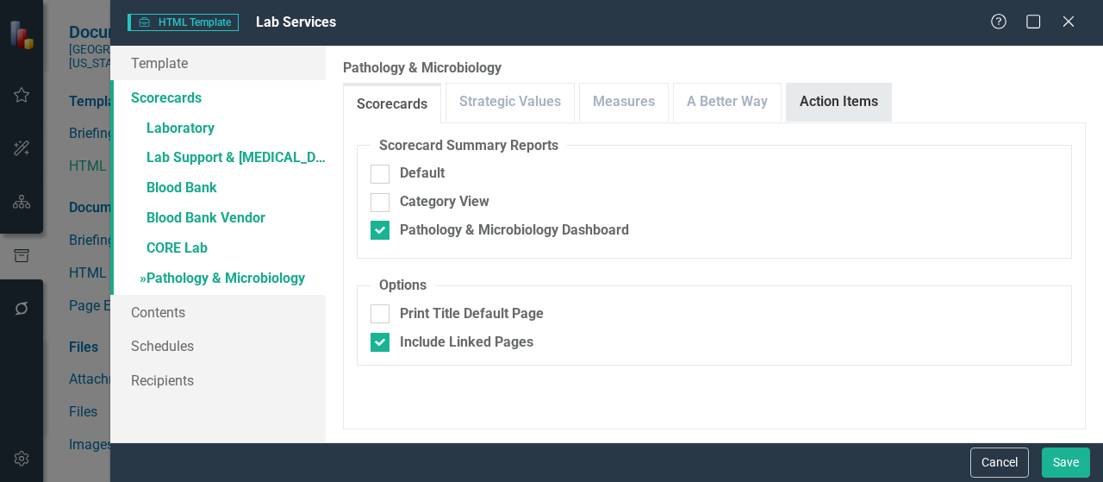
click at [831, 109] on link "Action Items" at bounding box center [839, 102] width 104 height 37
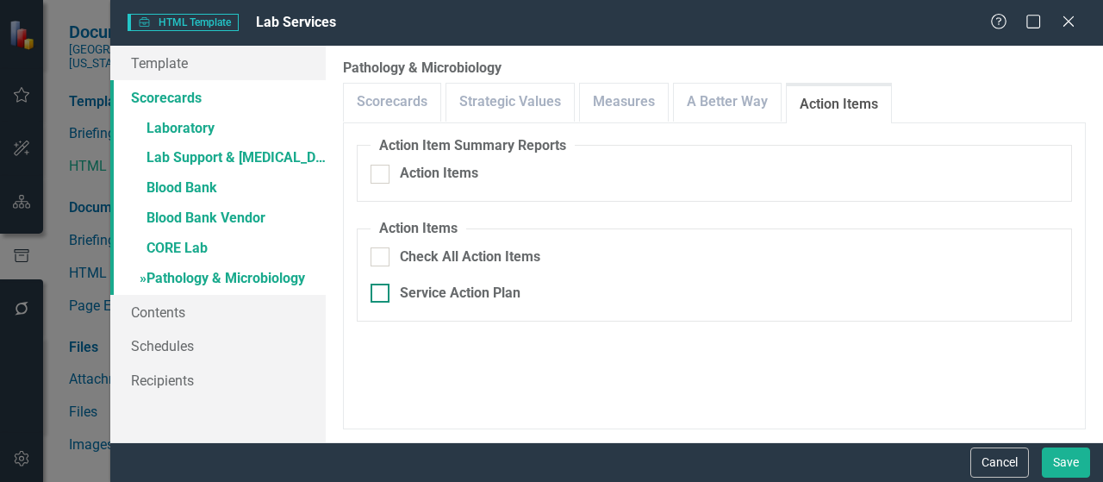
click at [422, 297] on div "Service Action Plan" at bounding box center [460, 294] width 121 height 20
click at [382, 295] on input "Service Action Plan" at bounding box center [376, 289] width 11 height 11
checkbox input "true"
click at [462, 297] on div "Service Action Plan" at bounding box center [460, 294] width 121 height 20
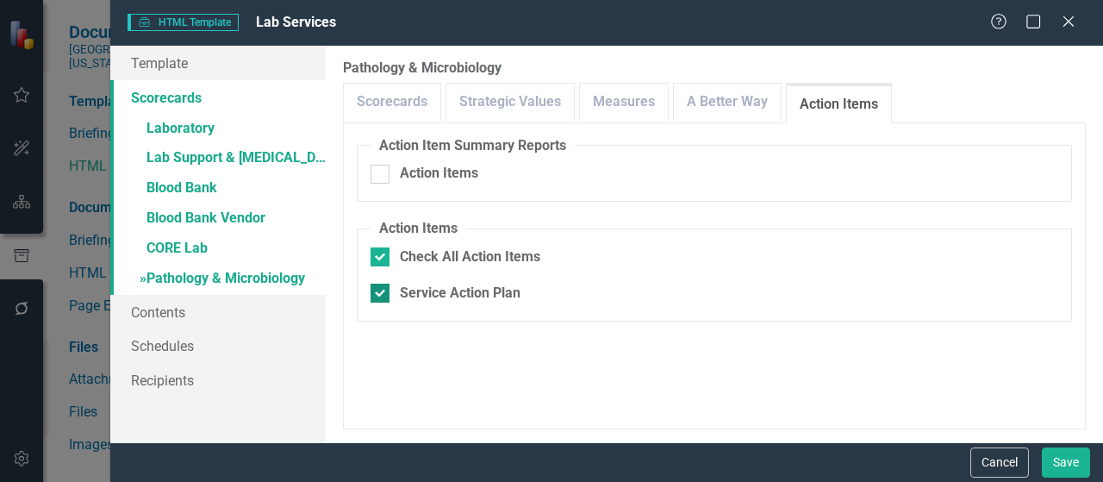
click at [382, 295] on input "Service Action Plan" at bounding box center [376, 289] width 11 height 11
checkbox input "false"
click at [604, 105] on link "Measures" at bounding box center [624, 102] width 88 height 37
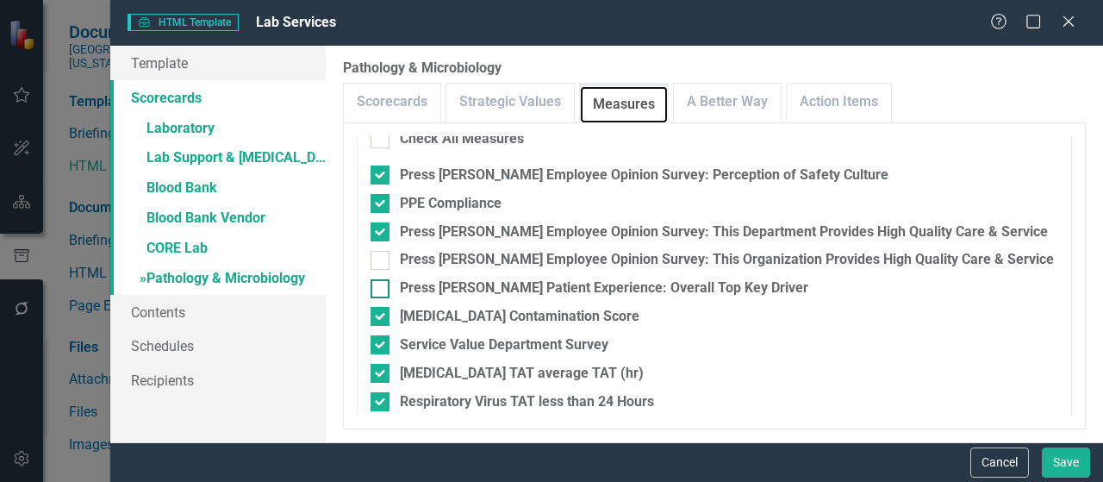
scroll to position [431, 0]
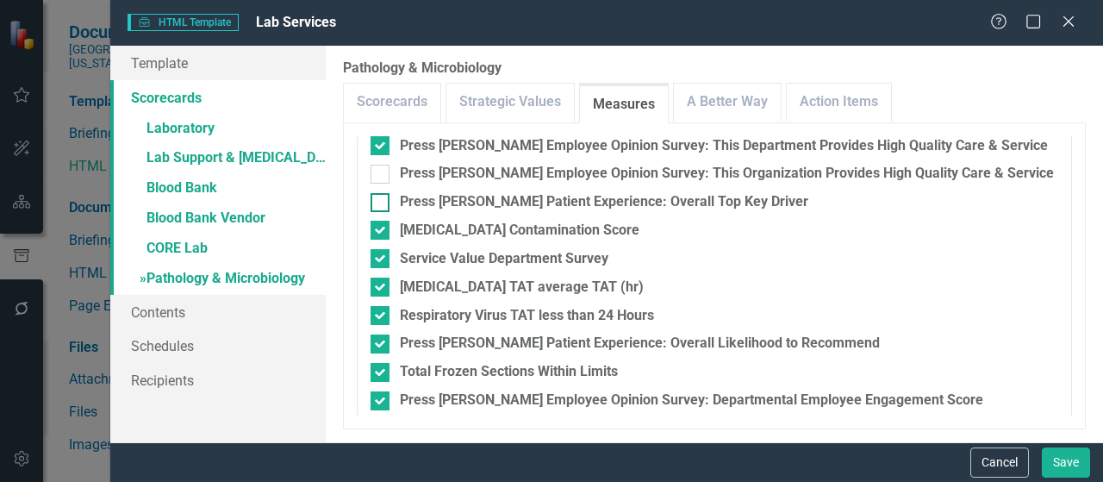
click at [710, 207] on div "Press [PERSON_NAME] Patient Experience: Overall Top Key Driver" at bounding box center [604, 202] width 409 height 20
click at [382, 204] on input "Press [PERSON_NAME] Patient Experience: Overall Top Key Driver" at bounding box center [376, 198] width 11 height 11
checkbox input "true"
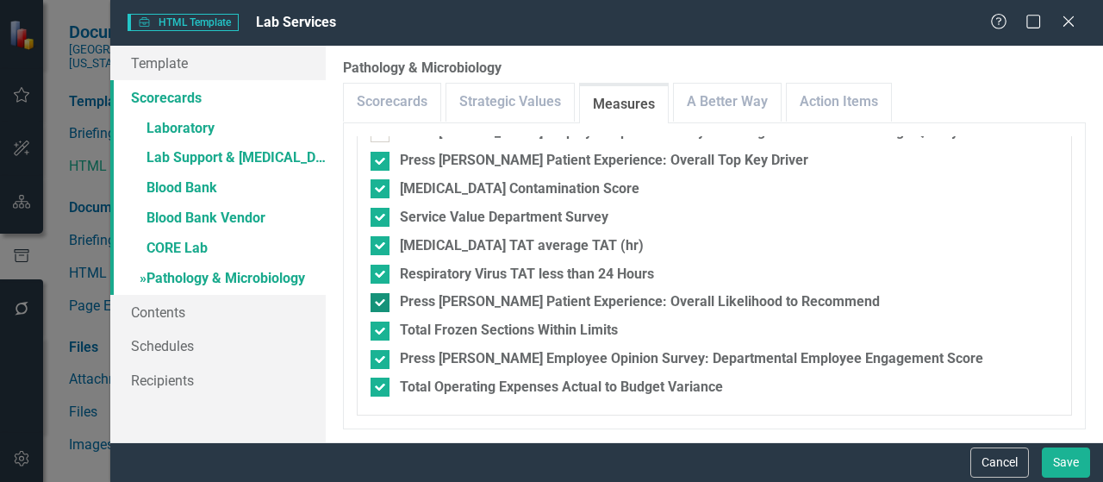
click at [662, 303] on div "Press [PERSON_NAME] Patient Experience: Overall Likelihood to Recommend" at bounding box center [640, 302] width 480 height 20
click at [382, 303] on input "Press [PERSON_NAME] Patient Experience: Overall Likelihood to Recommend" at bounding box center [376, 298] width 11 height 11
checkbox input "false"
click at [1064, 465] on button "Save" at bounding box center [1066, 462] width 48 height 30
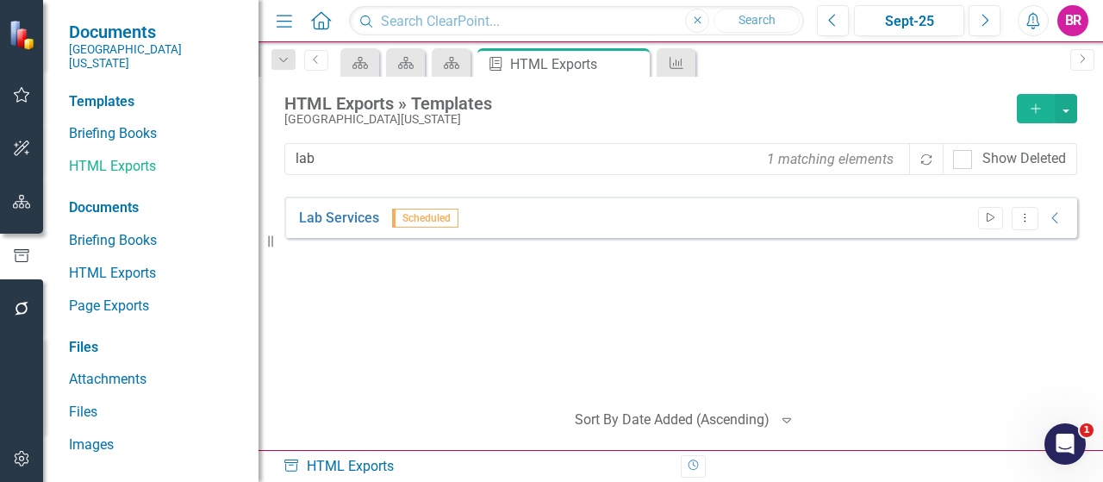
click at [998, 222] on button "Start" at bounding box center [990, 218] width 25 height 22
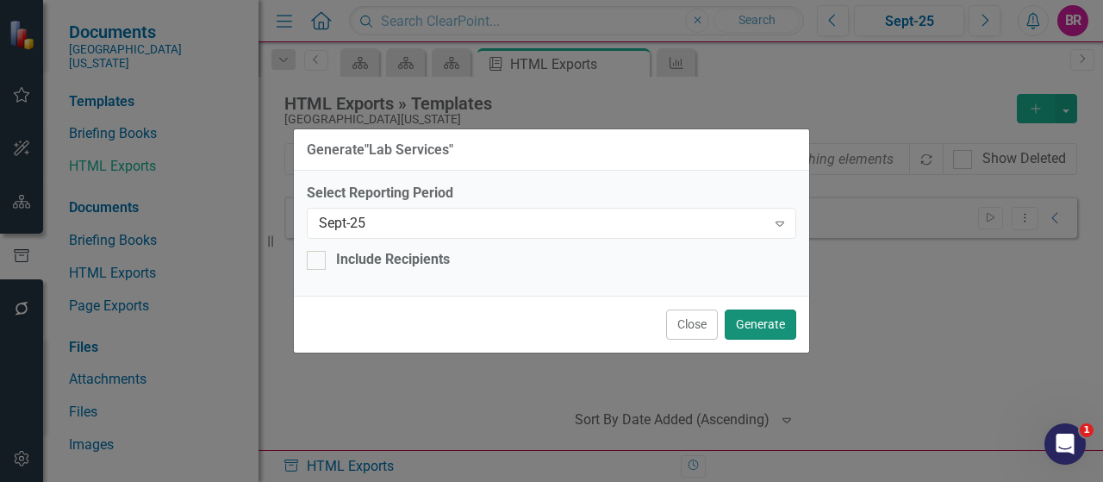
click at [775, 317] on button "Generate" at bounding box center [761, 324] width 72 height 30
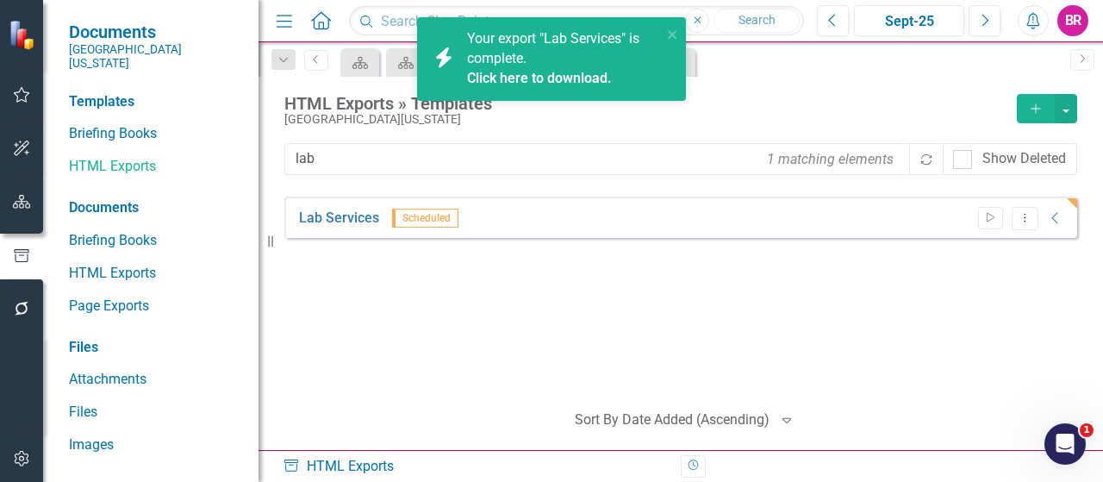
click at [522, 403] on div "Lab Services Scheduled Start Dropdown Menu Collapse HTML Lab Services Generated…" at bounding box center [680, 313] width 793 height 232
click at [417, 322] on div "Lab Services Scheduled Start Dropdown Menu Collapse HTML Lab Services Generated…" at bounding box center [680, 291] width 793 height 189
click at [676, 31] on icon "close" at bounding box center [672, 34] width 9 height 9
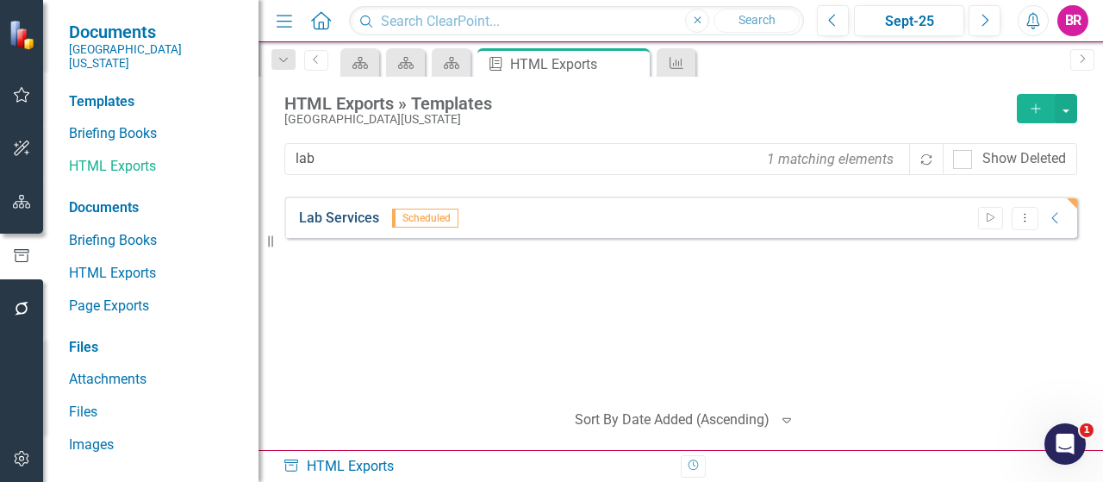
click at [317, 216] on link "Lab Services" at bounding box center [339, 219] width 80 height 20
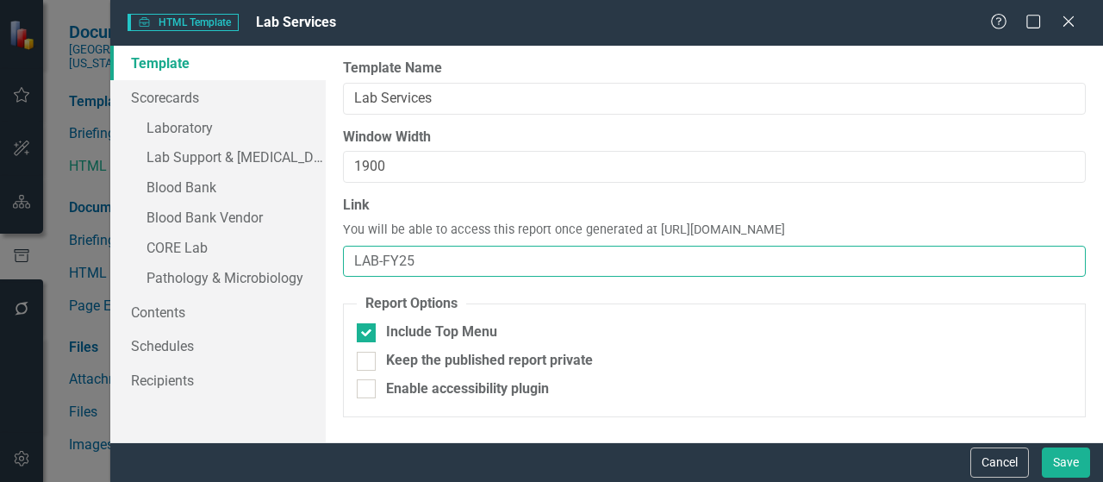
drag, startPoint x: 421, startPoint y: 250, endPoint x: 381, endPoint y: 253, distance: 39.8
click at [379, 253] on input "LAB-FY25" at bounding box center [714, 262] width 743 height 32
type input "LAB"
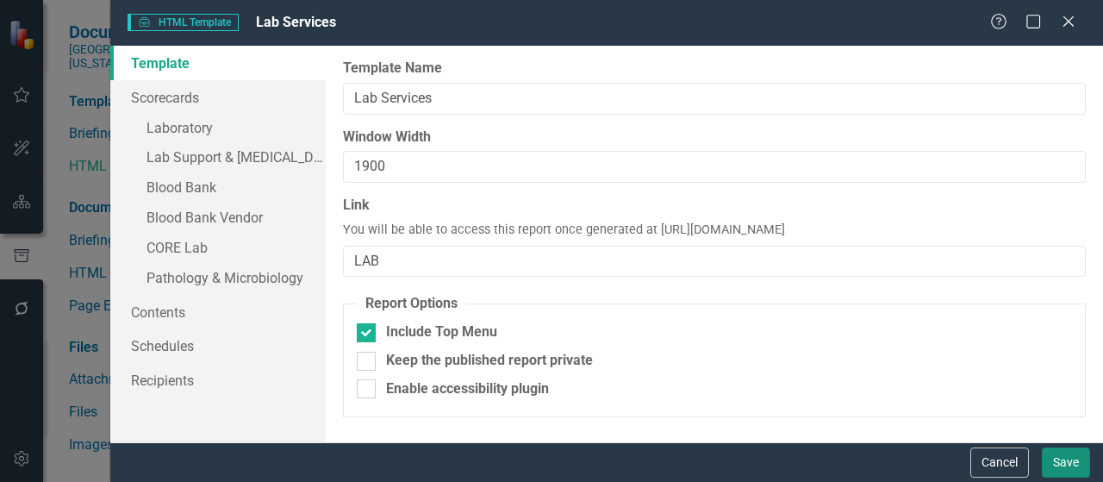
click at [1065, 465] on button "Save" at bounding box center [1066, 462] width 48 height 30
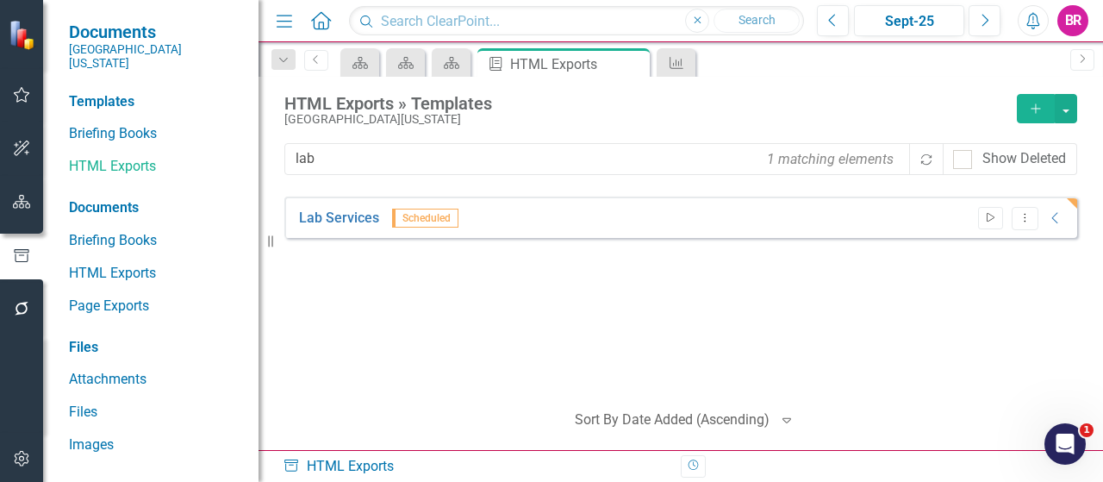
click at [986, 213] on icon "Start" at bounding box center [990, 218] width 13 height 10
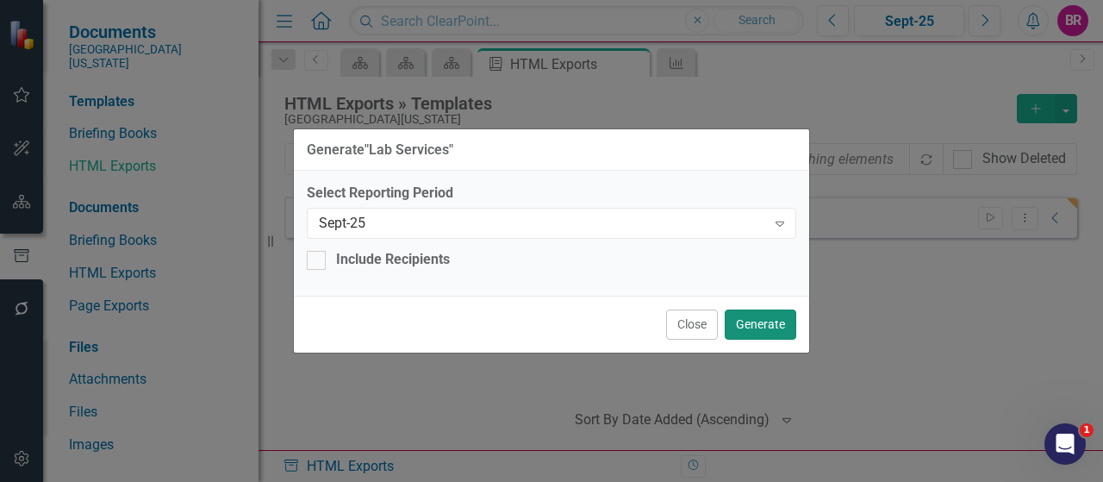
click at [772, 311] on button "Generate" at bounding box center [761, 324] width 72 height 30
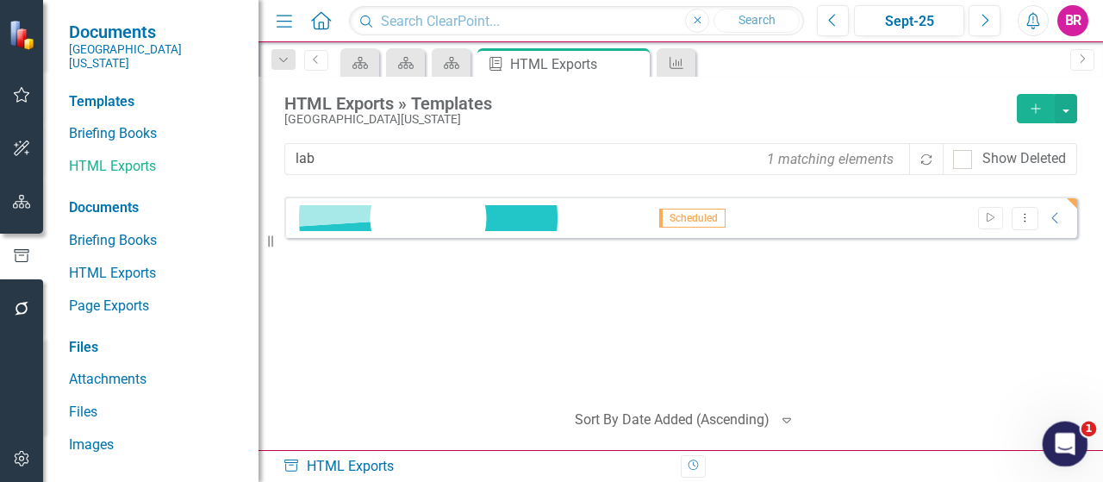
click at [1070, 430] on div "Open Intercom Messenger" at bounding box center [1062, 441] width 57 height 57
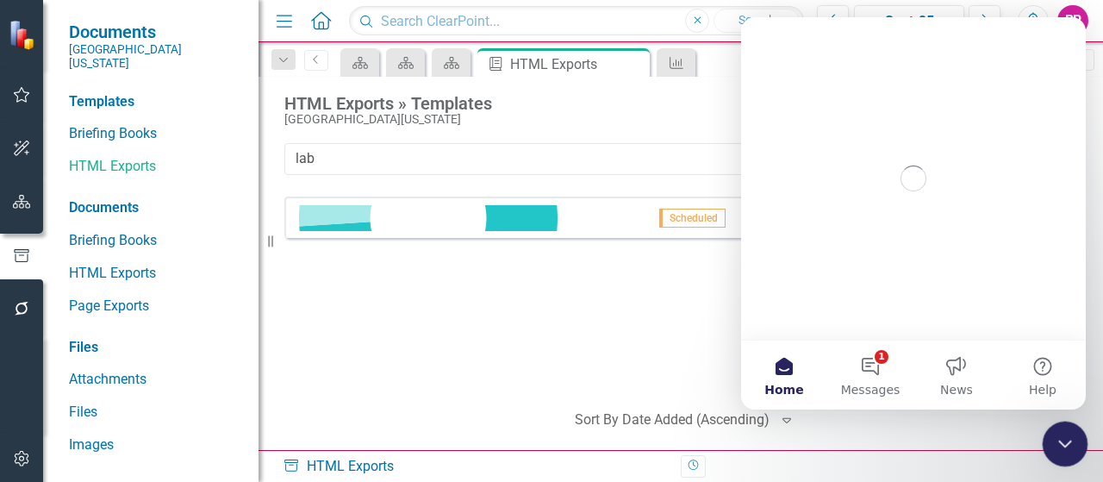
scroll to position [0, 0]
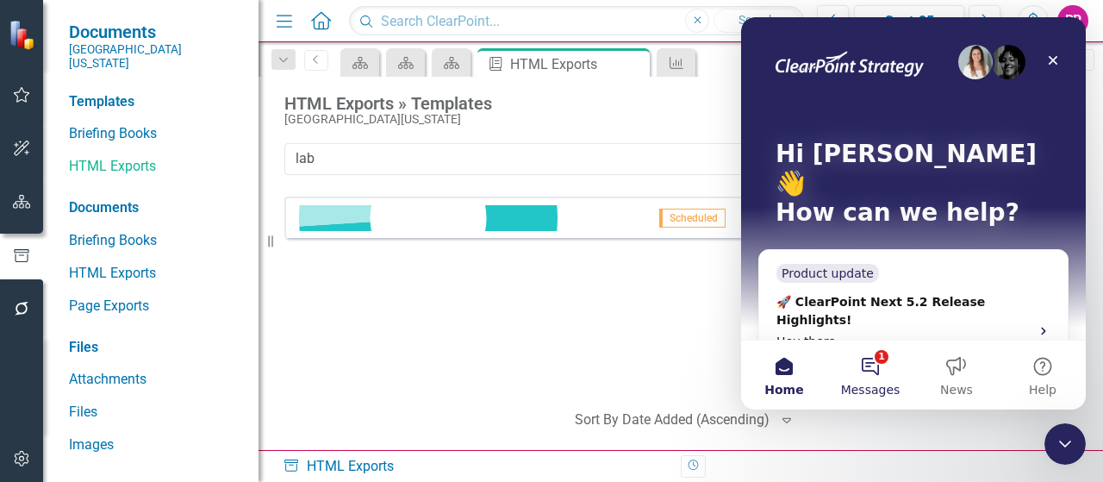
click at [869, 365] on button "1 Messages" at bounding box center [871, 374] width 86 height 69
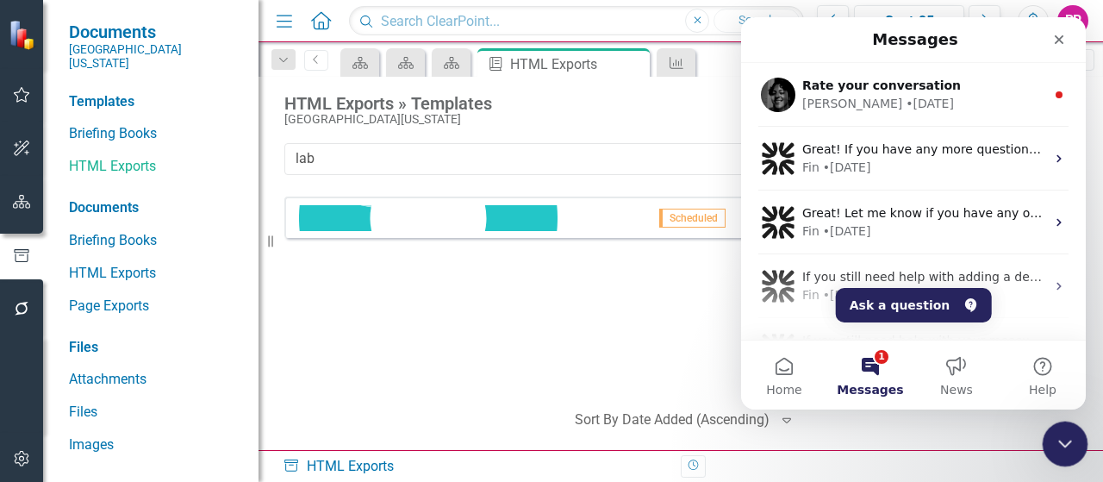
click at [1052, 447] on icon "Close Intercom Messenger" at bounding box center [1062, 441] width 21 height 21
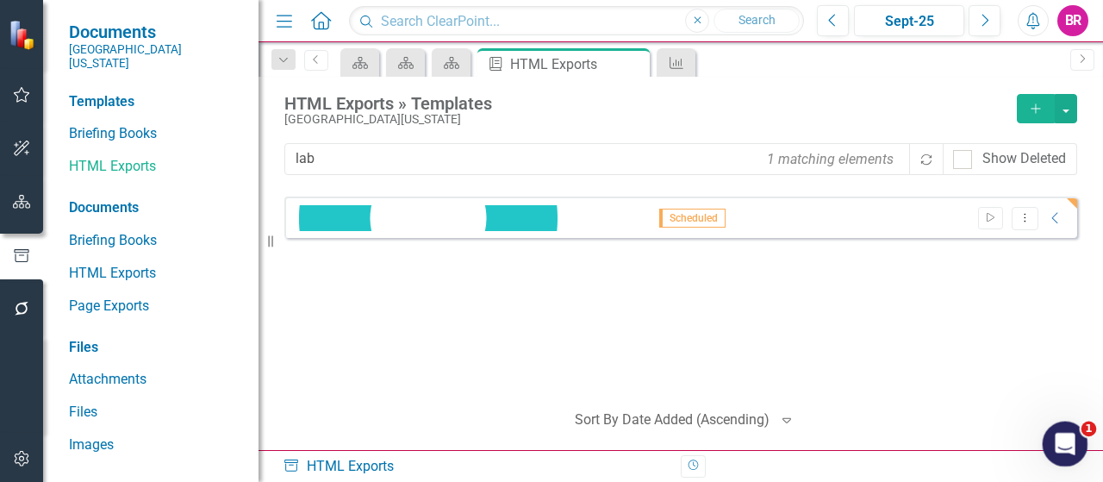
click at [1053, 447] on icon "Open Intercom Messenger" at bounding box center [1063, 442] width 28 height 28
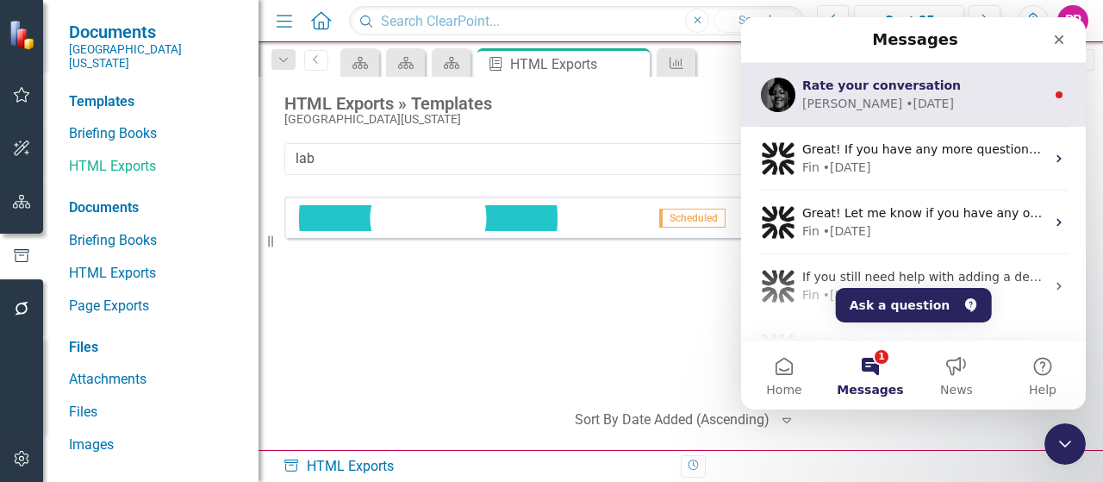
click at [860, 84] on span "Rate your conversation" at bounding box center [882, 85] width 159 height 14
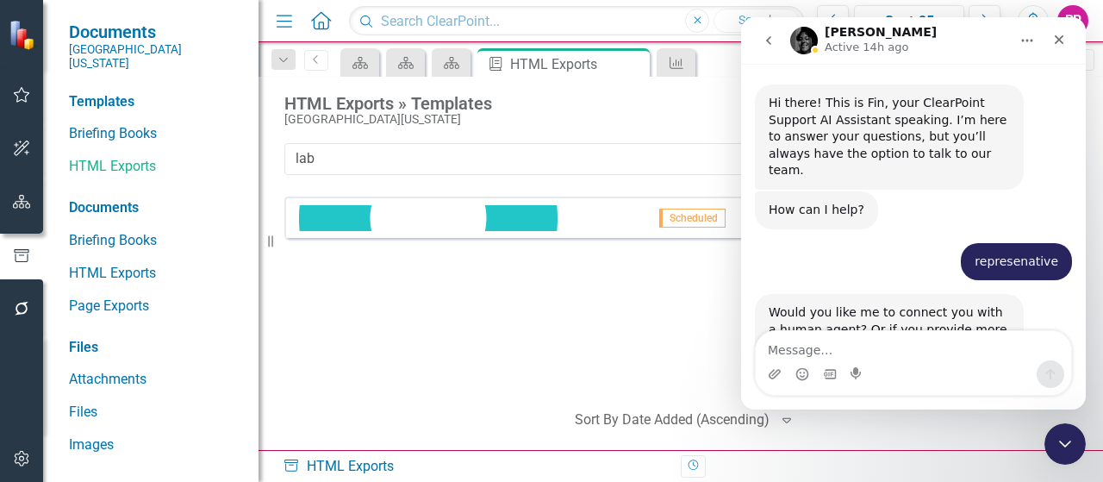
scroll to position [2, 0]
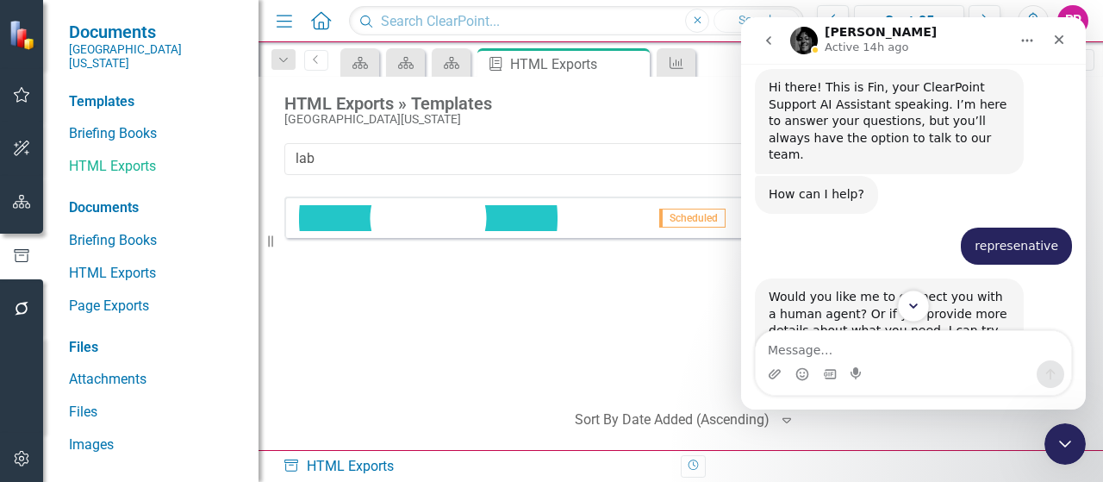
click at [915, 308] on icon "Scroll to bottom" at bounding box center [914, 306] width 16 height 16
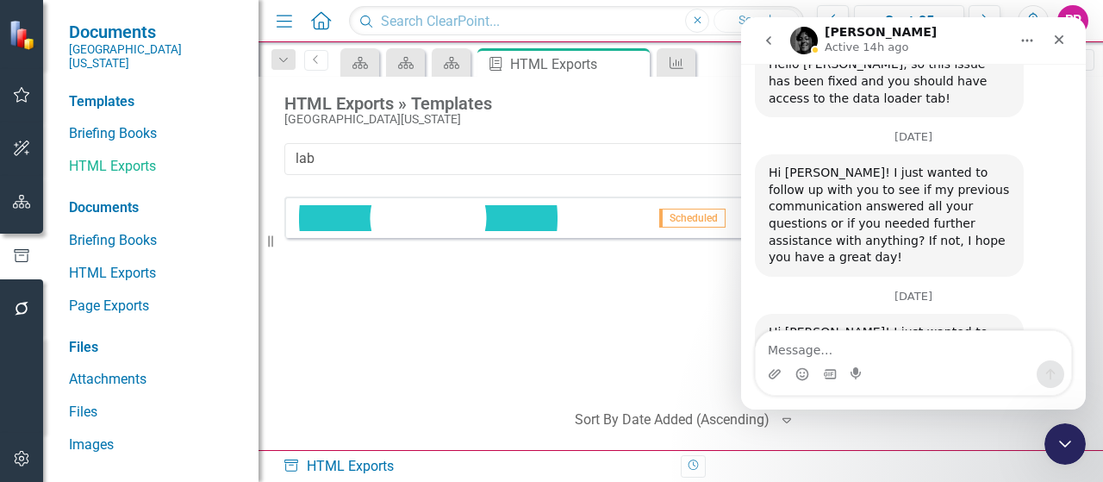
scroll to position [2493, 0]
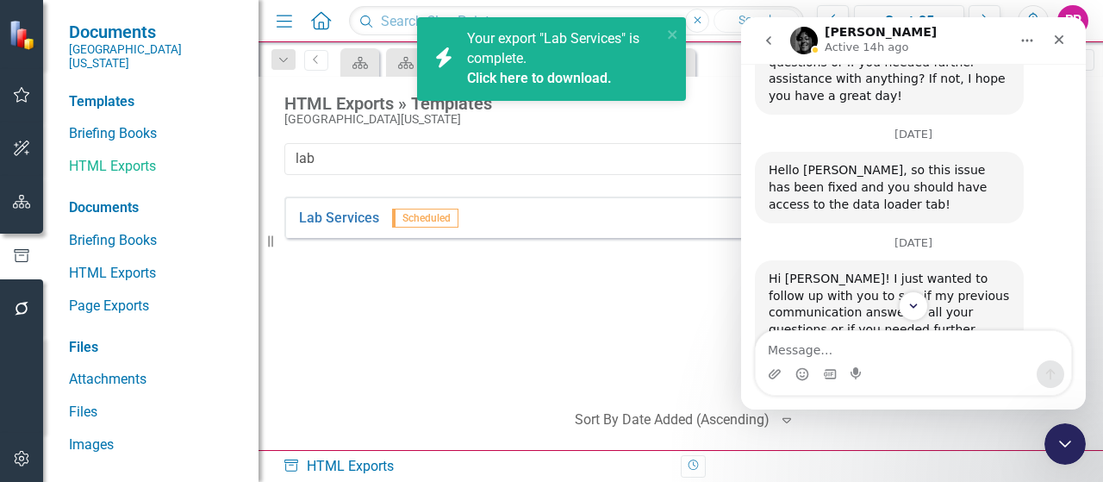
click at [1047, 420] on div "Hi Breonna! I just wanted to follow up with you to see if my previous communica…" at bounding box center [913, 488] width 317 height 136
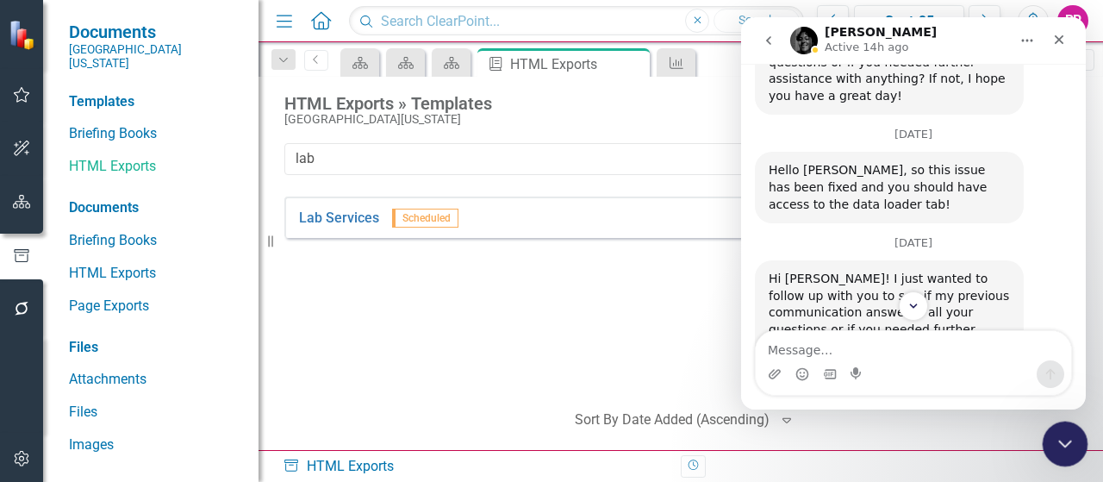
click at [1062, 444] on icon "Close Intercom Messenger" at bounding box center [1062, 441] width 21 height 21
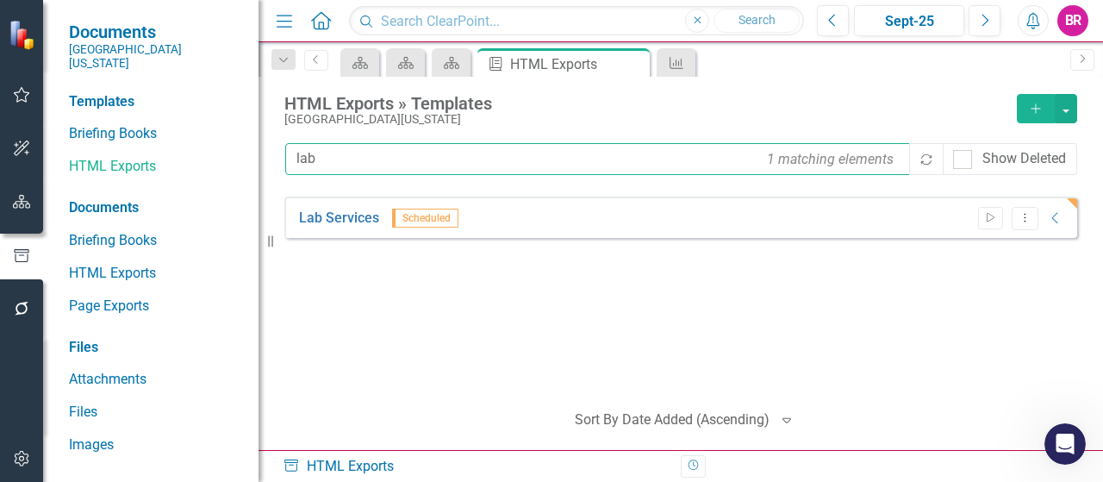
click at [350, 163] on input "lab" at bounding box center [598, 159] width 627 height 32
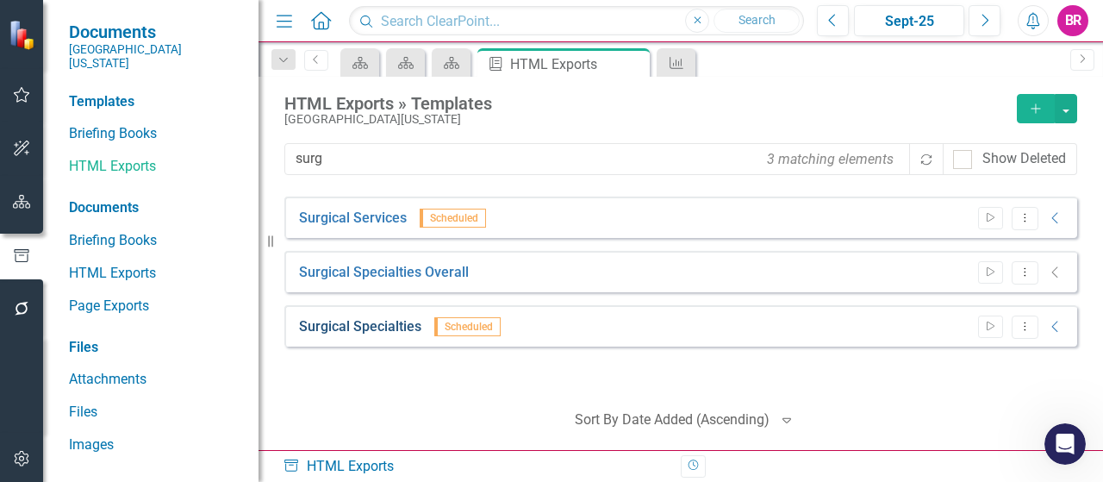
click at [347, 326] on link "Surgical Specialties" at bounding box center [360, 327] width 122 height 20
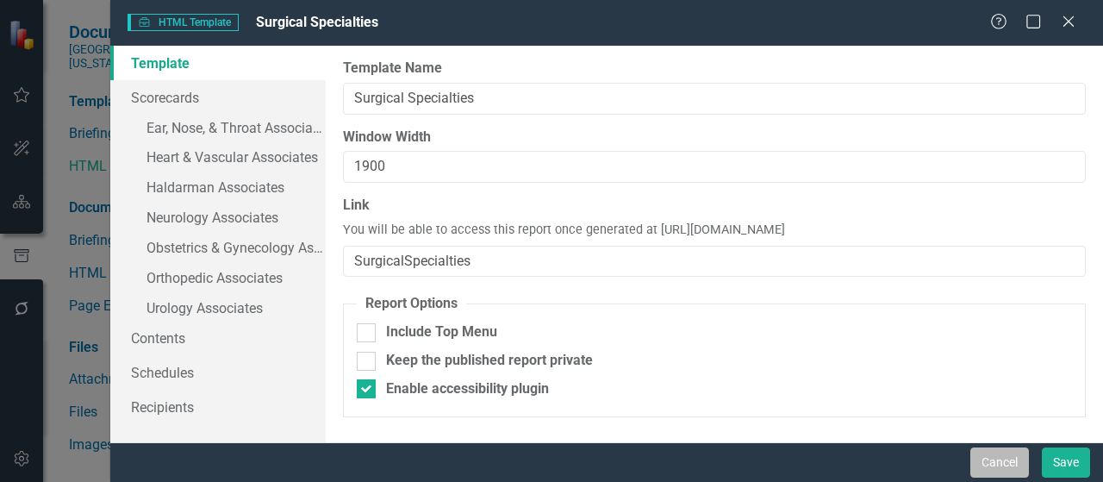
click at [1000, 459] on button "Cancel" at bounding box center [1000, 462] width 59 height 30
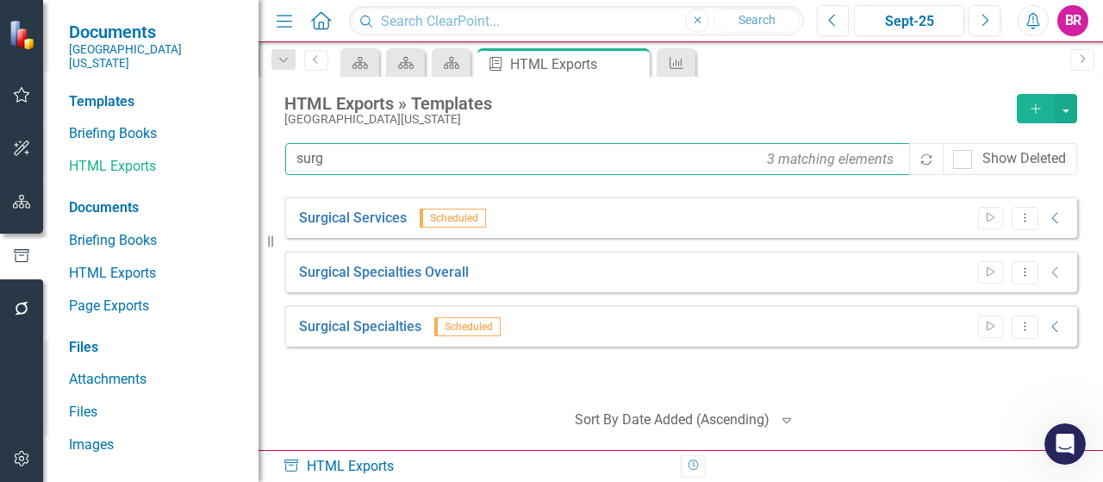
click at [383, 155] on input "surg" at bounding box center [598, 159] width 627 height 32
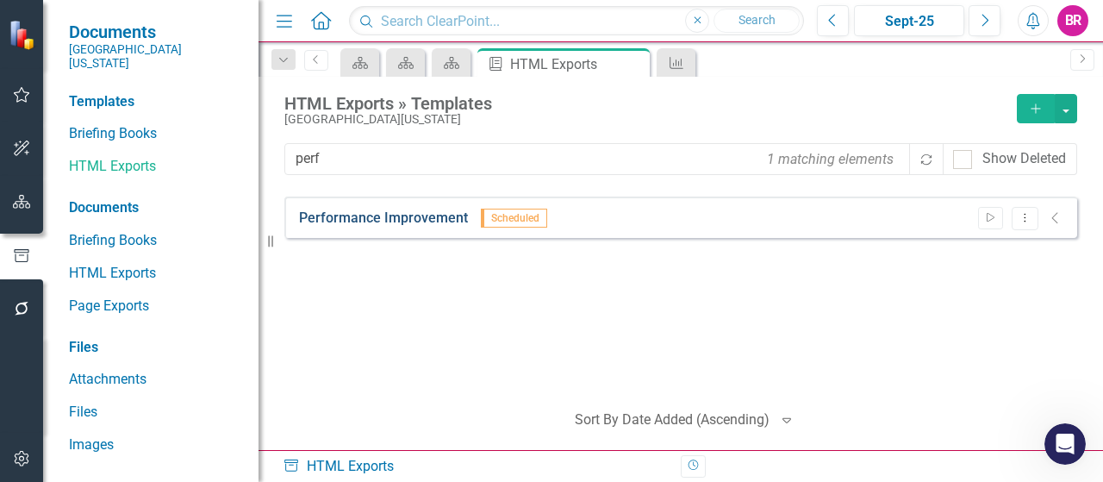
click at [435, 215] on link "Performance Improvement" at bounding box center [383, 219] width 169 height 20
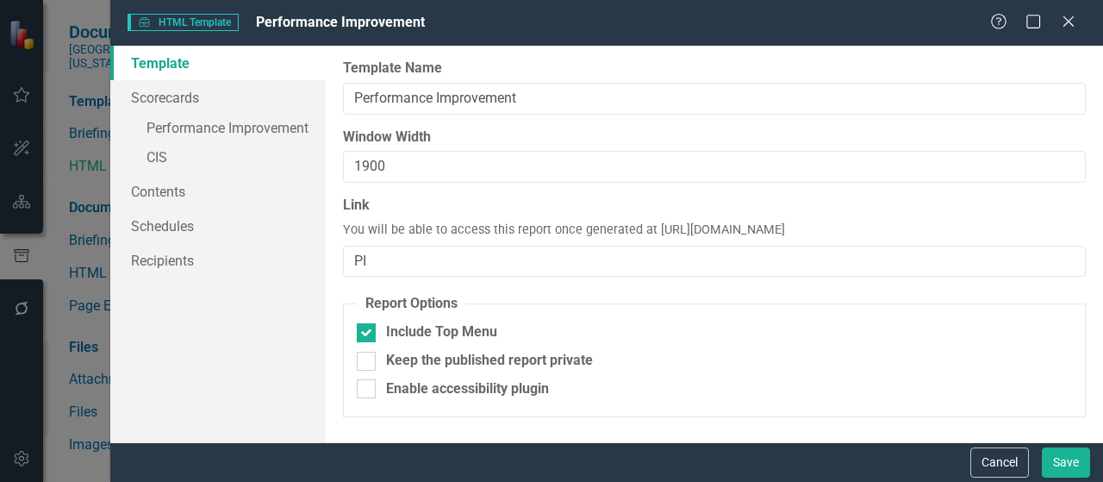
click at [1002, 437] on form "HTML HTML Template Performance Improvement Help Maximize Close Template Scoreca…" at bounding box center [606, 241] width 993 height 482
click at [996, 462] on button "Cancel" at bounding box center [1000, 462] width 59 height 30
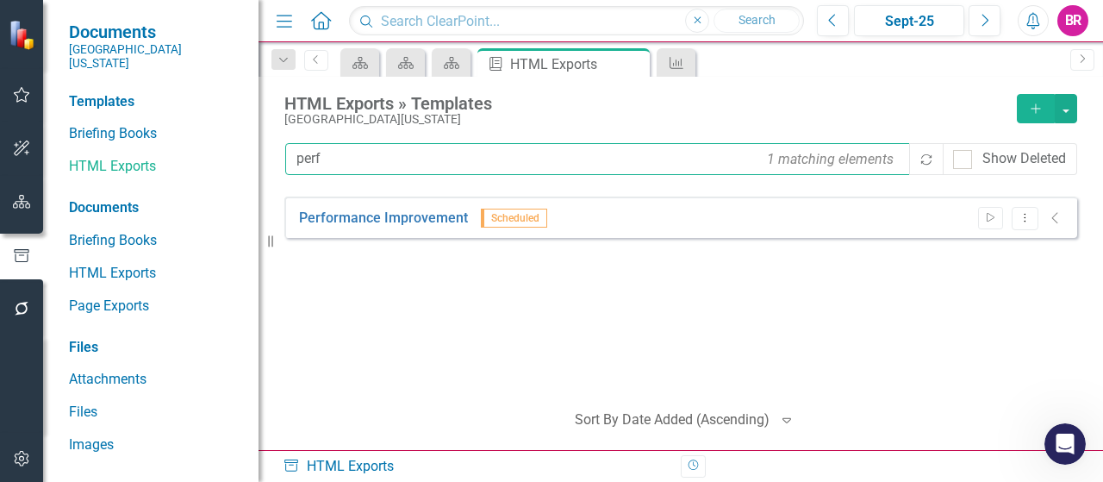
click at [352, 159] on input "perf" at bounding box center [598, 159] width 627 height 32
click at [352, 157] on input "perf" at bounding box center [598, 159] width 627 height 32
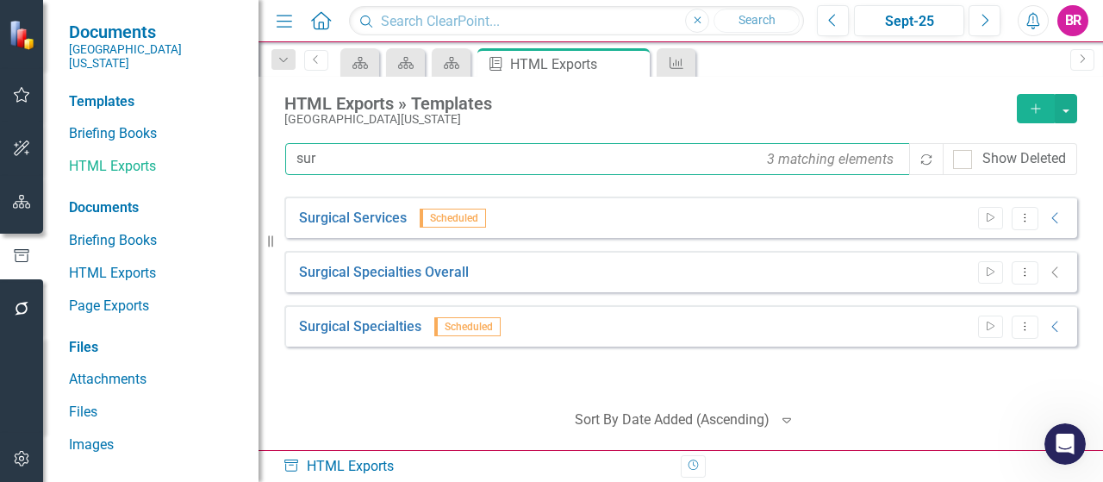
type input "sur"
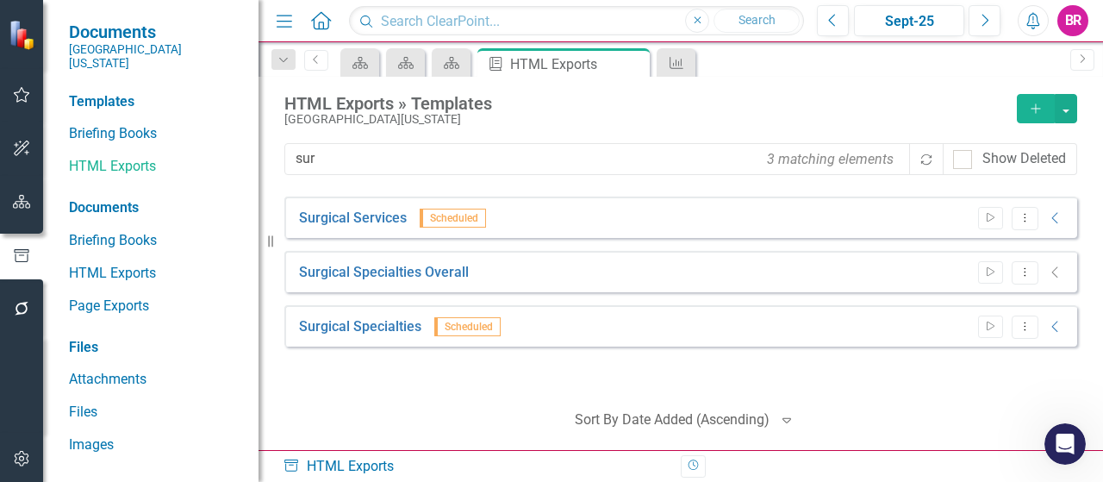
click at [391, 337] on div "Surgical Specialties Scheduled Start Dropdown Menu Collapse" at bounding box center [680, 325] width 793 height 41
click at [398, 322] on link "Surgical Specialties" at bounding box center [360, 327] width 122 height 20
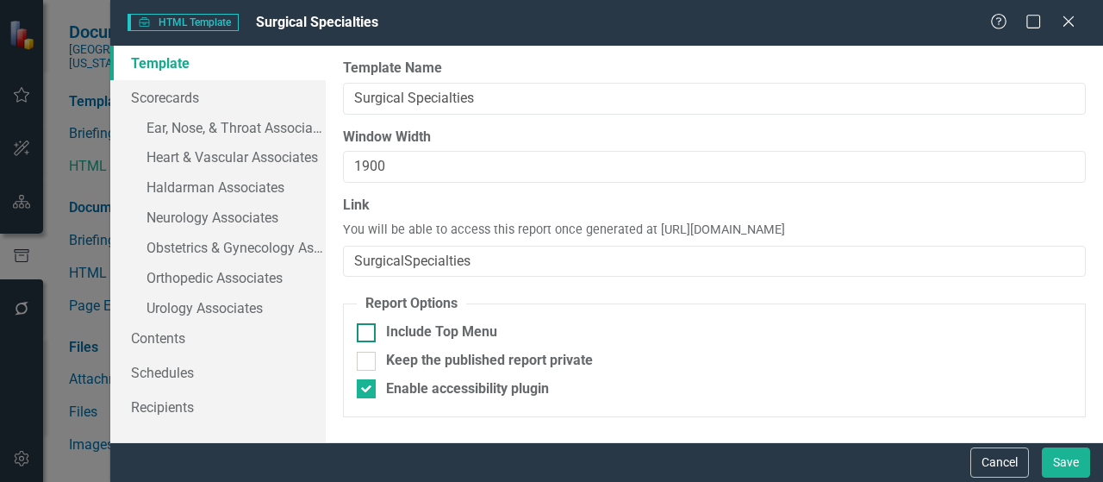
click at [400, 322] on div "Include Top Menu" at bounding box center [441, 332] width 111 height 20
click at [368, 323] on input "Include Top Menu" at bounding box center [362, 328] width 11 height 11
checkbox input "true"
click at [433, 399] on fieldset "Report Options Include Top Menu Keep the published report private Enable access…" at bounding box center [714, 355] width 743 height 122
click at [437, 392] on div "Enable accessibility plugin" at bounding box center [467, 389] width 163 height 20
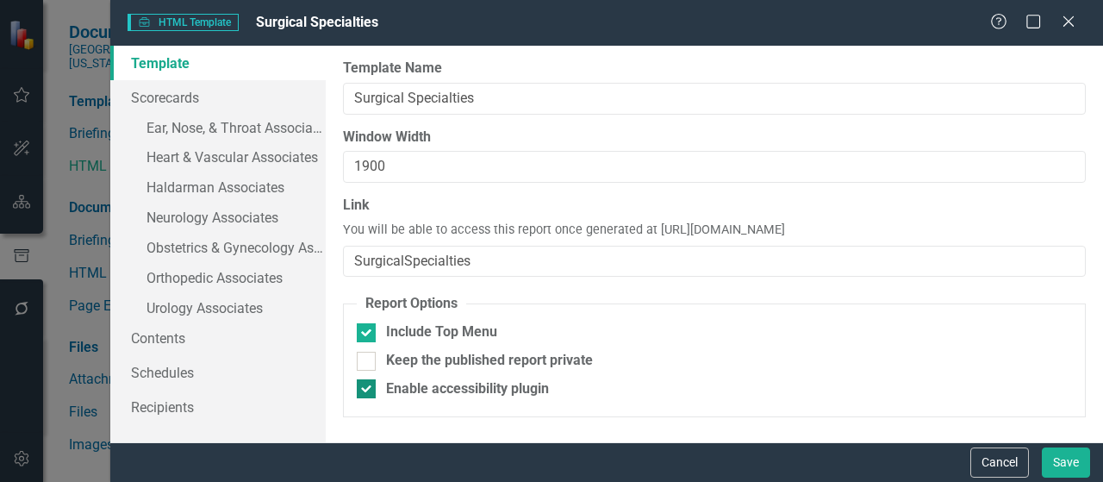
click at [368, 390] on input "Enable accessibility plugin" at bounding box center [362, 384] width 11 height 11
checkbox input "false"
click at [250, 137] on link "» Ear, Nose, & Throat Associates" at bounding box center [217, 130] width 215 height 30
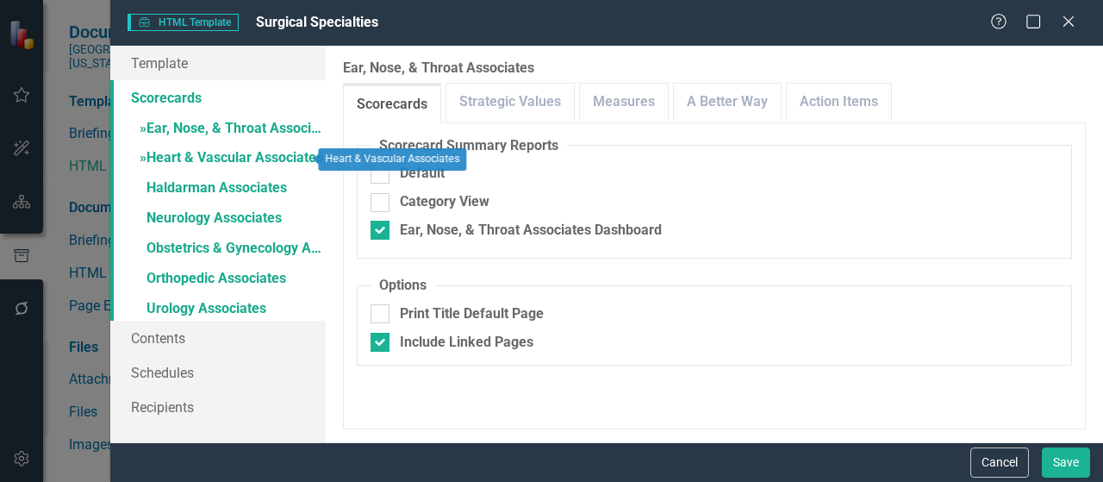
click at [260, 161] on link "» Heart & Vascular Associates" at bounding box center [217, 159] width 215 height 30
click at [259, 156] on link "» Heart & Vascular Associates" at bounding box center [217, 159] width 215 height 30
click at [262, 132] on link "» Ear, Nose, & Throat Associates" at bounding box center [217, 130] width 215 height 30
click at [255, 154] on link "» Heart & Vascular Associates" at bounding box center [217, 159] width 215 height 30
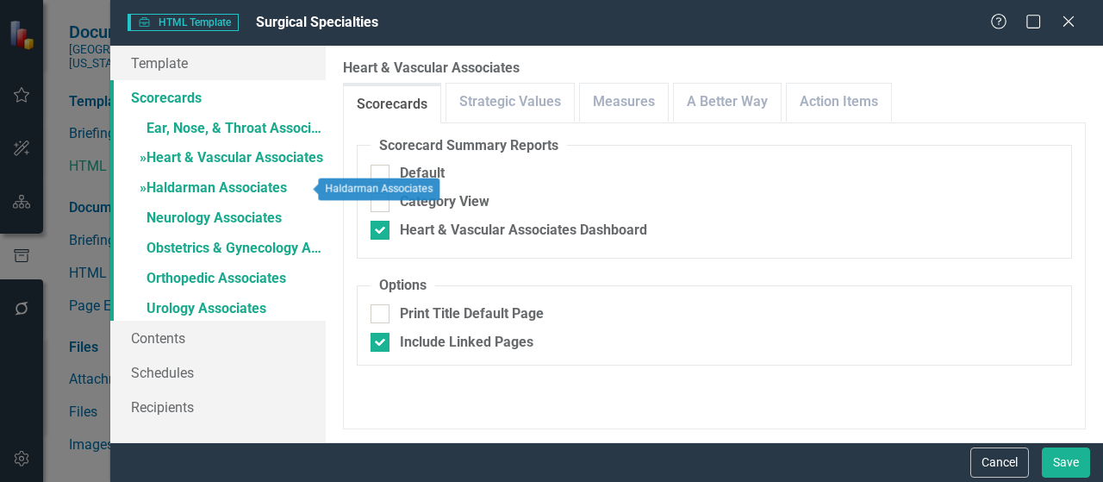
click at [248, 191] on link "» Haldarman Associates" at bounding box center [217, 189] width 215 height 30
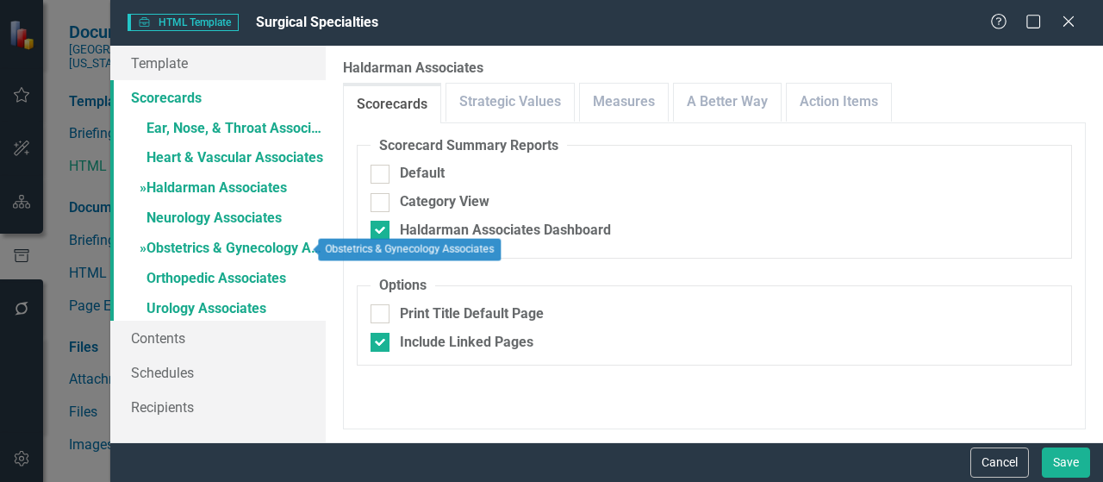
click at [230, 240] on link "» Obstetrics & Gynecology Associates" at bounding box center [217, 249] width 215 height 30
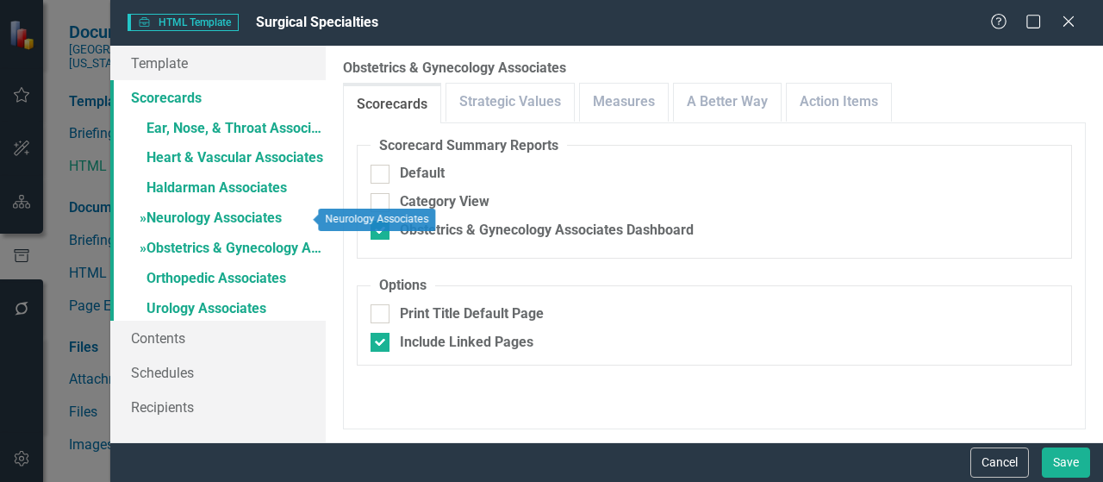
click at [233, 212] on link "» Neurology Associates" at bounding box center [217, 219] width 215 height 30
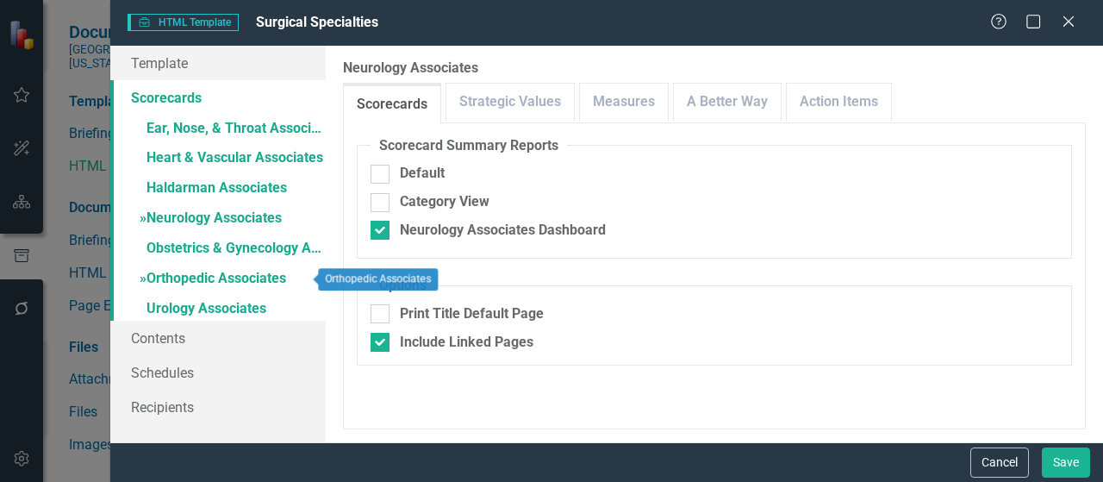
click at [222, 284] on link "» Orthopedic Associates" at bounding box center [217, 280] width 215 height 30
drag, startPoint x: 240, startPoint y: 303, endPoint x: 244, endPoint y: 295, distance: 8.9
click at [240, 301] on link "» Urology Associates" at bounding box center [217, 310] width 215 height 30
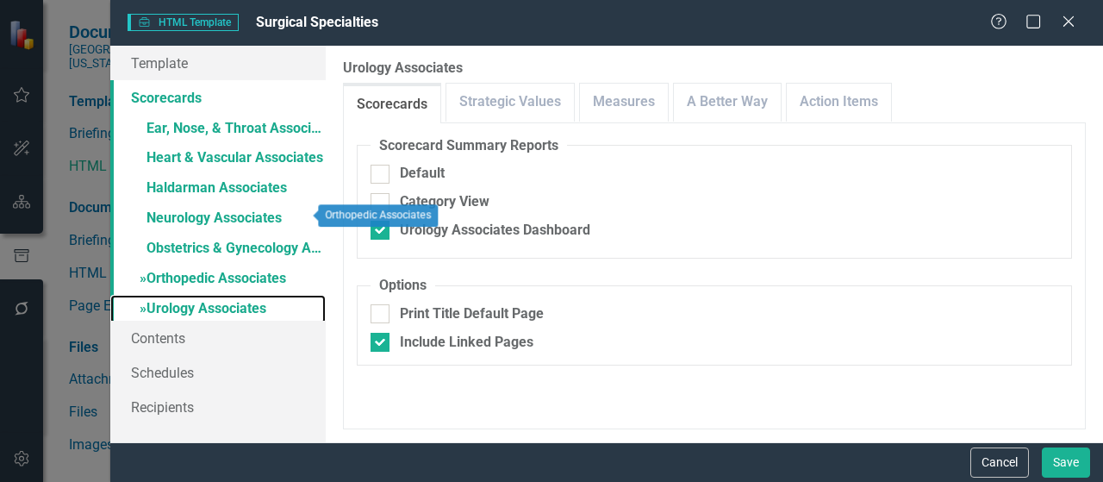
scroll to position [64, 0]
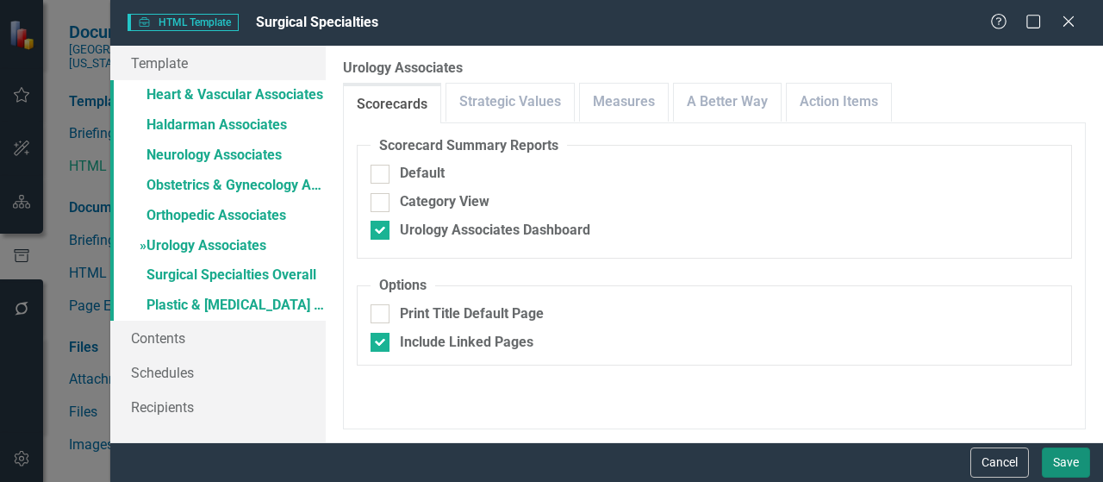
click at [1066, 465] on button "Save" at bounding box center [1066, 462] width 48 height 30
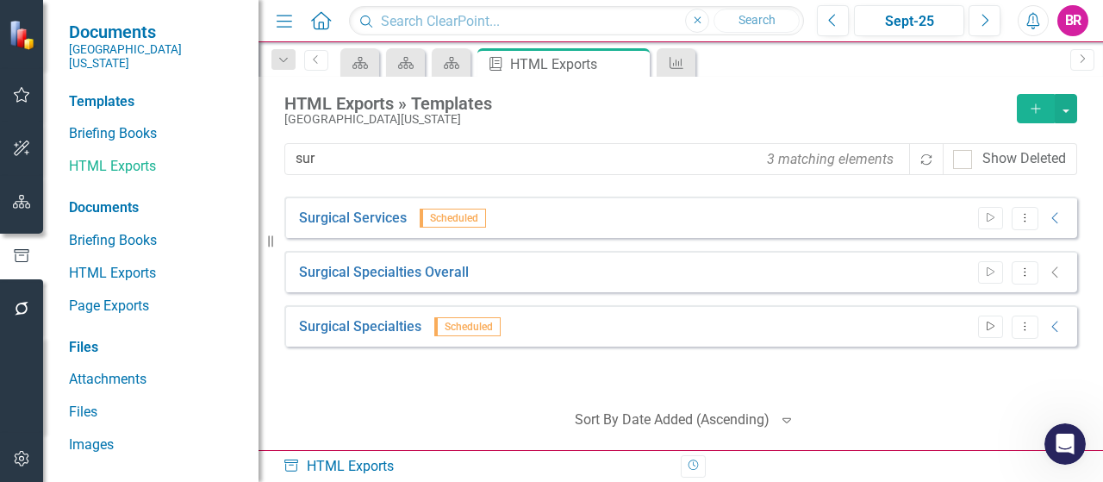
click at [991, 332] on button "Start" at bounding box center [990, 326] width 25 height 22
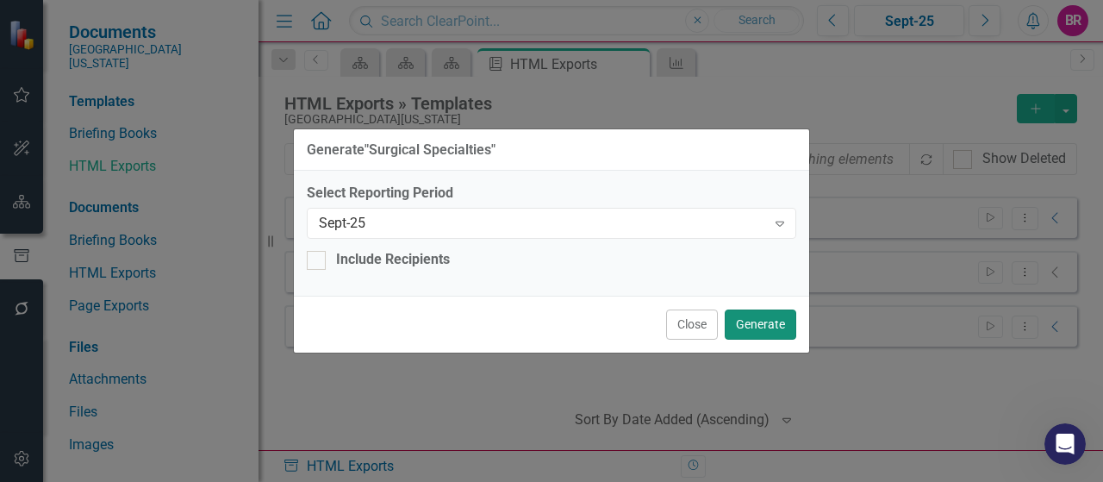
click at [777, 322] on button "Generate" at bounding box center [761, 324] width 72 height 30
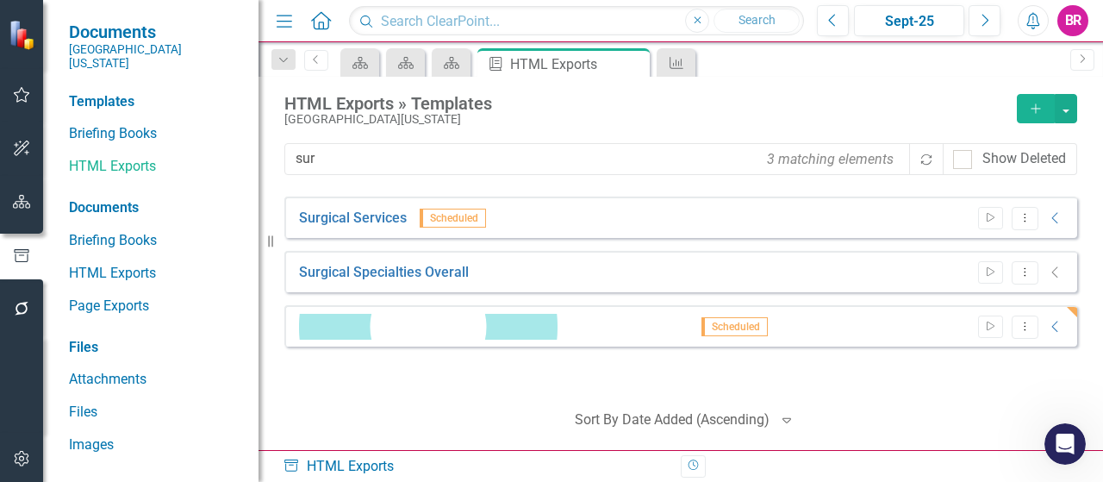
click at [371, 315] on div "Surgical Specialties Scheduled Start Dropdown Menu Collapse" at bounding box center [680, 325] width 793 height 41
click at [566, 322] on link "Surgical Specialties" at bounding box center [627, 326] width 122 height 259
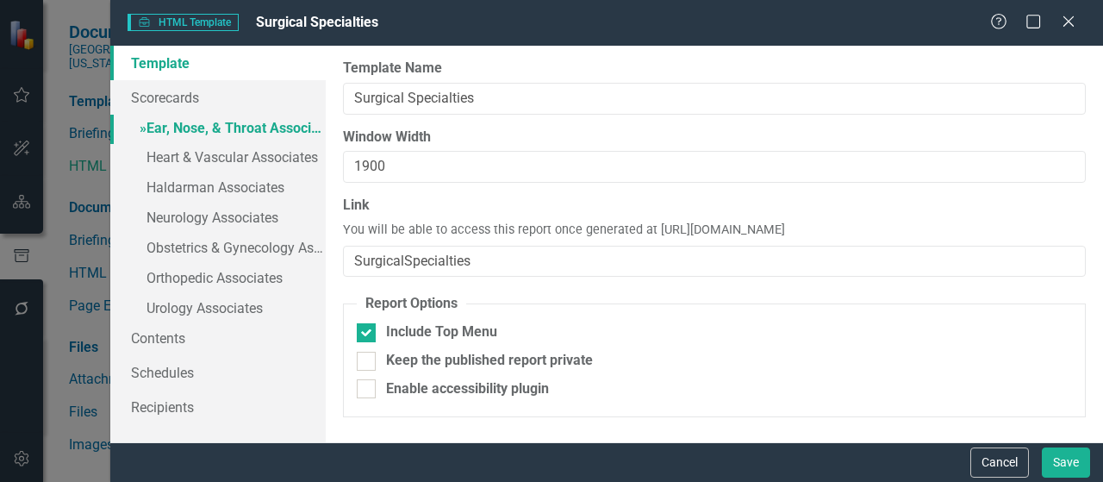
click at [244, 128] on link "» Ear, Nose, & Throat Associates" at bounding box center [217, 130] width 215 height 30
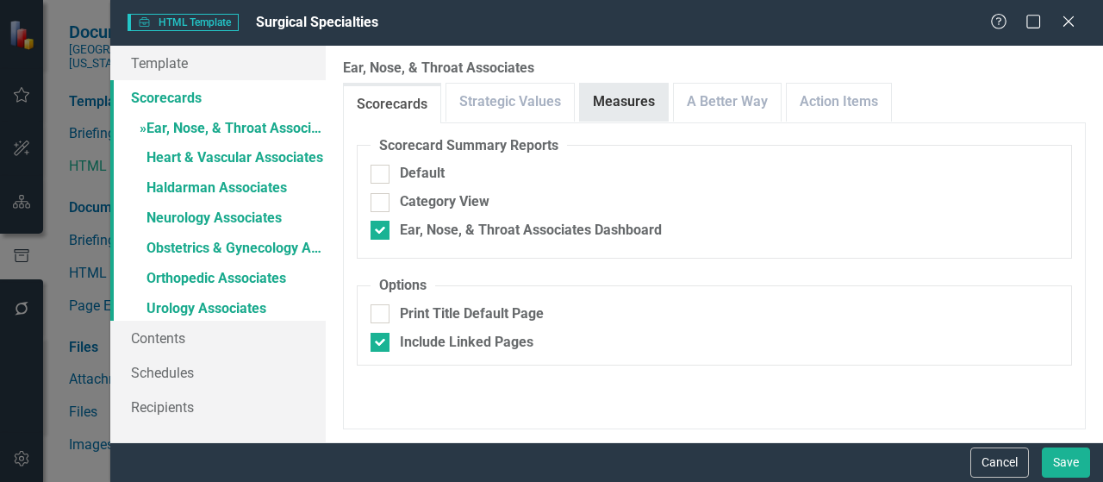
click at [623, 98] on link "Measures" at bounding box center [624, 102] width 88 height 37
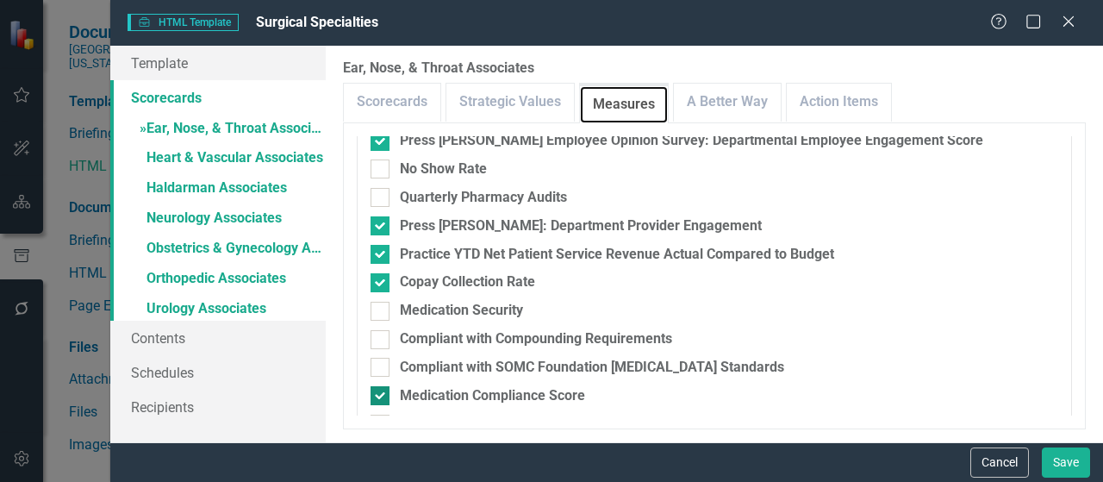
scroll to position [413, 0]
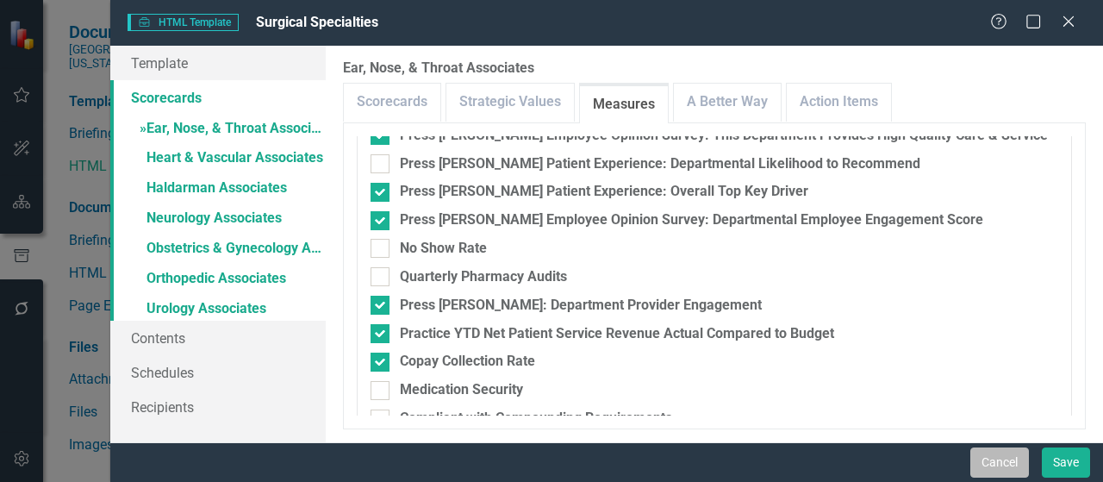
click at [986, 461] on button "Cancel" at bounding box center [1000, 462] width 59 height 30
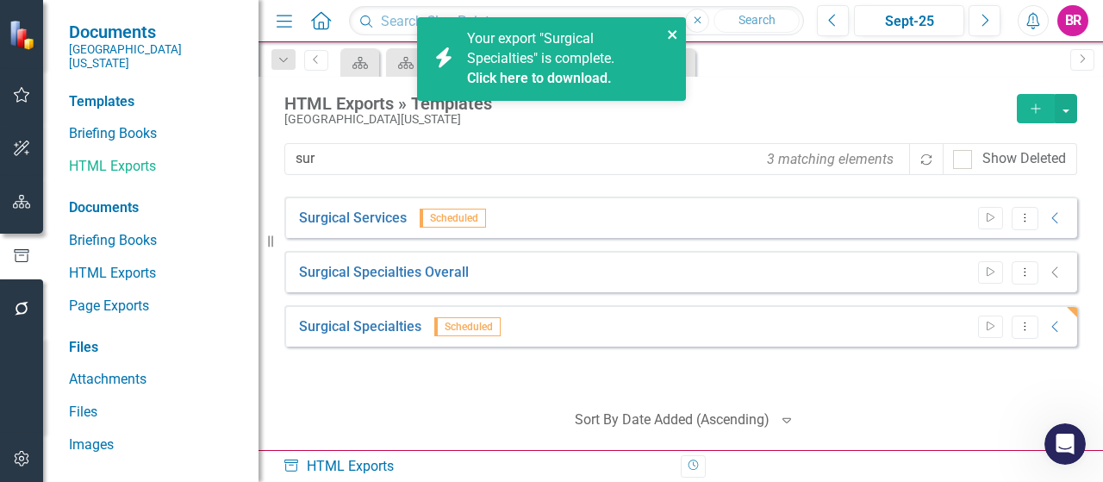
click at [671, 34] on icon "close" at bounding box center [672, 34] width 9 height 9
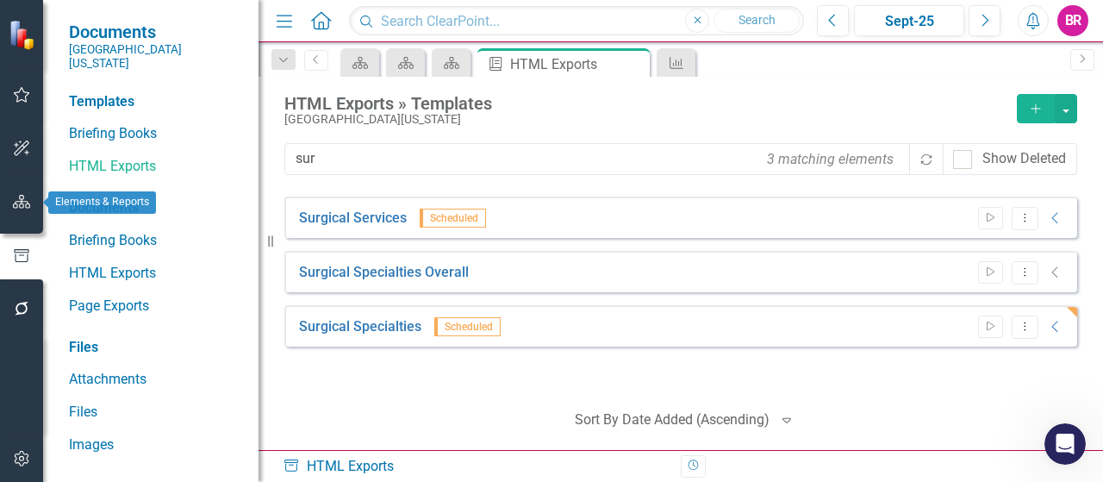
click at [22, 203] on icon "button" at bounding box center [22, 202] width 18 height 14
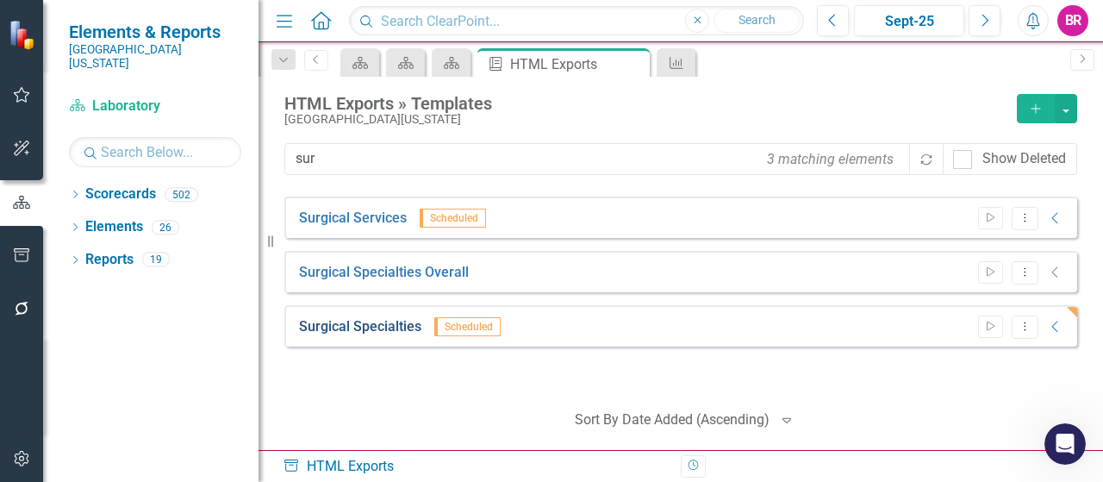
click at [370, 332] on link "Surgical Specialties" at bounding box center [360, 327] width 122 height 20
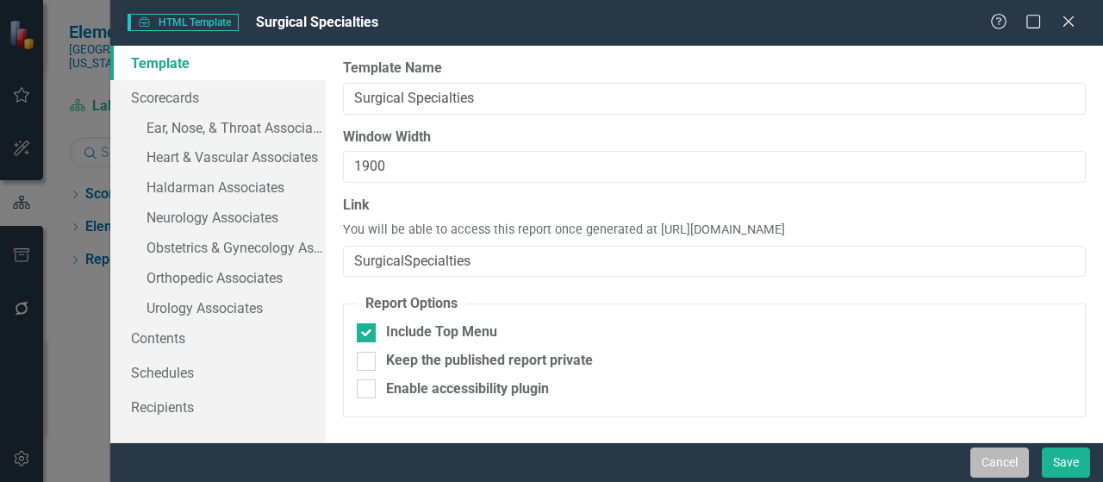
click at [985, 464] on button "Cancel" at bounding box center [1000, 462] width 59 height 30
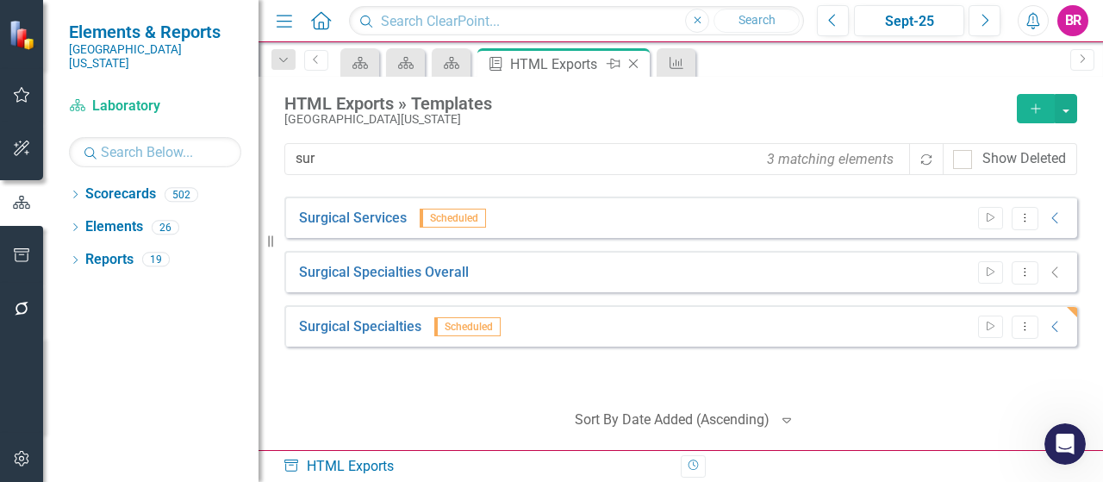
click at [636, 70] on icon "Close" at bounding box center [633, 64] width 17 height 14
